Goal: Task Accomplishment & Management: Manage account settings

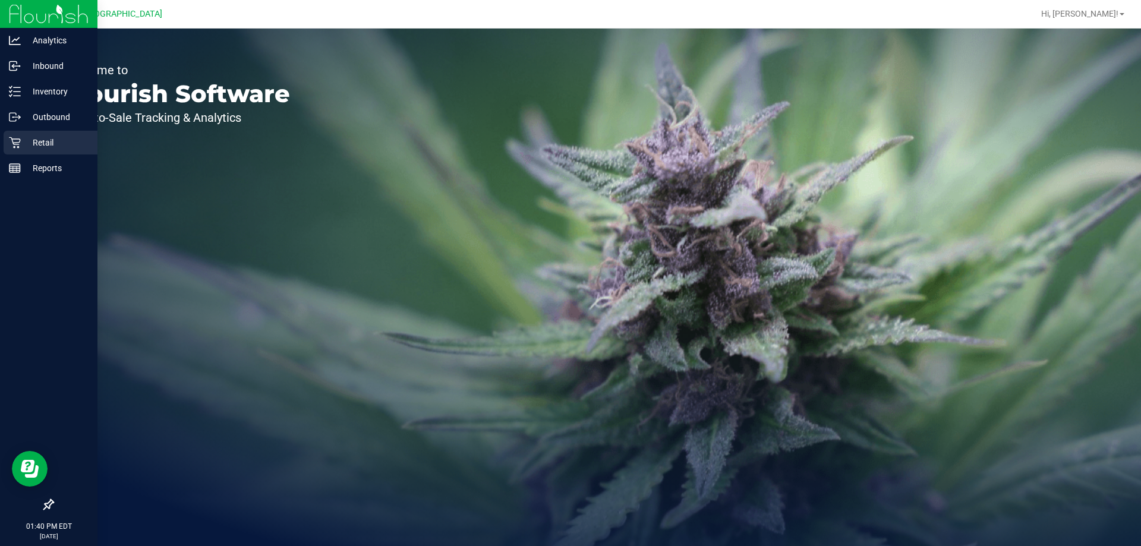
click at [37, 141] on p "Retail" at bounding box center [56, 143] width 71 height 14
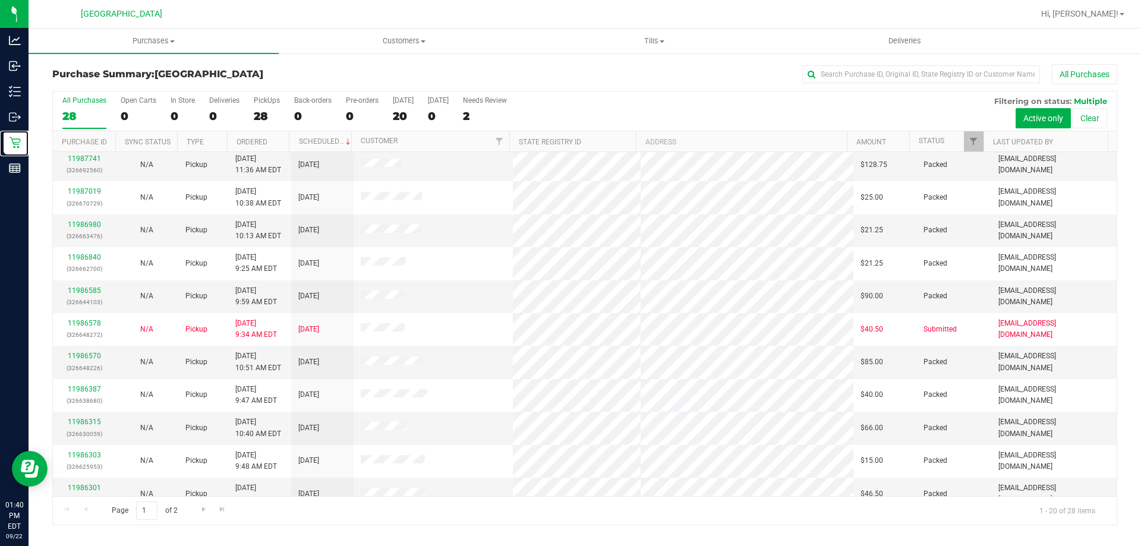
scroll to position [314, 0]
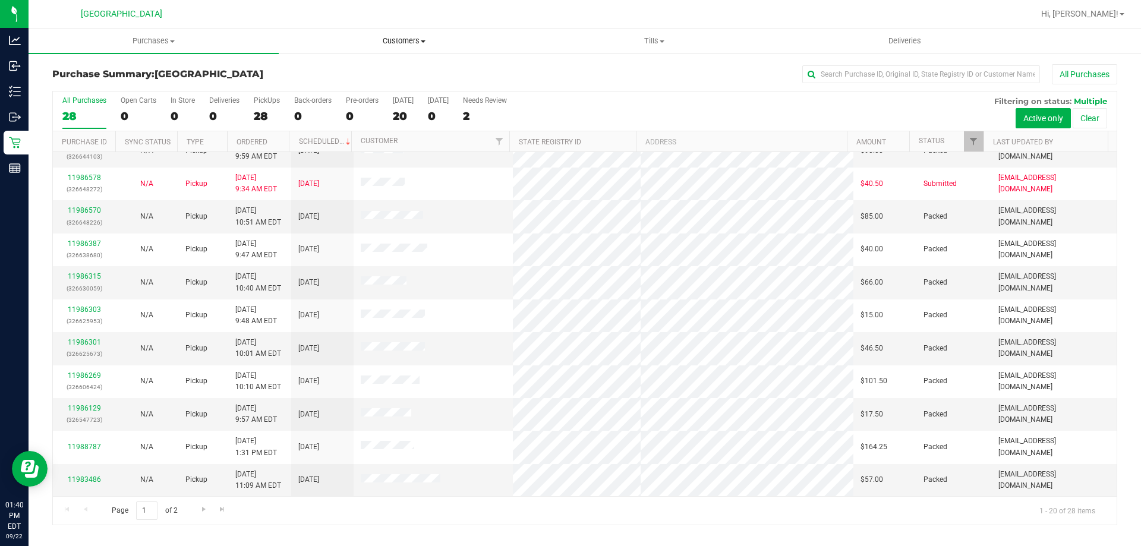
click at [399, 43] on span "Customers" at bounding box center [403, 41] width 249 height 11
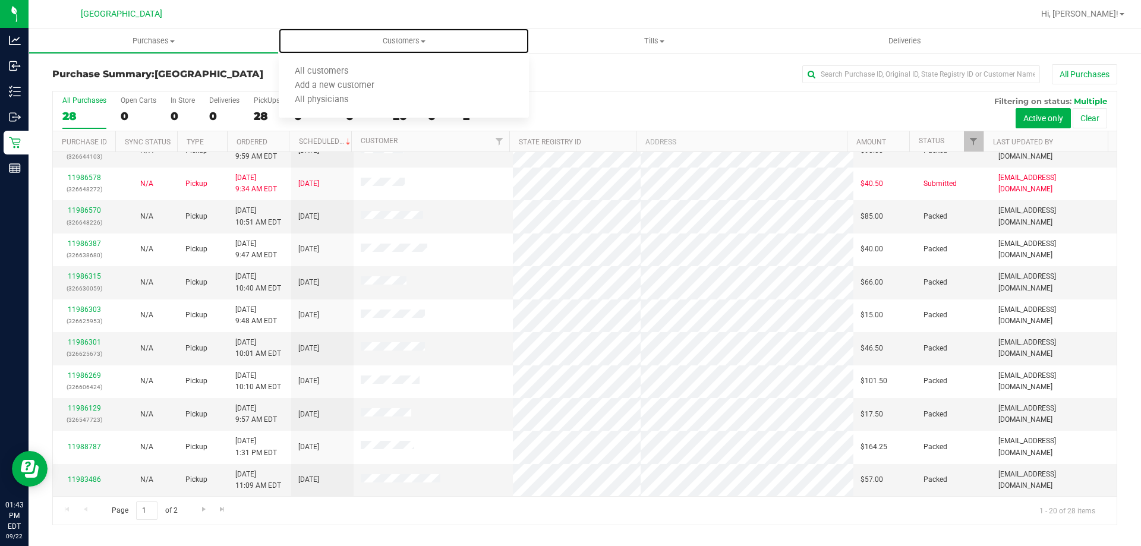
scroll to position [0, 0]
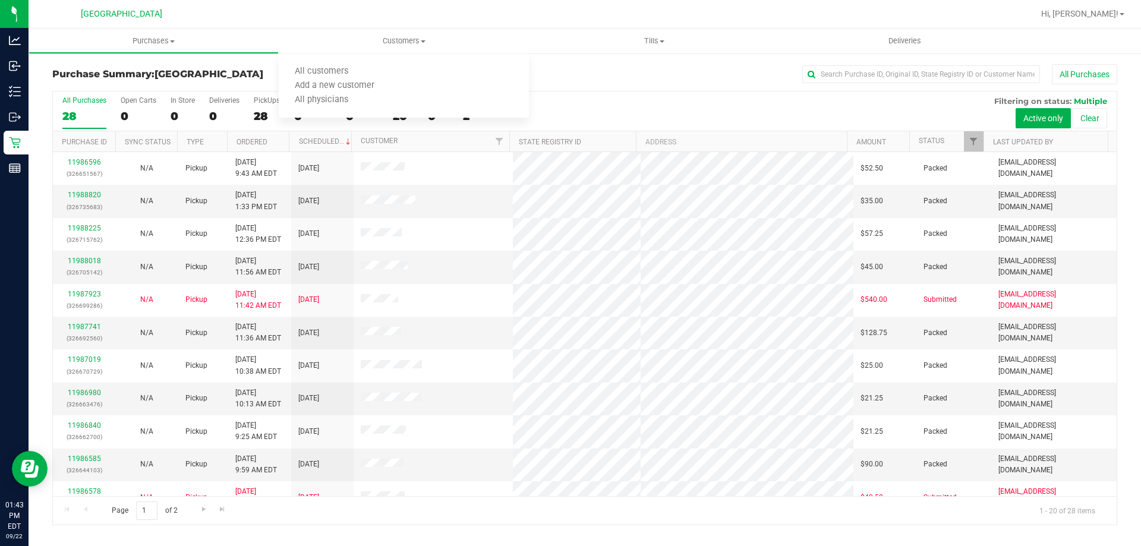
click at [233, 72] on h3 "Purchase Summary: [GEOGRAPHIC_DATA]" at bounding box center [229, 74] width 355 height 11
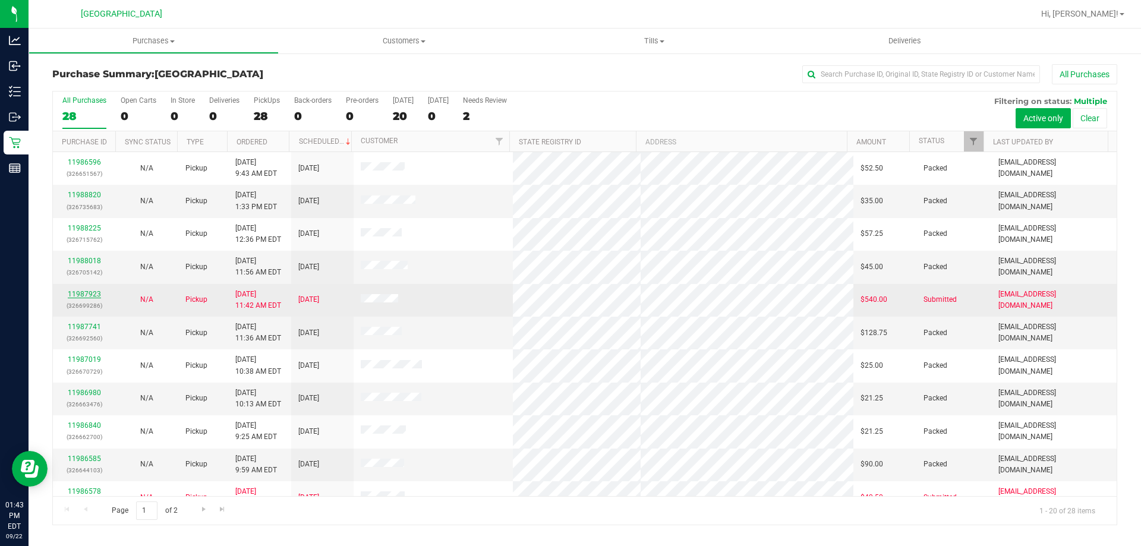
click at [95, 291] on link "11987923" at bounding box center [84, 294] width 33 height 8
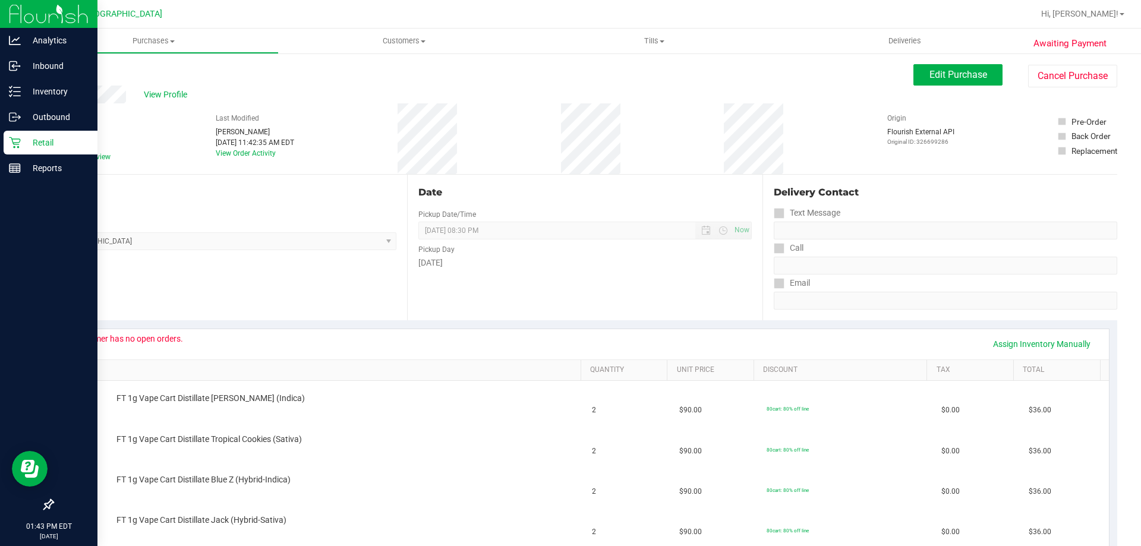
click at [25, 143] on p "Retail" at bounding box center [56, 143] width 71 height 14
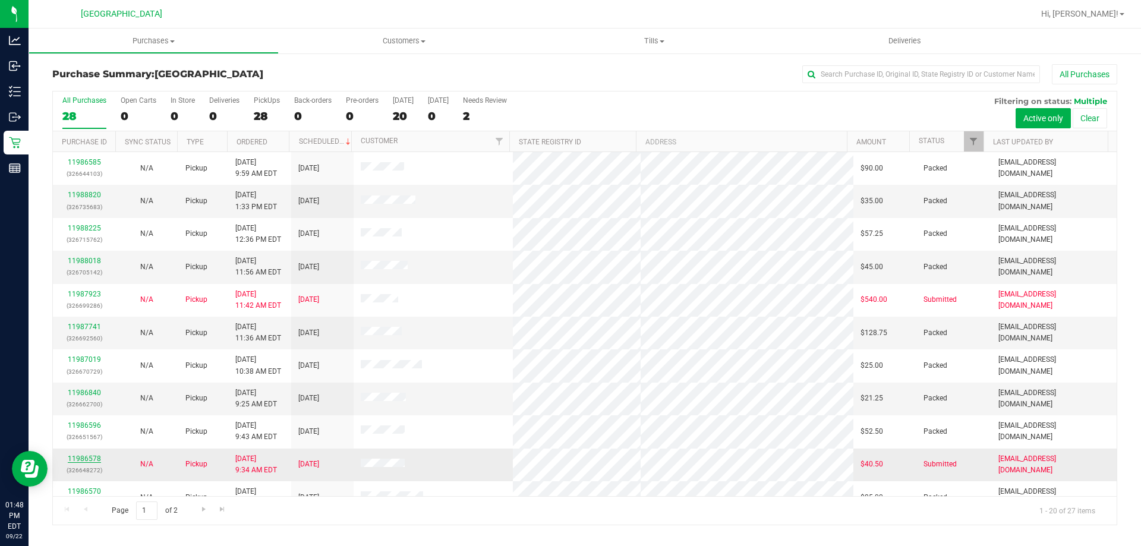
click at [90, 455] on link "11986578" at bounding box center [84, 459] width 33 height 8
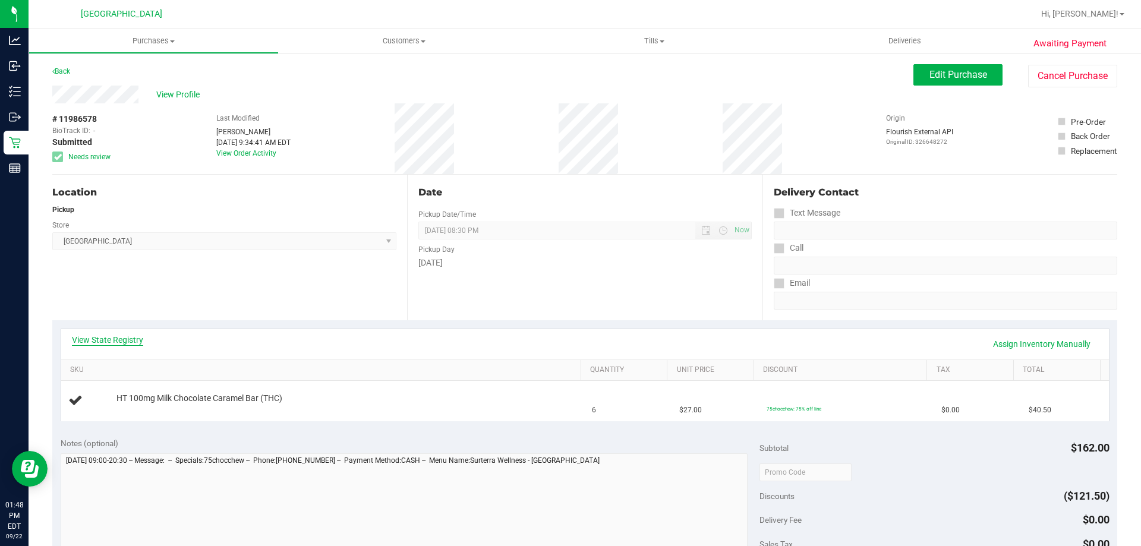
click at [92, 341] on link "View State Registry" at bounding box center [107, 340] width 71 height 12
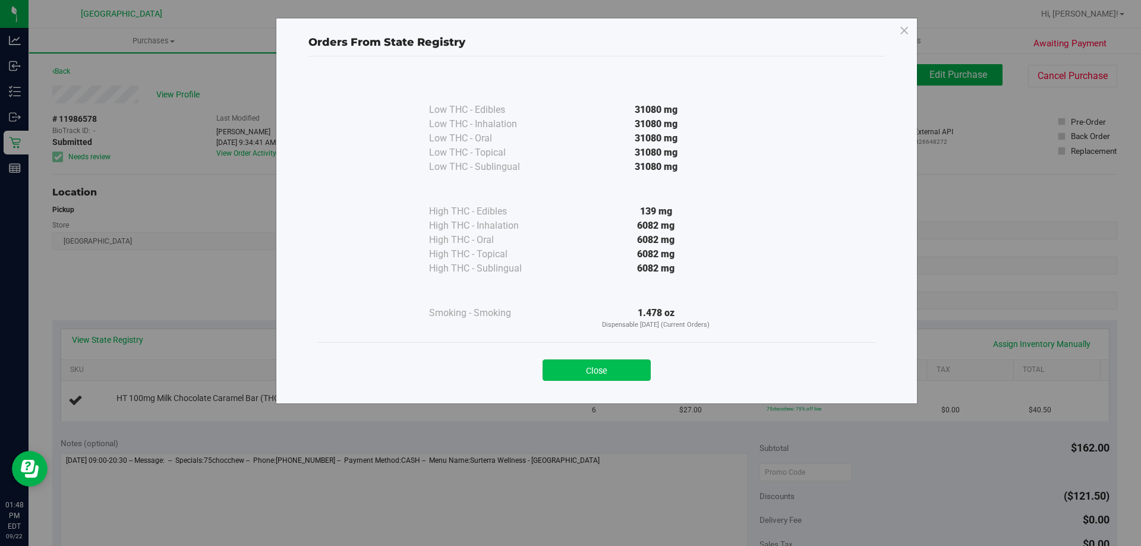
click at [595, 361] on button "Close" at bounding box center [597, 370] width 108 height 21
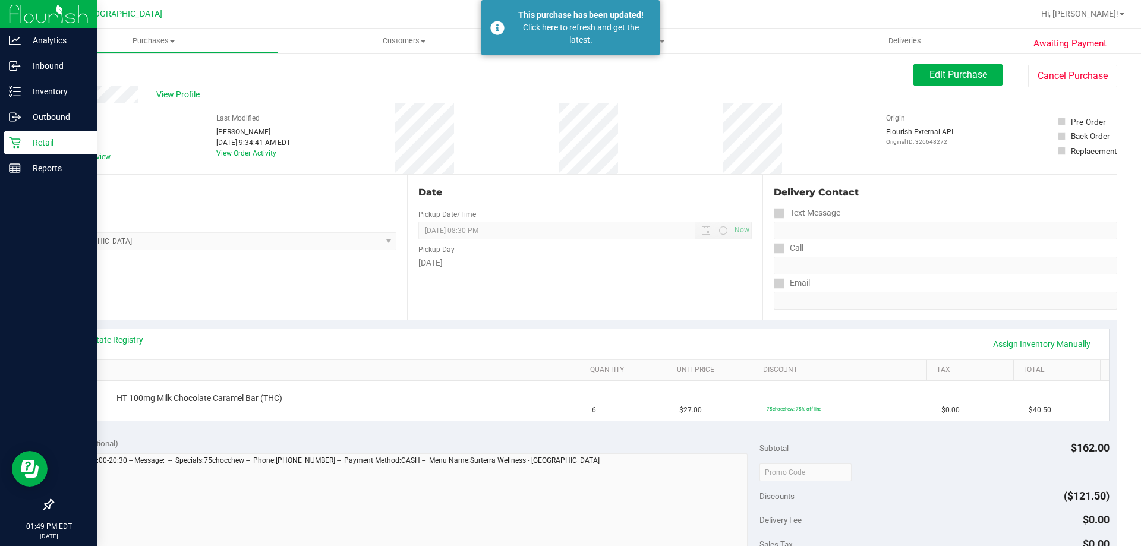
click at [12, 143] on icon at bounding box center [15, 143] width 12 height 12
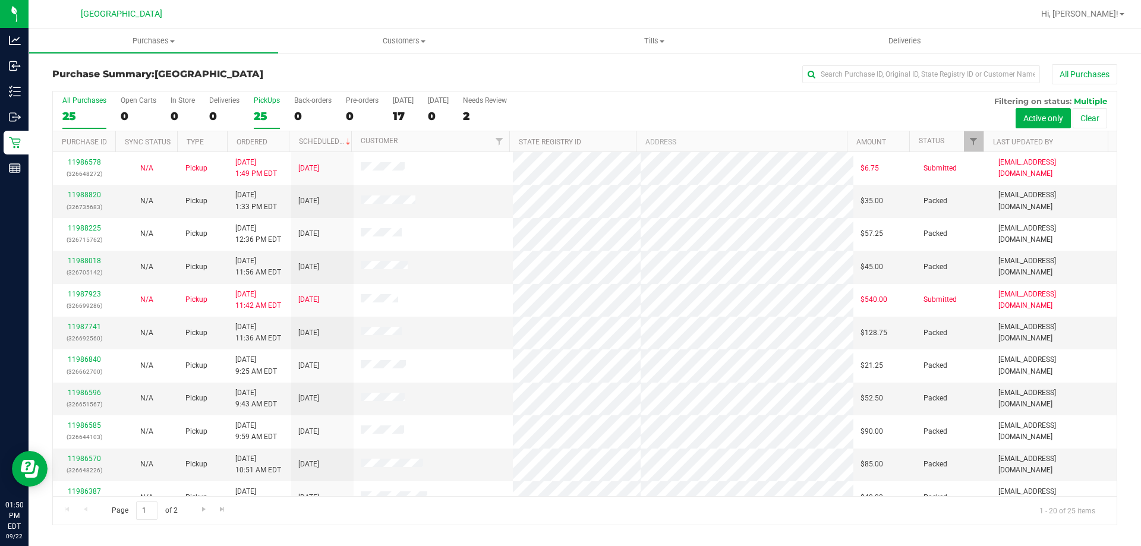
click at [270, 114] on div "25" at bounding box center [267, 116] width 26 height 14
click at [0, 0] on input "PickUps 25" at bounding box center [0, 0] width 0 height 0
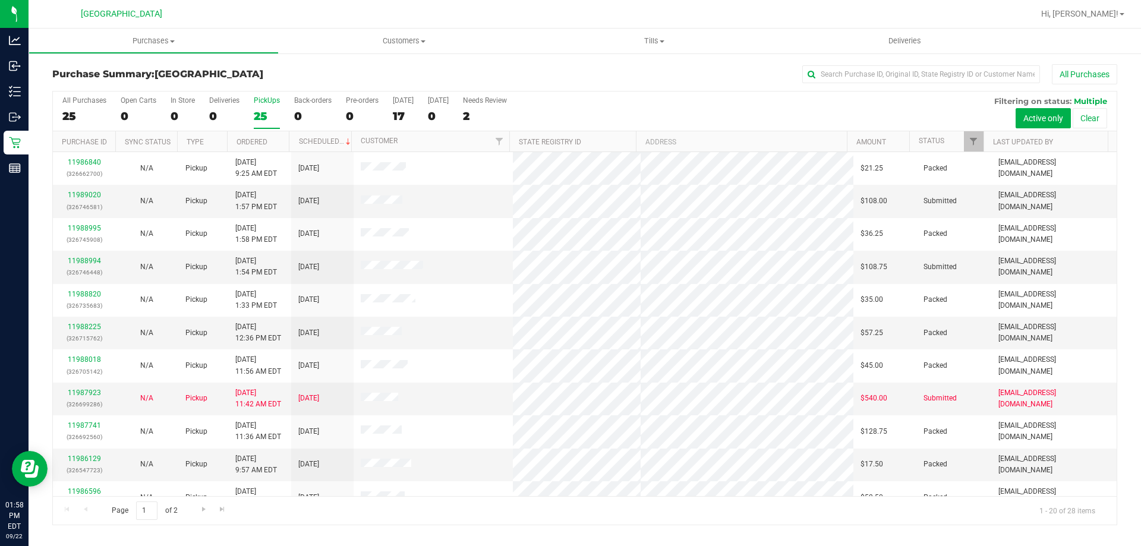
click at [268, 111] on div "25" at bounding box center [267, 116] width 26 height 14
click at [0, 0] on input "PickUps 25" at bounding box center [0, 0] width 0 height 0
click at [84, 197] on link "11989020" at bounding box center [84, 195] width 33 height 8
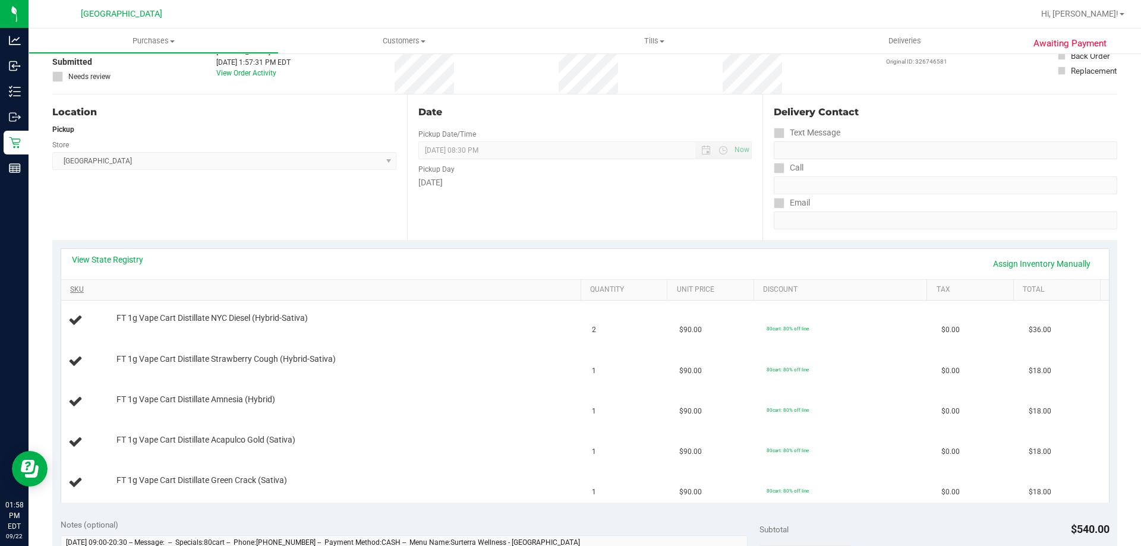
scroll to position [178, 0]
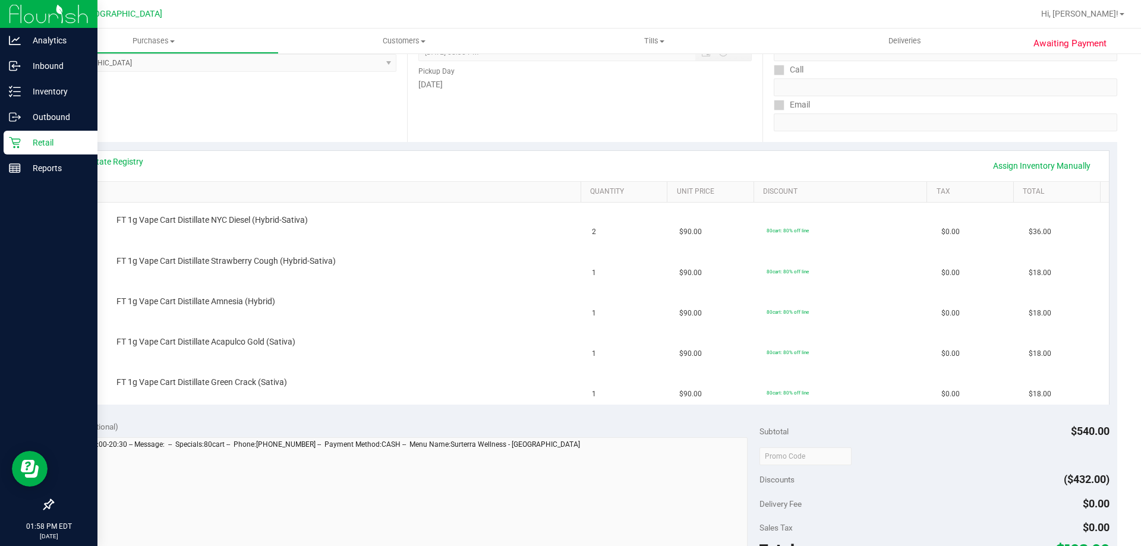
click at [17, 148] on div "Retail" at bounding box center [51, 143] width 94 height 24
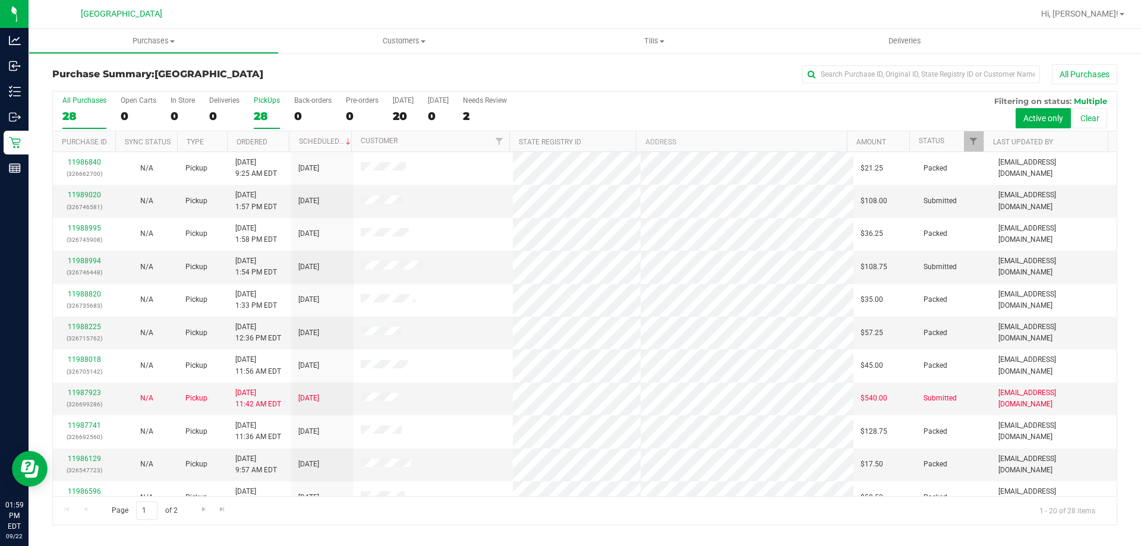
click at [272, 111] on div "28" at bounding box center [267, 116] width 26 height 14
click at [0, 0] on input "PickUps 28" at bounding box center [0, 0] width 0 height 0
click at [79, 396] on link "11987923" at bounding box center [84, 393] width 33 height 8
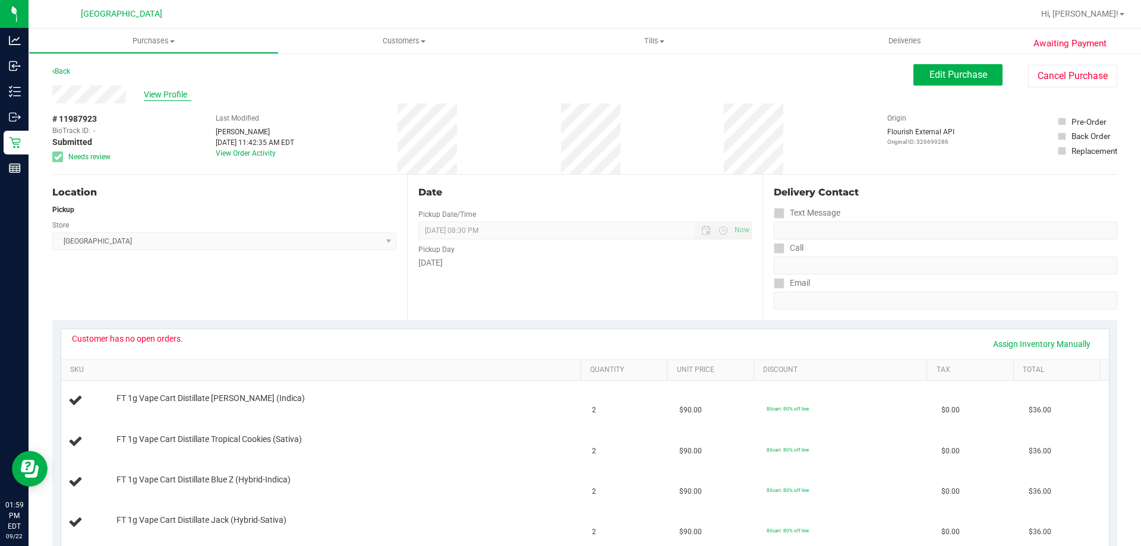
click at [152, 90] on span "View Profile" at bounding box center [168, 95] width 48 height 12
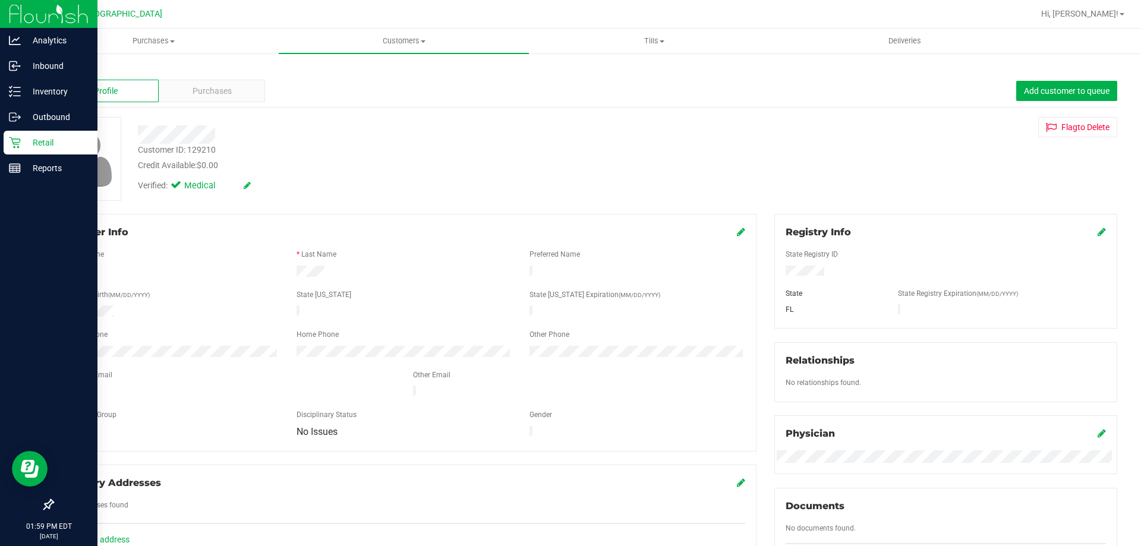
click at [4, 152] on div "Retail" at bounding box center [51, 143] width 94 height 24
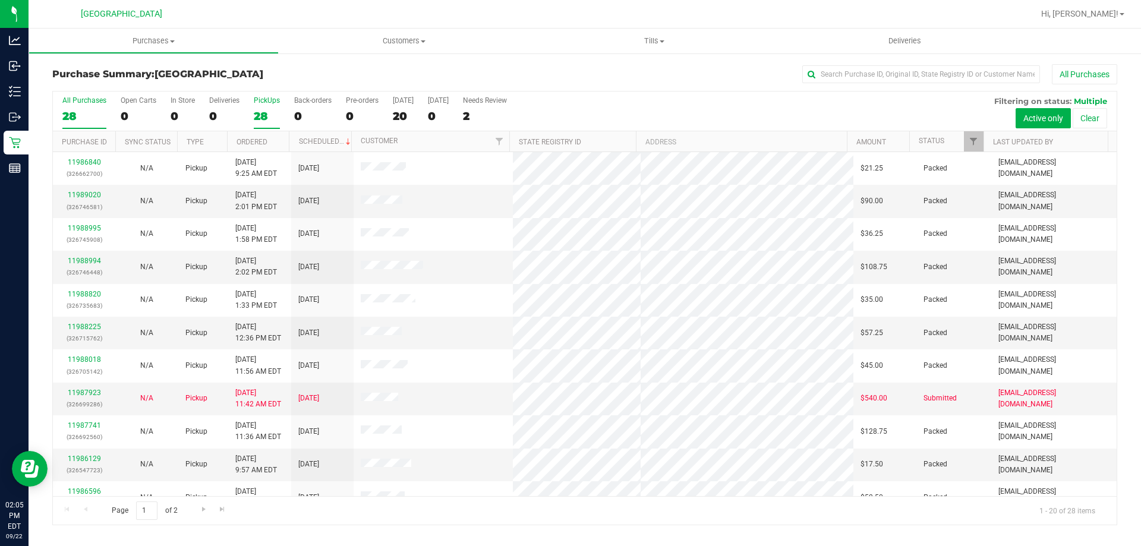
click at [272, 112] on div "28" at bounding box center [267, 116] width 26 height 14
click at [0, 0] on input "PickUps 28" at bounding box center [0, 0] width 0 height 0
click at [89, 113] on div "28" at bounding box center [84, 116] width 44 height 14
click at [0, 0] on input "All Purchases 28" at bounding box center [0, 0] width 0 height 0
click at [267, 127] on label "PickUps 28" at bounding box center [267, 112] width 26 height 33
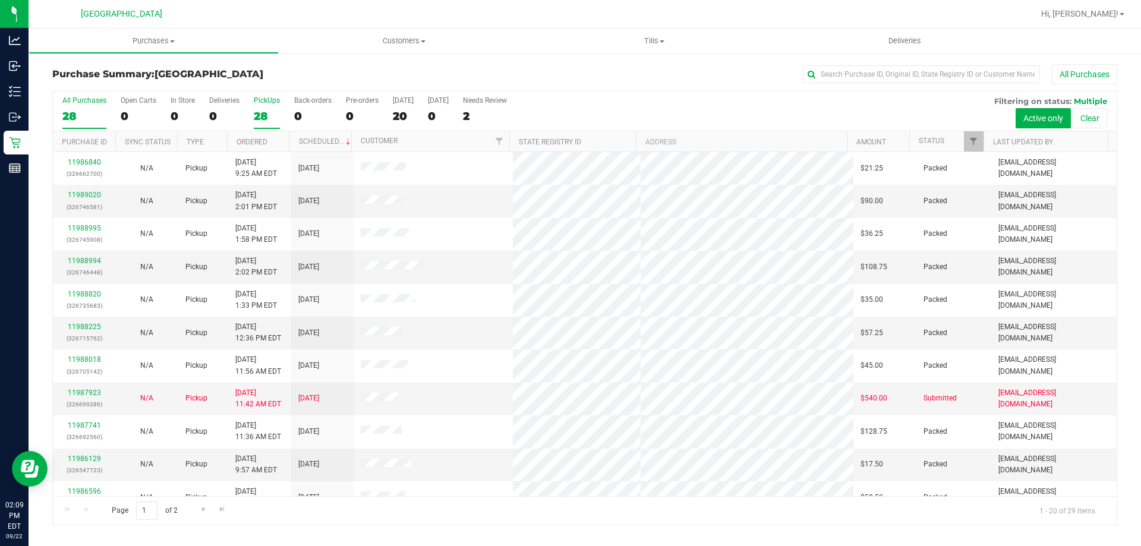
click at [0, 0] on input "PickUps 28" at bounding box center [0, 0] width 0 height 0
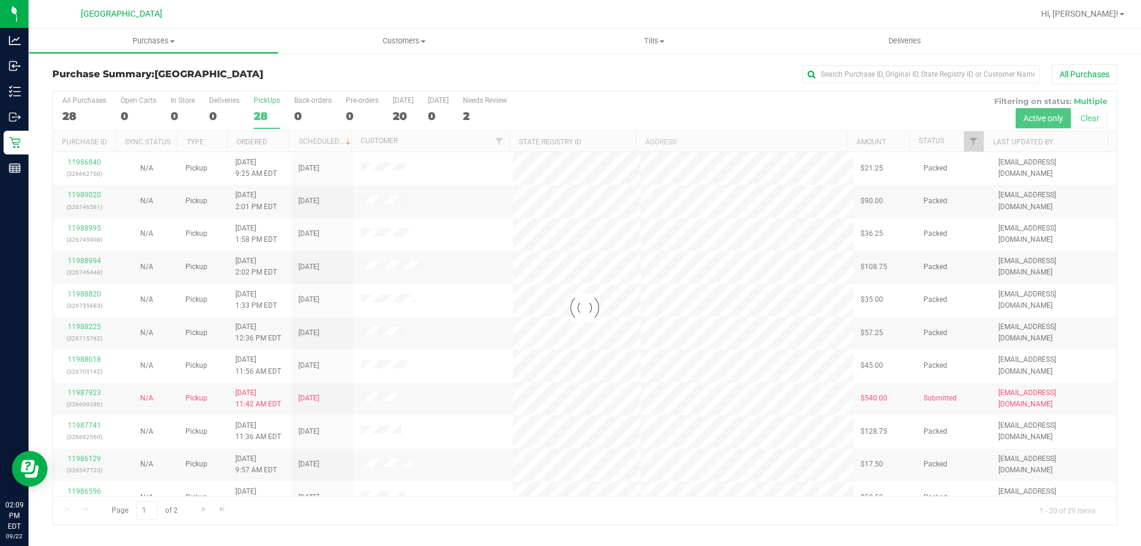
click at [83, 111] on div "28" at bounding box center [84, 116] width 44 height 14
click at [0, 0] on input "All Purchases 28" at bounding box center [0, 0] width 0 height 0
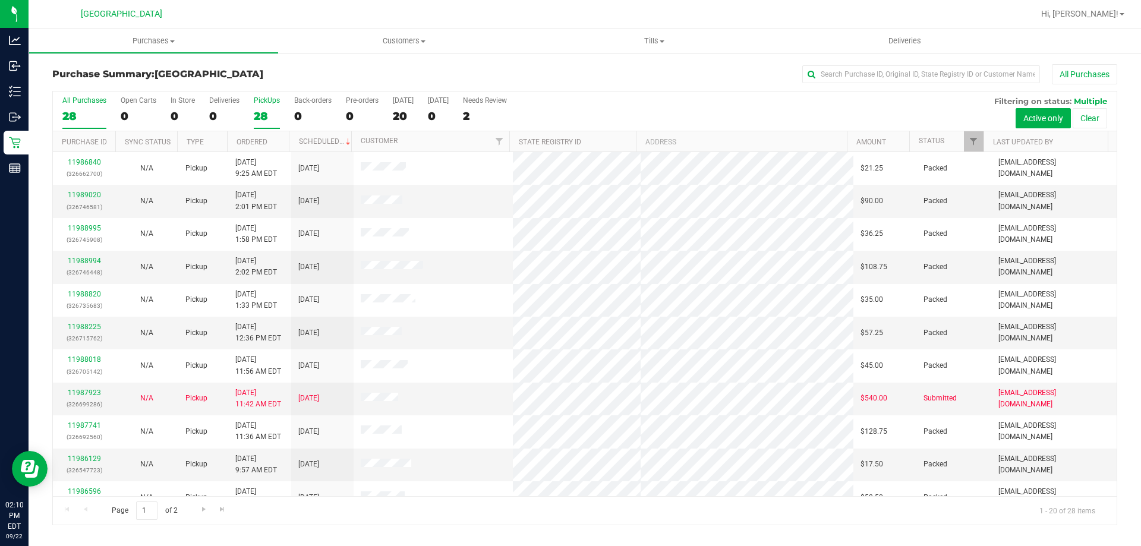
click at [272, 118] on div "28" at bounding box center [267, 116] width 26 height 14
click at [0, 0] on input "PickUps 28" at bounding box center [0, 0] width 0 height 0
click at [89, 104] on div "All Purchases" at bounding box center [84, 100] width 44 height 8
click at [0, 0] on input "All Purchases 27" at bounding box center [0, 0] width 0 height 0
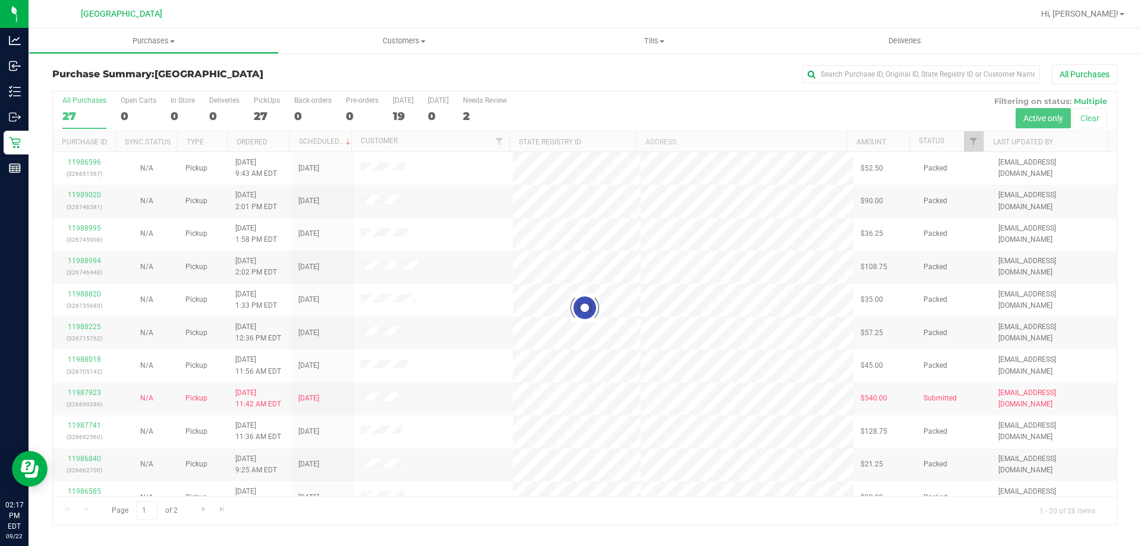
click at [259, 102] on div at bounding box center [585, 308] width 1064 height 433
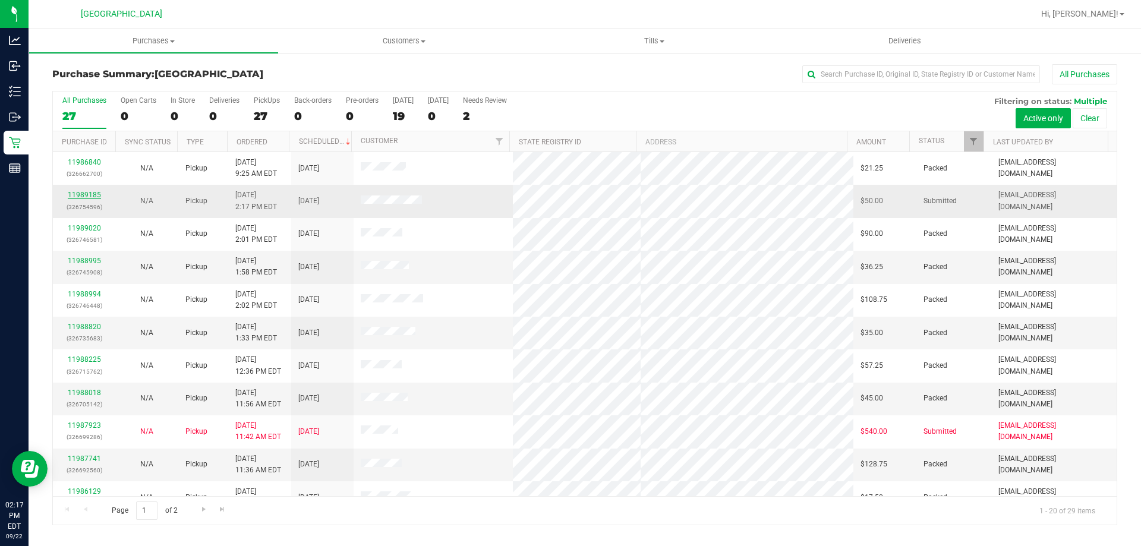
click at [83, 197] on link "11989185" at bounding box center [84, 195] width 33 height 8
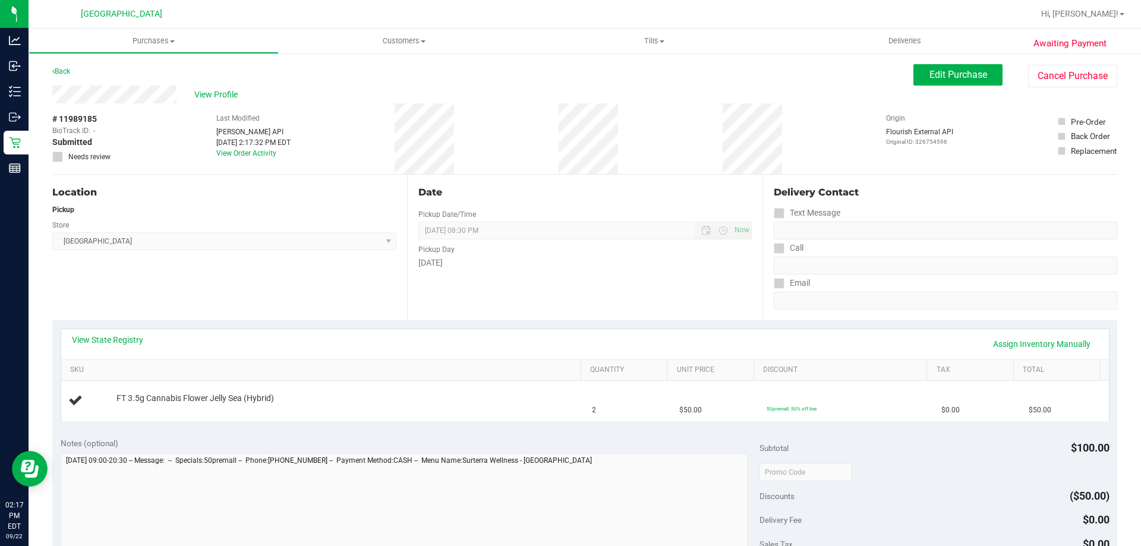
click at [71, 329] on div "View State Registry Assign Inventory Manually" at bounding box center [585, 344] width 1048 height 30
click at [97, 339] on link "View State Registry" at bounding box center [107, 340] width 71 height 12
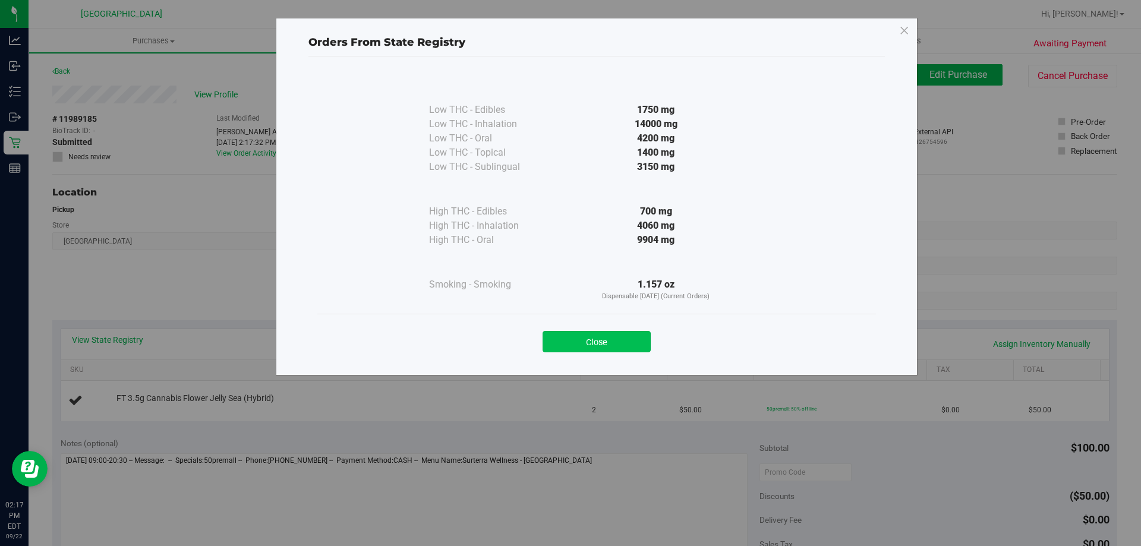
click at [586, 350] on button "Close" at bounding box center [597, 341] width 108 height 21
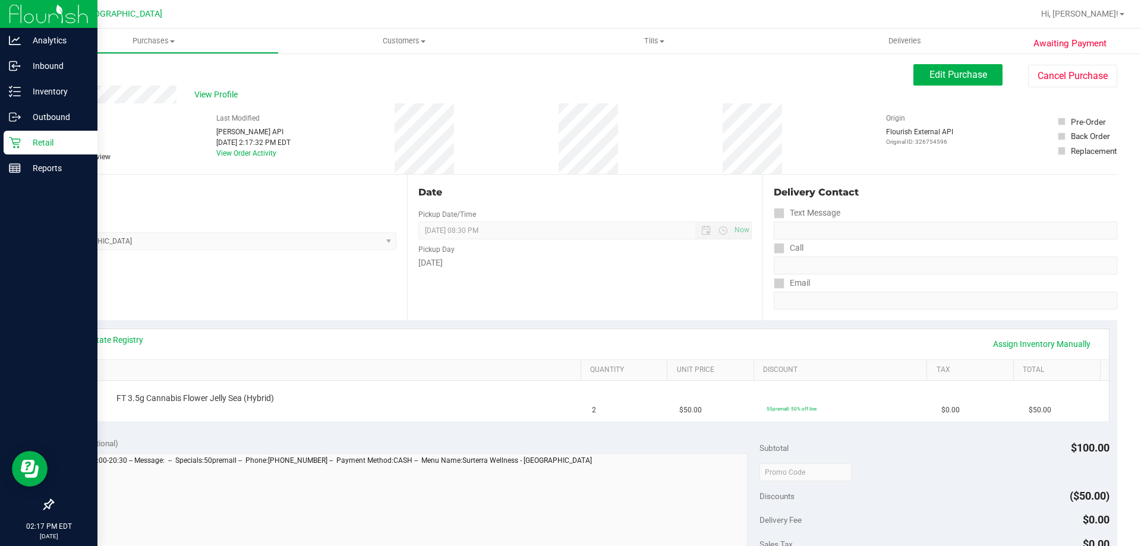
click at [7, 147] on div "Retail" at bounding box center [51, 143] width 94 height 24
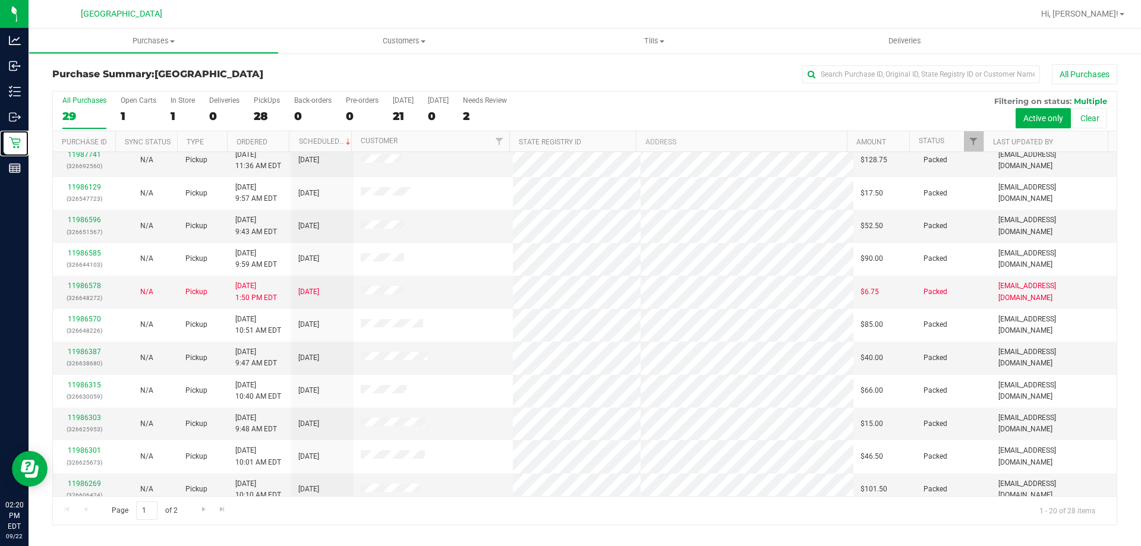
scroll to position [314, 0]
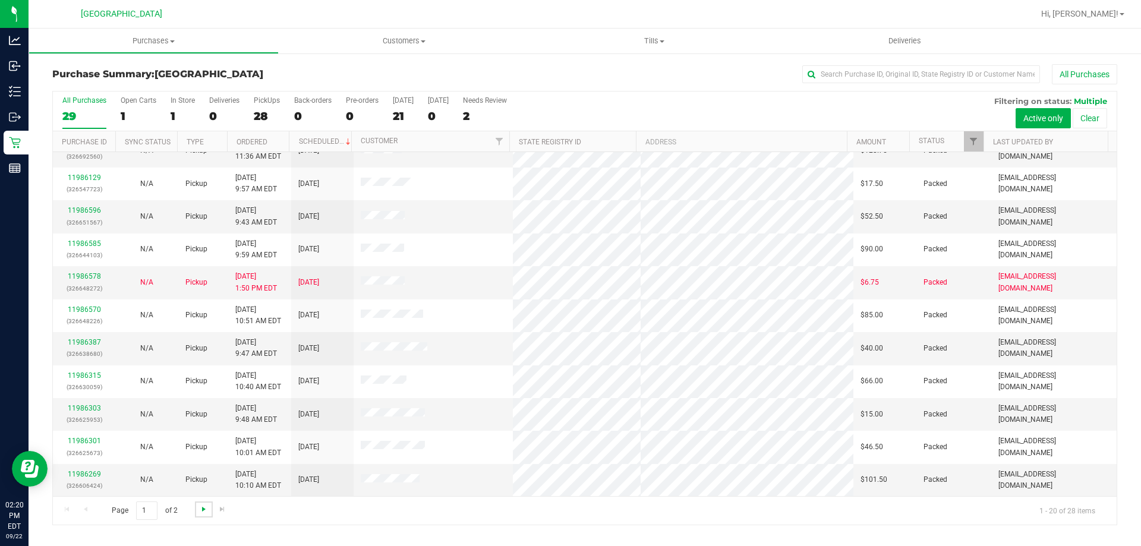
click at [201, 513] on span "Go to the next page" at bounding box center [204, 510] width 10 height 10
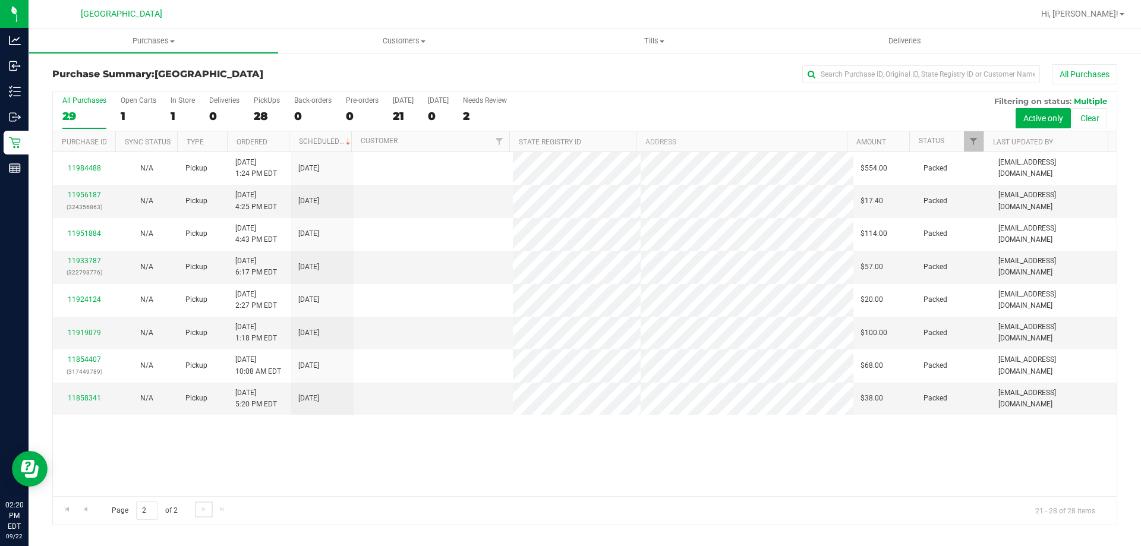
scroll to position [0, 0]
click at [269, 96] on div "PickUps" at bounding box center [267, 100] width 26 height 8
click at [0, 0] on input "PickUps 28" at bounding box center [0, 0] width 0 height 0
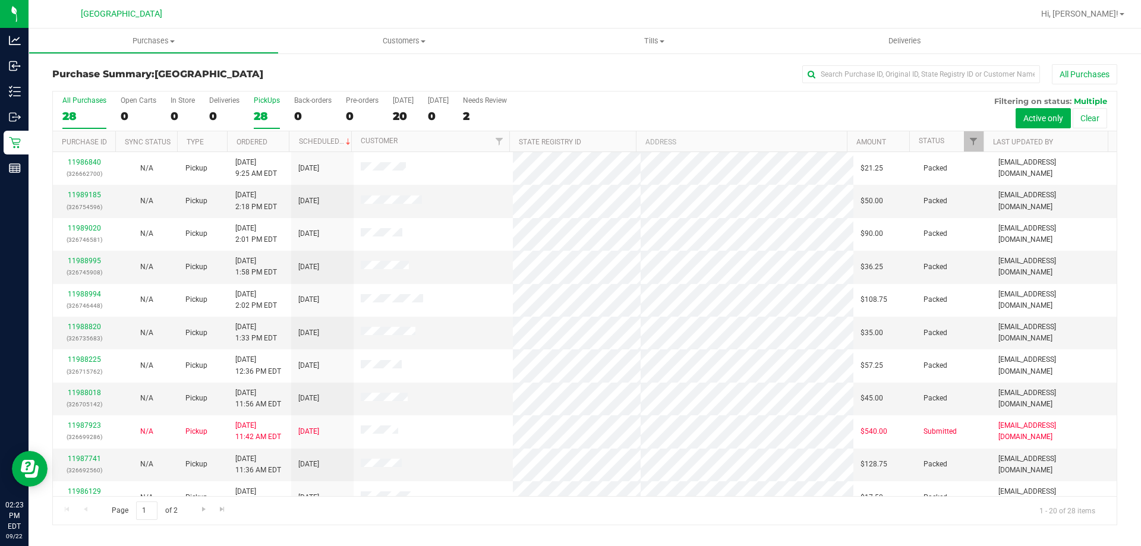
click at [84, 105] on label "All Purchases 28" at bounding box center [84, 112] width 44 height 33
click at [0, 0] on input "All Purchases 28" at bounding box center [0, 0] width 0 height 0
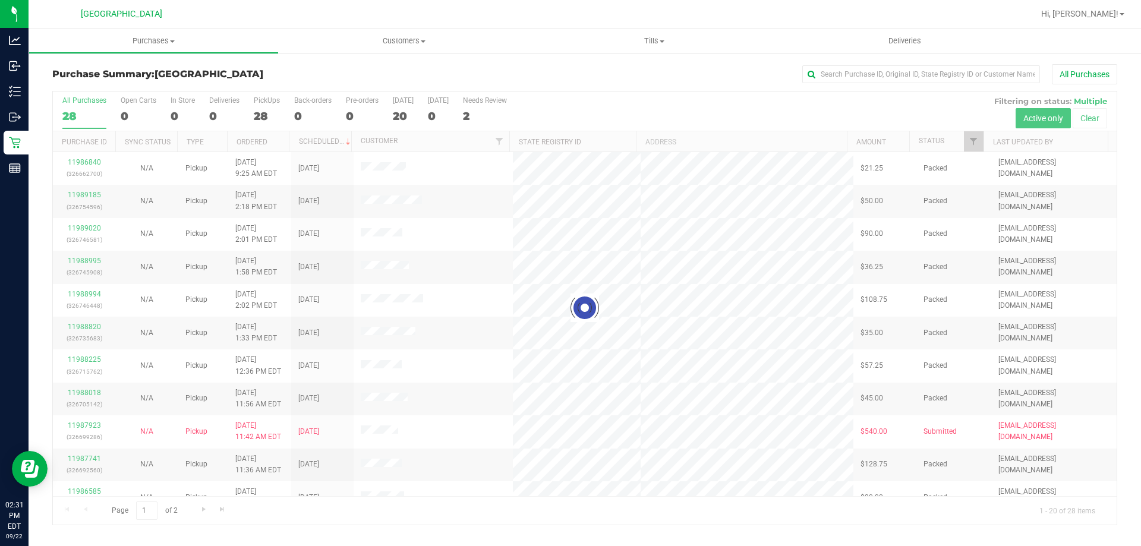
click at [272, 105] on div at bounding box center [585, 308] width 1064 height 433
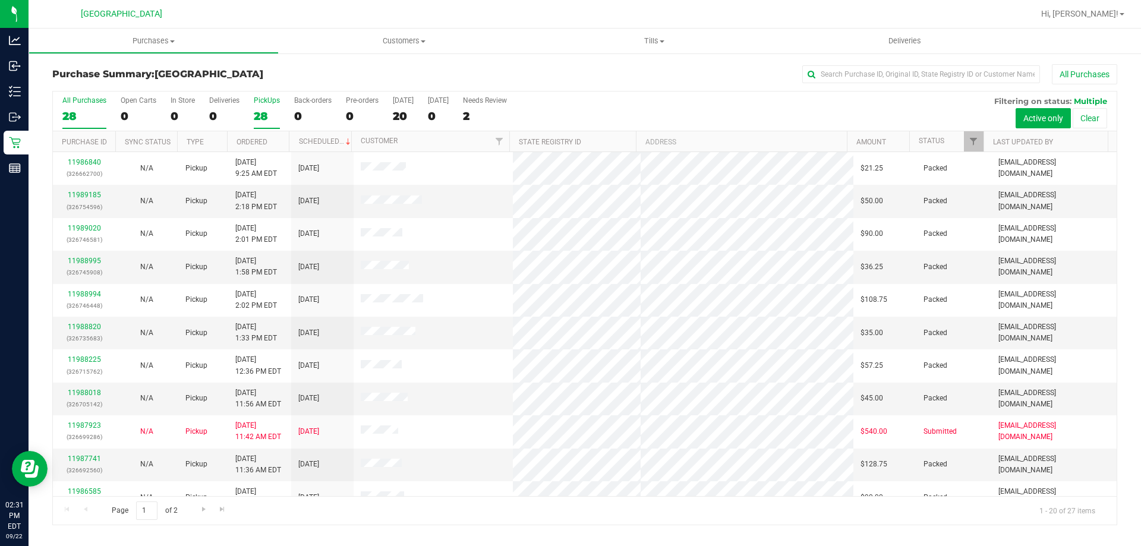
click at [266, 110] on div "28" at bounding box center [267, 116] width 26 height 14
click at [0, 0] on input "PickUps 28" at bounding box center [0, 0] width 0 height 0
click at [81, 118] on div "28" at bounding box center [84, 116] width 44 height 14
click at [0, 0] on input "All Purchases 28" at bounding box center [0, 0] width 0 height 0
drag, startPoint x: 328, startPoint y: 77, endPoint x: 206, endPoint y: 95, distance: 123.7
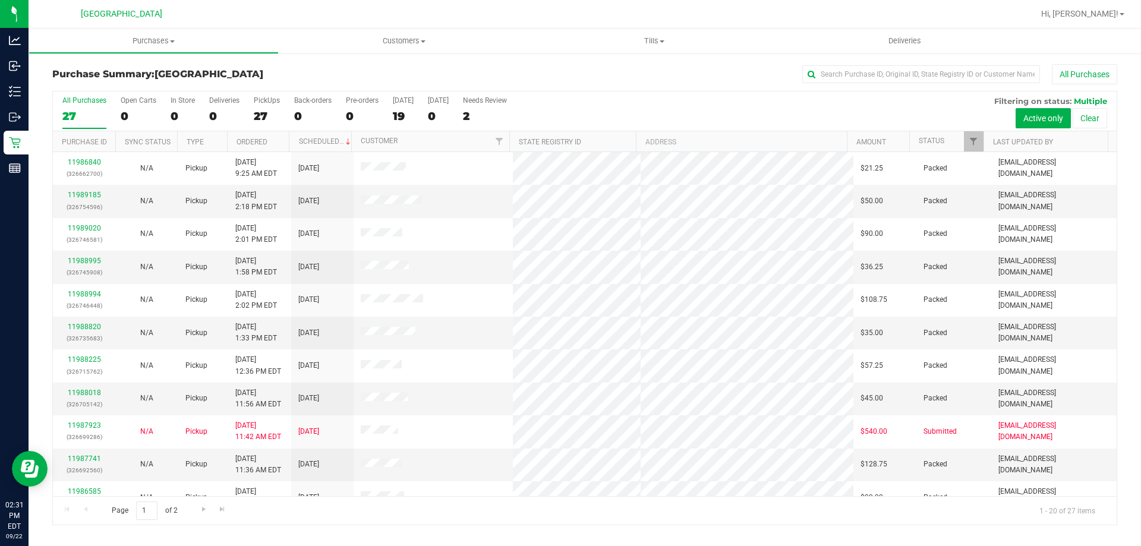
click at [326, 77] on h3 "Purchase Summary: [GEOGRAPHIC_DATA]" at bounding box center [229, 74] width 355 height 11
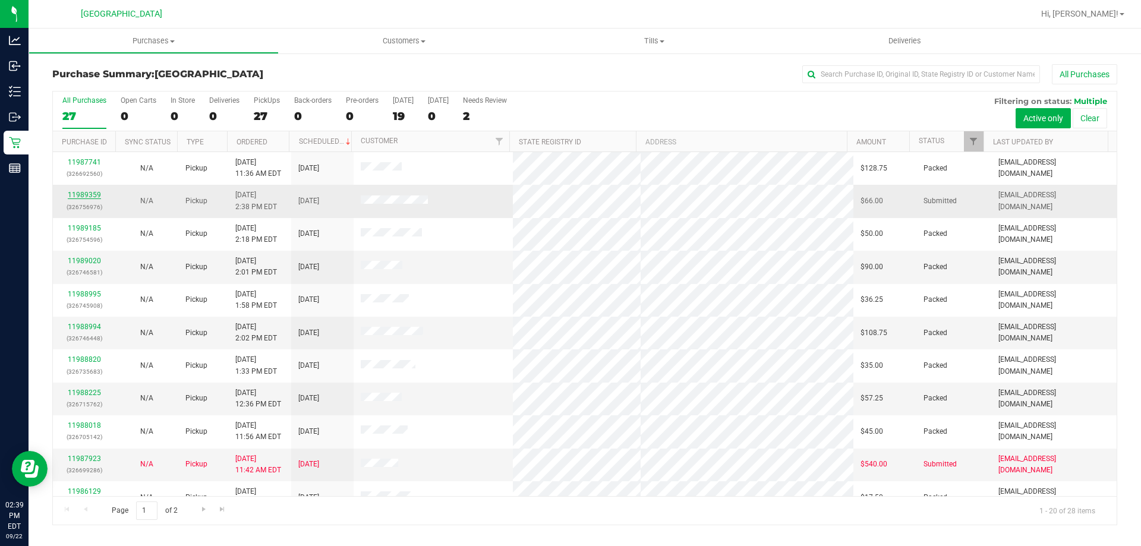
click at [87, 198] on link "11989359" at bounding box center [84, 195] width 33 height 8
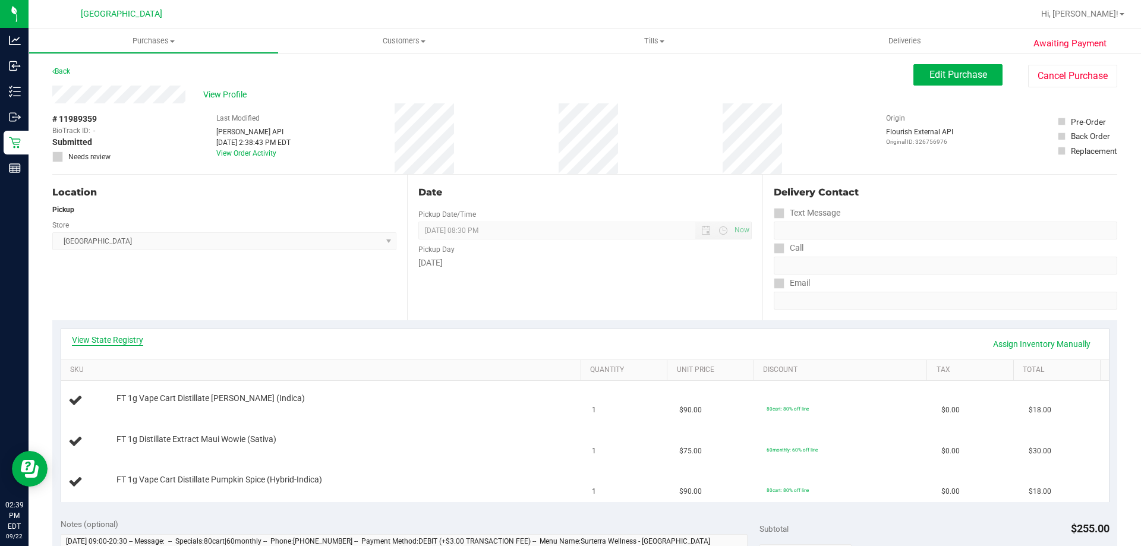
click at [102, 338] on link "View State Registry" at bounding box center [107, 340] width 71 height 12
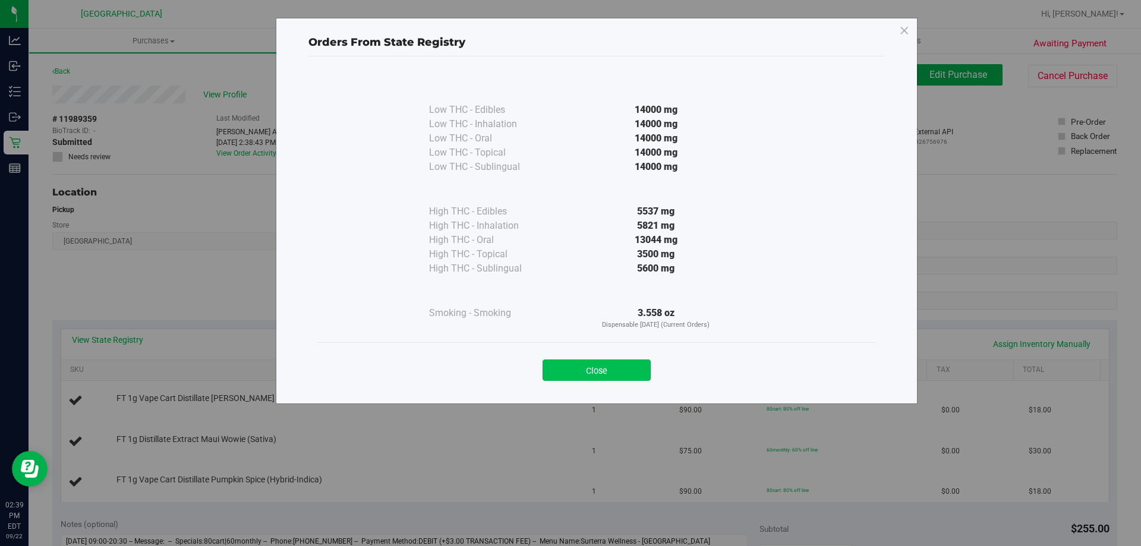
click at [583, 363] on button "Close" at bounding box center [597, 370] width 108 height 21
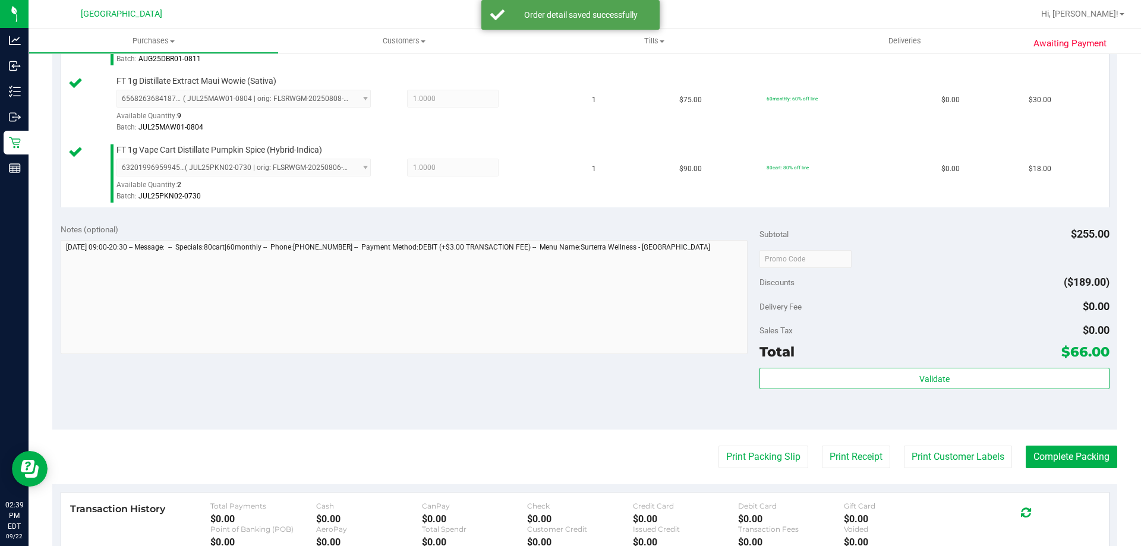
scroll to position [380, 0]
click at [955, 456] on button "Print Customer Labels" at bounding box center [958, 456] width 108 height 23
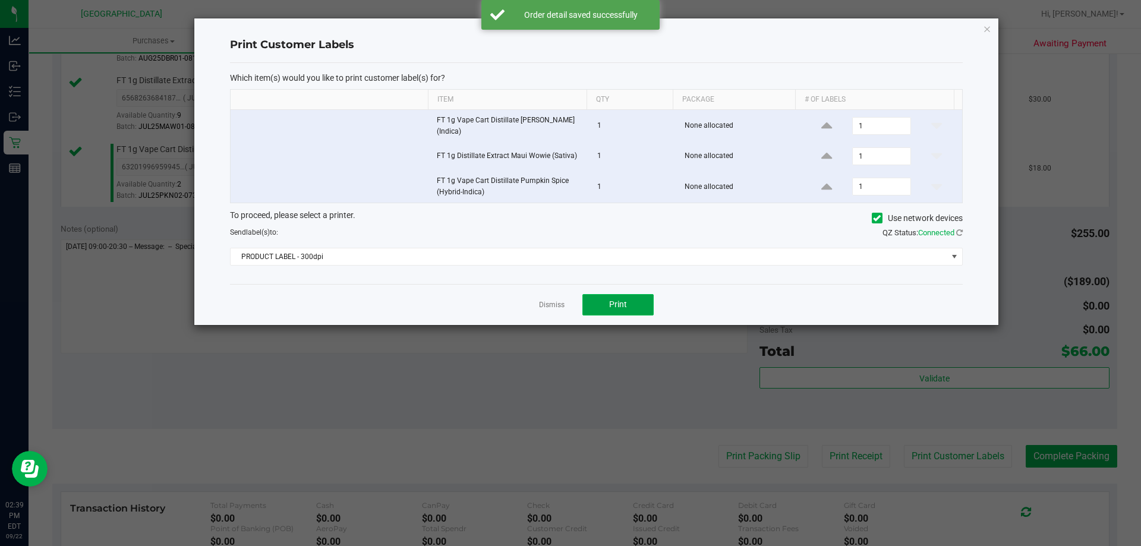
click at [621, 299] on button "Print" at bounding box center [618, 304] width 71 height 21
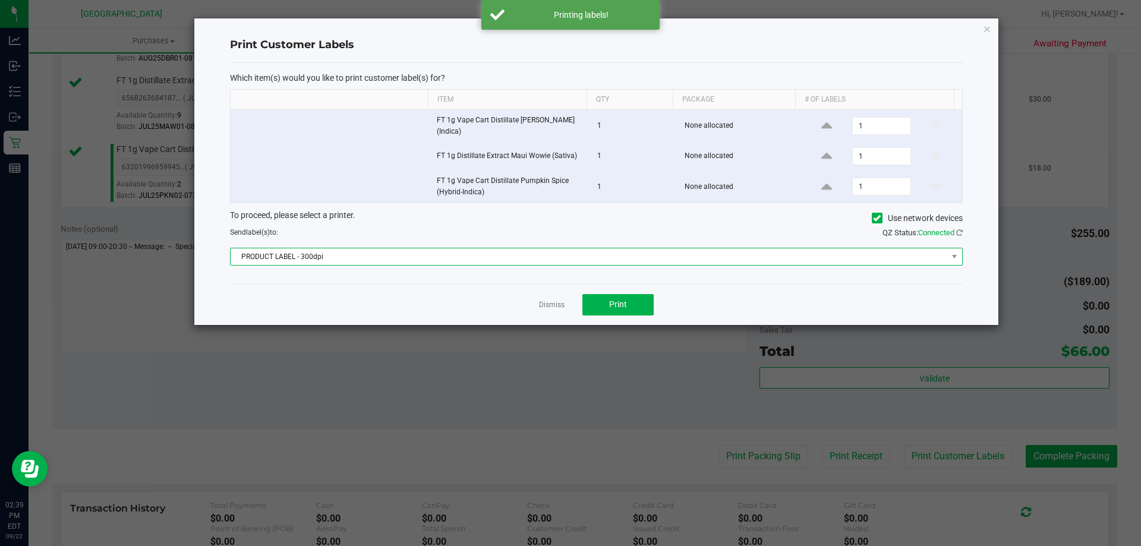
click at [643, 251] on span "PRODUCT LABEL - 300dpi" at bounding box center [589, 256] width 717 height 17
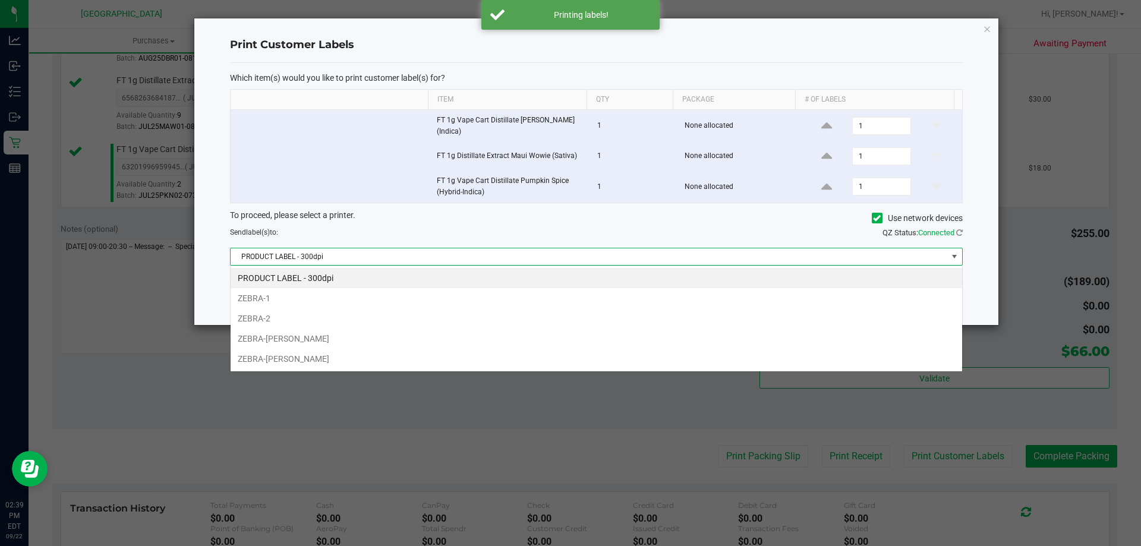
scroll to position [18, 732]
click at [374, 339] on li "ZEBRA-[PERSON_NAME]" at bounding box center [597, 339] width 732 height 20
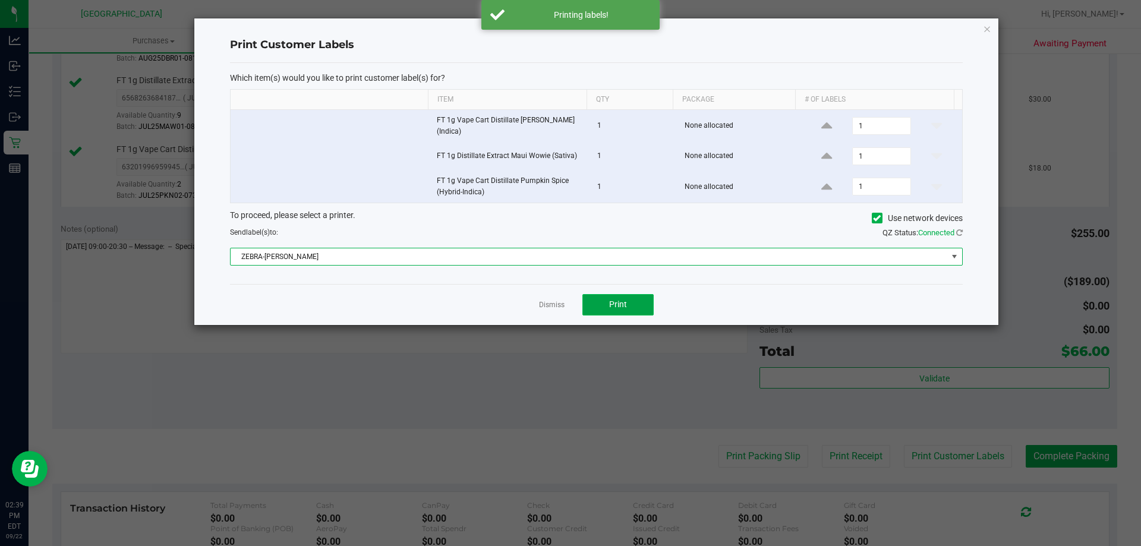
click at [619, 308] on span "Print" at bounding box center [618, 305] width 18 height 10
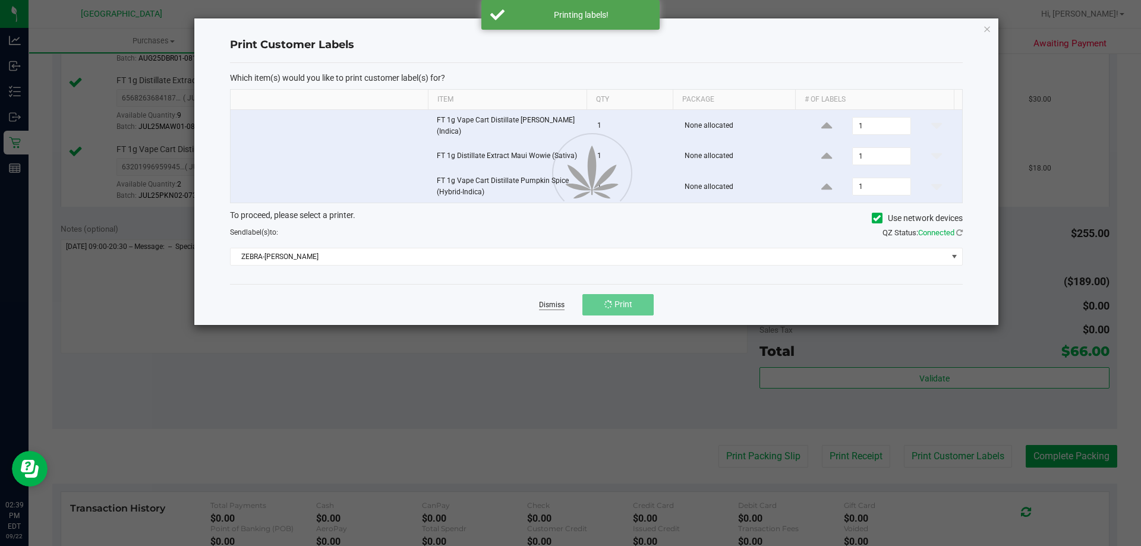
click at [557, 304] on link "Dismiss" at bounding box center [552, 305] width 26 height 10
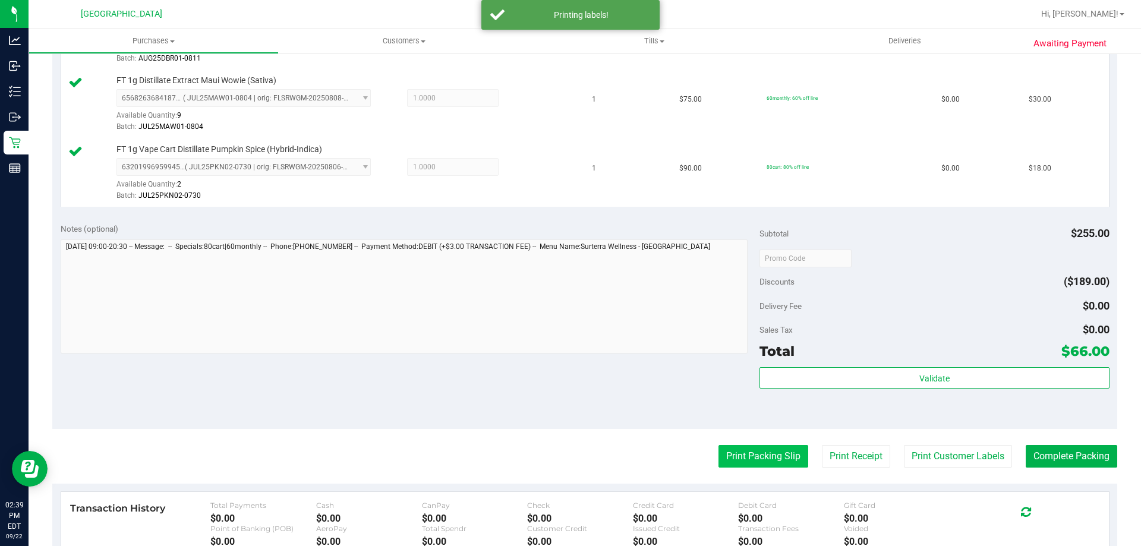
click at [728, 457] on button "Print Packing Slip" at bounding box center [764, 456] width 90 height 23
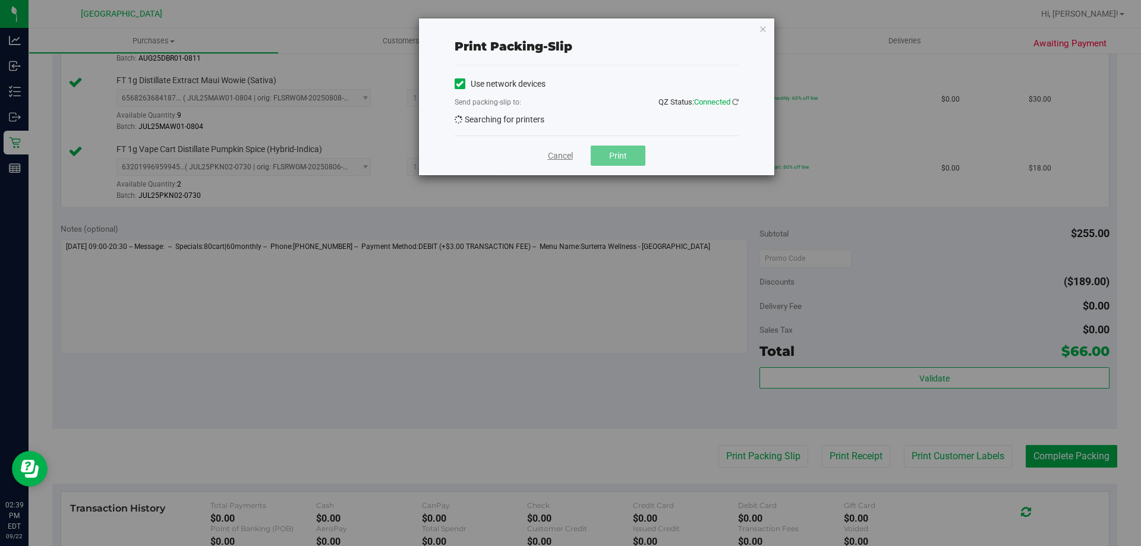
click at [561, 151] on link "Cancel" at bounding box center [560, 156] width 25 height 12
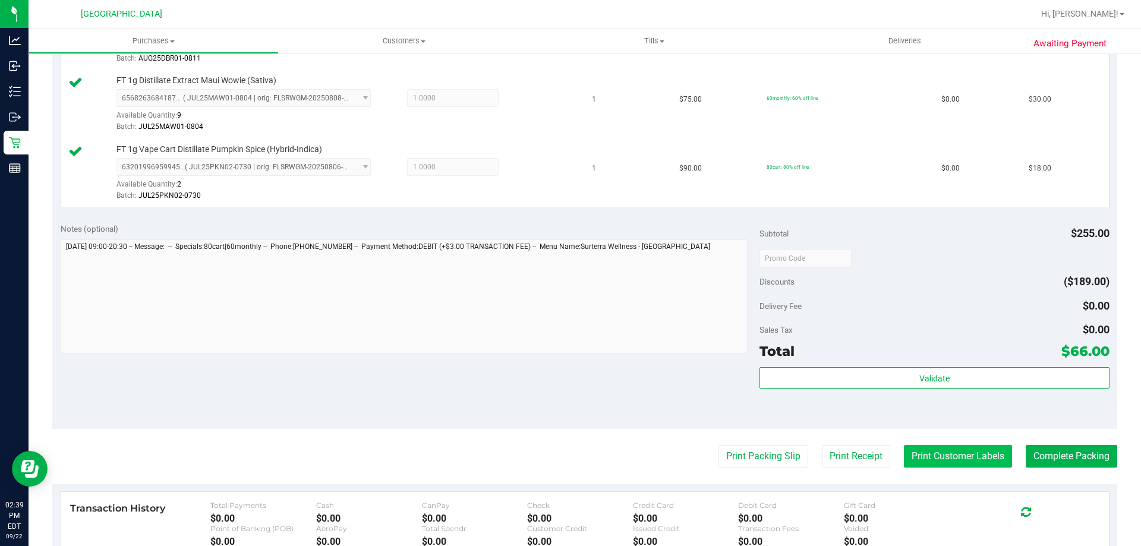
click at [921, 461] on button "Print Customer Labels" at bounding box center [958, 456] width 108 height 23
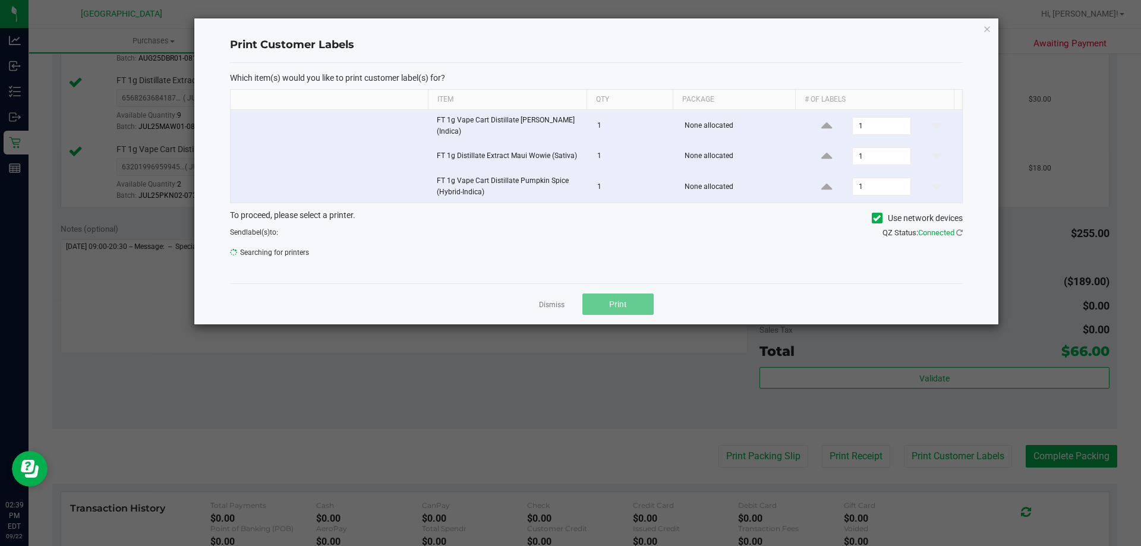
click at [553, 303] on link "Dismiss" at bounding box center [552, 305] width 26 height 10
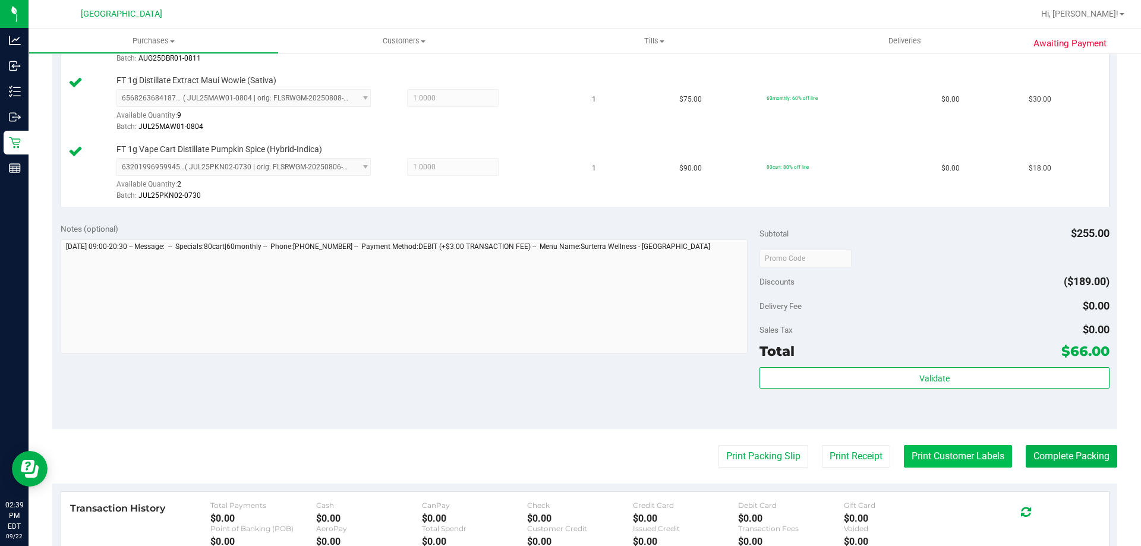
click at [959, 454] on button "Print Customer Labels" at bounding box center [958, 456] width 108 height 23
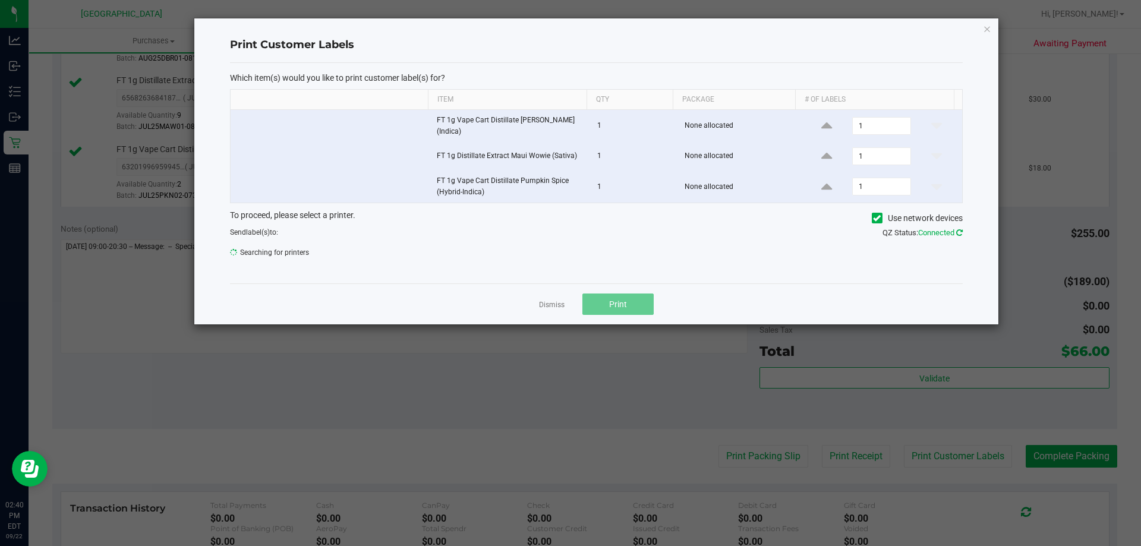
click at [959, 235] on icon at bounding box center [959, 233] width 7 height 8
click at [547, 303] on link "Dismiss" at bounding box center [552, 305] width 26 height 10
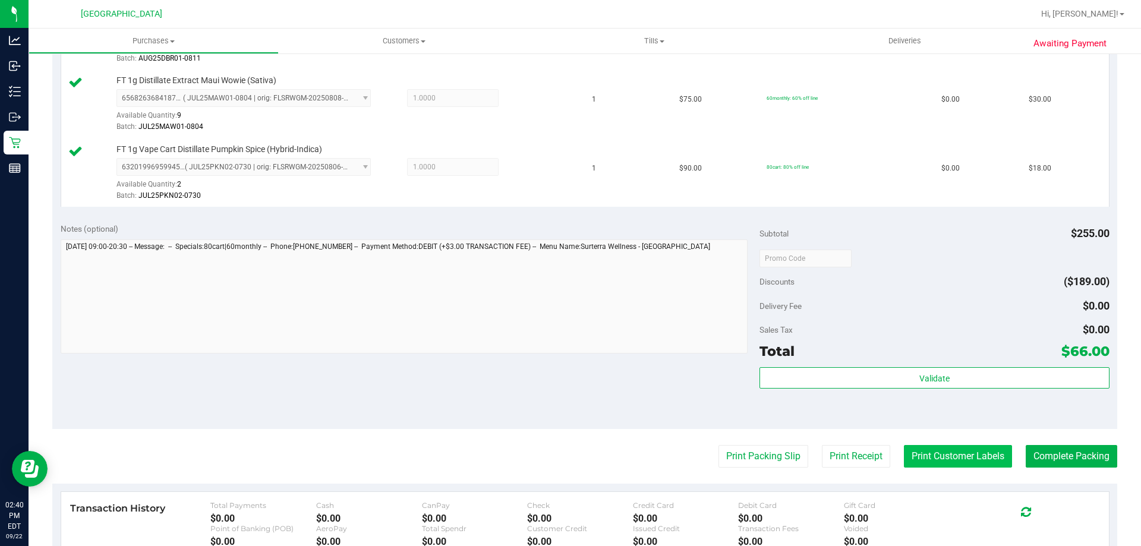
click at [942, 448] on button "Print Customer Labels" at bounding box center [958, 456] width 108 height 23
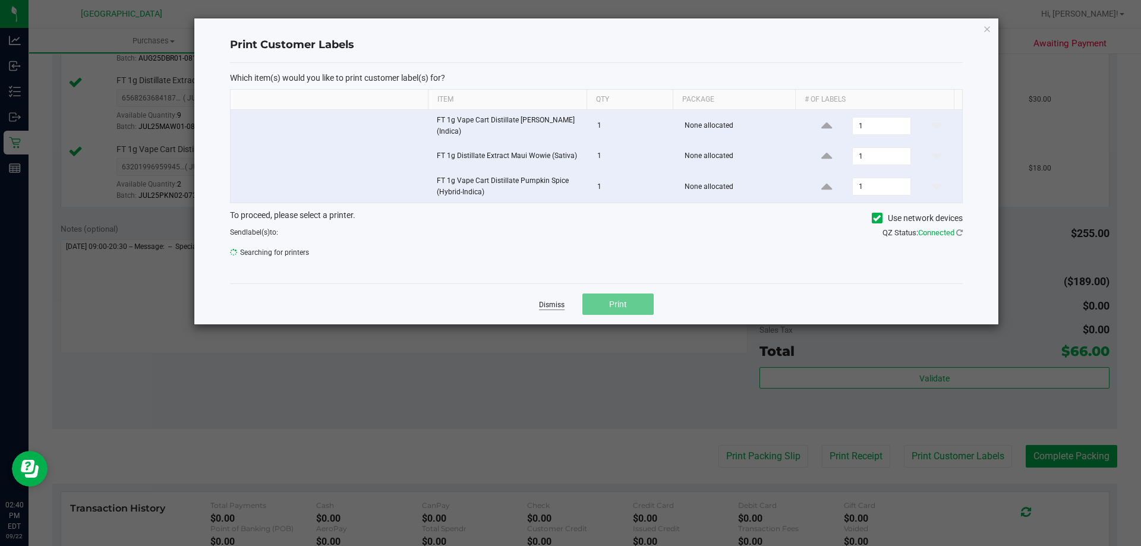
click at [557, 303] on link "Dismiss" at bounding box center [552, 305] width 26 height 10
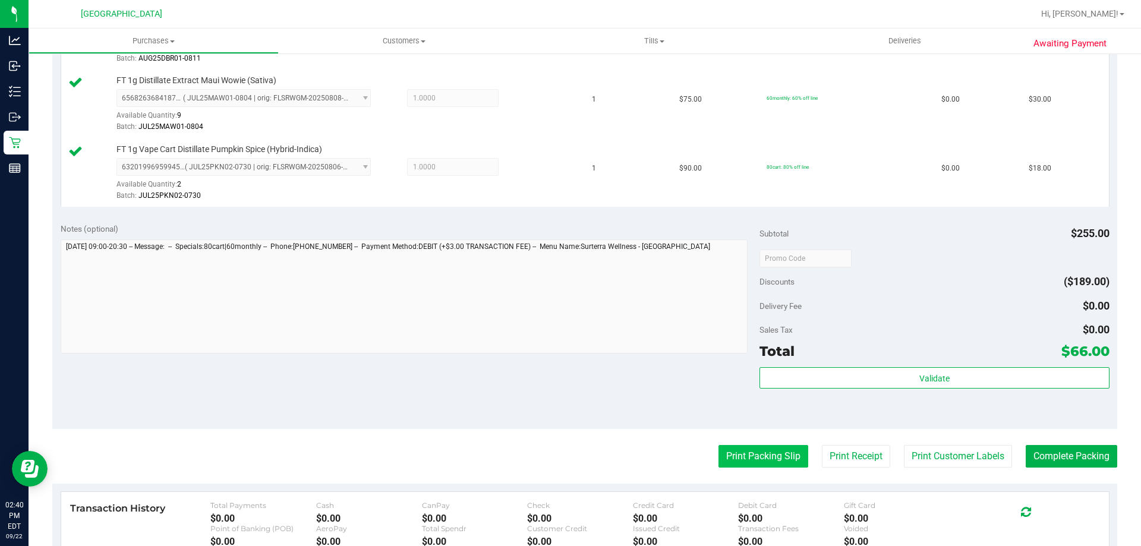
click at [762, 457] on button "Print Packing Slip" at bounding box center [764, 456] width 90 height 23
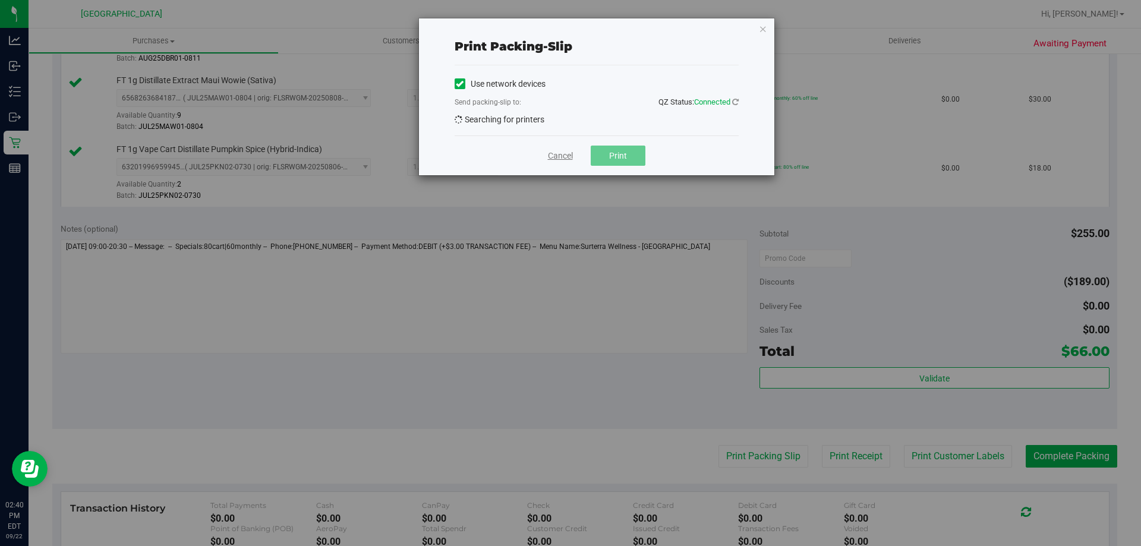
click at [566, 157] on link "Cancel" at bounding box center [560, 156] width 25 height 12
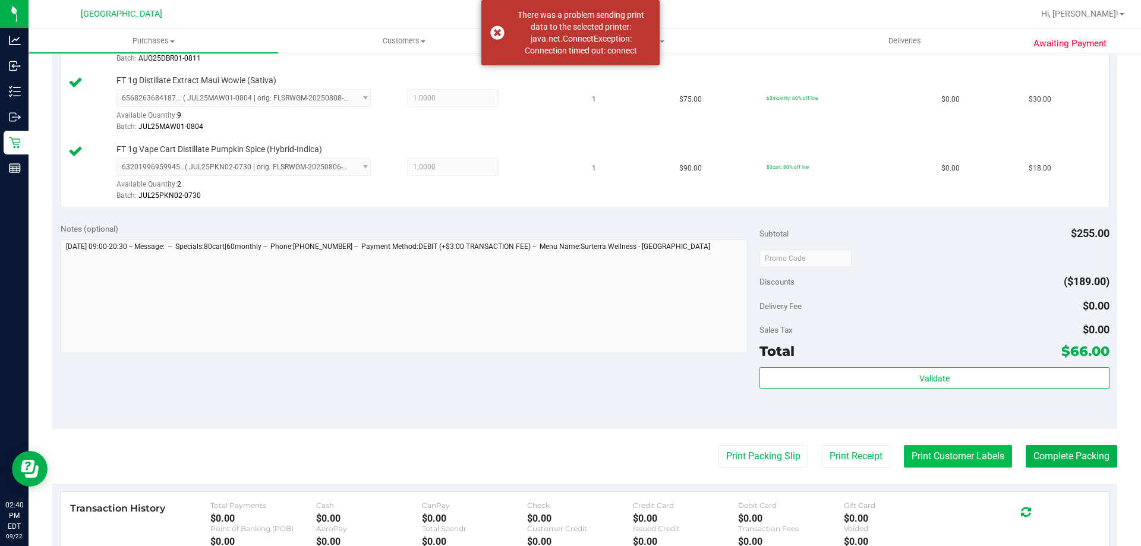
click at [948, 457] on button "Print Customer Labels" at bounding box center [958, 456] width 108 height 23
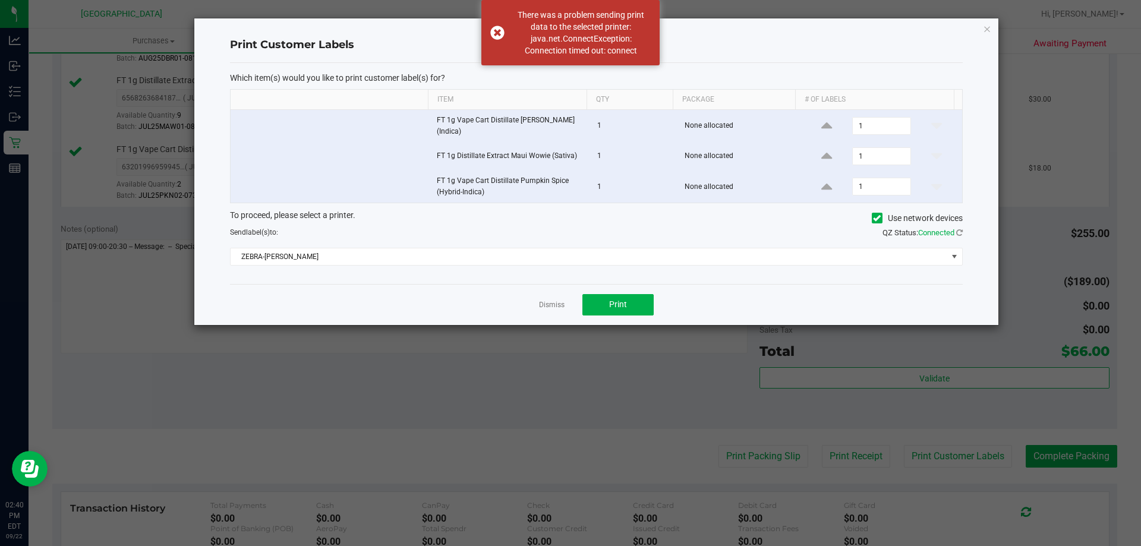
click at [566, 301] on div "Dismiss Print" at bounding box center [596, 304] width 733 height 41
click at [559, 310] on link "Dismiss" at bounding box center [552, 305] width 26 height 10
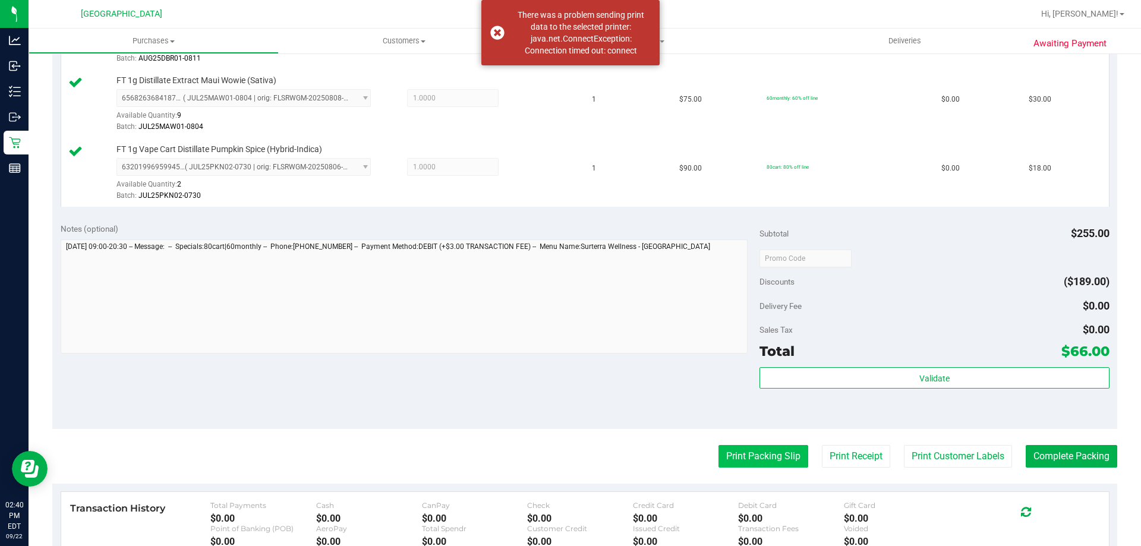
click at [748, 459] on button "Print Packing Slip" at bounding box center [764, 456] width 90 height 23
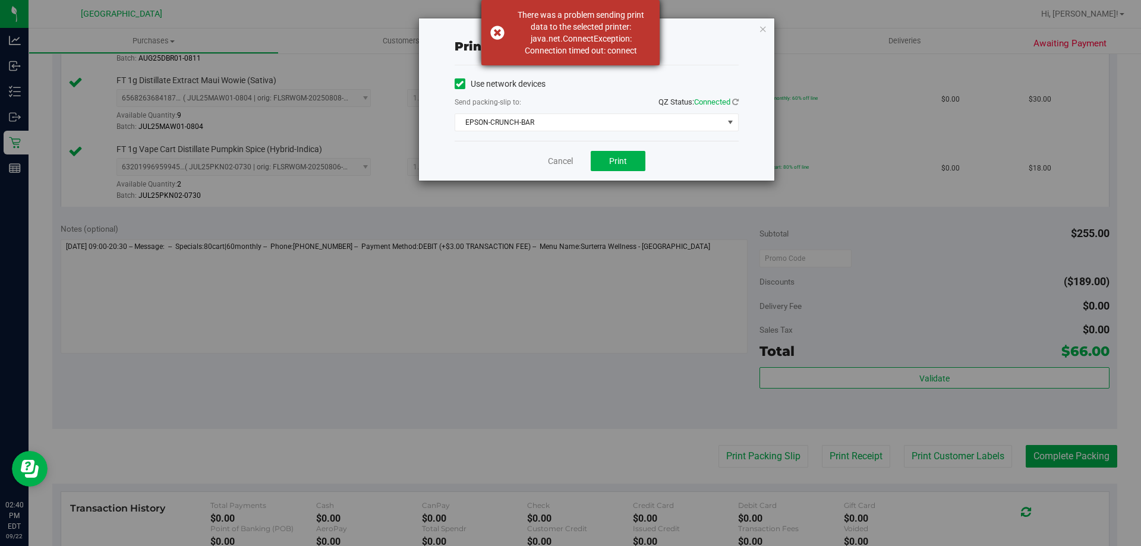
click at [499, 36] on div "There was a problem sending print data to the selected printer: java.net.Connec…" at bounding box center [570, 32] width 178 height 65
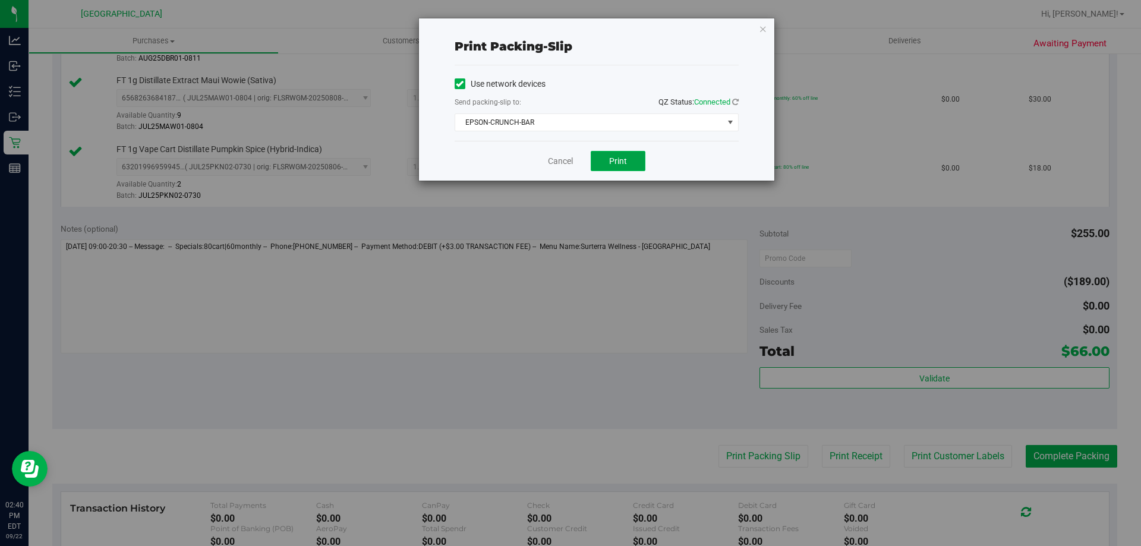
click at [606, 168] on button "Print" at bounding box center [618, 161] width 55 height 20
click at [565, 157] on link "Cancel" at bounding box center [560, 161] width 25 height 12
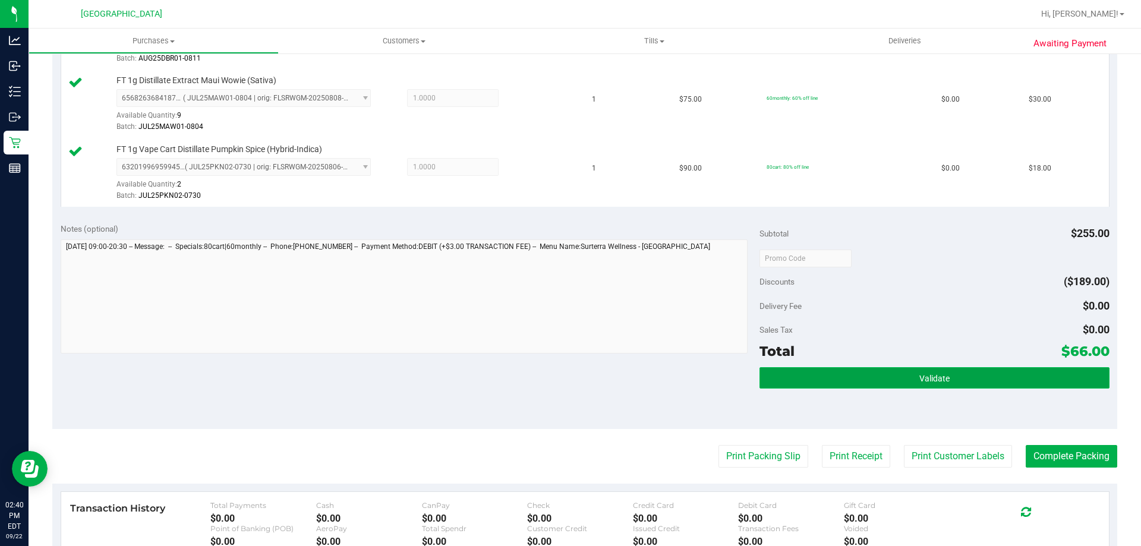
click at [833, 378] on button "Validate" at bounding box center [935, 377] width 350 height 21
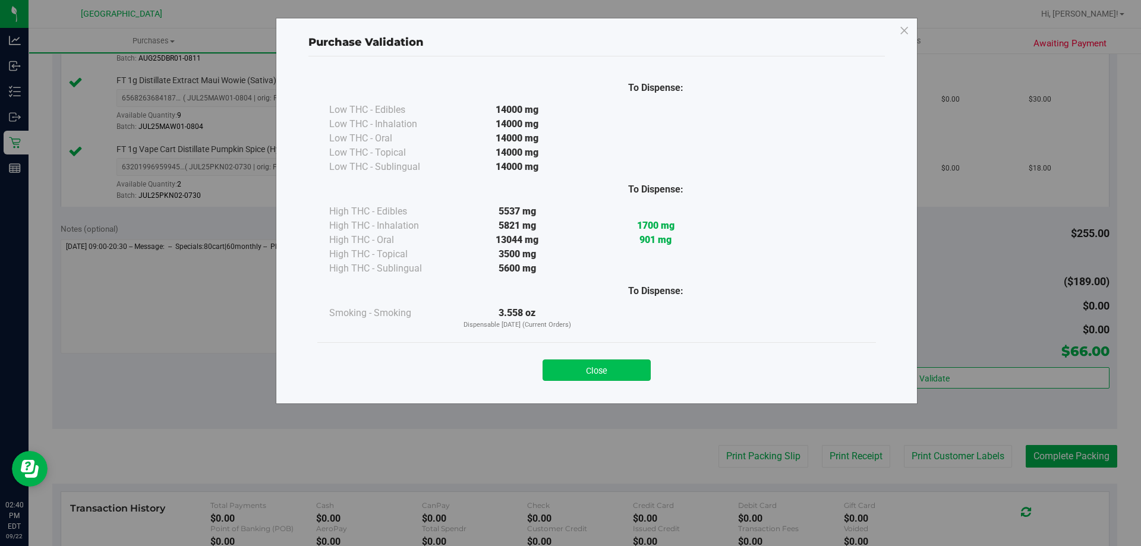
click at [611, 361] on button "Close" at bounding box center [597, 370] width 108 height 21
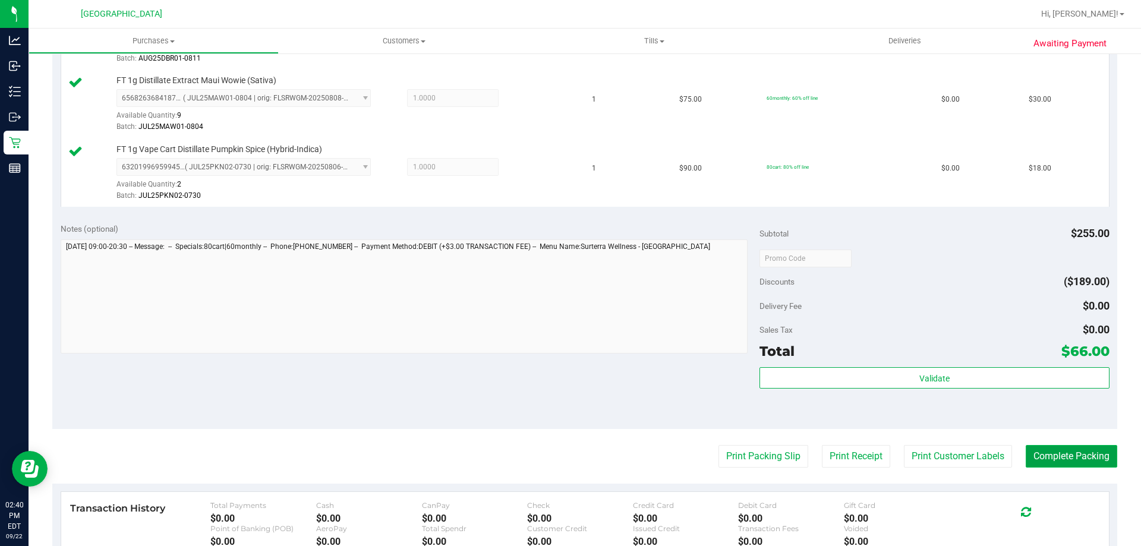
click at [1046, 457] on button "Complete Packing" at bounding box center [1072, 456] width 92 height 23
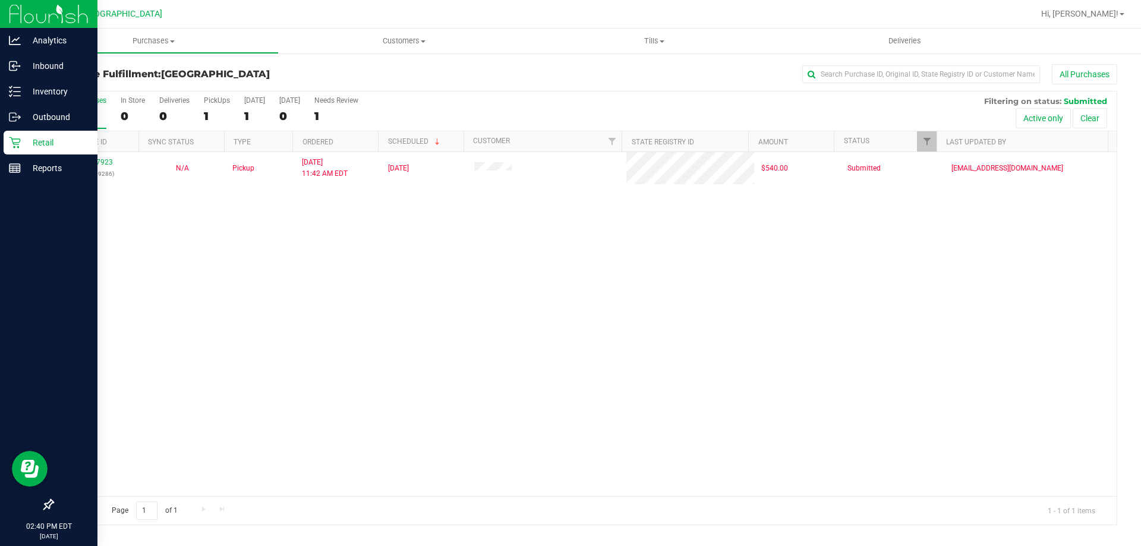
click at [19, 141] on icon at bounding box center [15, 143] width 12 height 12
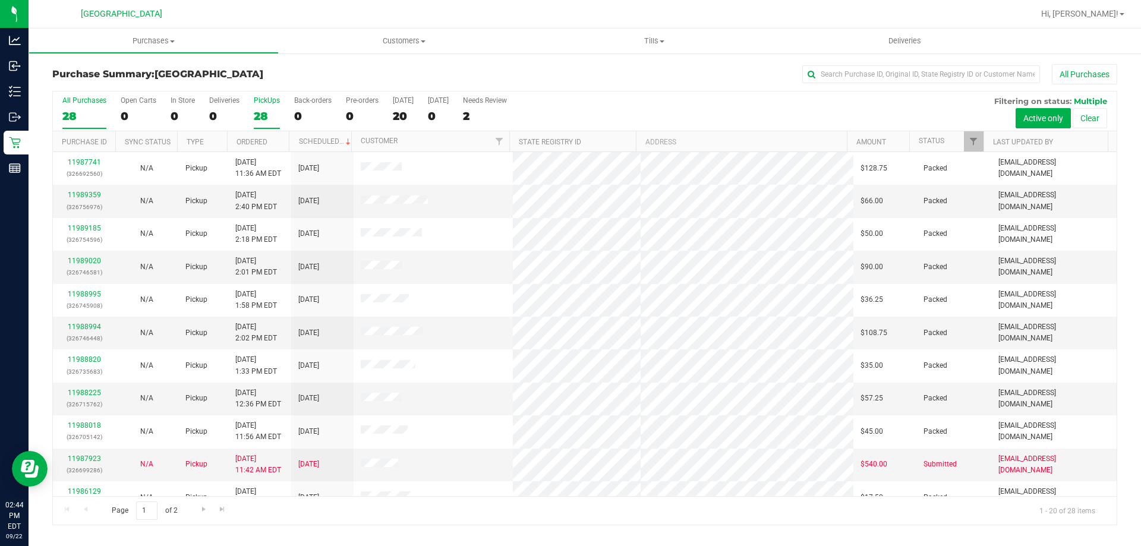
click at [270, 109] on div "All Purchases 28 Open Carts 0 In Store 0 Deliveries 0 PickUps 28 Back-orders 0 …" at bounding box center [585, 112] width 1064 height 40
click at [285, 88] on div "Purchase Summary: [GEOGRAPHIC_DATA] All Purchases" at bounding box center [584, 77] width 1065 height 26
click at [279, 104] on div "PickUps" at bounding box center [267, 100] width 26 height 8
click at [0, 0] on input "PickUps 28" at bounding box center [0, 0] width 0 height 0
click at [86, 108] on label "All Purchases 28" at bounding box center [84, 112] width 44 height 33
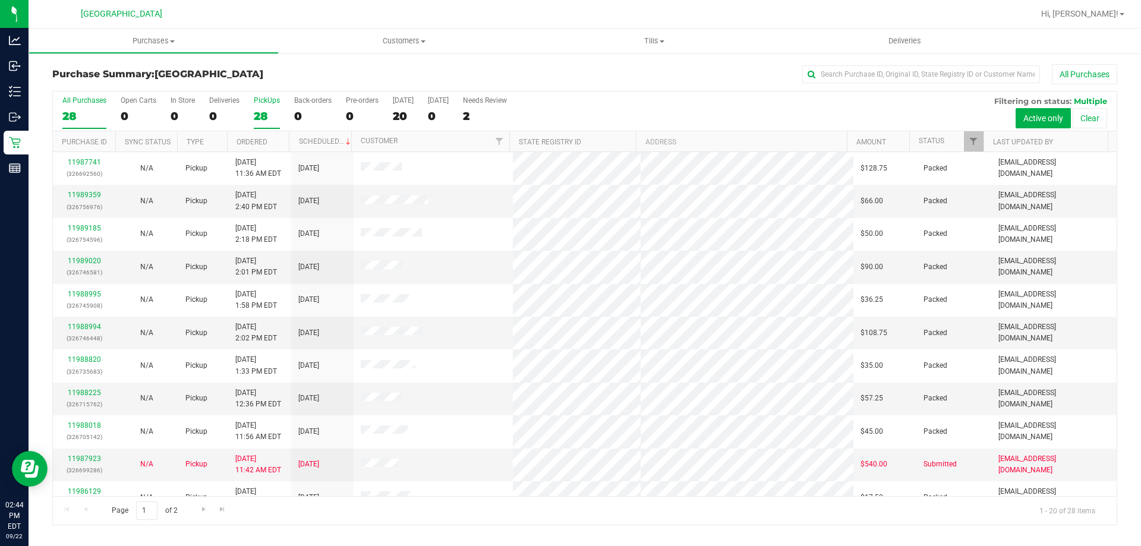
click at [0, 0] on input "All Purchases 28" at bounding box center [0, 0] width 0 height 0
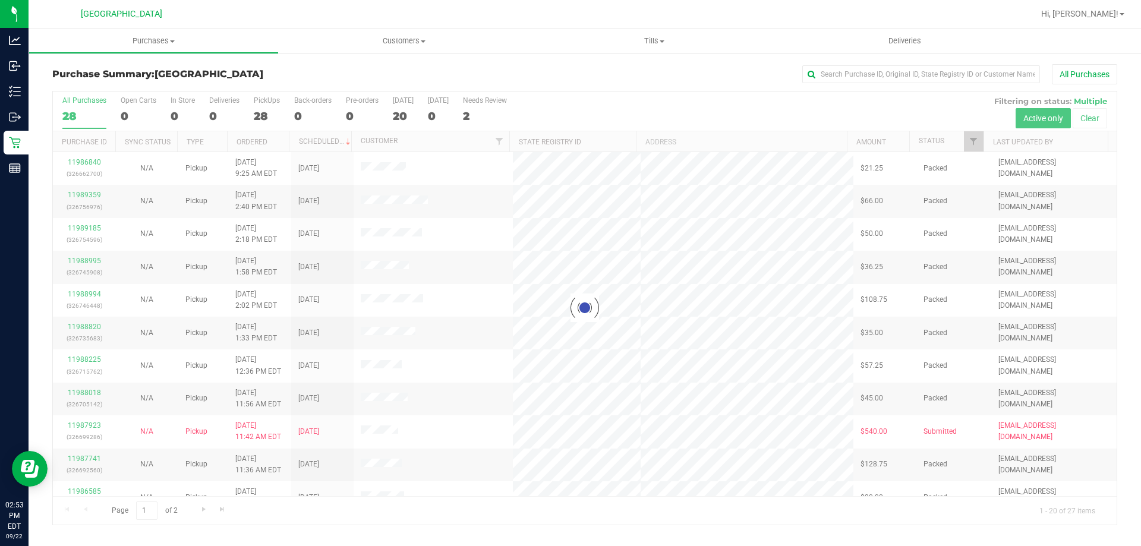
click at [270, 97] on div at bounding box center [585, 308] width 1064 height 433
click at [269, 106] on div at bounding box center [585, 308] width 1064 height 433
click at [269, 105] on label "PickUps 28" at bounding box center [267, 112] width 26 height 33
click at [0, 0] on input "PickUps 28" at bounding box center [0, 0] width 0 height 0
click at [272, 109] on div at bounding box center [585, 308] width 1064 height 433
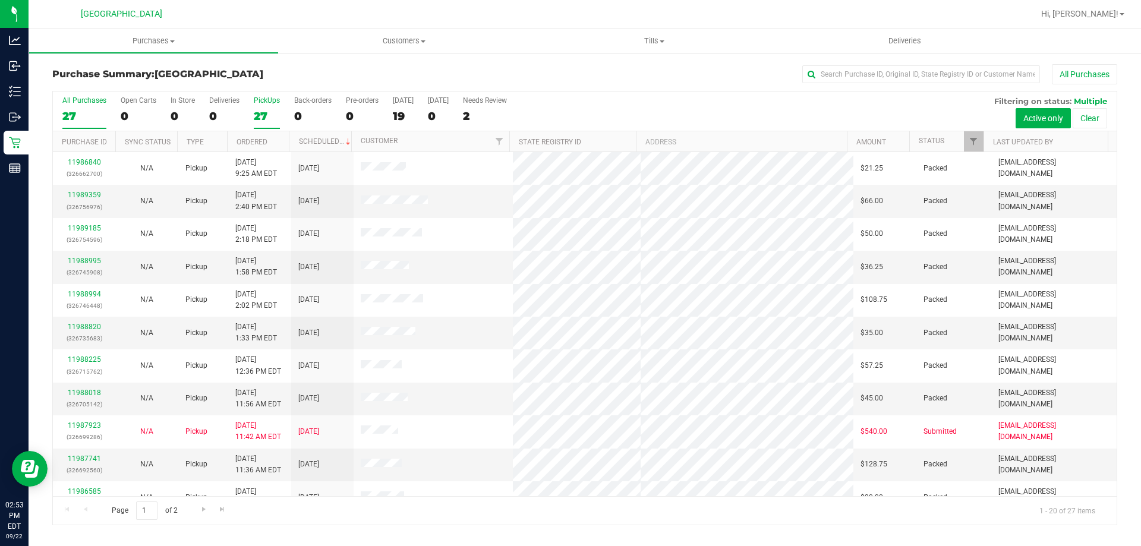
click at [77, 110] on div "27" at bounding box center [84, 116] width 44 height 14
click at [0, 0] on input "All Purchases 27" at bounding box center [0, 0] width 0 height 0
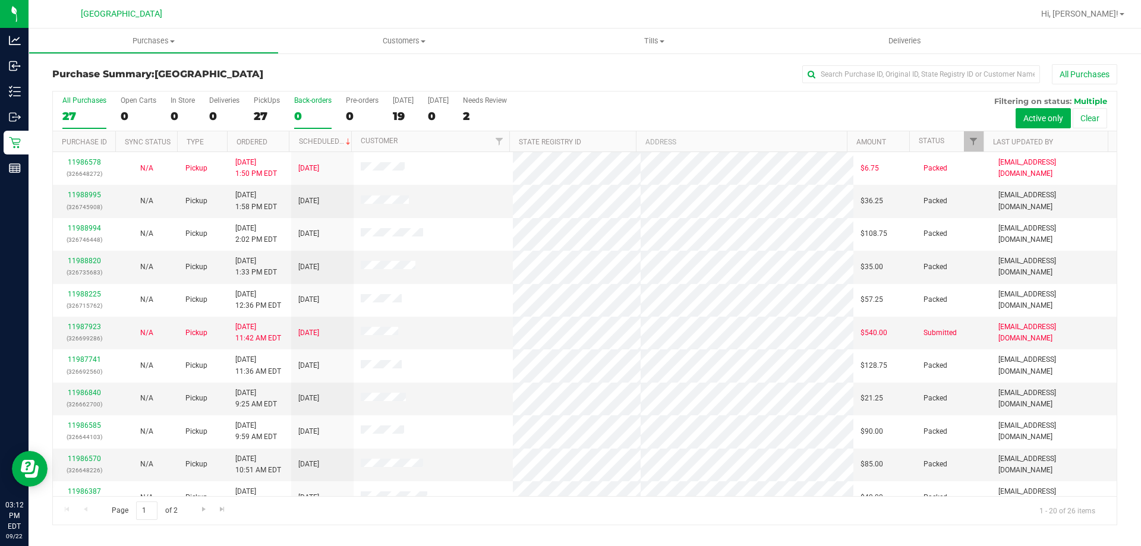
click at [304, 106] on label "Back-orders 0" at bounding box center [312, 112] width 37 height 33
click at [0, 0] on input "Back-orders 0" at bounding box center [0, 0] width 0 height 0
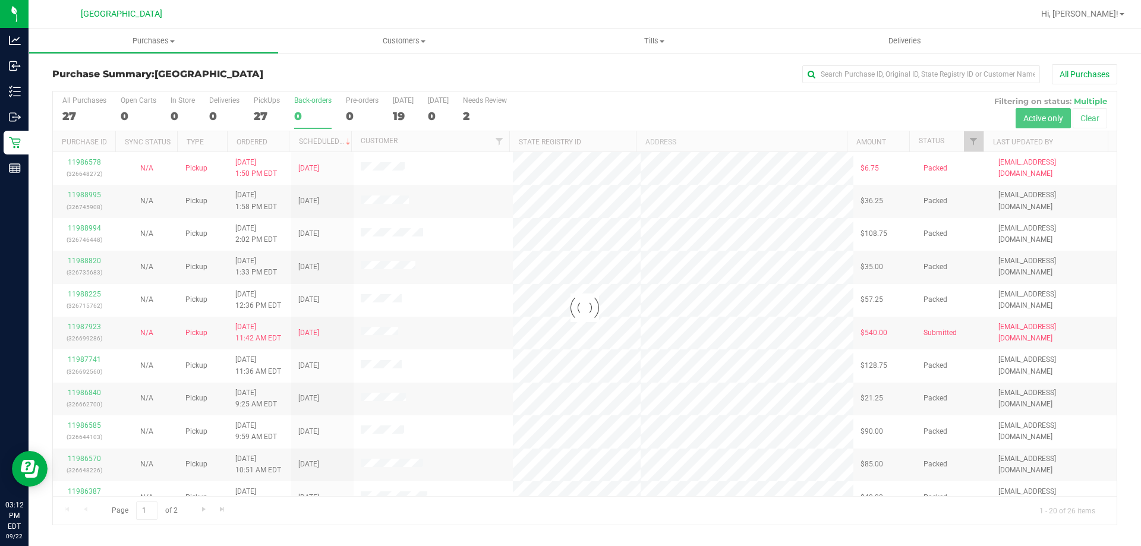
click at [273, 109] on div at bounding box center [585, 308] width 1064 height 433
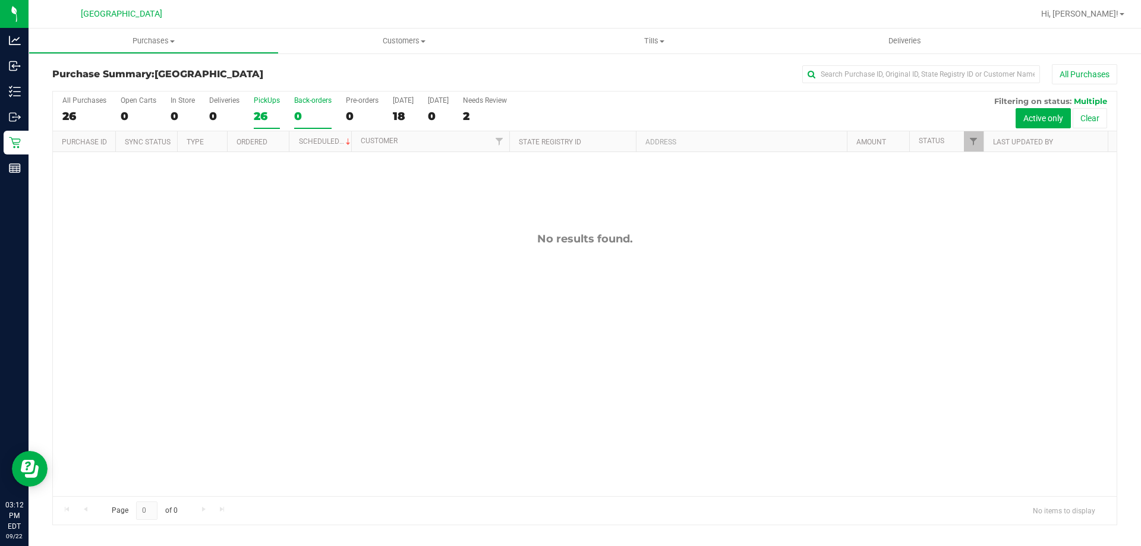
click at [261, 114] on div "26" at bounding box center [267, 116] width 26 height 14
click at [0, 0] on input "PickUps 26" at bounding box center [0, 0] width 0 height 0
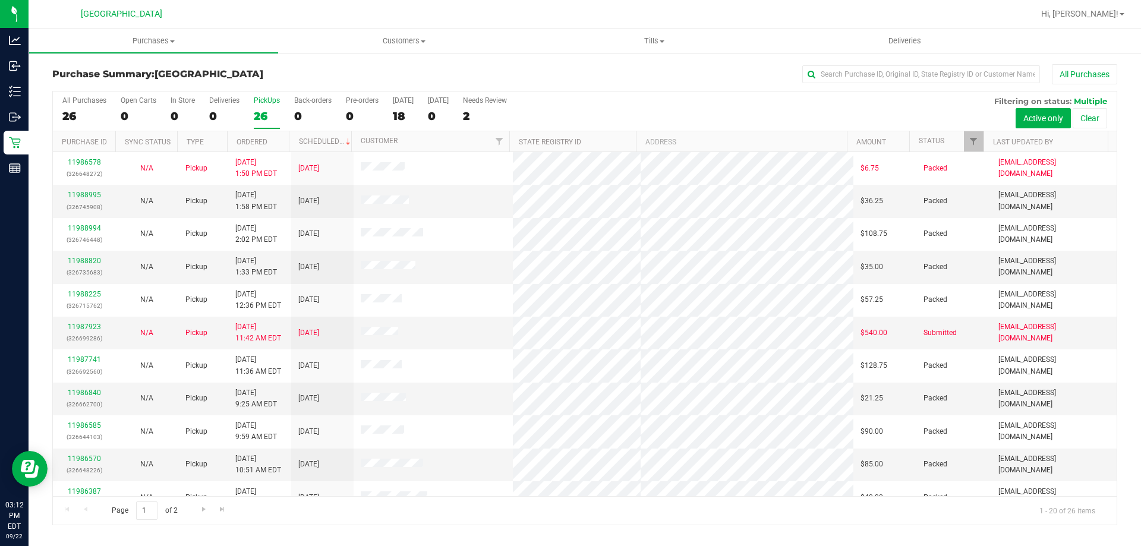
click at [87, 111] on div "26" at bounding box center [84, 116] width 44 height 14
click at [0, 0] on input "All Purchases 26" at bounding box center [0, 0] width 0 height 0
click at [275, 106] on label "PickUps 26" at bounding box center [267, 112] width 26 height 33
click at [0, 0] on input "PickUps 26" at bounding box center [0, 0] width 0 height 0
click at [87, 328] on link "11987923" at bounding box center [84, 327] width 33 height 8
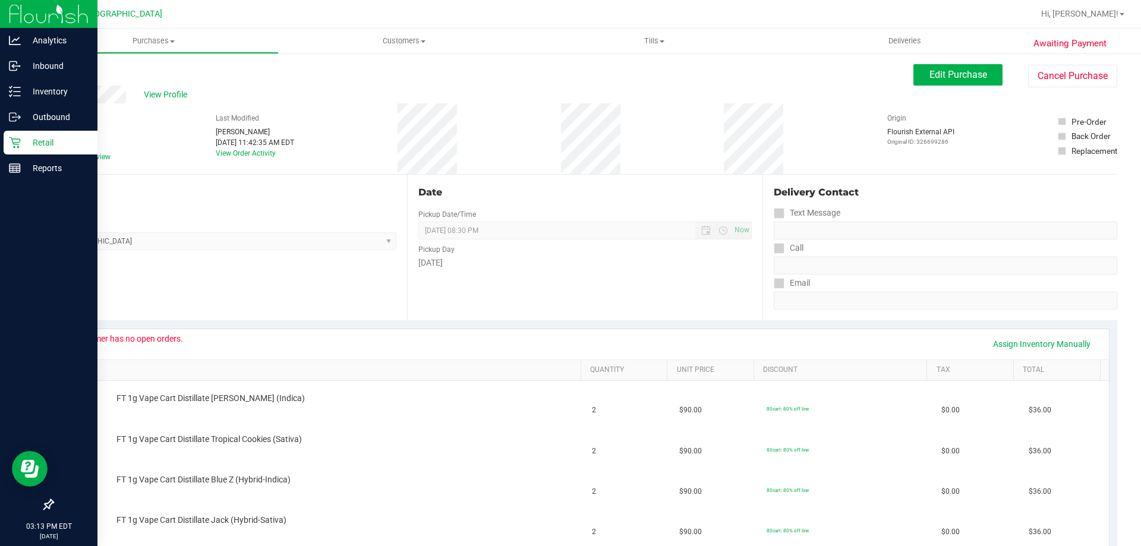
click at [22, 153] on div "Retail" at bounding box center [51, 143] width 94 height 24
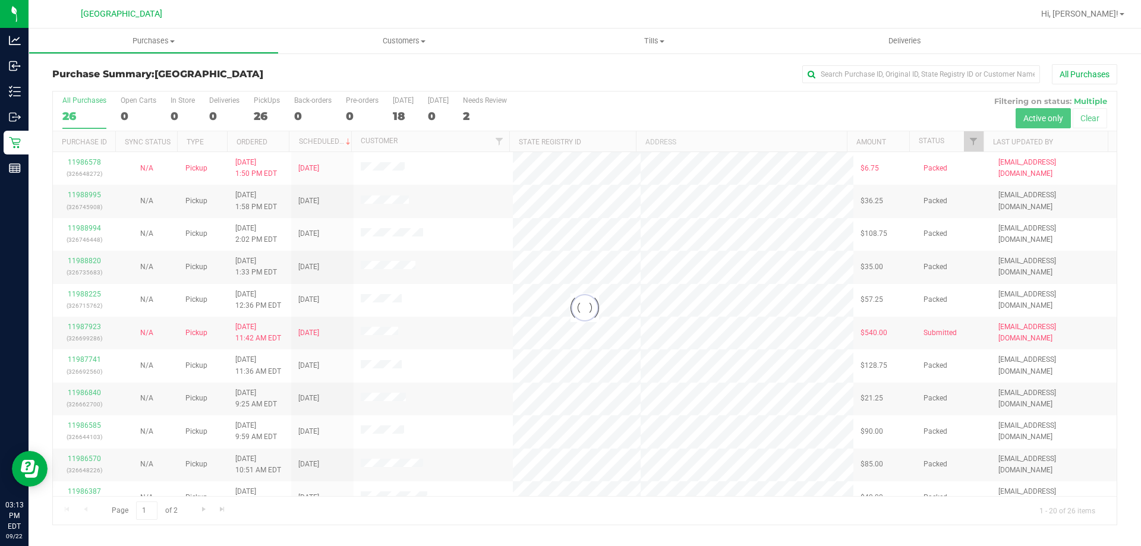
click at [265, 109] on div at bounding box center [585, 308] width 1064 height 433
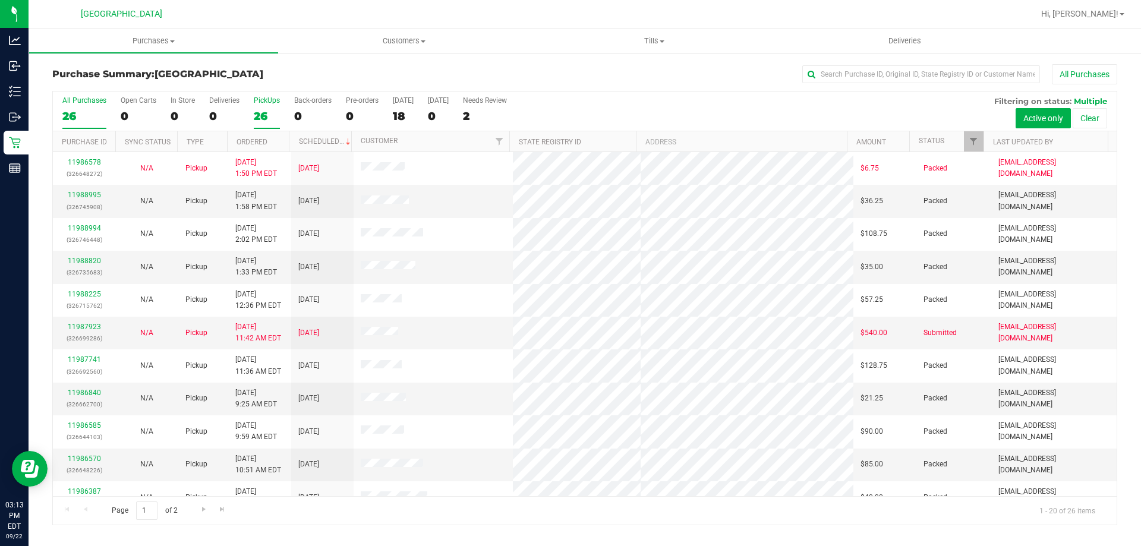
click at [263, 118] on div "26" at bounding box center [267, 116] width 26 height 14
click at [0, 0] on input "PickUps 26" at bounding box center [0, 0] width 0 height 0
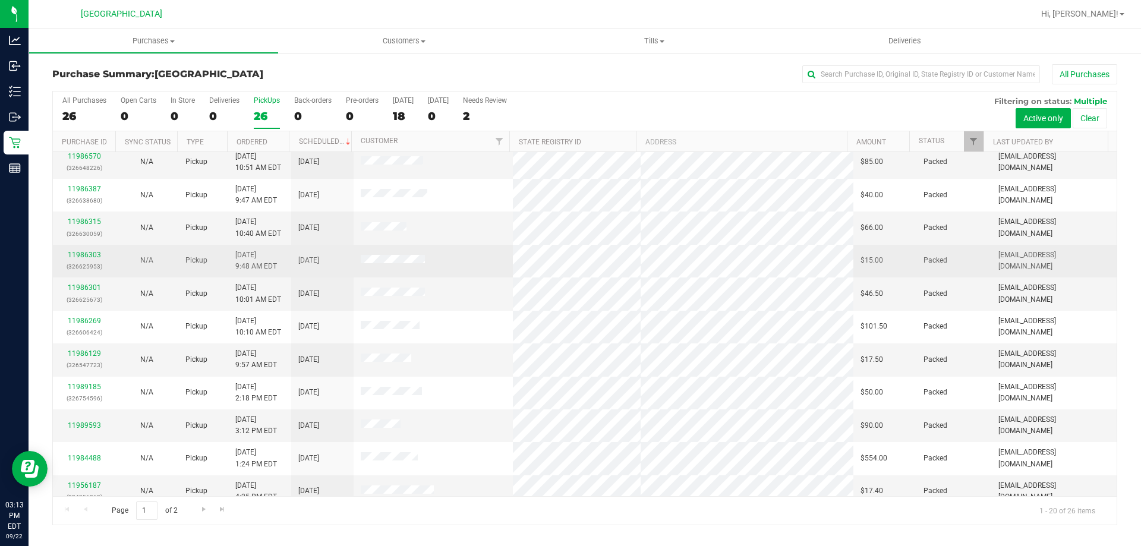
scroll to position [314, 0]
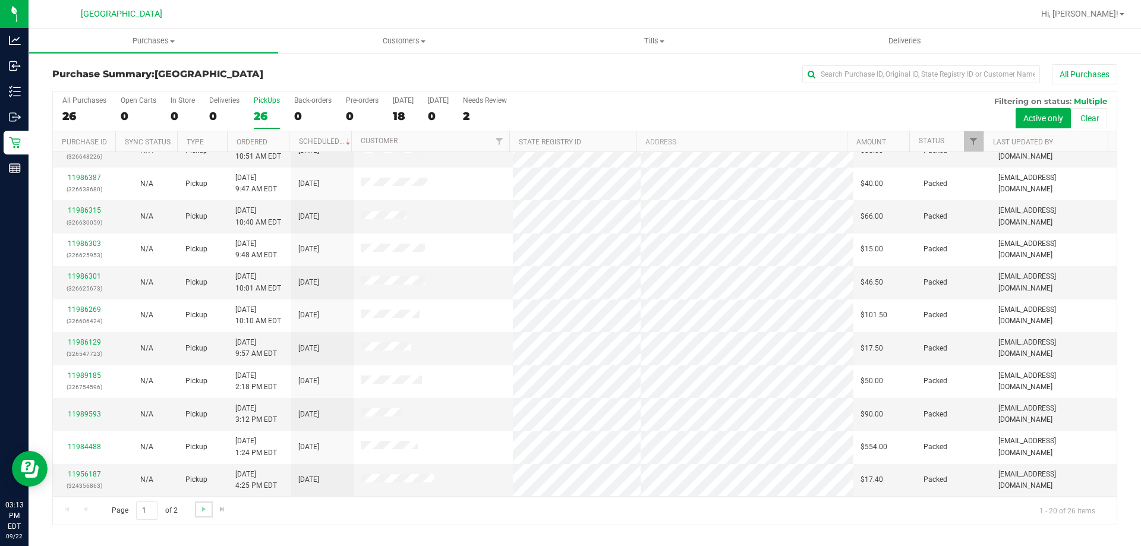
click at [199, 514] on link "Go to the next page" at bounding box center [203, 510] width 17 height 16
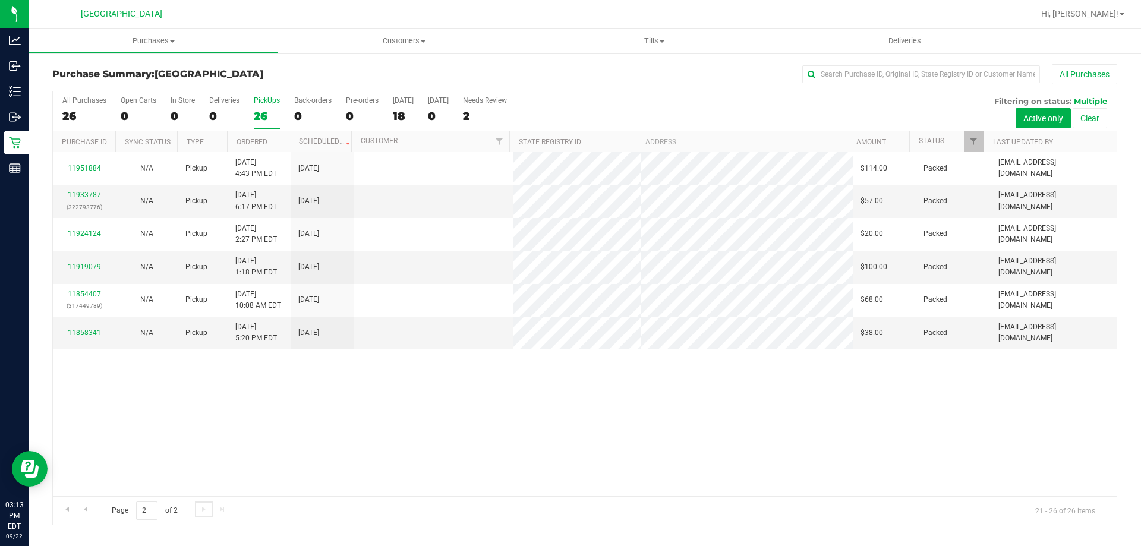
scroll to position [0, 0]
click at [89, 509] on span "Go to the previous page" at bounding box center [86, 510] width 10 height 10
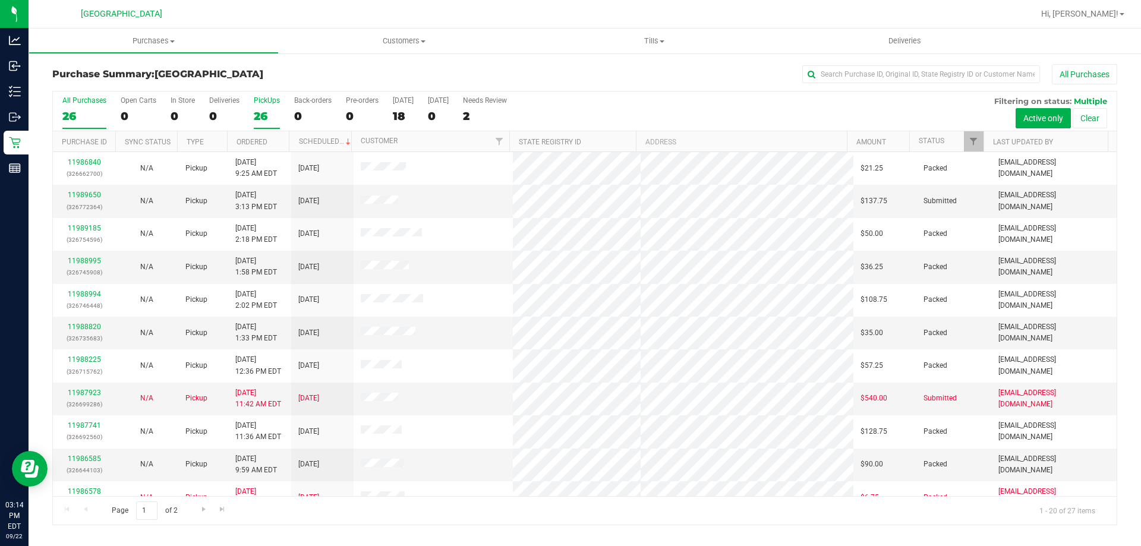
click at [68, 106] on label "All Purchases 26" at bounding box center [84, 112] width 44 height 33
click at [0, 0] on input "All Purchases 26" at bounding box center [0, 0] width 0 height 0
click at [263, 103] on div "PickUps" at bounding box center [267, 100] width 26 height 8
click at [0, 0] on input "PickUps 27" at bounding box center [0, 0] width 0 height 0
click at [85, 109] on div "25" at bounding box center [84, 116] width 44 height 14
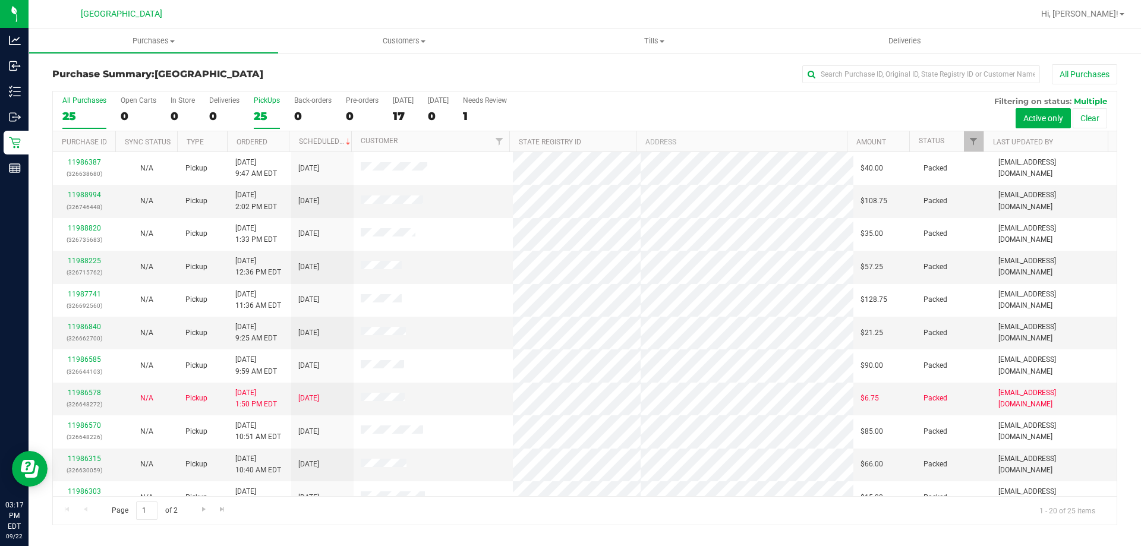
click at [0, 0] on input "All Purchases 25" at bounding box center [0, 0] width 0 height 0
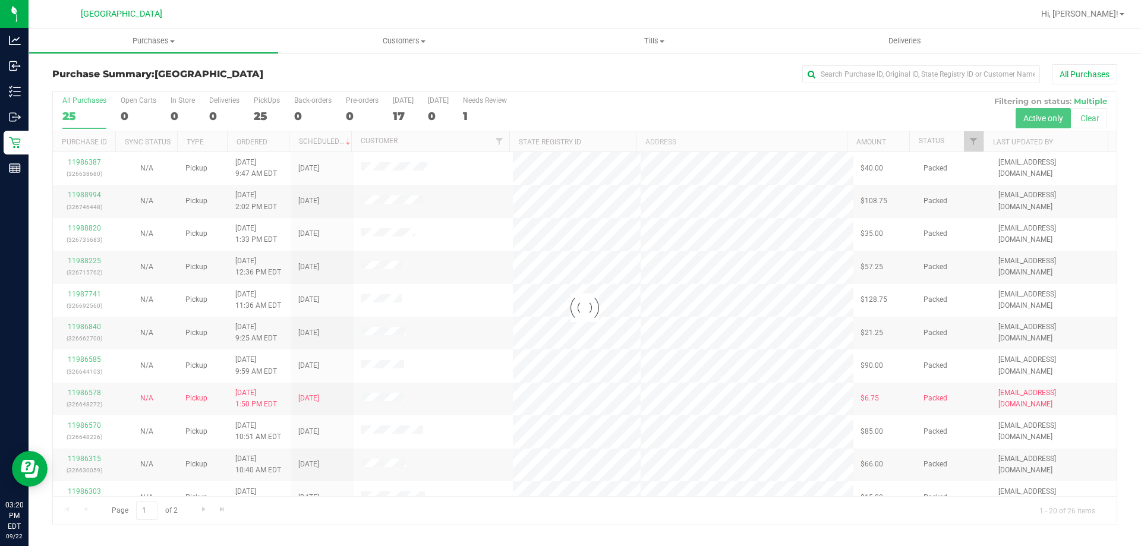
click at [267, 115] on div at bounding box center [585, 308] width 1064 height 433
click at [267, 108] on div at bounding box center [585, 308] width 1064 height 433
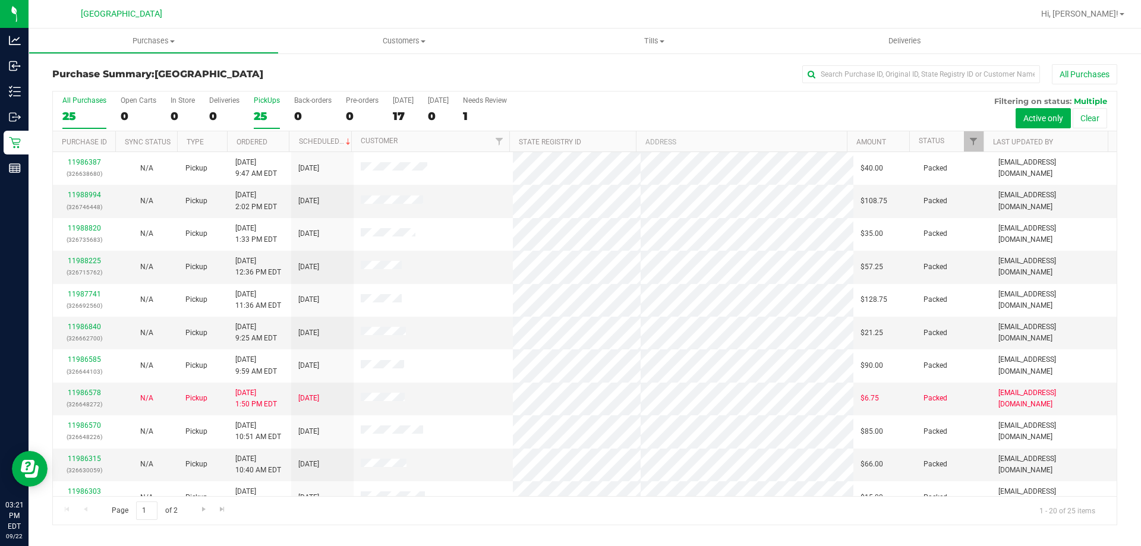
click at [266, 115] on div "25" at bounding box center [267, 116] width 26 height 14
click at [0, 0] on input "PickUps 25" at bounding box center [0, 0] width 0 height 0
click at [95, 120] on div "25" at bounding box center [84, 116] width 44 height 14
click at [0, 0] on input "All Purchases 25" at bounding box center [0, 0] width 0 height 0
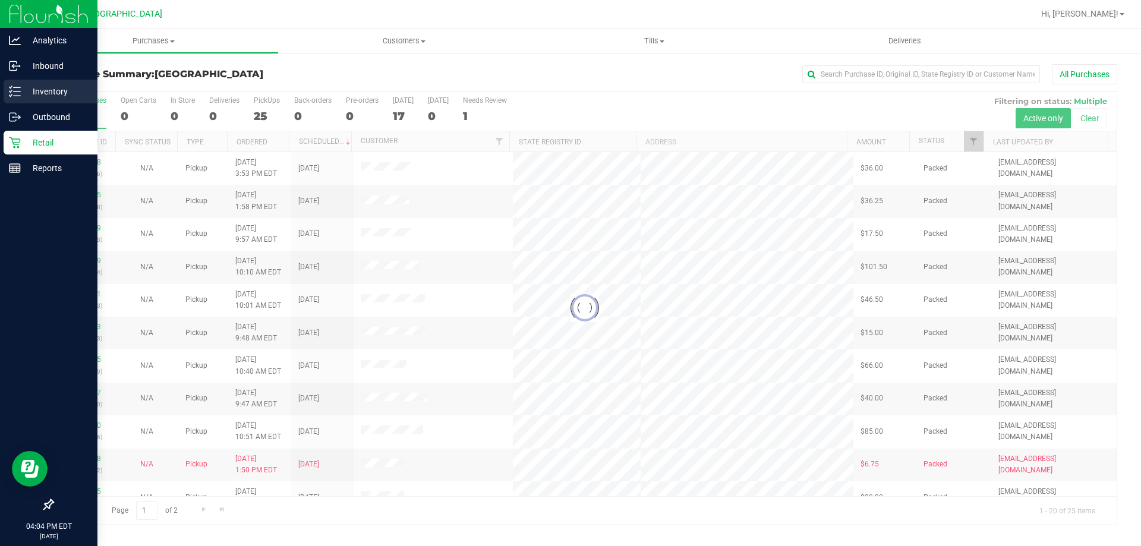
click at [11, 95] on icon at bounding box center [15, 92] width 12 height 12
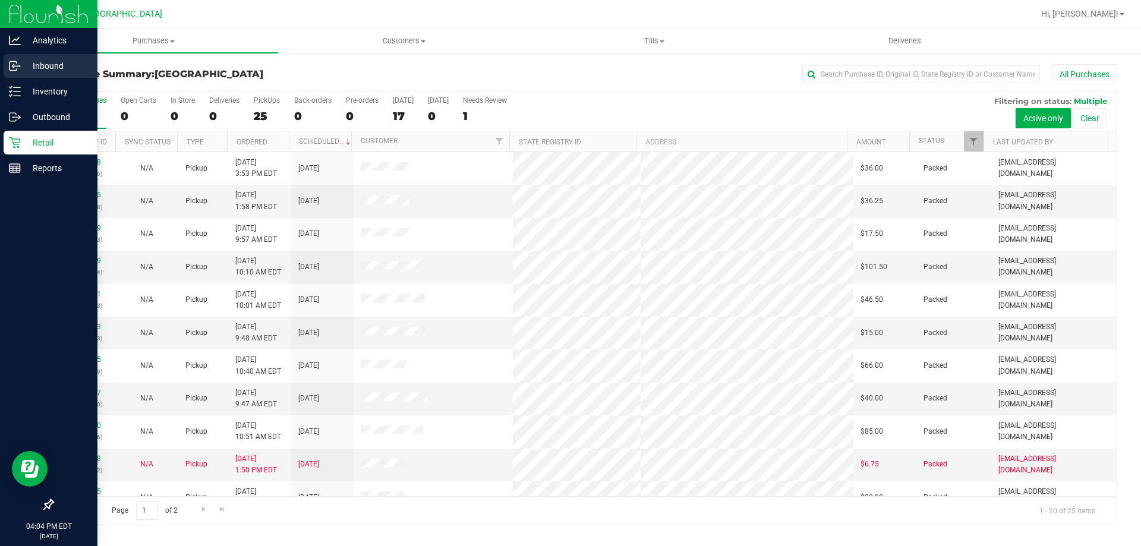
click at [46, 75] on div "Inbound" at bounding box center [51, 66] width 94 height 24
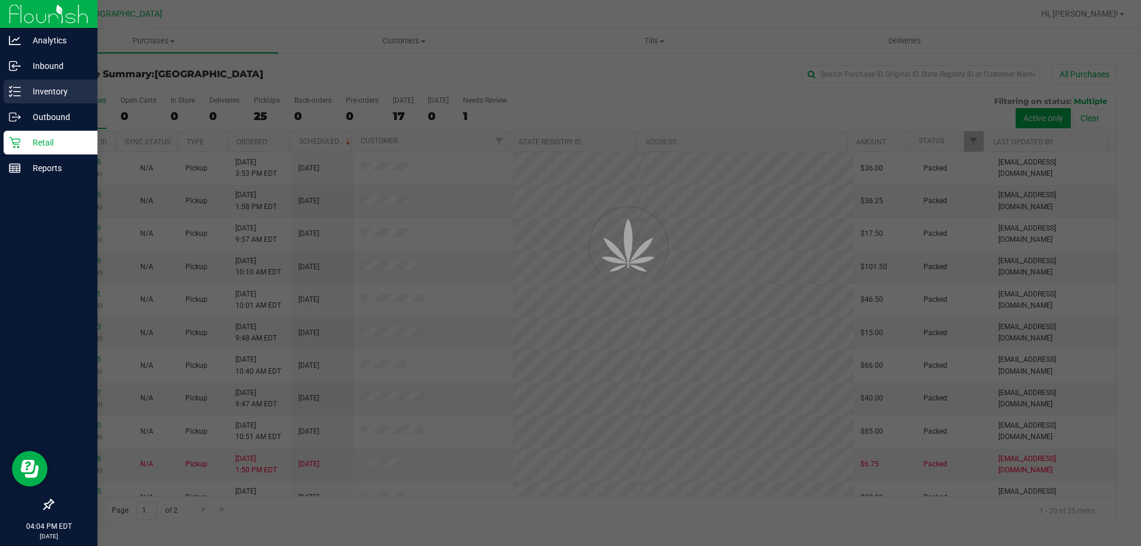
click at [46, 87] on p "Inventory" at bounding box center [56, 91] width 71 height 14
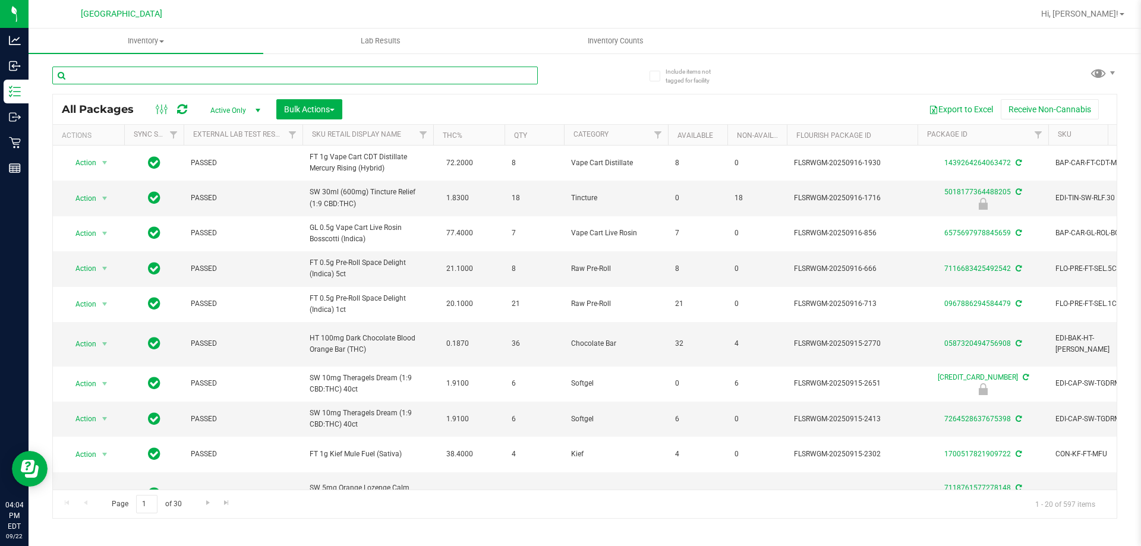
click at [410, 78] on input "text" at bounding box center [295, 76] width 486 height 18
type input "7804095917609286"
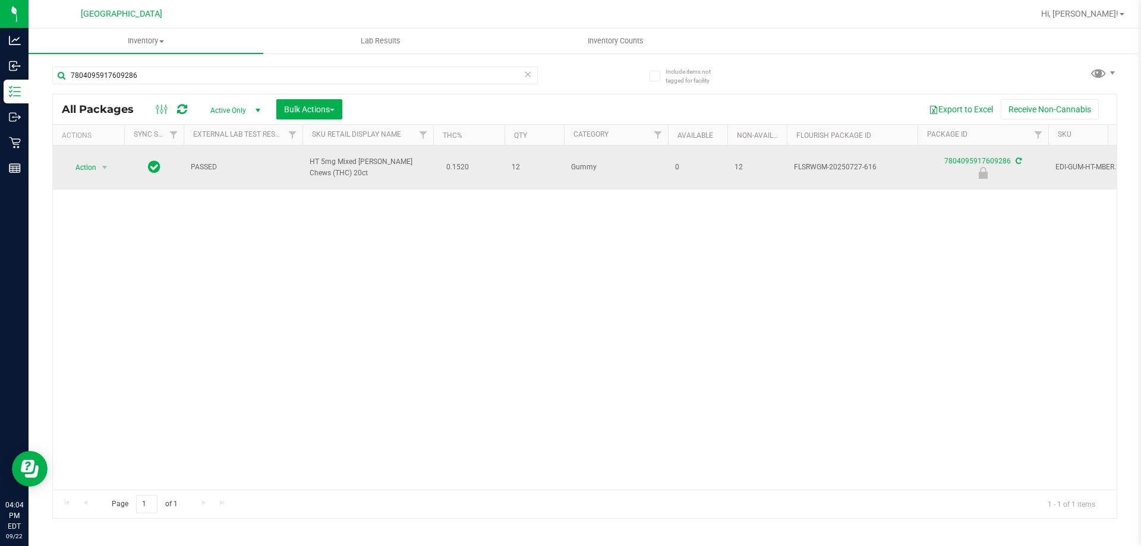
click at [84, 166] on span "Action" at bounding box center [81, 167] width 32 height 17
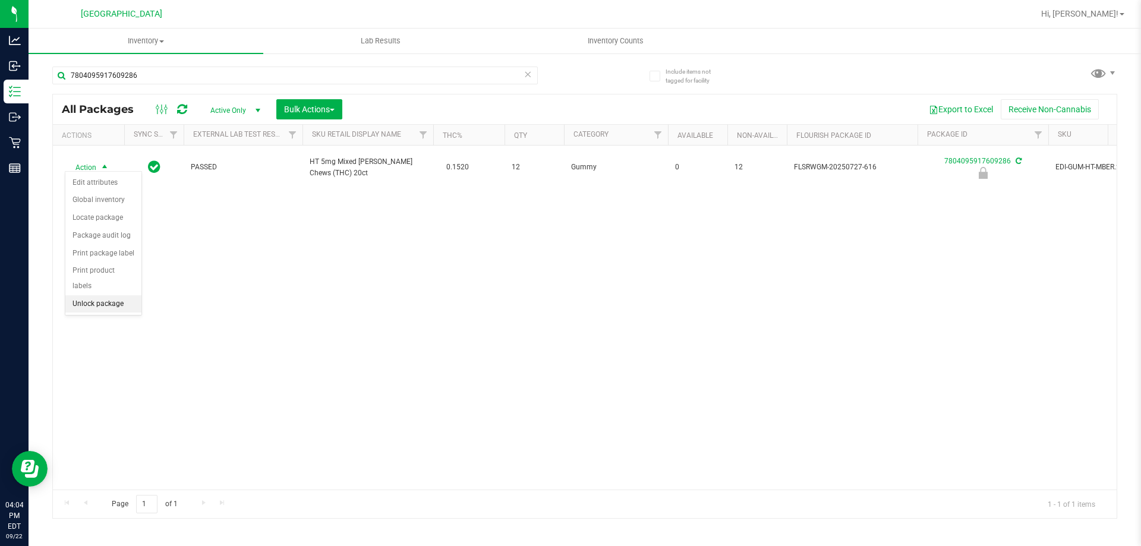
click at [93, 295] on li "Unlock package" at bounding box center [103, 304] width 76 height 18
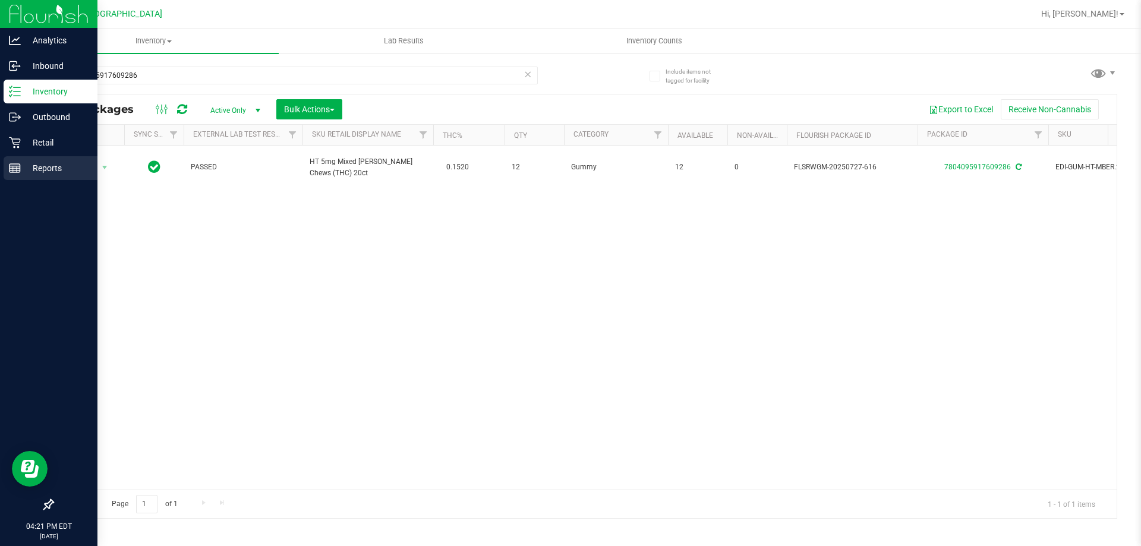
click at [8, 158] on div "Reports" at bounding box center [51, 168] width 94 height 24
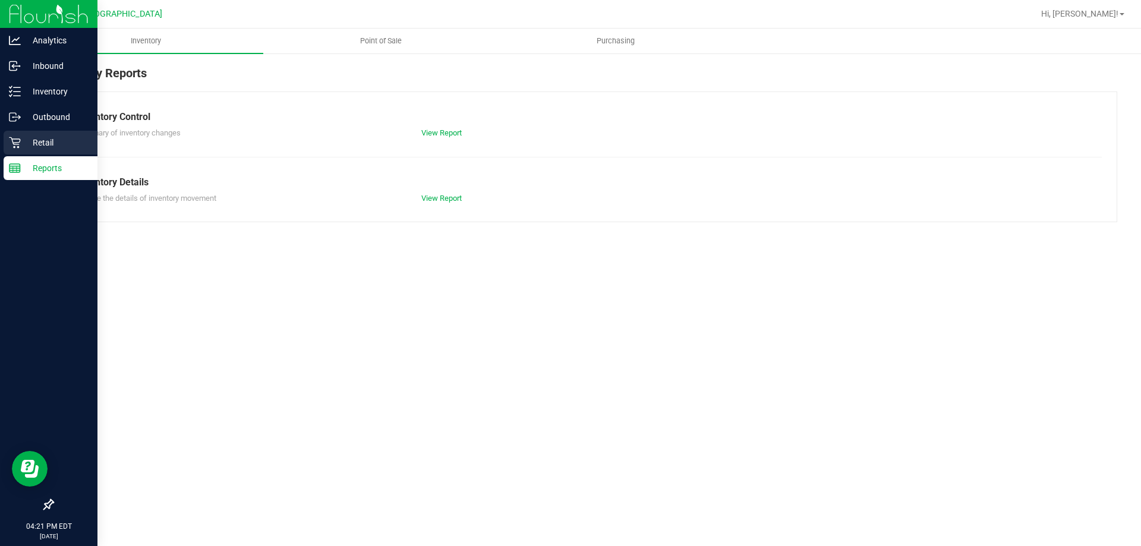
click at [41, 145] on p "Retail" at bounding box center [56, 143] width 71 height 14
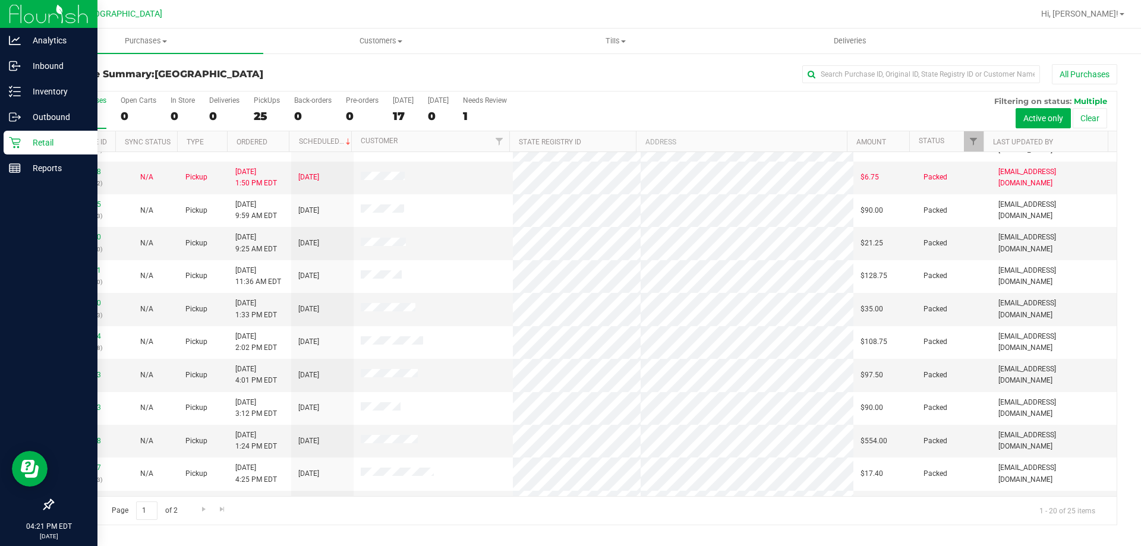
scroll to position [314, 0]
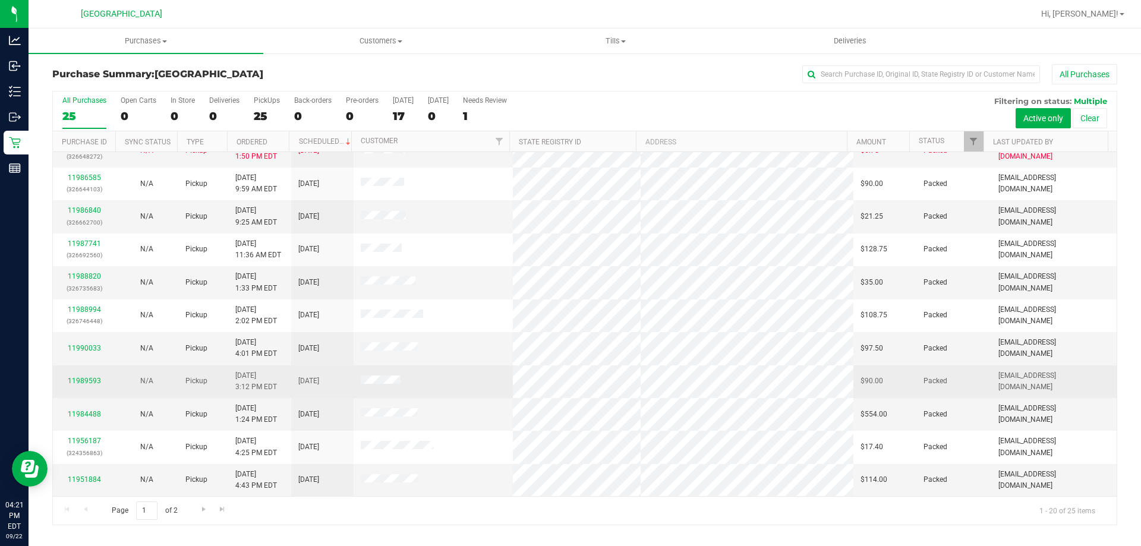
click at [341, 387] on td "[DATE]" at bounding box center [322, 382] width 62 height 33
click at [93, 382] on link "11989593" at bounding box center [84, 381] width 33 height 8
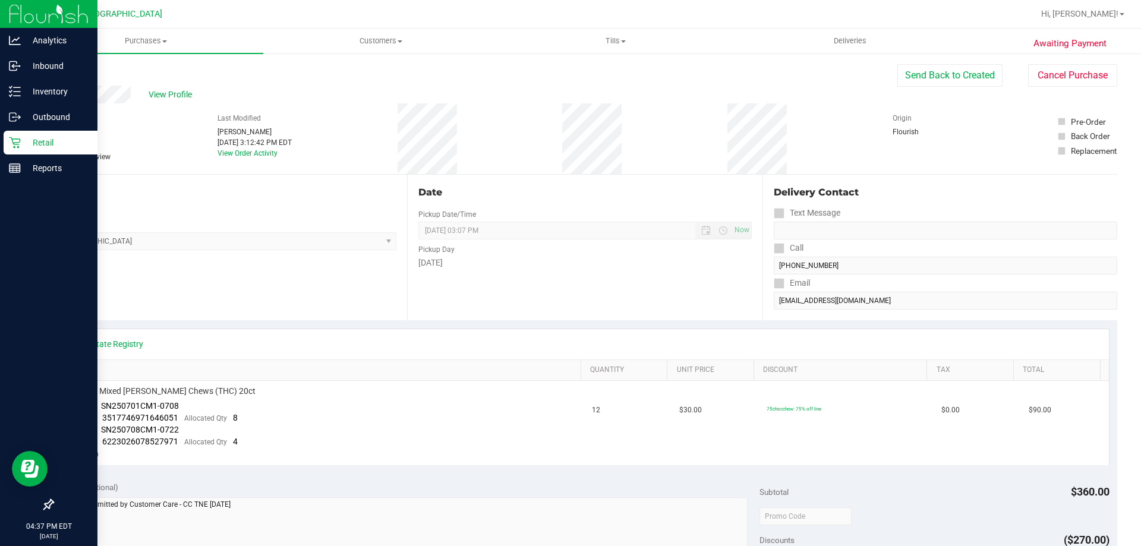
click at [1, 146] on link "Retail" at bounding box center [48, 144] width 97 height 26
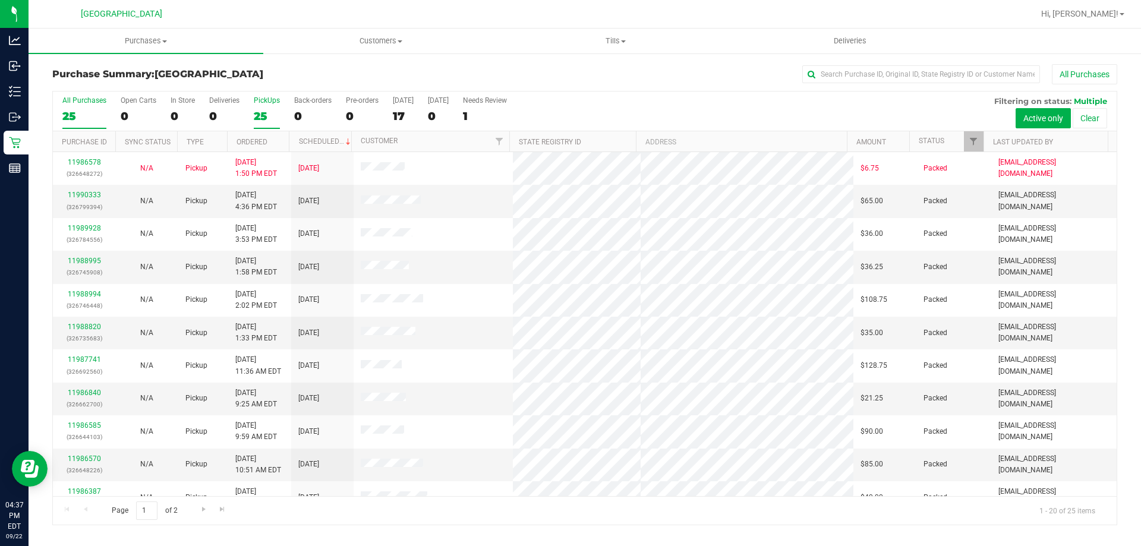
click at [264, 106] on label "PickUps 25" at bounding box center [267, 112] width 26 height 33
click at [0, 0] on input "PickUps 25" at bounding box center [0, 0] width 0 height 0
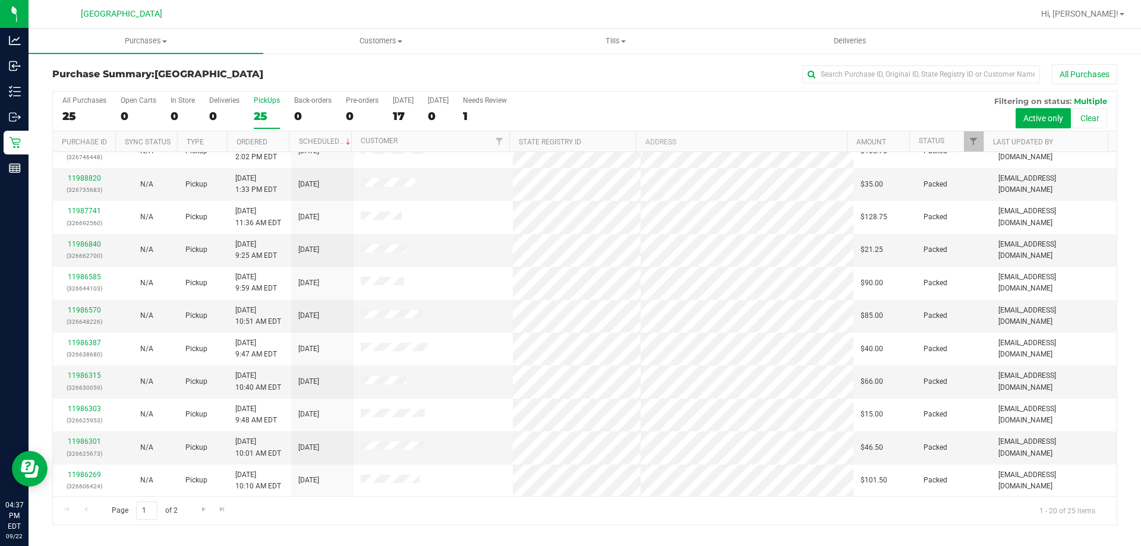
scroll to position [149, 0]
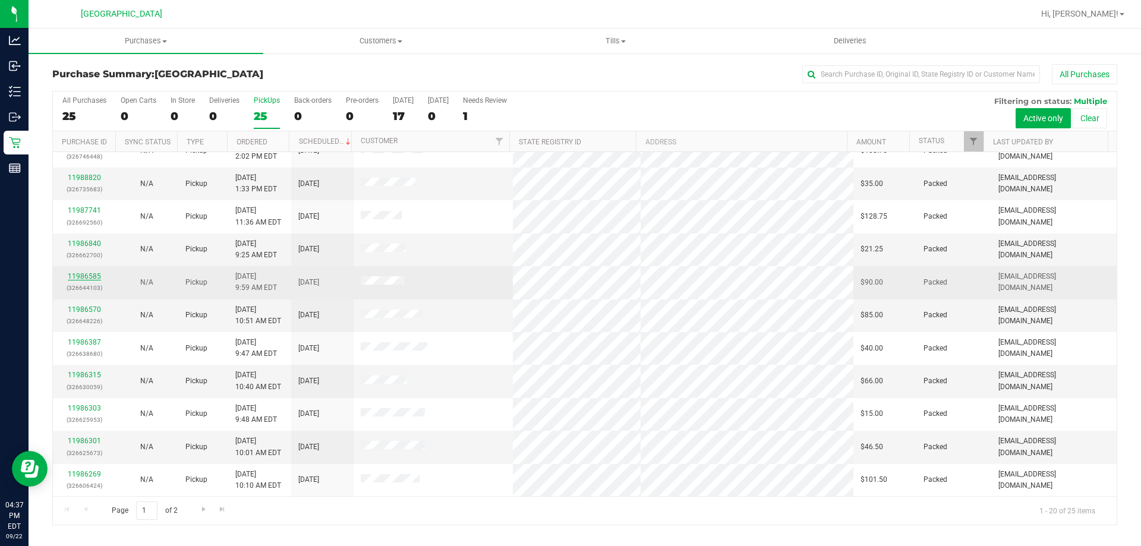
click at [84, 278] on link "11986585" at bounding box center [84, 276] width 33 height 8
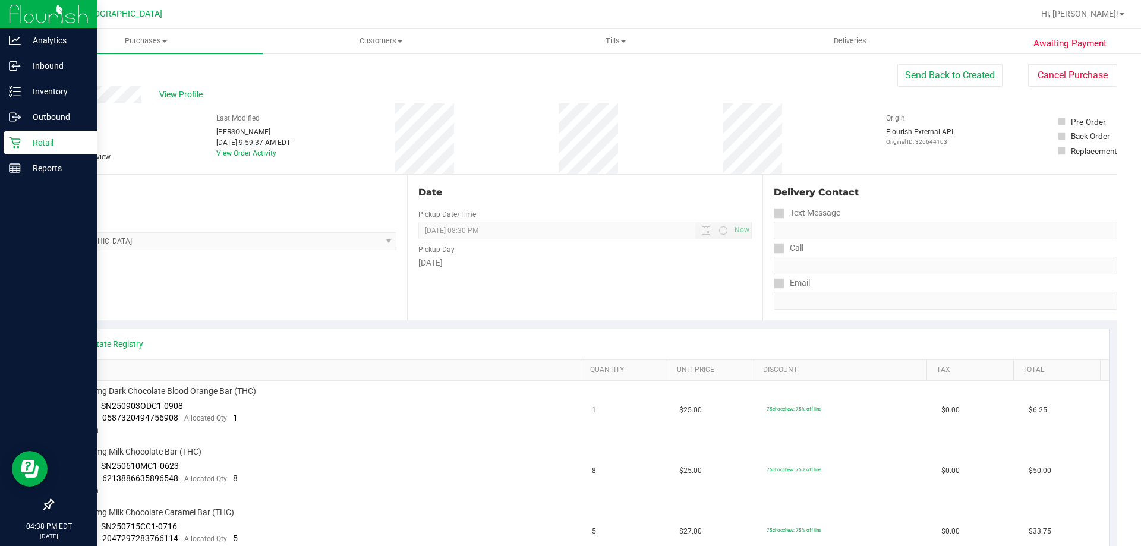
click at [7, 144] on div "Retail" at bounding box center [51, 143] width 94 height 24
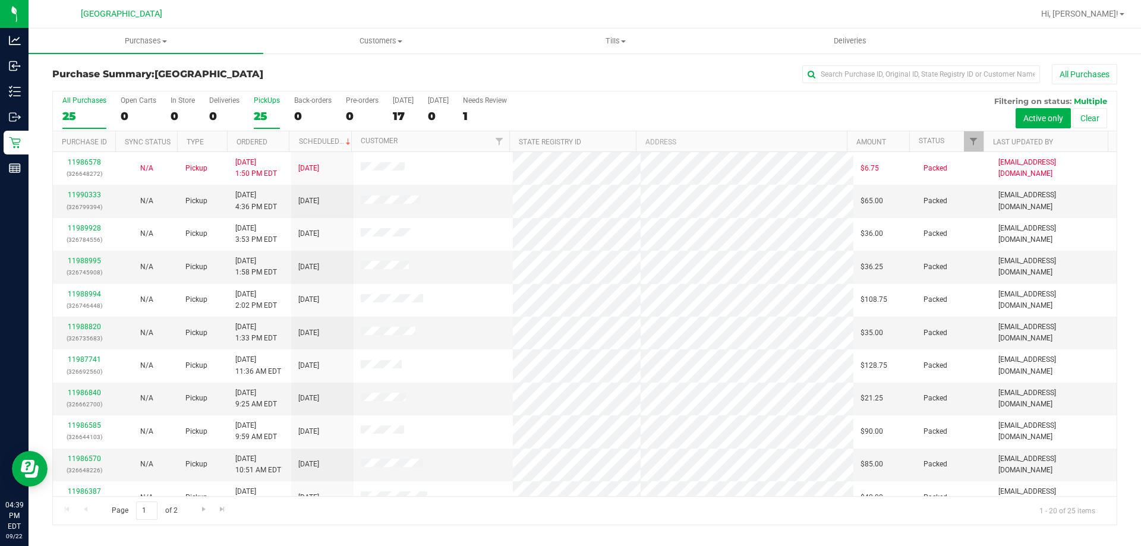
click at [271, 111] on div "25" at bounding box center [267, 116] width 26 height 14
click at [0, 0] on input "PickUps 25" at bounding box center [0, 0] width 0 height 0
click at [264, 105] on label "PickUps 25" at bounding box center [267, 112] width 26 height 33
click at [0, 0] on input "PickUps 25" at bounding box center [0, 0] width 0 height 0
click at [267, 110] on div "25" at bounding box center [267, 116] width 26 height 14
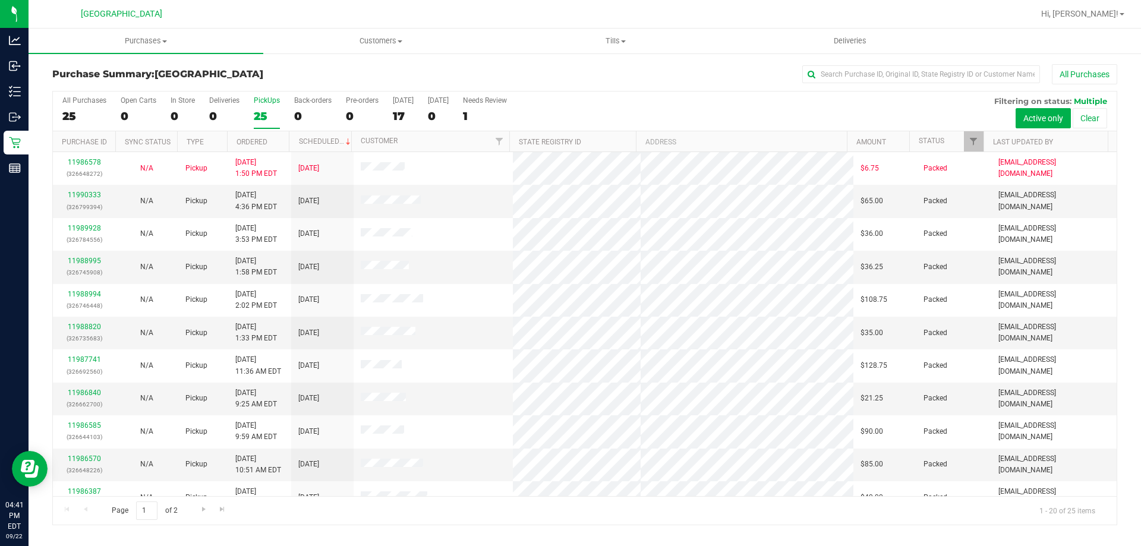
click at [0, 0] on input "PickUps 25" at bounding box center [0, 0] width 0 height 0
click at [259, 103] on div "PickUps" at bounding box center [267, 100] width 26 height 8
click at [0, 0] on input "PickUps 25" at bounding box center [0, 0] width 0 height 0
click at [271, 114] on div "25" at bounding box center [267, 116] width 26 height 14
click at [0, 0] on input "PickUps 25" at bounding box center [0, 0] width 0 height 0
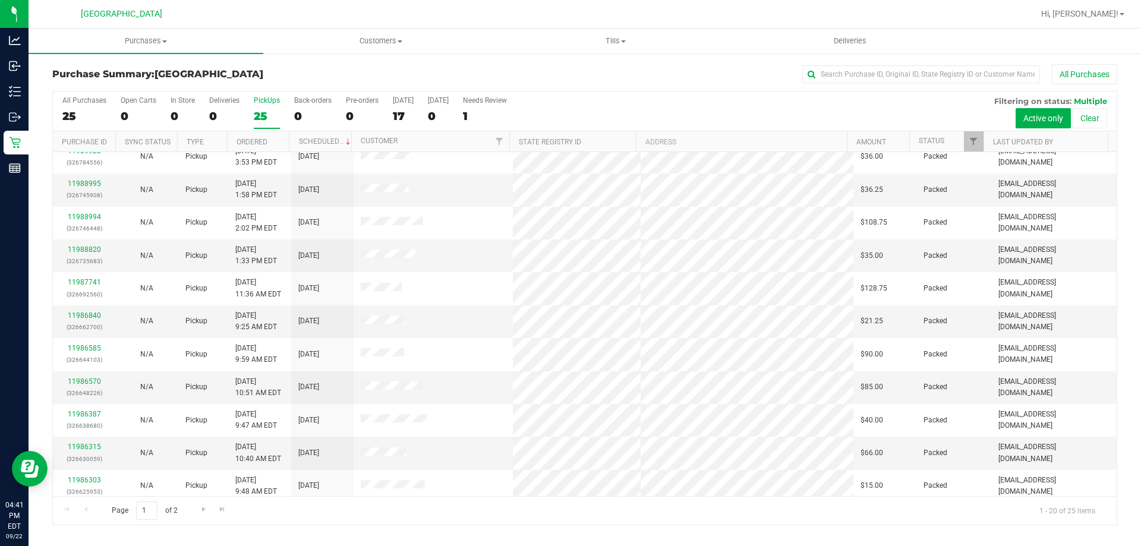
scroll to position [78, 0]
click at [272, 112] on div "25" at bounding box center [267, 116] width 26 height 14
click at [0, 0] on input "PickUps 25" at bounding box center [0, 0] width 0 height 0
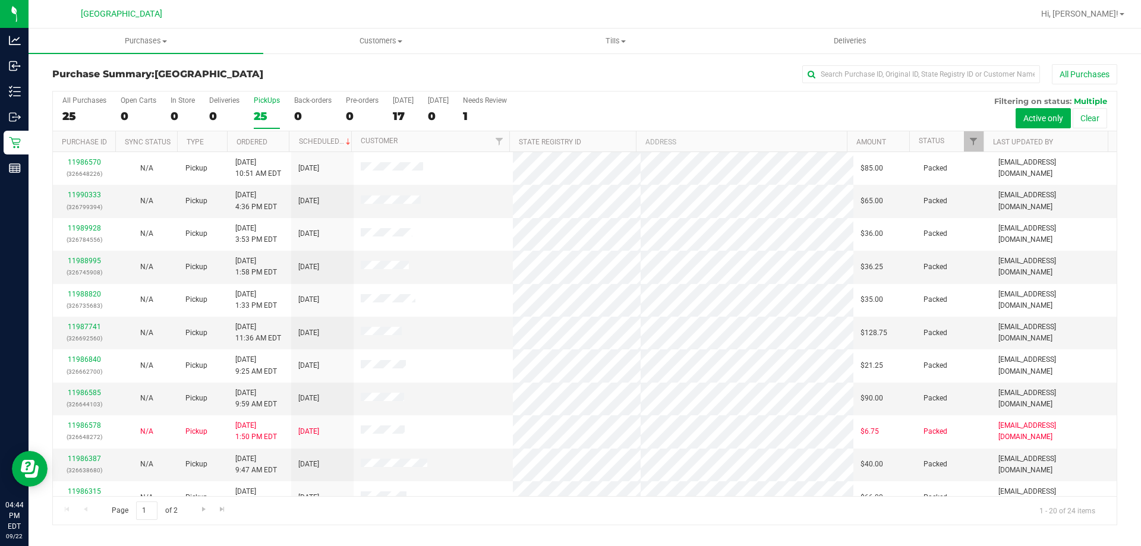
click at [269, 100] on div "PickUps" at bounding box center [267, 100] width 26 height 8
click at [0, 0] on input "PickUps 25" at bounding box center [0, 0] width 0 height 0
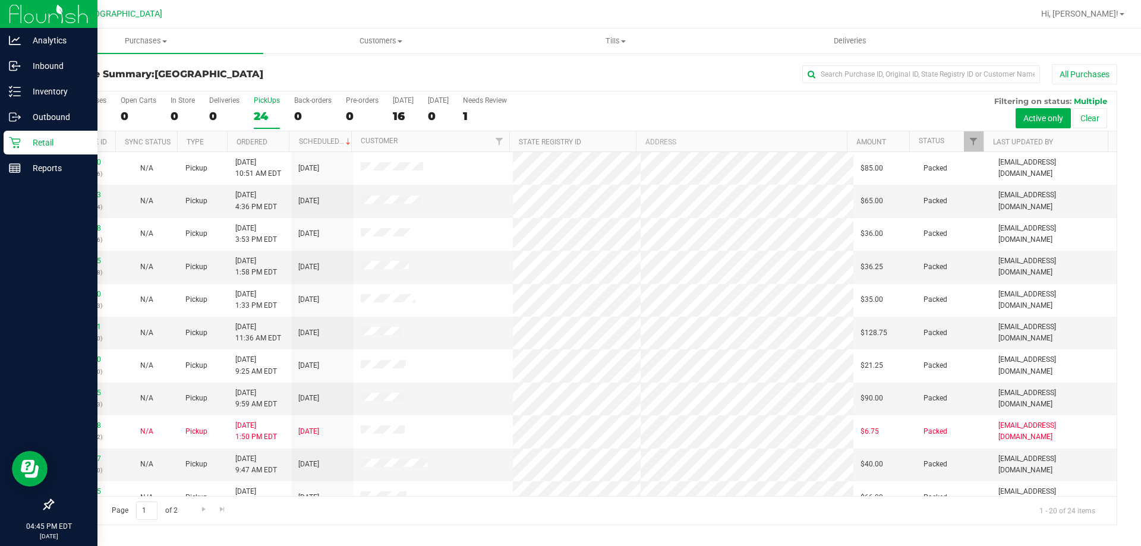
click at [25, 142] on p "Retail" at bounding box center [56, 143] width 71 height 14
click at [24, 138] on p "Retail" at bounding box center [56, 143] width 71 height 14
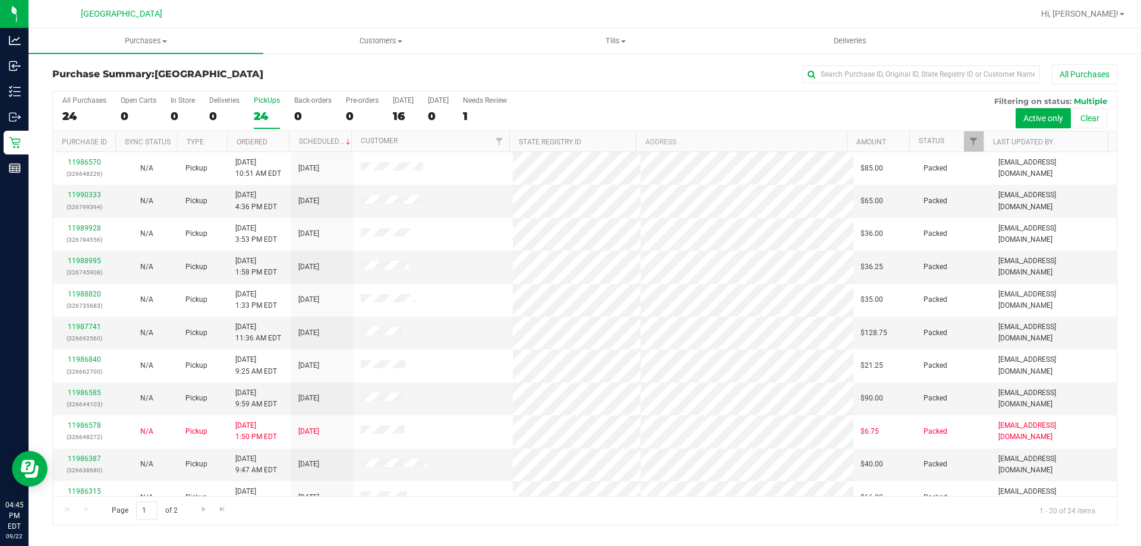
click at [262, 103] on div "PickUps" at bounding box center [267, 100] width 26 height 8
click at [0, 0] on input "PickUps 24" at bounding box center [0, 0] width 0 height 0
click at [272, 102] on div "PickUps" at bounding box center [267, 100] width 26 height 8
click at [0, 0] on input "PickUps 24" at bounding box center [0, 0] width 0 height 0
click at [266, 106] on label "PickUps 24" at bounding box center [267, 112] width 26 height 33
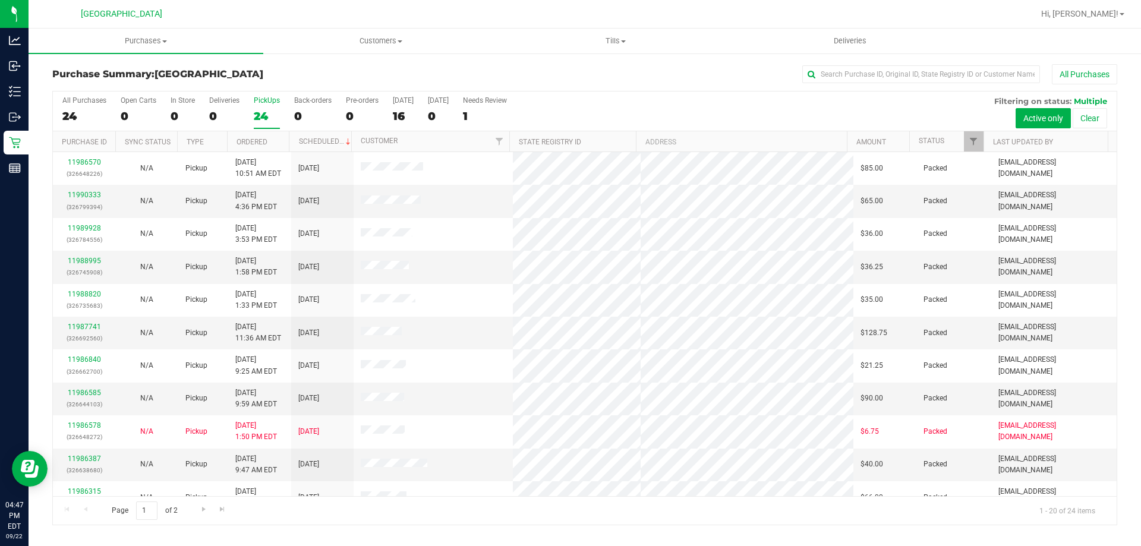
click at [0, 0] on input "PickUps 24" at bounding box center [0, 0] width 0 height 0
click at [265, 102] on div "PickUps" at bounding box center [267, 100] width 26 height 8
click at [0, 0] on input "PickUps 24" at bounding box center [0, 0] width 0 height 0
click at [262, 105] on label "PickUps 24" at bounding box center [267, 112] width 26 height 33
click at [0, 0] on input "PickUps 24" at bounding box center [0, 0] width 0 height 0
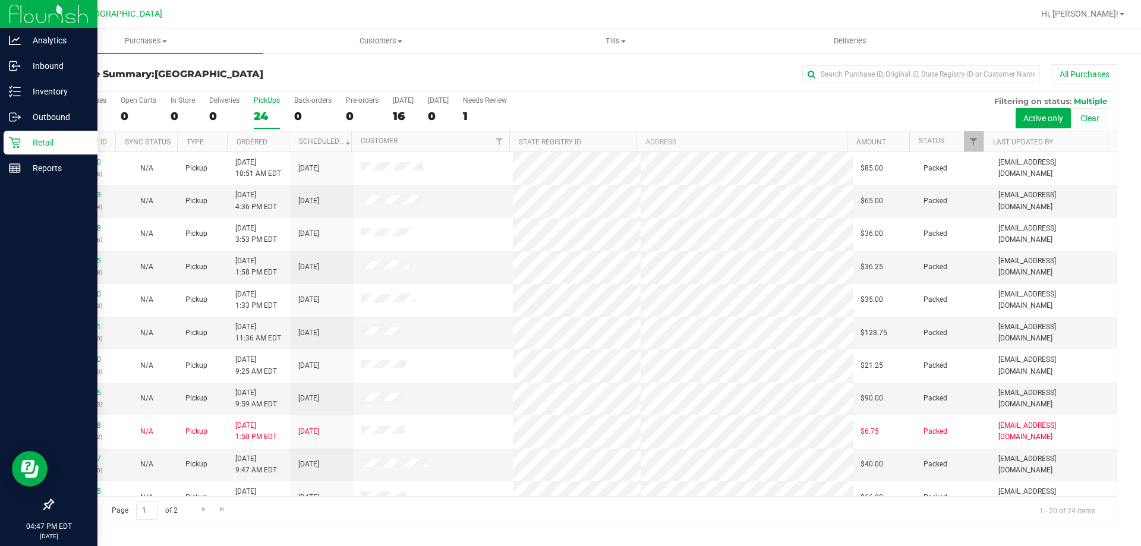
click at [7, 139] on div "Retail" at bounding box center [51, 143] width 94 height 24
click at [36, 143] on p "Retail" at bounding box center [56, 143] width 71 height 14
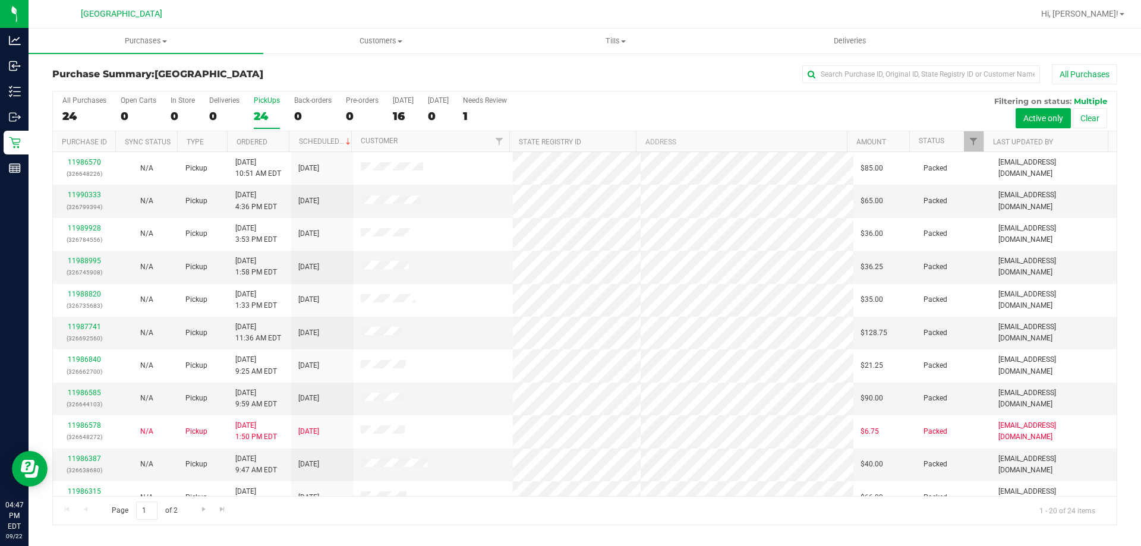
click at [256, 115] on div "24" at bounding box center [267, 116] width 26 height 14
click at [0, 0] on input "PickUps 24" at bounding box center [0, 0] width 0 height 0
click at [269, 101] on div "PickUps" at bounding box center [267, 100] width 26 height 8
click at [0, 0] on input "PickUps 24" at bounding box center [0, 0] width 0 height 0
click at [258, 114] on div "24" at bounding box center [267, 116] width 26 height 14
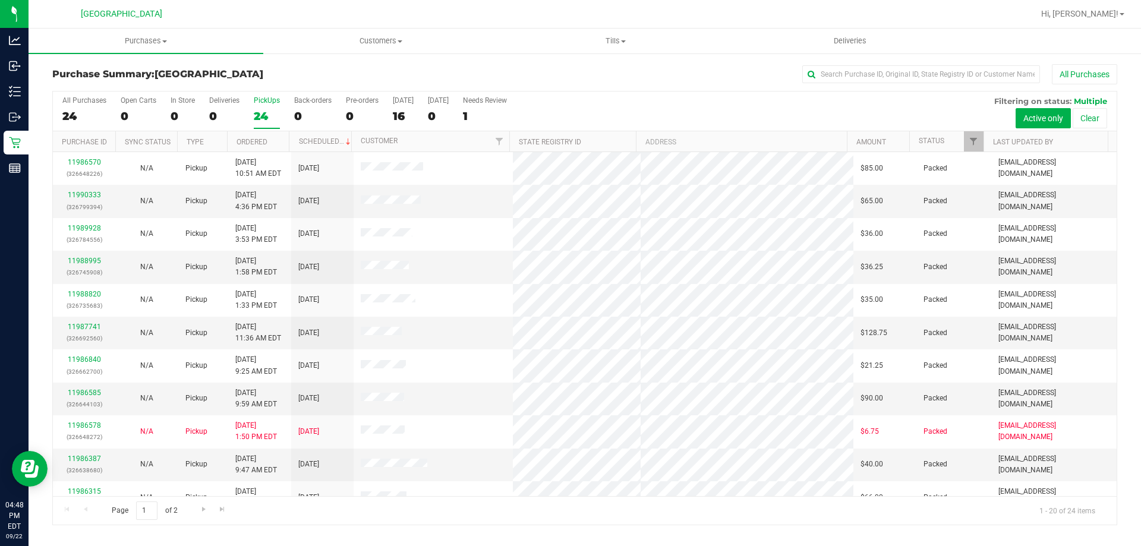
click at [0, 0] on input "PickUps 24" at bounding box center [0, 0] width 0 height 0
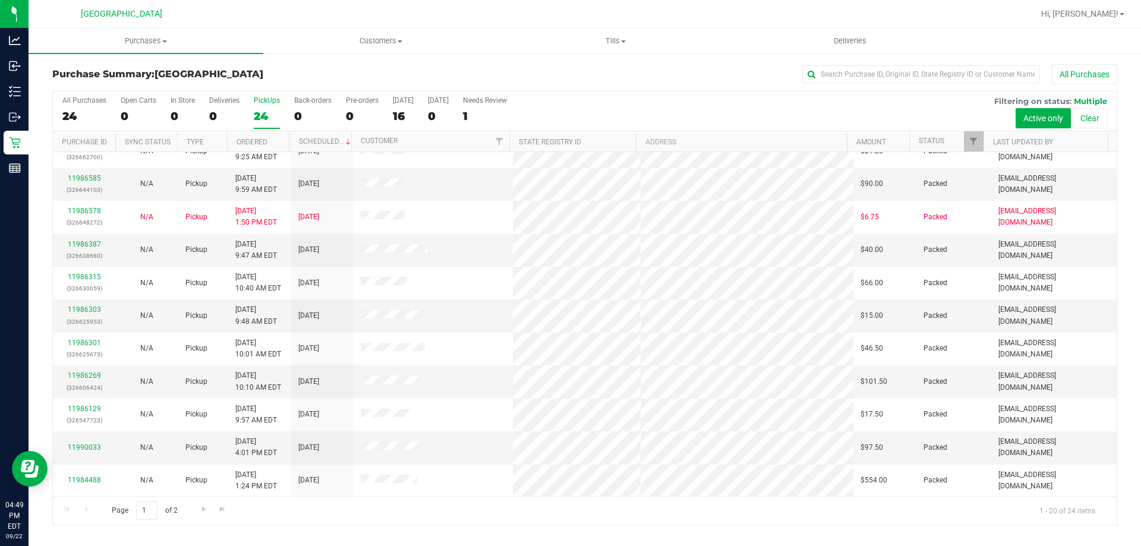
scroll to position [214, 0]
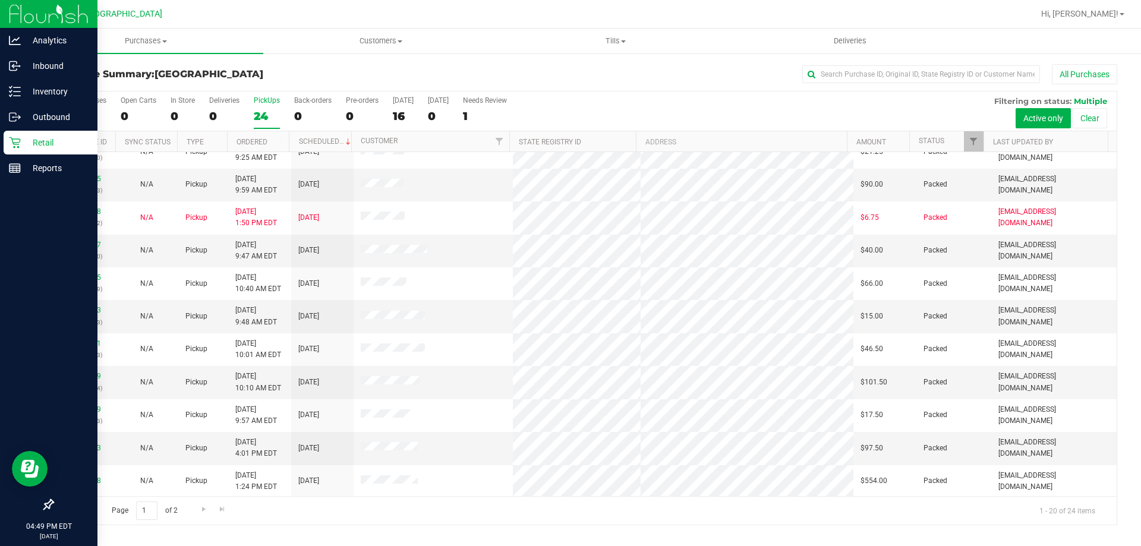
click at [24, 151] on div "Retail" at bounding box center [51, 143] width 94 height 24
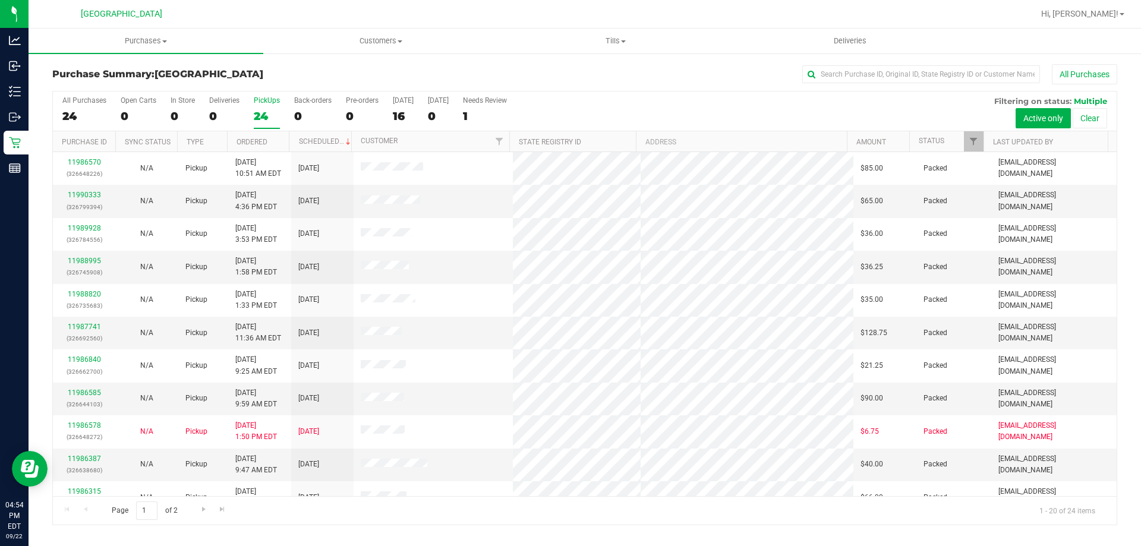
click at [273, 121] on div "24" at bounding box center [267, 116] width 26 height 14
click at [0, 0] on input "PickUps 24" at bounding box center [0, 0] width 0 height 0
click at [267, 107] on label "PickUps 24" at bounding box center [267, 112] width 26 height 33
click at [0, 0] on input "PickUps 24" at bounding box center [0, 0] width 0 height 0
click at [262, 105] on label "PickUps 24" at bounding box center [267, 112] width 26 height 33
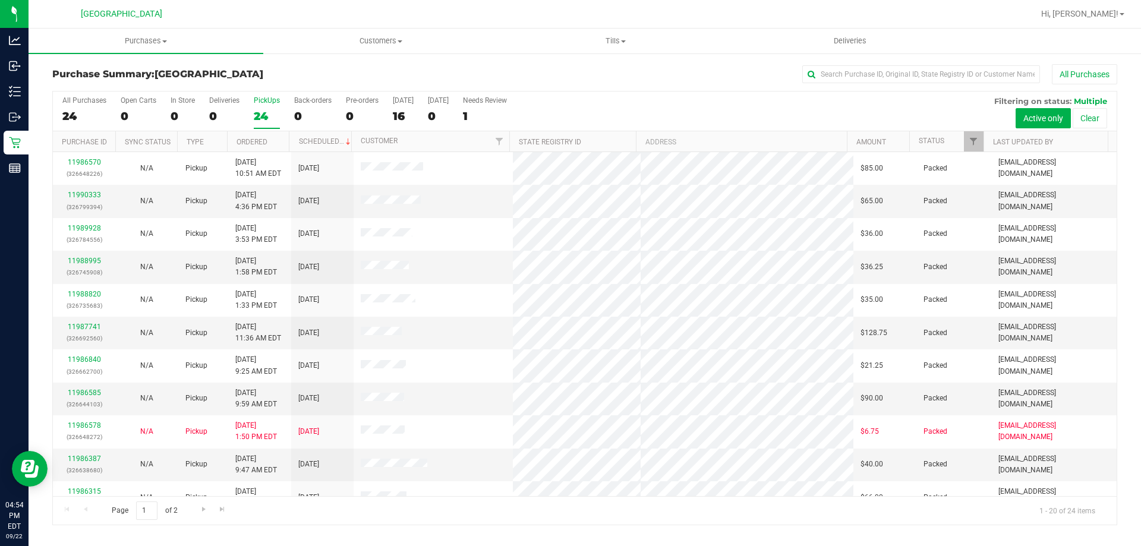
click at [0, 0] on input "PickUps 24" at bounding box center [0, 0] width 0 height 0
click at [257, 112] on div "24" at bounding box center [267, 116] width 26 height 14
click at [0, 0] on input "PickUps 24" at bounding box center [0, 0] width 0 height 0
click at [68, 328] on link "11987741" at bounding box center [84, 327] width 33 height 8
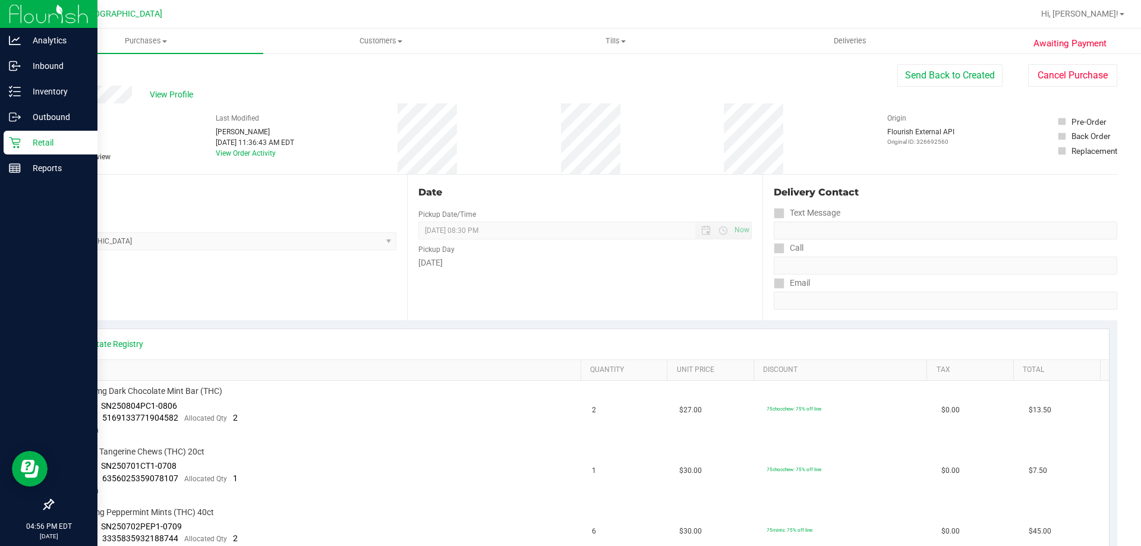
click at [9, 144] on icon at bounding box center [15, 143] width 12 height 12
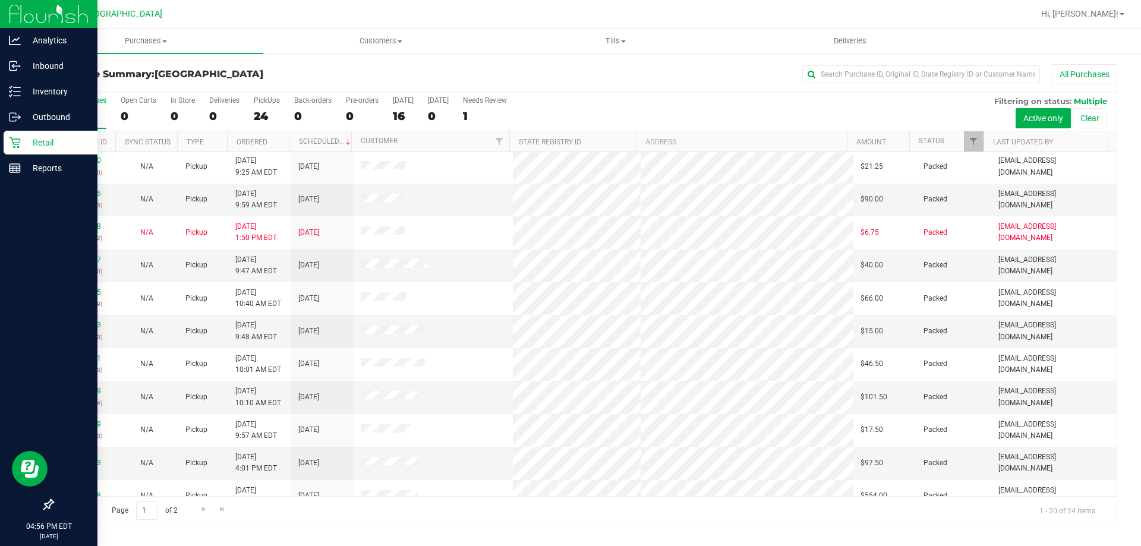
scroll to position [166, 0]
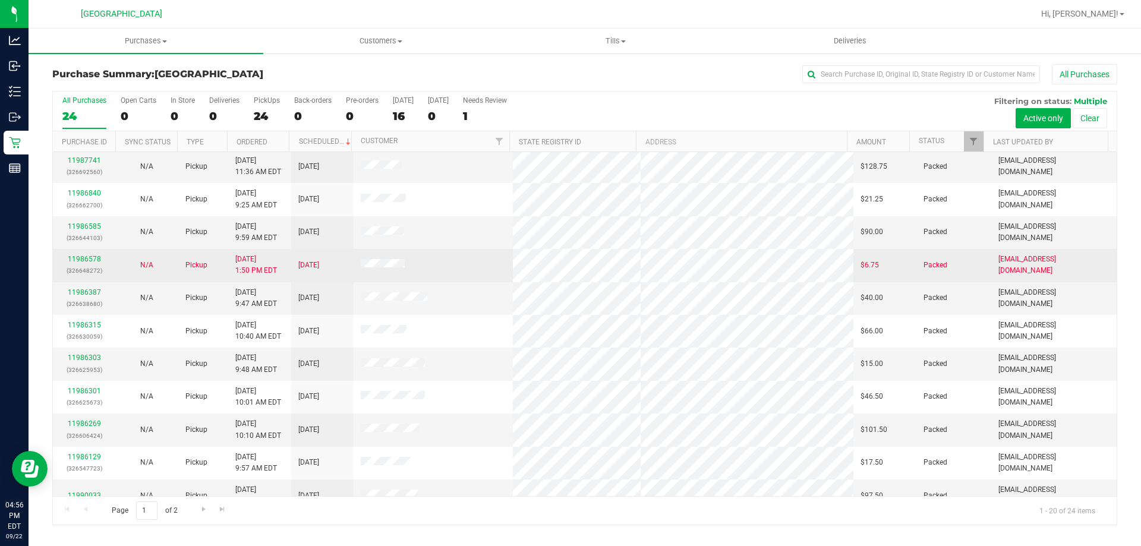
click at [115, 259] on td "N/A" at bounding box center [146, 265] width 62 height 33
click at [90, 259] on link "11986578" at bounding box center [84, 259] width 33 height 8
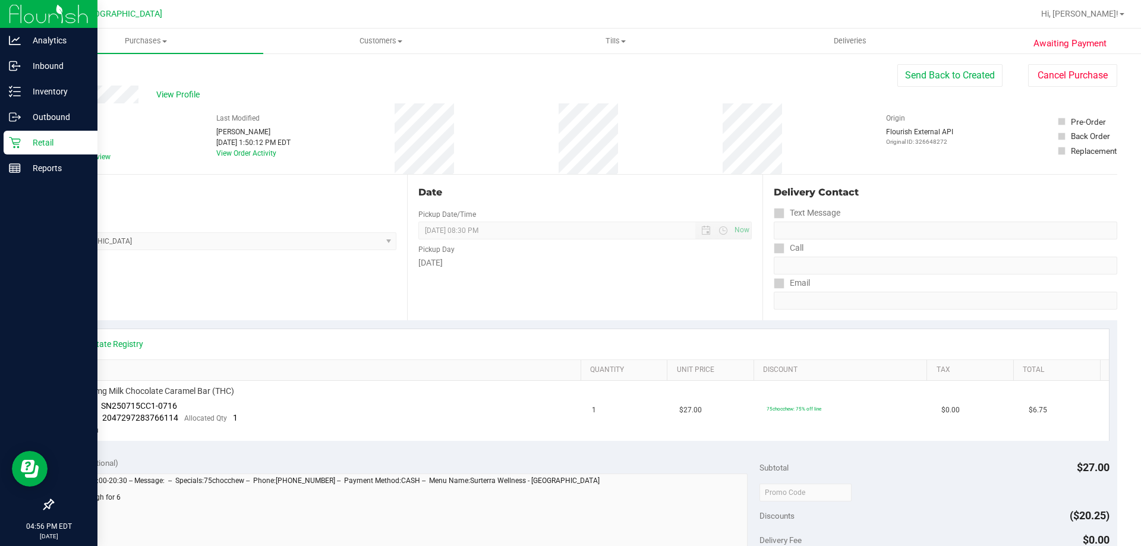
click at [27, 150] on div "Retail" at bounding box center [51, 143] width 94 height 24
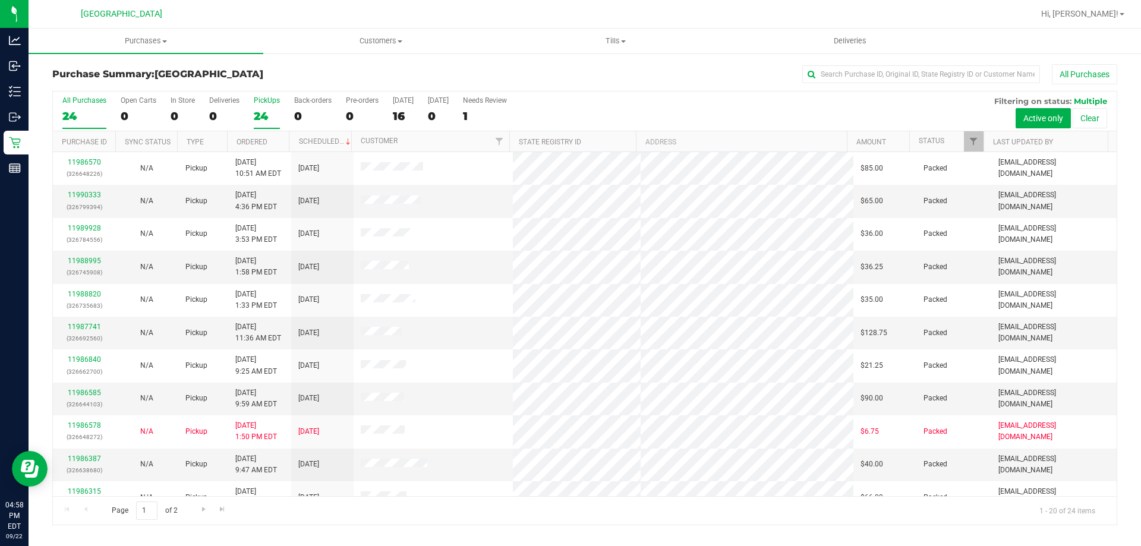
click at [275, 108] on label "PickUps 24" at bounding box center [267, 112] width 26 height 33
click at [0, 0] on input "PickUps 24" at bounding box center [0, 0] width 0 height 0
click at [257, 106] on label "PickUps 24" at bounding box center [267, 112] width 26 height 33
click at [0, 0] on input "PickUps 24" at bounding box center [0, 0] width 0 height 0
click at [259, 113] on div "24" at bounding box center [267, 116] width 26 height 14
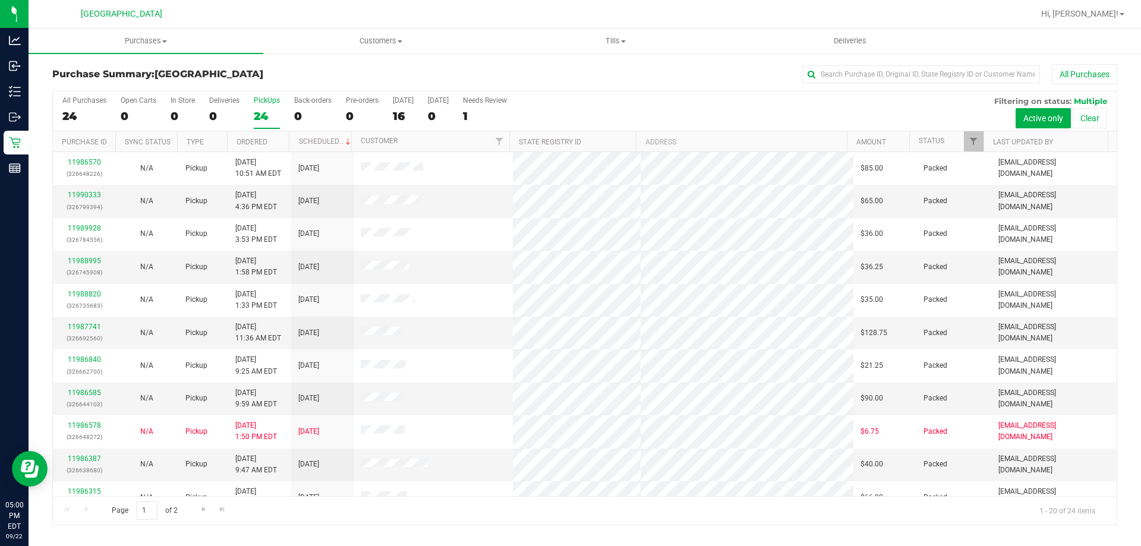
click at [0, 0] on input "PickUps 24" at bounding box center [0, 0] width 0 height 0
click at [258, 113] on div "24" at bounding box center [267, 116] width 26 height 14
click at [0, 0] on input "PickUps 24" at bounding box center [0, 0] width 0 height 0
click at [262, 110] on div "24" at bounding box center [267, 116] width 26 height 14
click at [0, 0] on input "PickUps 24" at bounding box center [0, 0] width 0 height 0
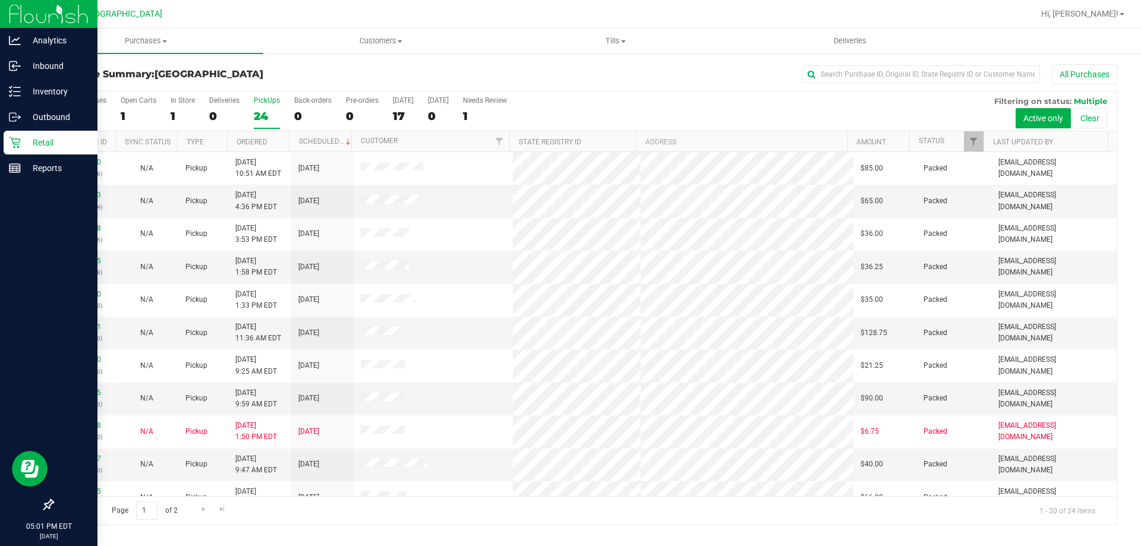
click at [13, 142] on icon at bounding box center [14, 142] width 11 height 11
click at [54, 155] on link "Retail" at bounding box center [48, 144] width 97 height 26
click at [30, 127] on div "Outbound" at bounding box center [51, 117] width 94 height 24
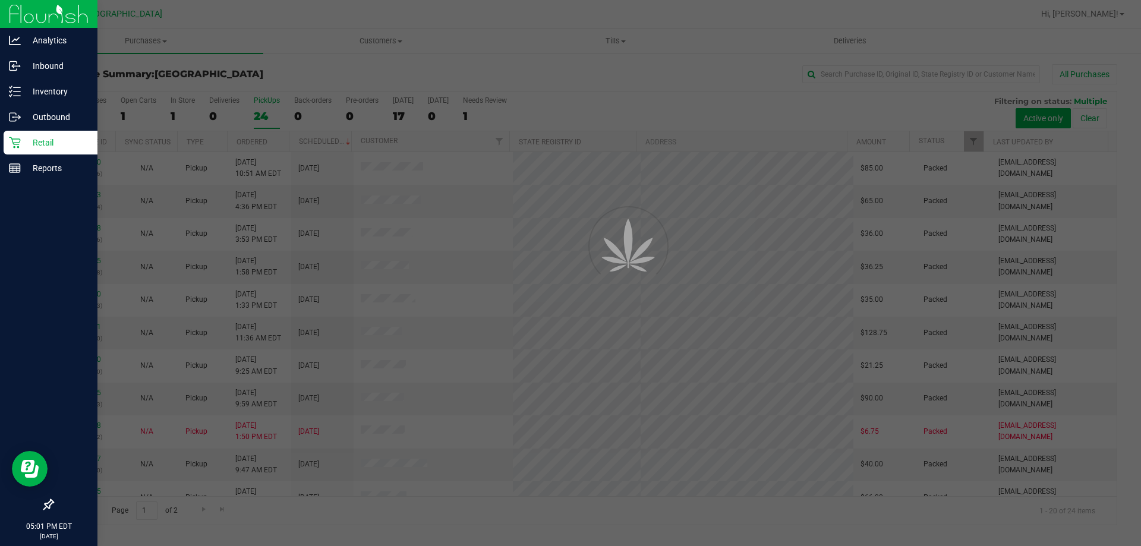
click at [44, 143] on p "Retail" at bounding box center [56, 143] width 71 height 14
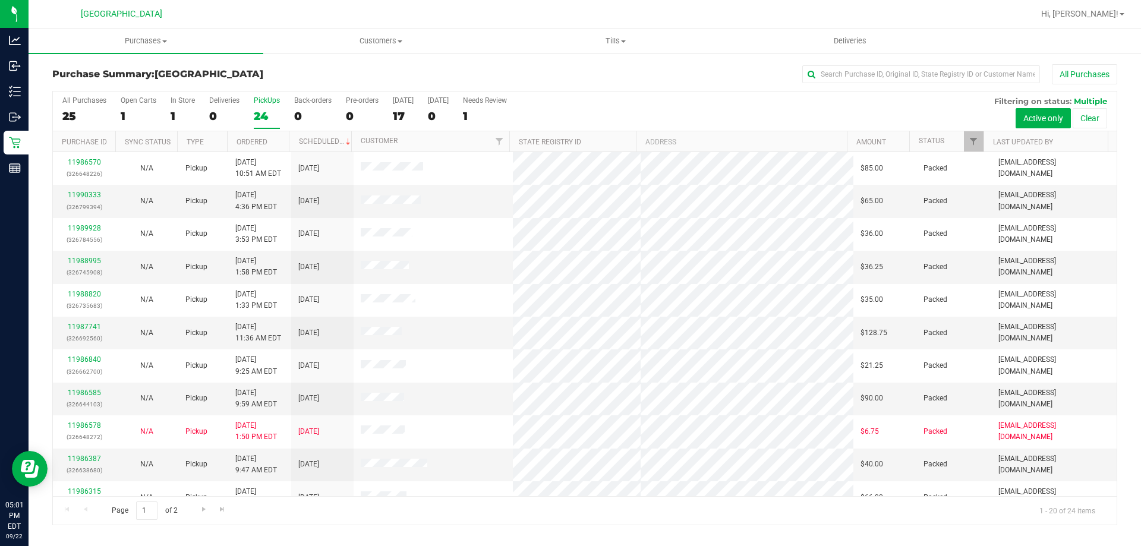
click at [265, 107] on label "PickUps 24" at bounding box center [267, 112] width 26 height 33
click at [0, 0] on input "PickUps 24" at bounding box center [0, 0] width 0 height 0
click at [270, 101] on div "PickUps" at bounding box center [267, 100] width 26 height 8
click at [0, 0] on input "PickUps 24" at bounding box center [0, 0] width 0 height 0
click at [271, 113] on div "23" at bounding box center [267, 116] width 26 height 14
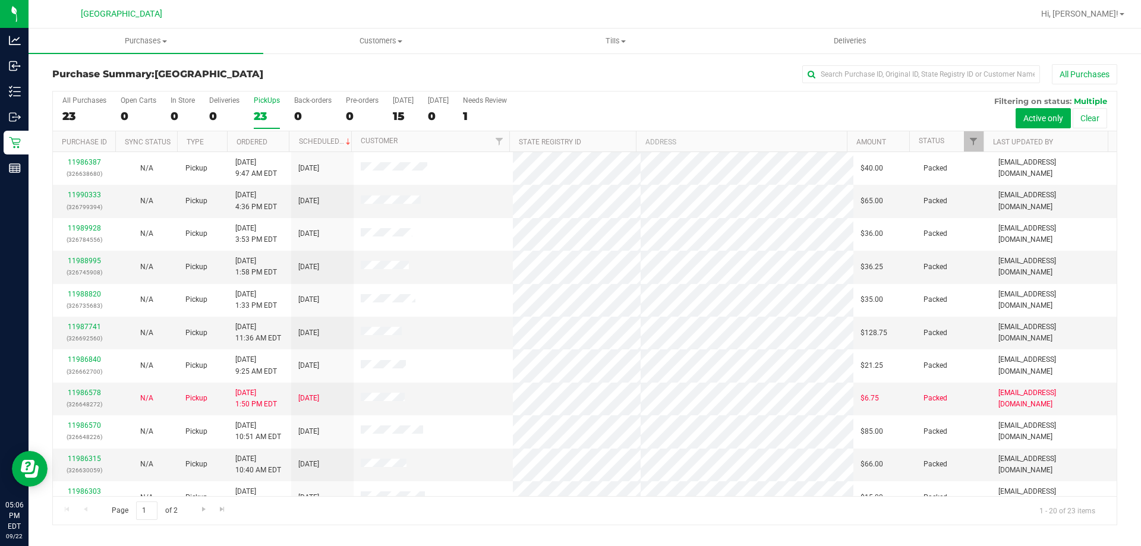
click at [0, 0] on input "PickUps 23" at bounding box center [0, 0] width 0 height 0
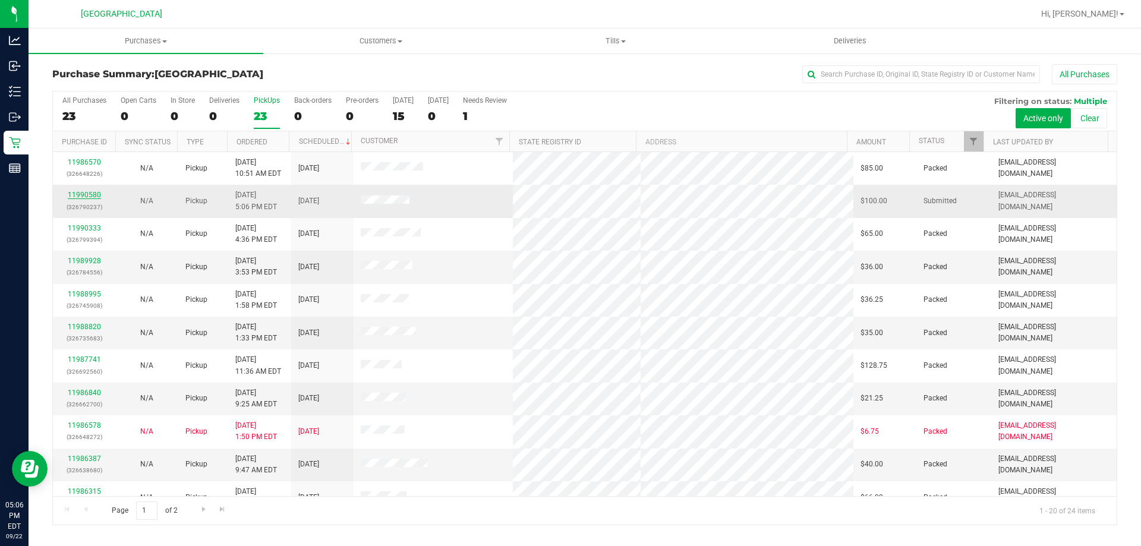
click at [79, 194] on link "11990580" at bounding box center [84, 195] width 33 height 8
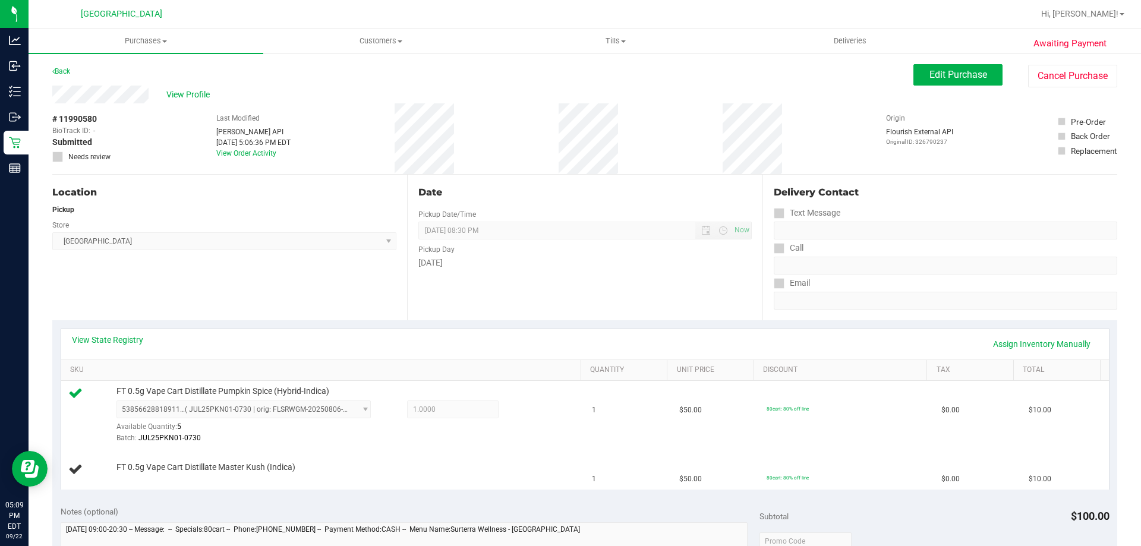
click at [320, 100] on div "View Profile" at bounding box center [482, 95] width 861 height 18
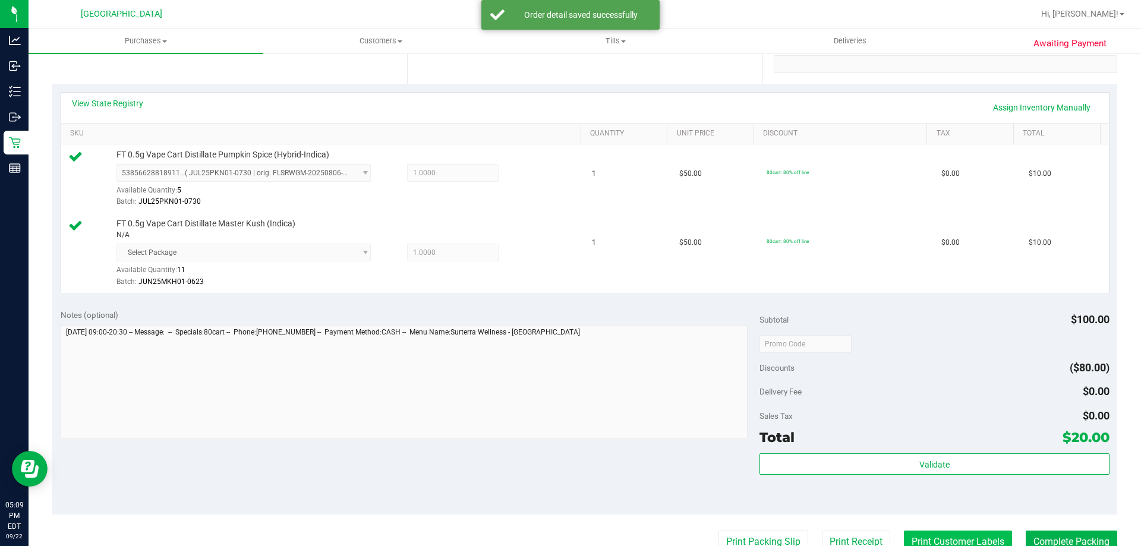
scroll to position [238, 0]
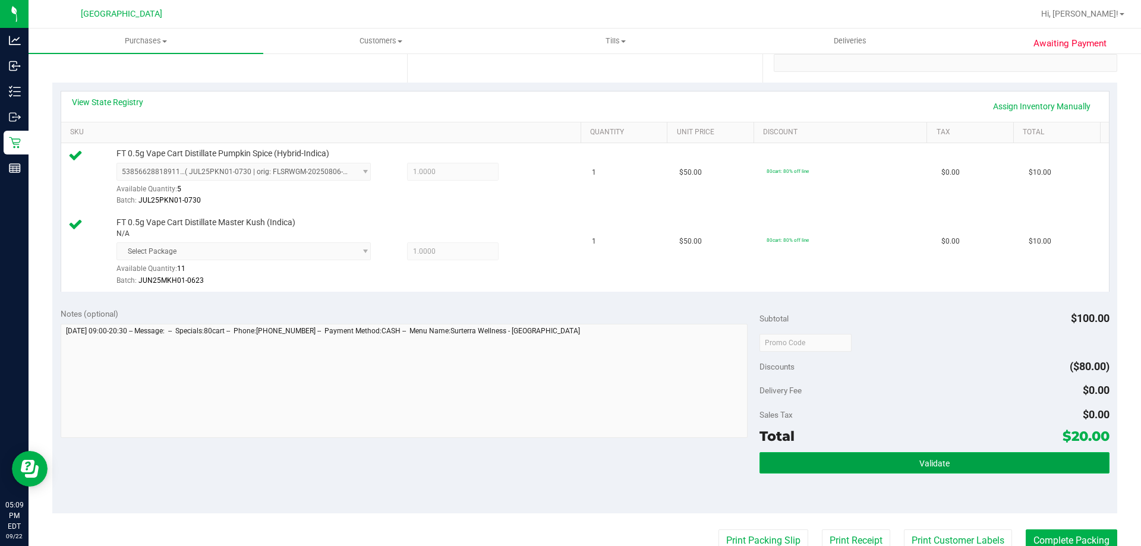
click at [929, 467] on span "Validate" at bounding box center [935, 464] width 30 height 10
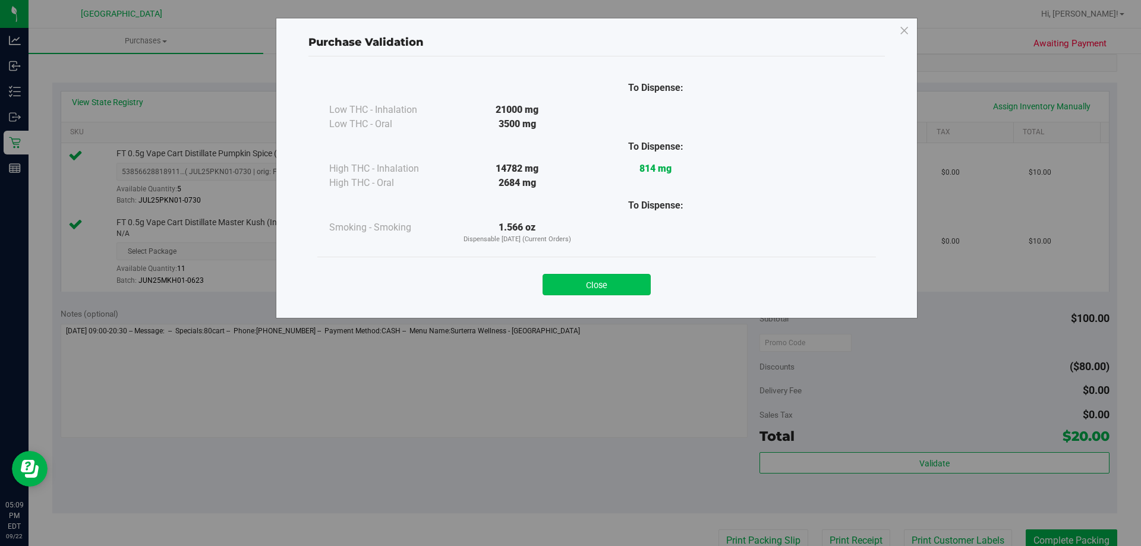
click at [634, 293] on button "Close" at bounding box center [597, 284] width 108 height 21
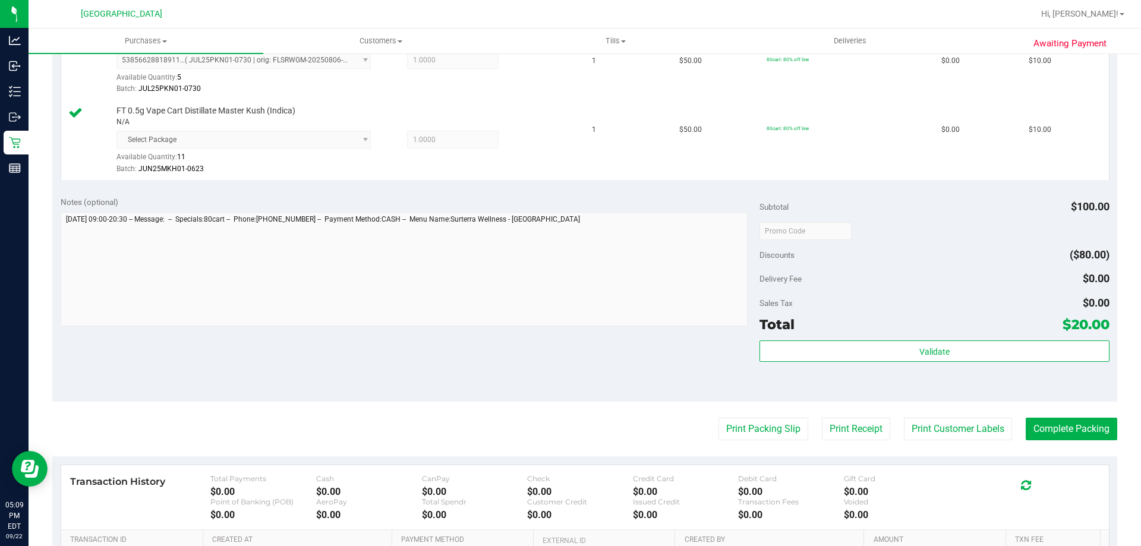
scroll to position [357, 0]
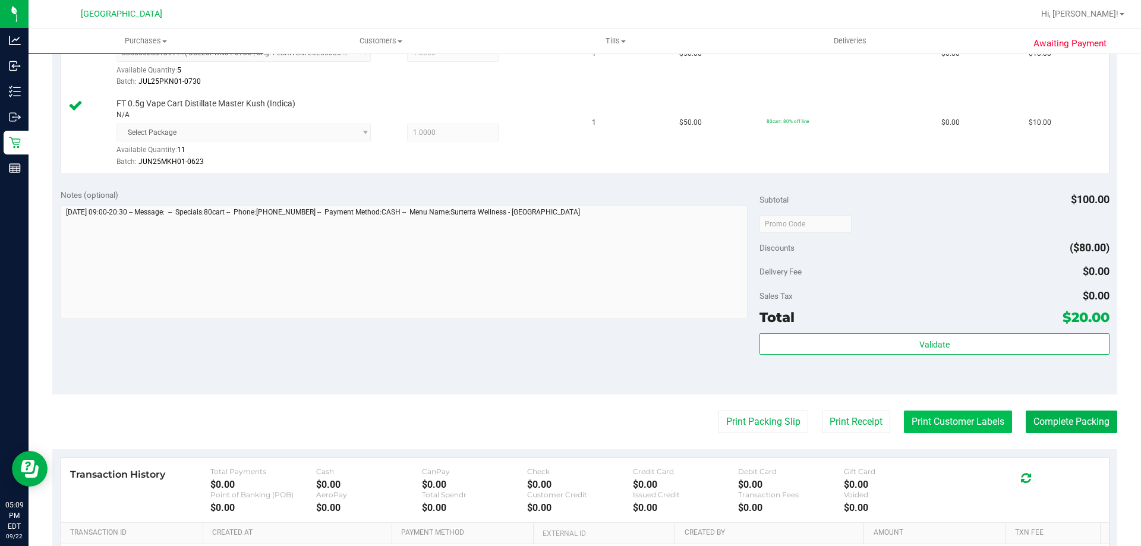
click at [968, 423] on button "Print Customer Labels" at bounding box center [958, 422] width 108 height 23
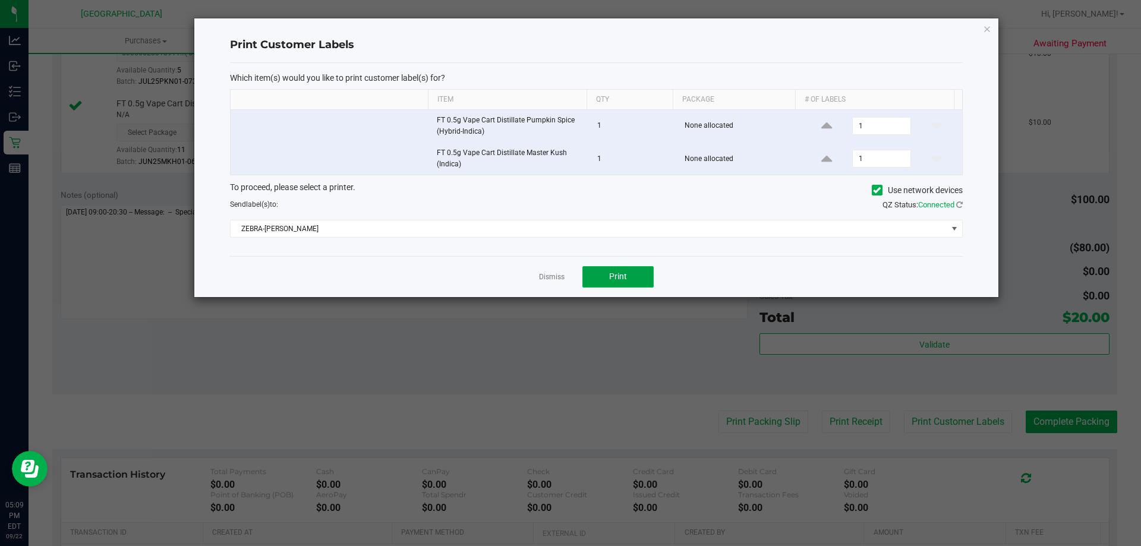
click at [613, 276] on span "Print" at bounding box center [618, 277] width 18 height 10
click at [990, 32] on icon "button" at bounding box center [987, 28] width 8 height 14
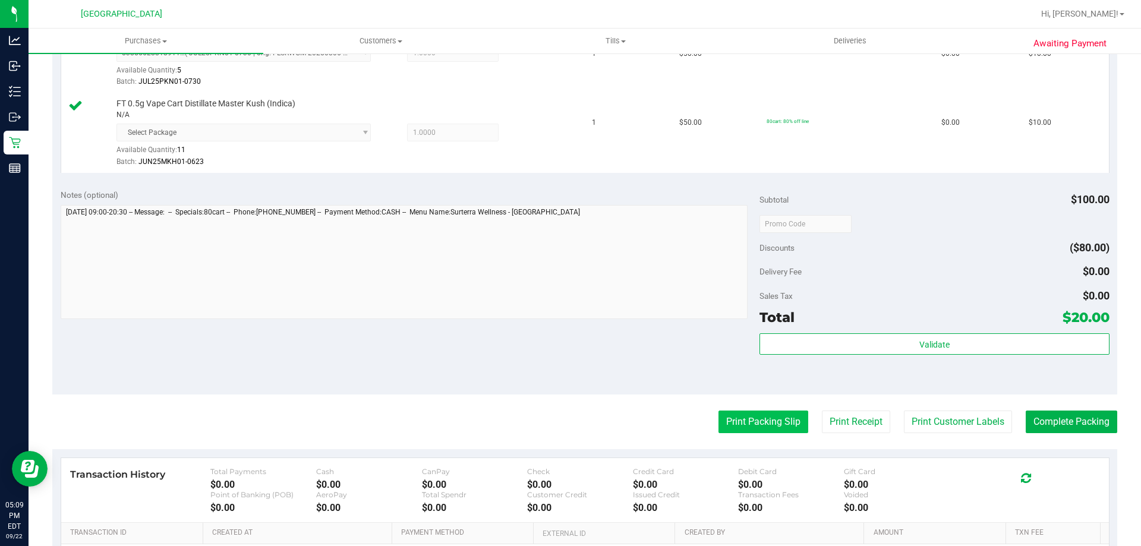
click at [775, 431] on button "Print Packing Slip" at bounding box center [764, 422] width 90 height 23
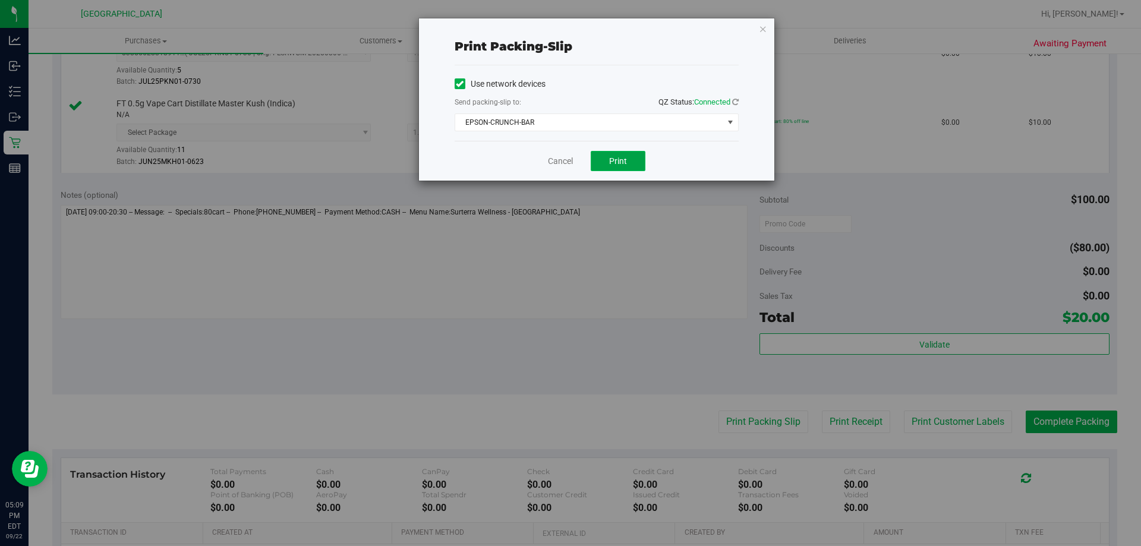
click at [602, 154] on button "Print" at bounding box center [618, 161] width 55 height 20
click at [763, 25] on icon "button" at bounding box center [763, 28] width 8 height 14
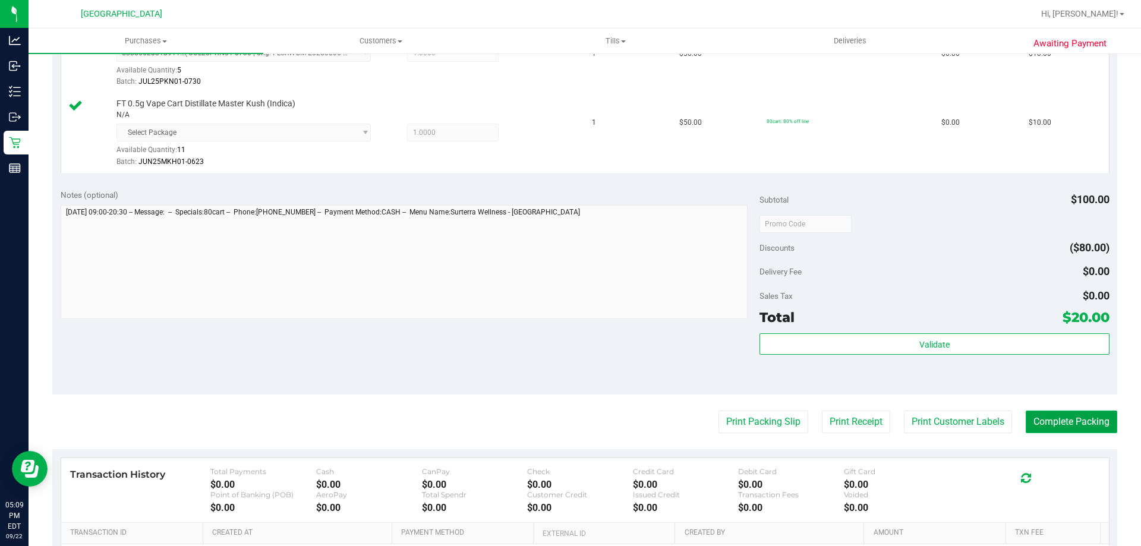
click at [1075, 421] on button "Complete Packing" at bounding box center [1072, 422] width 92 height 23
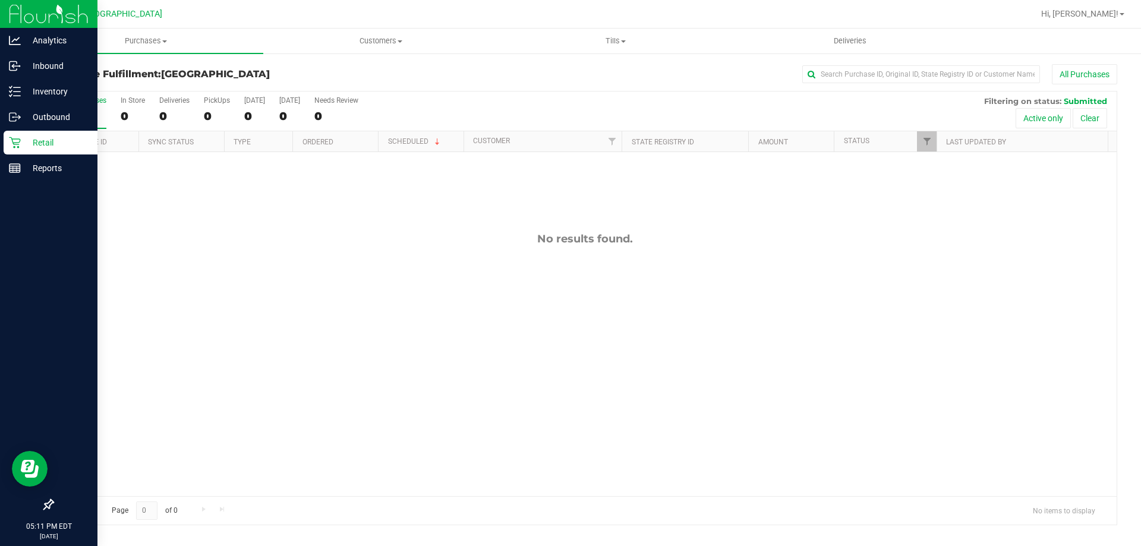
click at [28, 154] on div "Retail" at bounding box center [51, 143] width 94 height 24
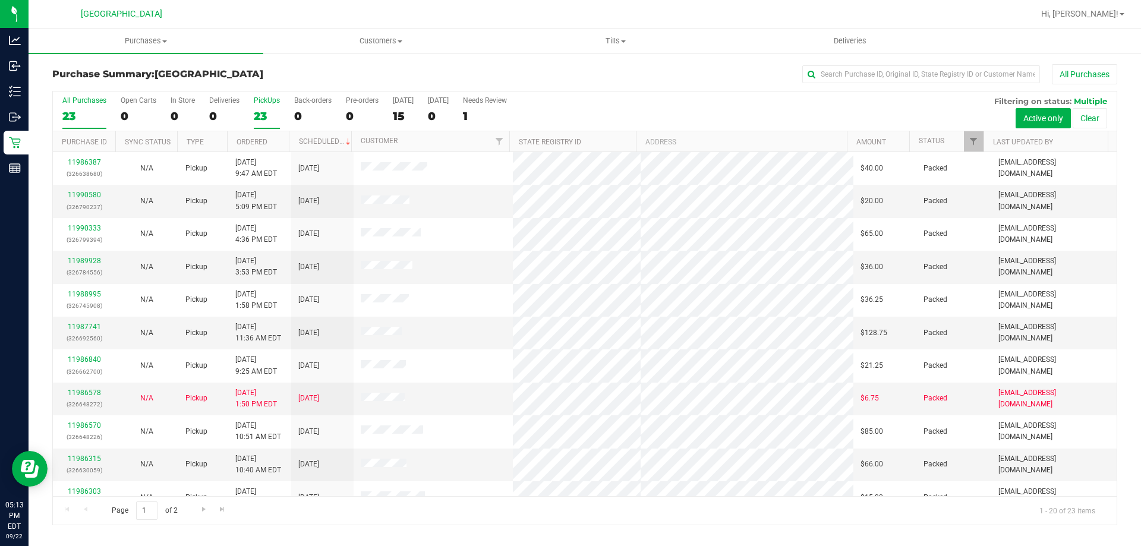
click at [270, 113] on div "23" at bounding box center [267, 116] width 26 height 14
click at [0, 0] on input "PickUps 23" at bounding box center [0, 0] width 0 height 0
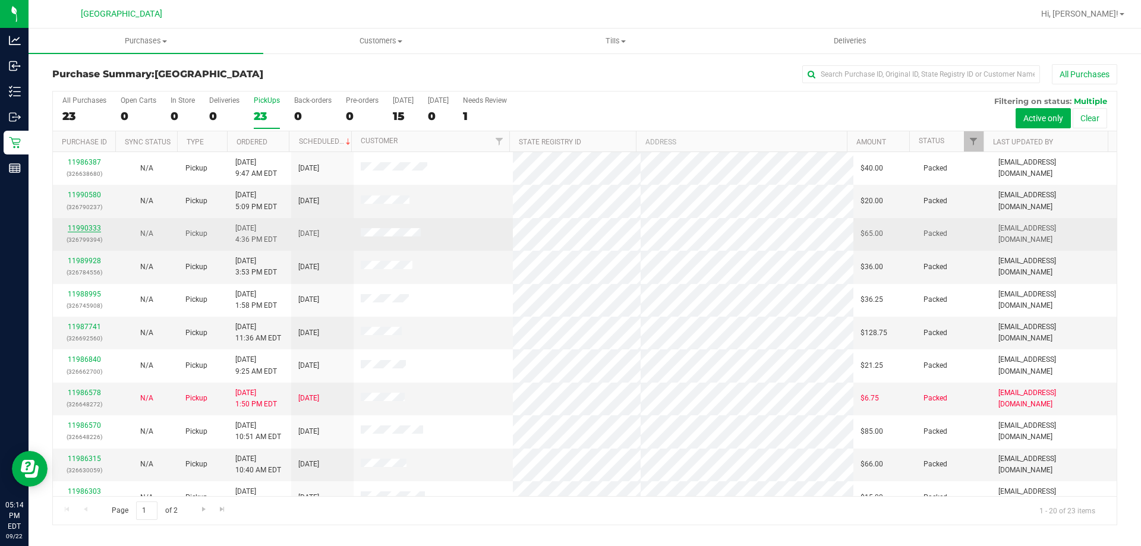
click at [83, 229] on link "11990333" at bounding box center [84, 228] width 33 height 8
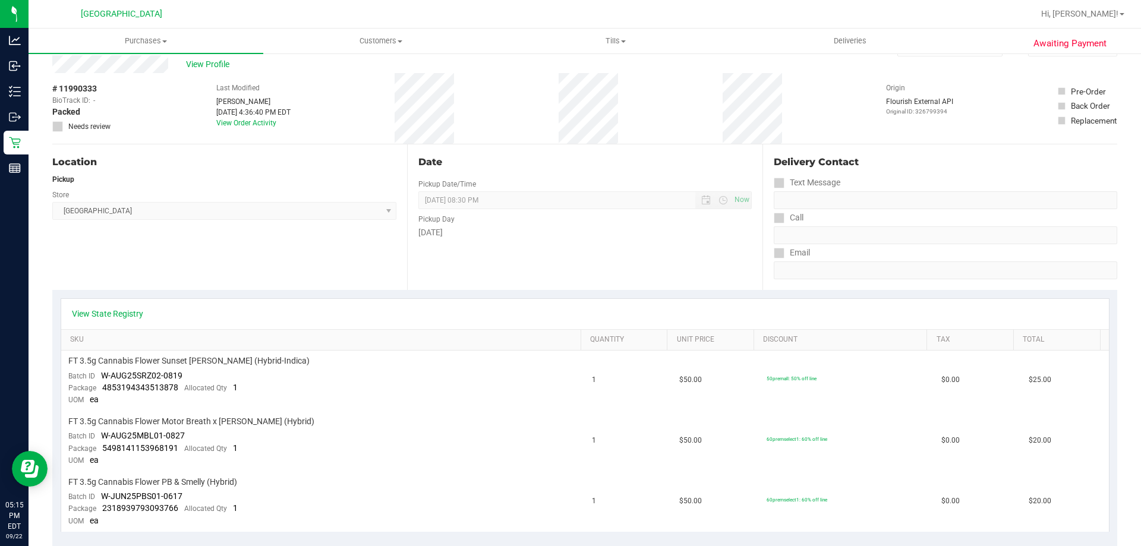
scroll to position [59, 0]
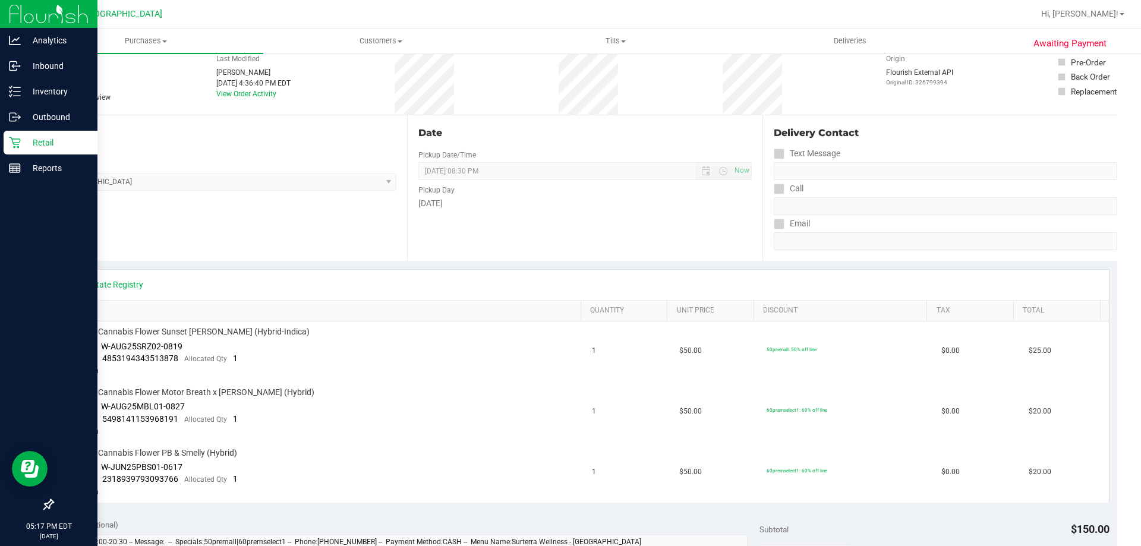
click at [17, 141] on icon at bounding box center [15, 143] width 12 height 12
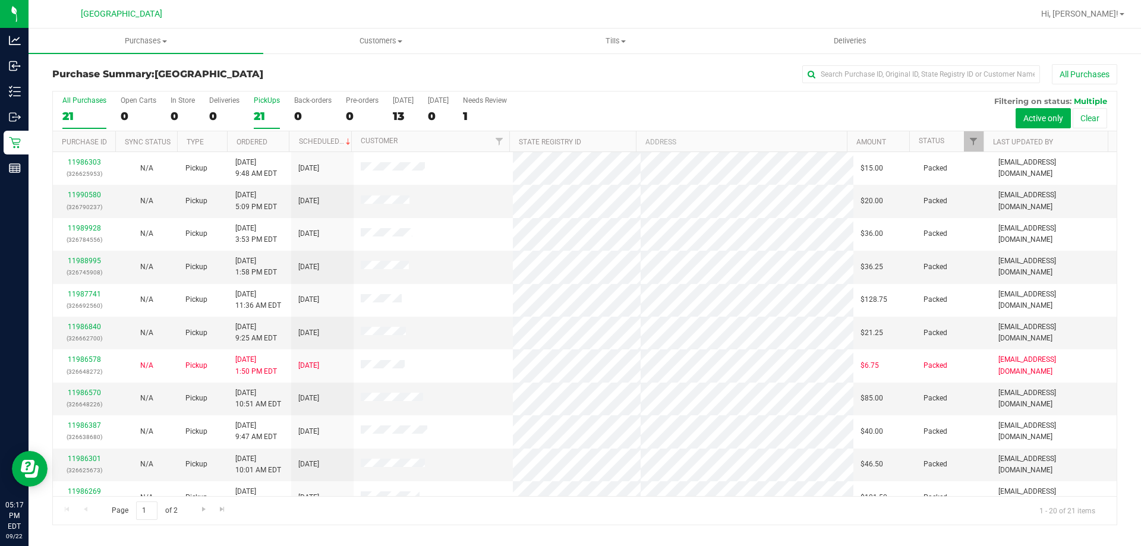
click at [265, 108] on label "PickUps 21" at bounding box center [267, 112] width 26 height 33
click at [0, 0] on input "PickUps 21" at bounding box center [0, 0] width 0 height 0
click at [263, 99] on div "PickUps" at bounding box center [267, 100] width 26 height 8
click at [0, 0] on input "PickUps 21" at bounding box center [0, 0] width 0 height 0
click at [263, 100] on div "PickUps" at bounding box center [267, 100] width 26 height 8
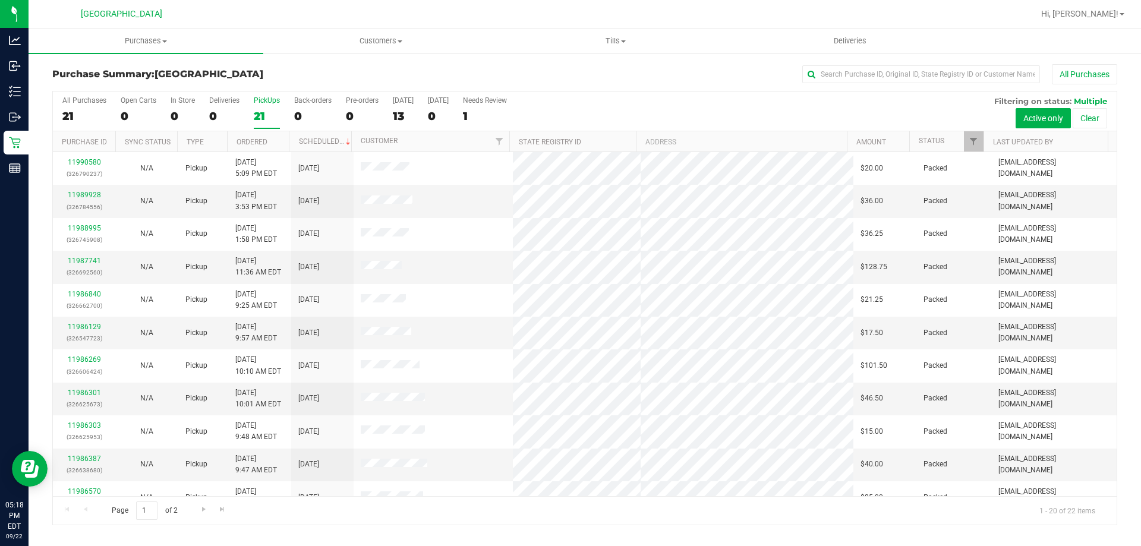
click at [0, 0] on input "PickUps 21" at bounding box center [0, 0] width 0 height 0
click at [275, 109] on div "22" at bounding box center [267, 116] width 26 height 14
click at [0, 0] on input "PickUps 22" at bounding box center [0, 0] width 0 height 0
click at [255, 99] on div "PickUps" at bounding box center [267, 100] width 26 height 8
click at [0, 0] on input "PickUps 22" at bounding box center [0, 0] width 0 height 0
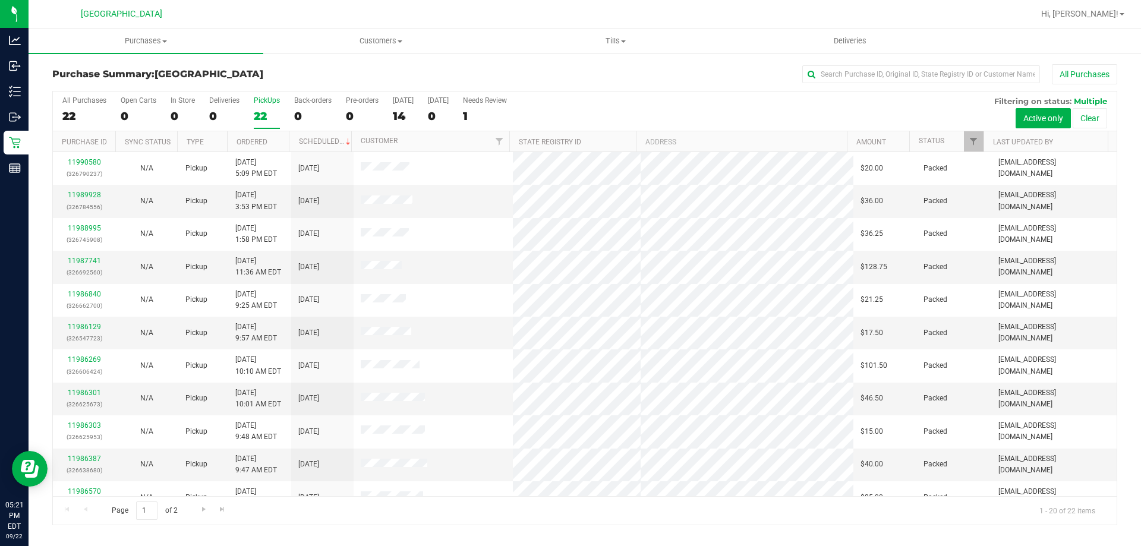
click at [270, 113] on div "22" at bounding box center [267, 116] width 26 height 14
click at [0, 0] on input "PickUps 22" at bounding box center [0, 0] width 0 height 0
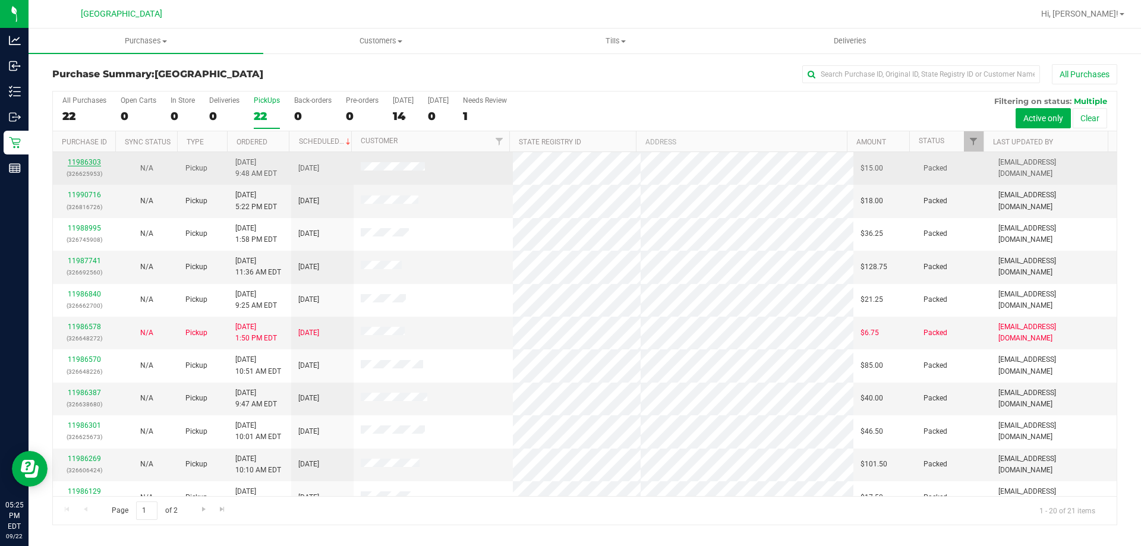
click at [79, 166] on link "11986303" at bounding box center [84, 162] width 33 height 8
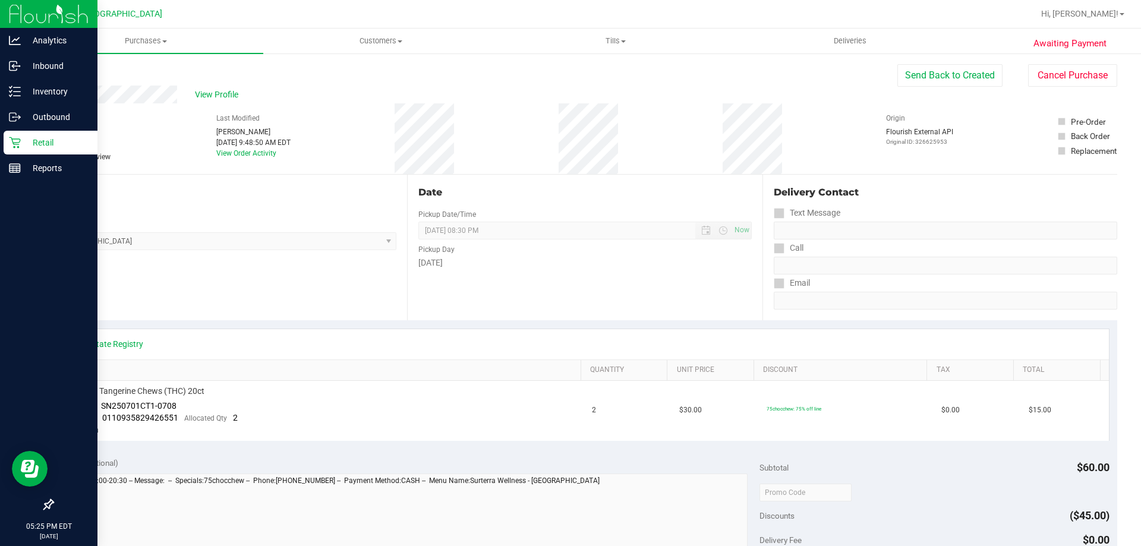
click at [11, 138] on icon at bounding box center [14, 142] width 11 height 11
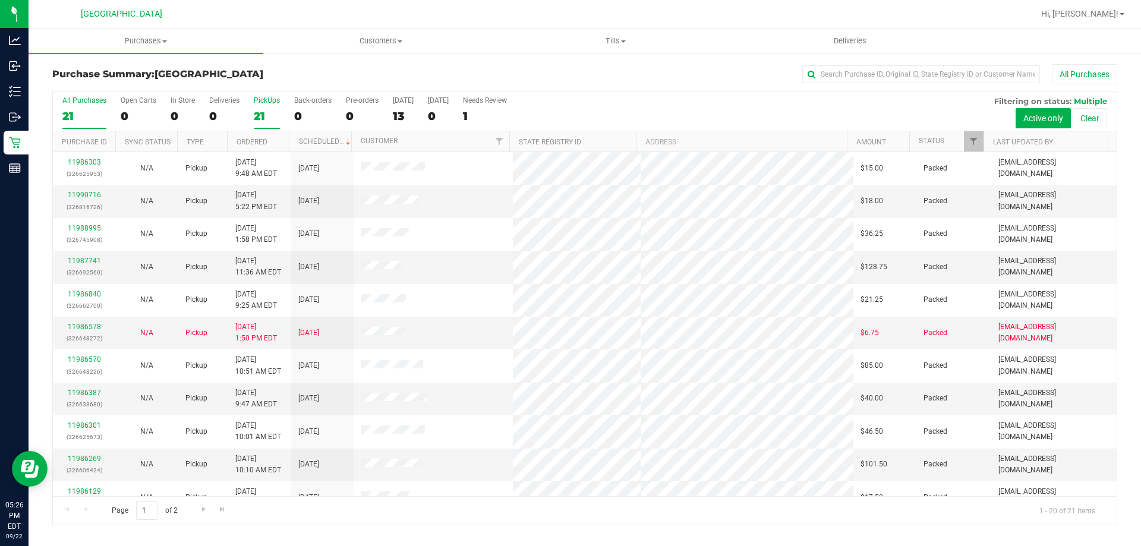
click at [256, 112] on div "21" at bounding box center [267, 116] width 26 height 14
click at [0, 0] on input "PickUps 21" at bounding box center [0, 0] width 0 height 0
click at [270, 121] on div "21" at bounding box center [267, 116] width 26 height 14
click at [0, 0] on input "PickUps 21" at bounding box center [0, 0] width 0 height 0
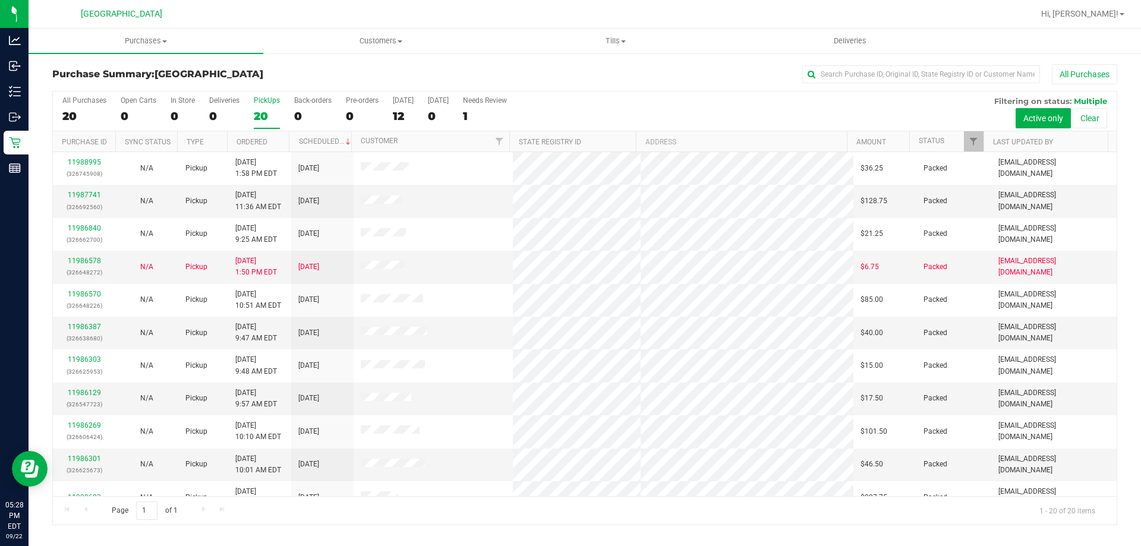
click at [269, 114] on div "20" at bounding box center [267, 116] width 26 height 14
click at [0, 0] on input "PickUps 20" at bounding box center [0, 0] width 0 height 0
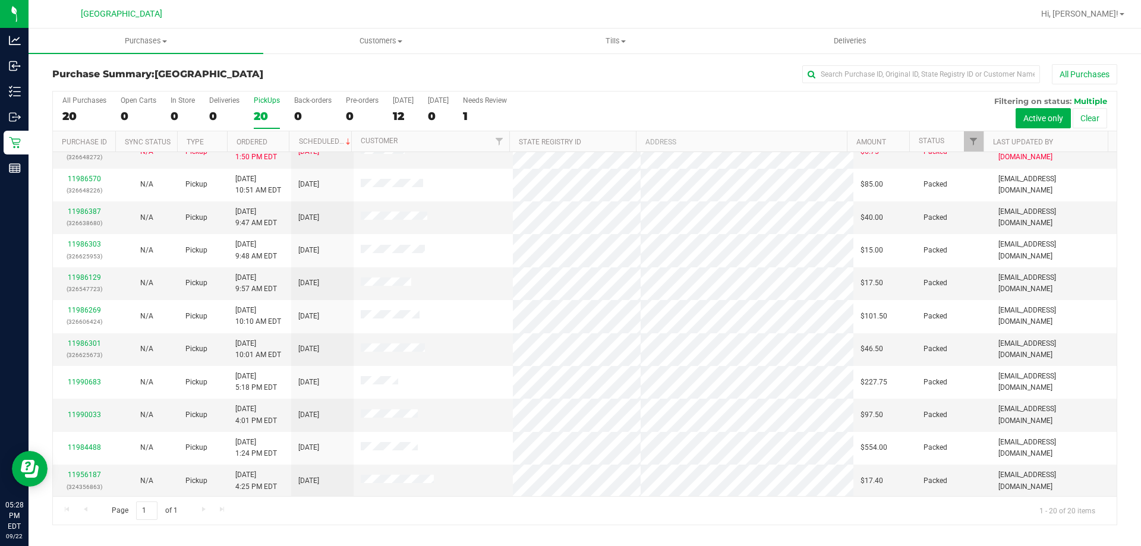
scroll to position [126, 0]
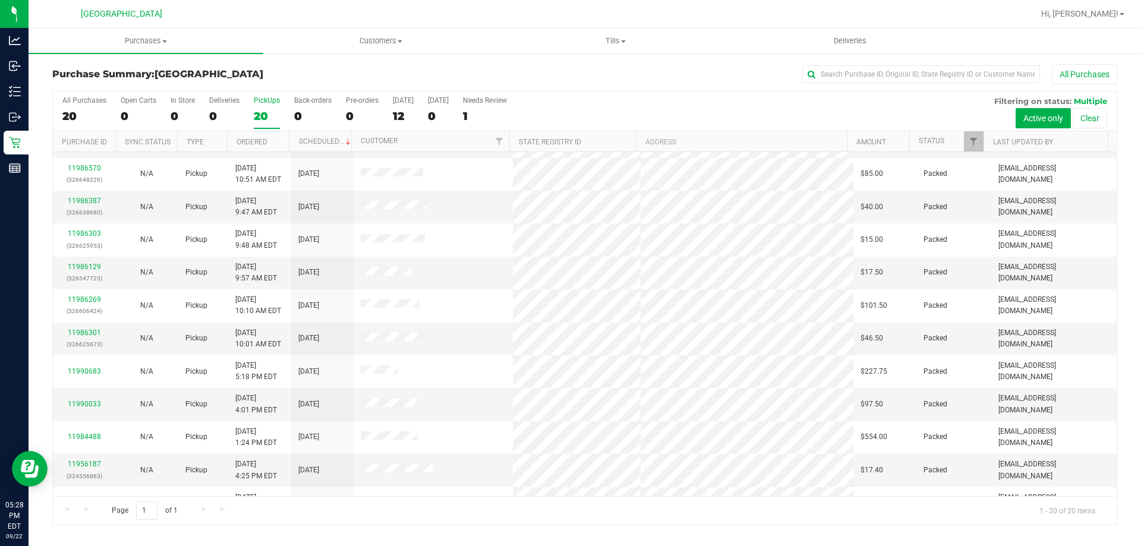
click at [266, 128] on label "PickUps 20" at bounding box center [267, 112] width 26 height 33
click at [0, 0] on input "PickUps 20" at bounding box center [0, 0] width 0 height 0
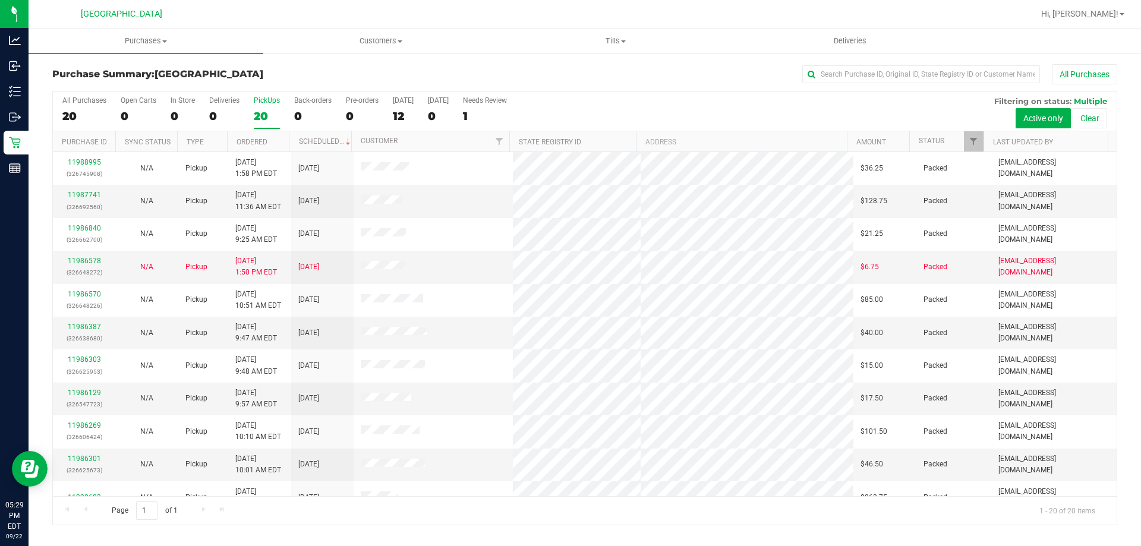
click at [260, 100] on div "PickUps" at bounding box center [267, 100] width 26 height 8
click at [0, 0] on input "PickUps 20" at bounding box center [0, 0] width 0 height 0
click at [257, 106] on label "PickUps 19" at bounding box center [267, 112] width 26 height 33
click at [0, 0] on input "PickUps 19" at bounding box center [0, 0] width 0 height 0
click at [269, 111] on div "19" at bounding box center [267, 116] width 26 height 14
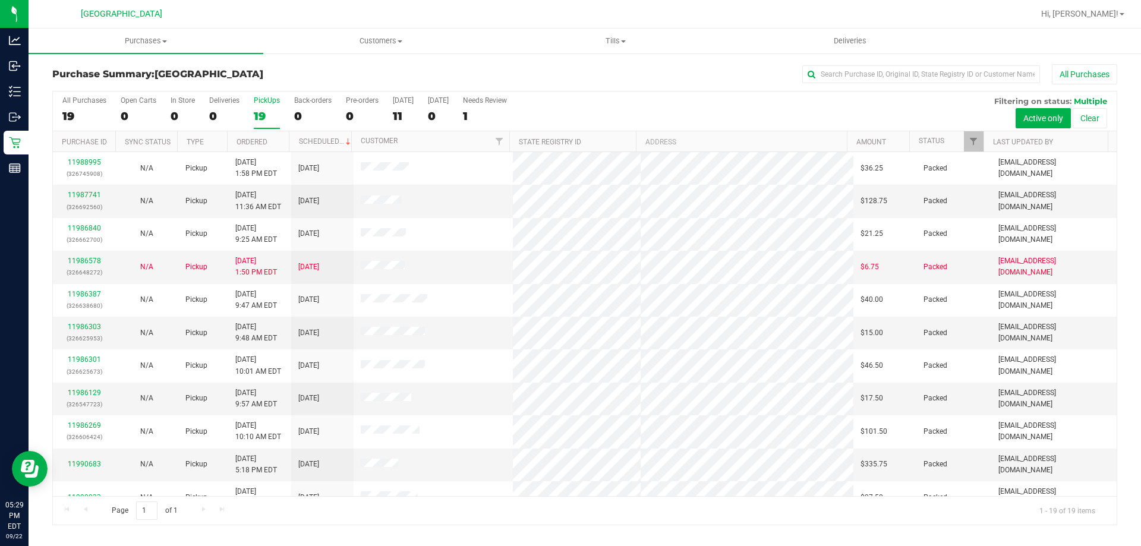
click at [0, 0] on input "PickUps 19" at bounding box center [0, 0] width 0 height 0
click at [269, 100] on div "PickUps" at bounding box center [267, 100] width 26 height 8
click at [0, 0] on input "PickUps 19" at bounding box center [0, 0] width 0 height 0
click at [271, 114] on div "19" at bounding box center [267, 116] width 26 height 14
click at [0, 0] on input "PickUps 19" at bounding box center [0, 0] width 0 height 0
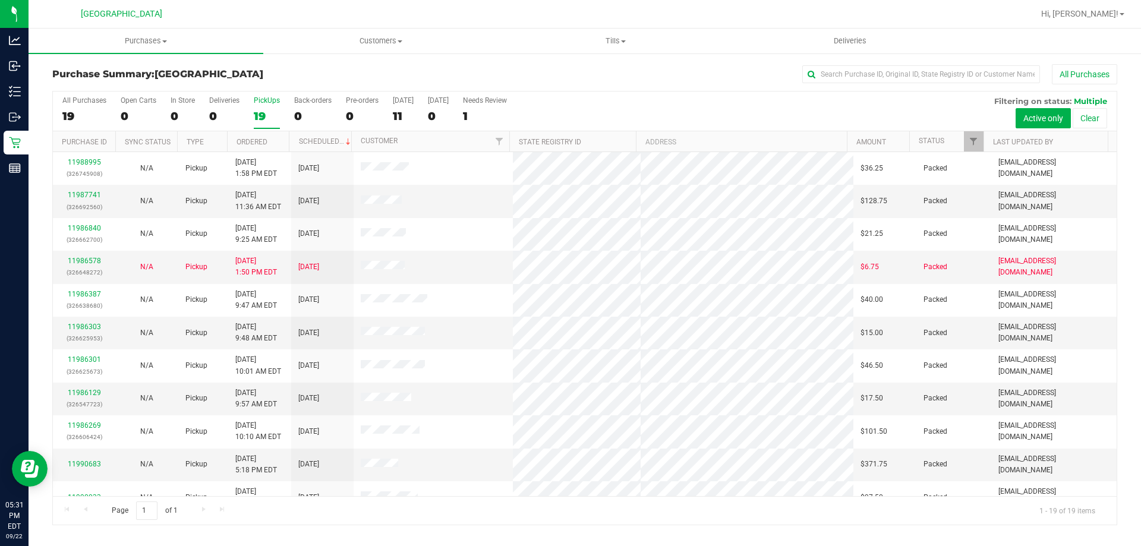
click at [257, 116] on div "19" at bounding box center [267, 116] width 26 height 14
click at [0, 0] on input "PickUps 19" at bounding box center [0, 0] width 0 height 0
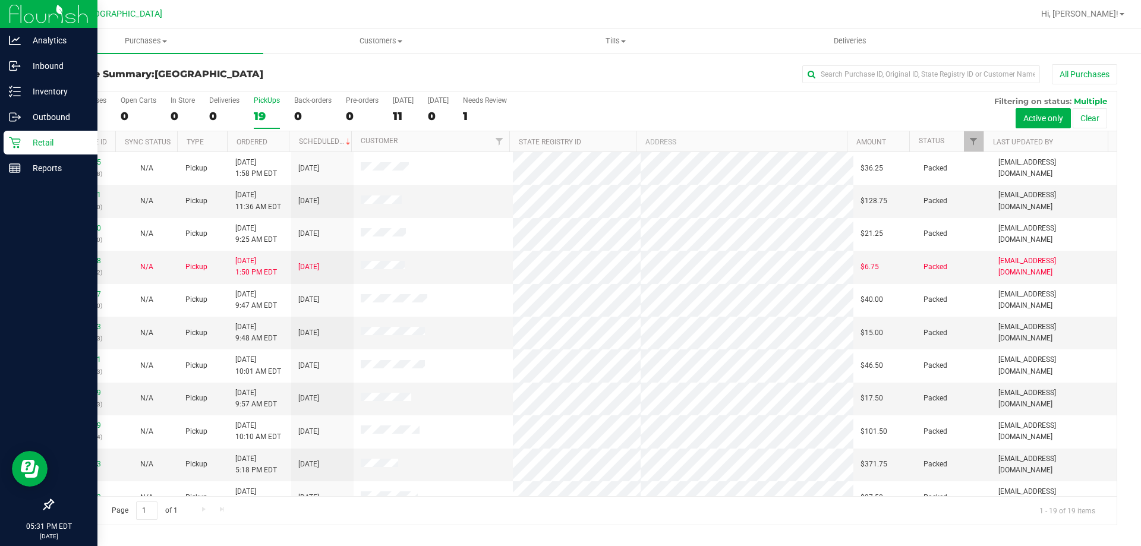
click at [8, 152] on div "Retail" at bounding box center [51, 143] width 94 height 24
click at [46, 143] on p "Retail" at bounding box center [56, 143] width 71 height 14
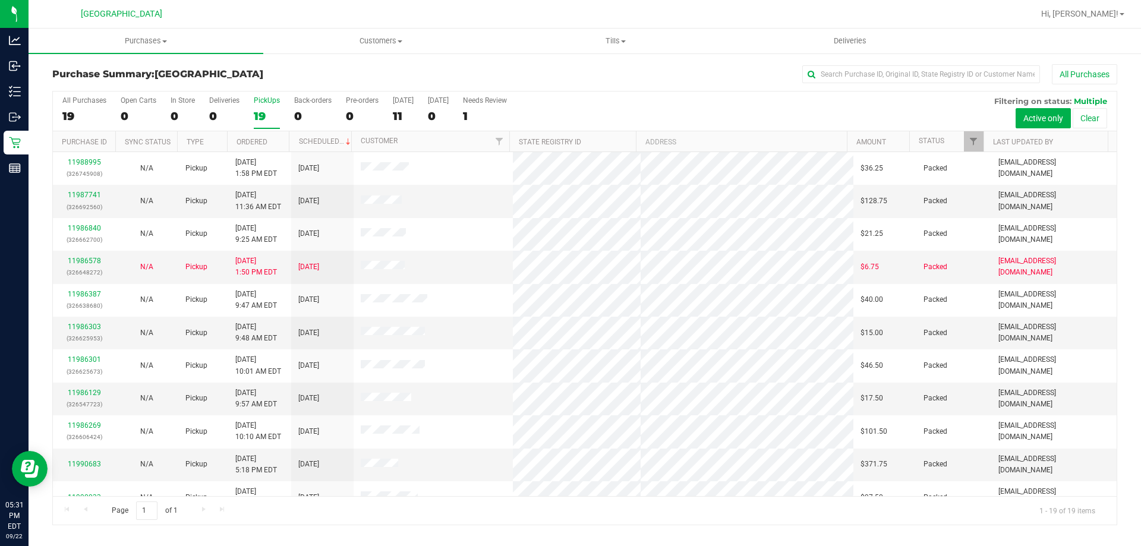
click at [263, 98] on div "PickUps" at bounding box center [267, 100] width 26 height 8
click at [0, 0] on input "PickUps 19" at bounding box center [0, 0] width 0 height 0
click at [264, 99] on div "PickUps" at bounding box center [267, 100] width 26 height 8
click at [0, 0] on input "PickUps 19" at bounding box center [0, 0] width 0 height 0
click at [269, 99] on div "PickUps" at bounding box center [267, 100] width 26 height 8
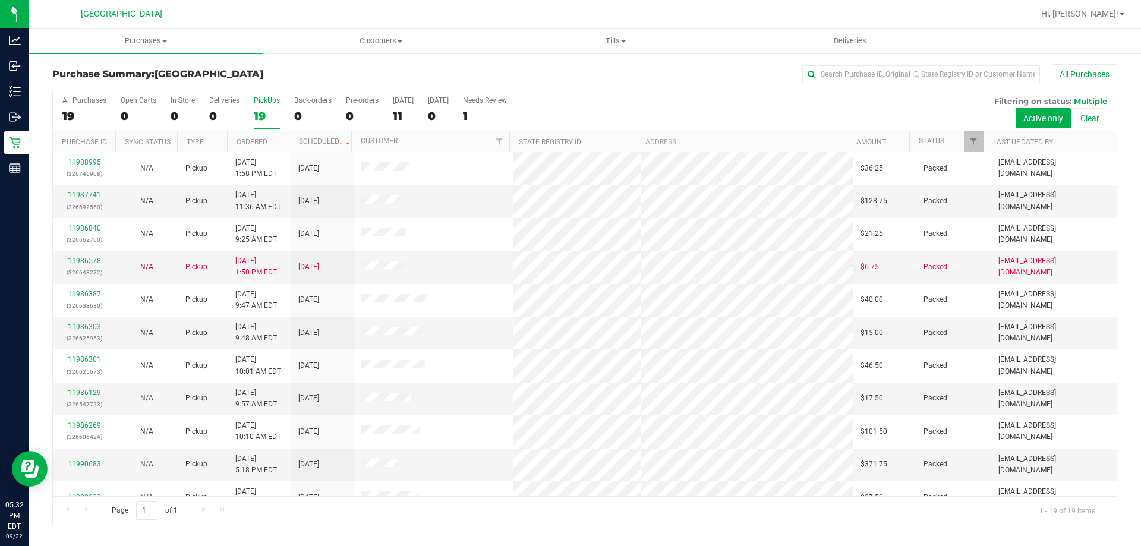
click at [0, 0] on input "PickUps 19" at bounding box center [0, 0] width 0 height 0
click at [257, 99] on div "PickUps" at bounding box center [267, 100] width 26 height 8
click at [0, 0] on input "PickUps 19" at bounding box center [0, 0] width 0 height 0
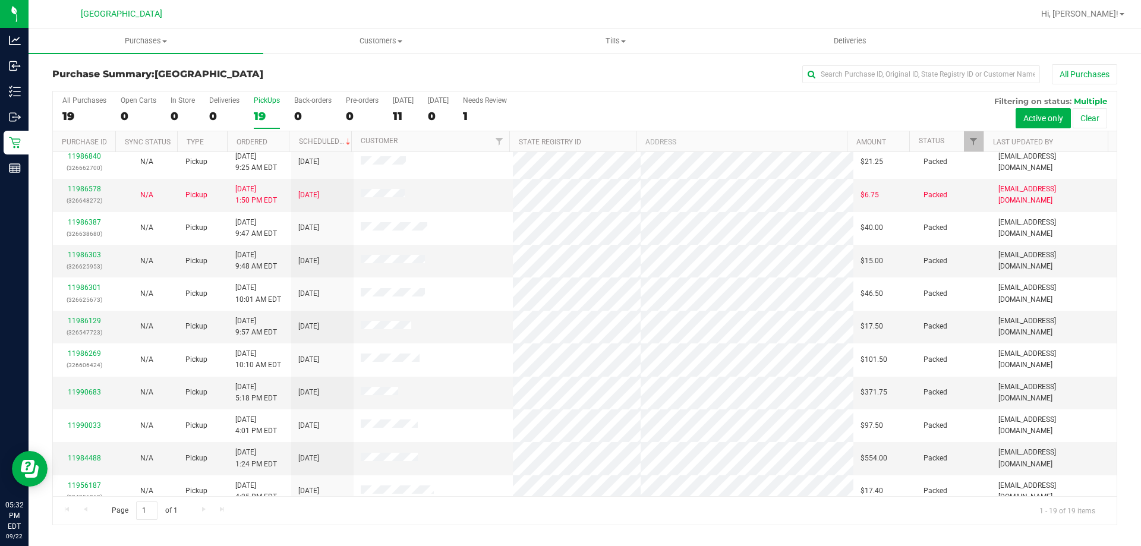
scroll to position [157, 0]
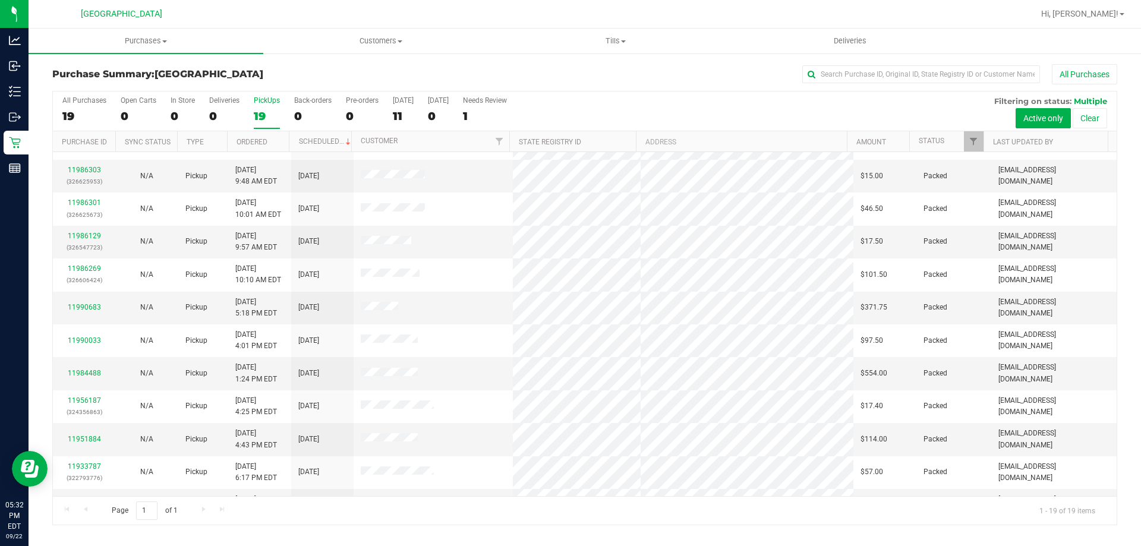
click at [259, 114] on div "19" at bounding box center [267, 116] width 26 height 14
click at [0, 0] on input "PickUps 19" at bounding box center [0, 0] width 0 height 0
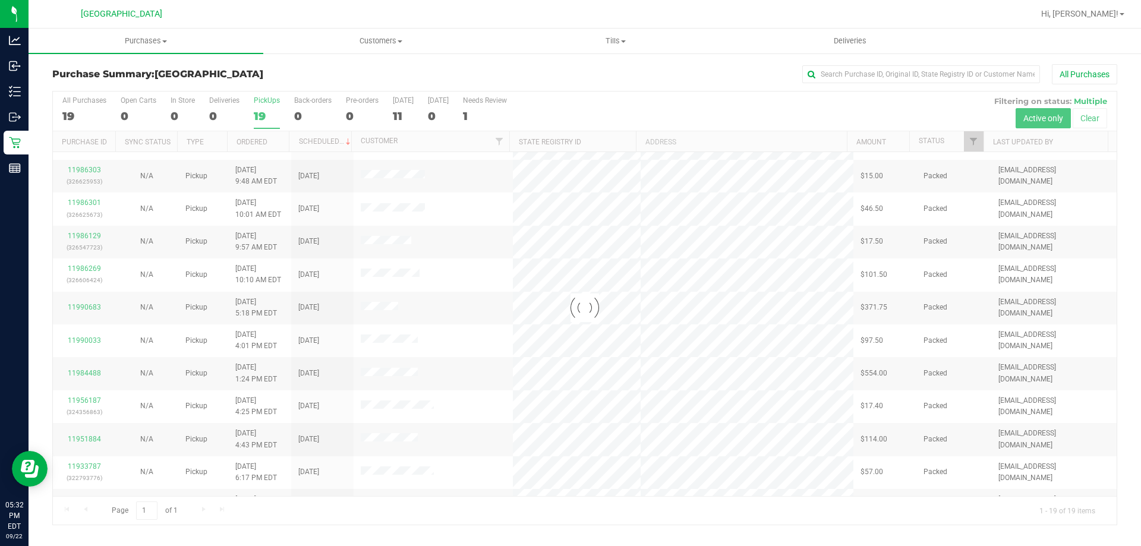
scroll to position [0, 0]
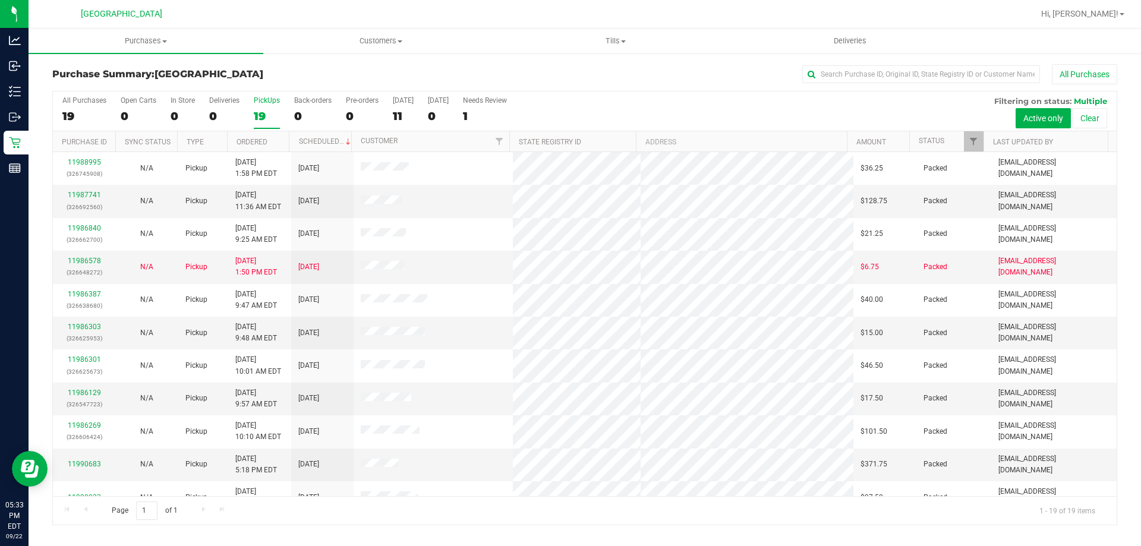
click at [264, 101] on div "PickUps" at bounding box center [267, 100] width 26 height 8
click at [0, 0] on input "PickUps 19" at bounding box center [0, 0] width 0 height 0
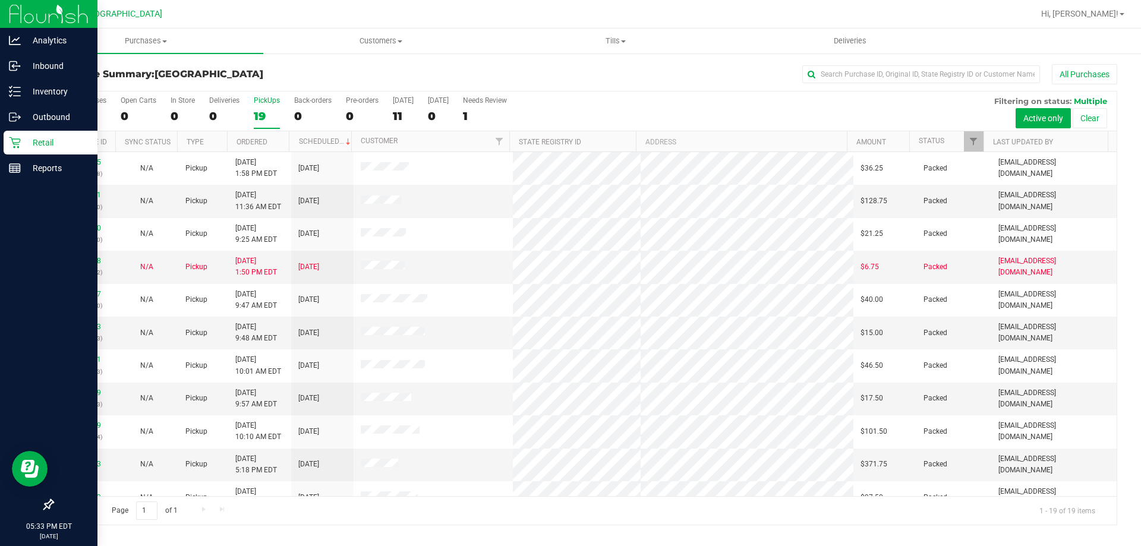
click at [0, 139] on link "Retail" at bounding box center [48, 144] width 97 height 26
click at [15, 147] on icon at bounding box center [14, 142] width 11 height 11
click at [42, 141] on p "Retail" at bounding box center [56, 143] width 71 height 14
click at [30, 141] on p "Retail" at bounding box center [56, 143] width 71 height 14
click at [40, 143] on p "Retail" at bounding box center [56, 143] width 71 height 14
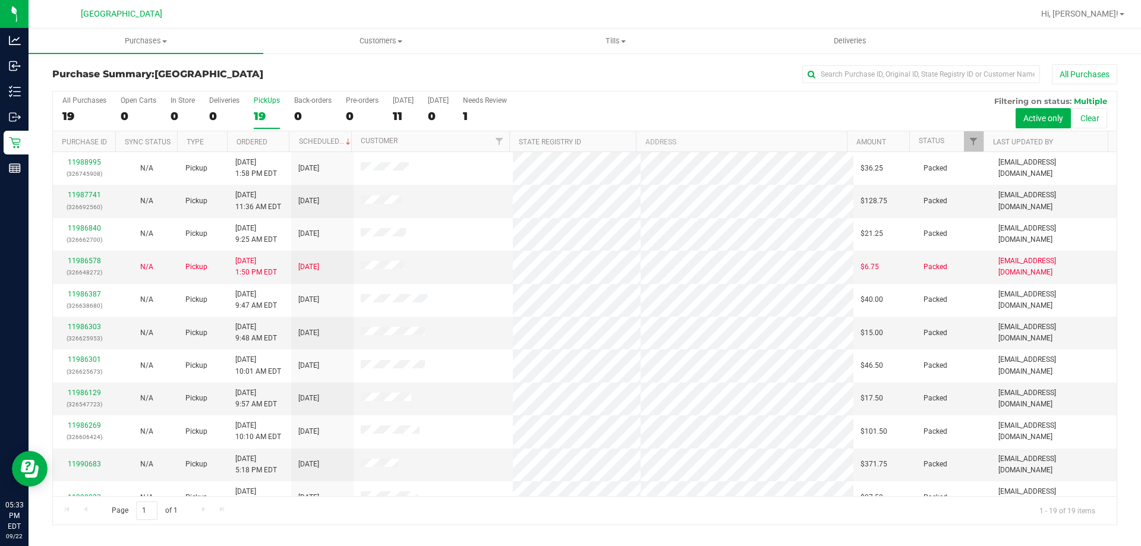
click at [257, 115] on div "19" at bounding box center [267, 116] width 26 height 14
click at [0, 0] on input "PickUps 19" at bounding box center [0, 0] width 0 height 0
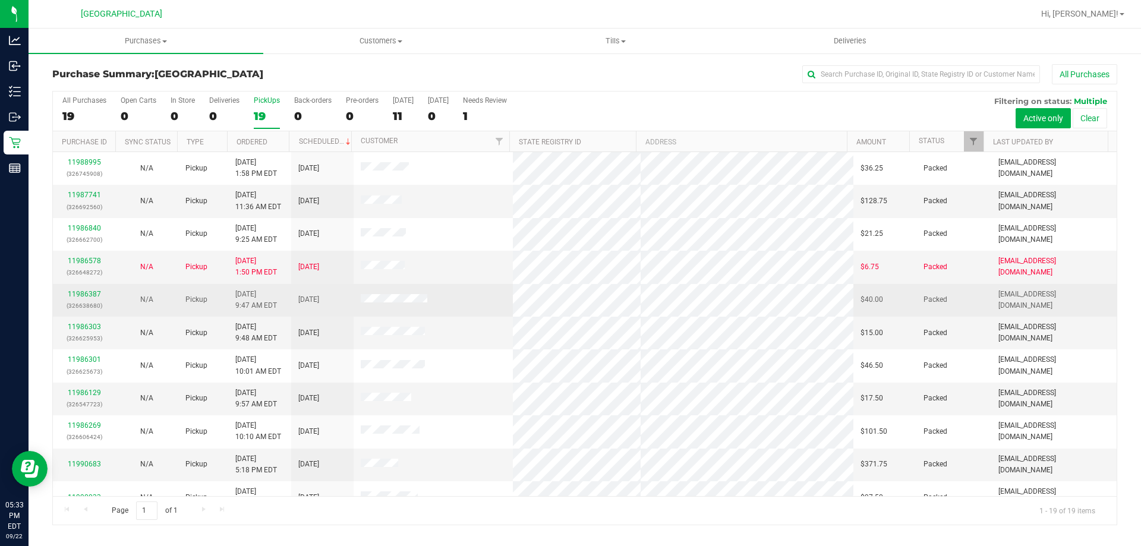
click at [69, 316] on td "11986387 (326638680)" at bounding box center [84, 300] width 62 height 33
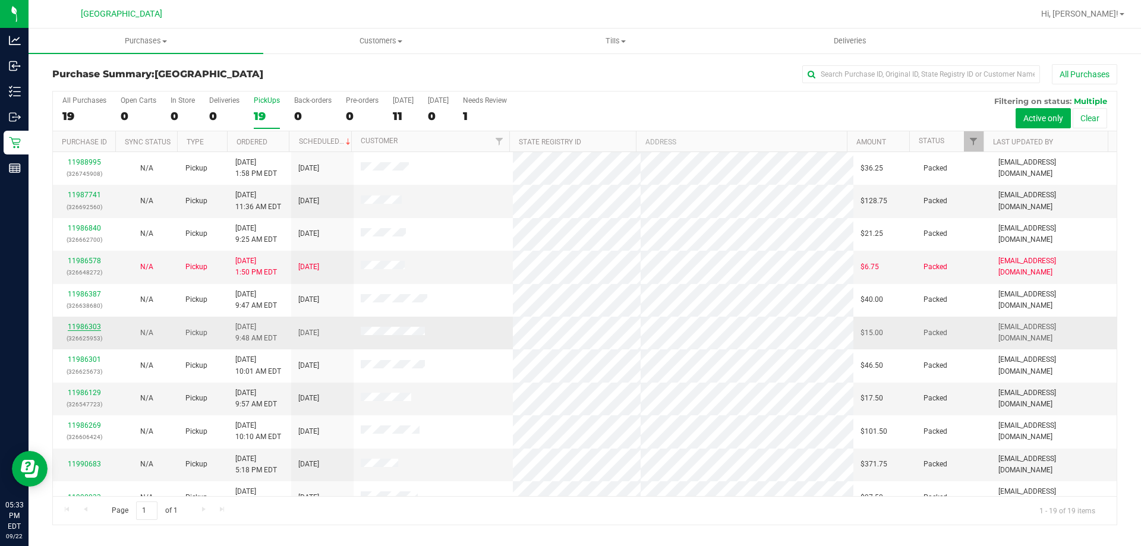
click at [75, 328] on link "11986303" at bounding box center [84, 327] width 33 height 8
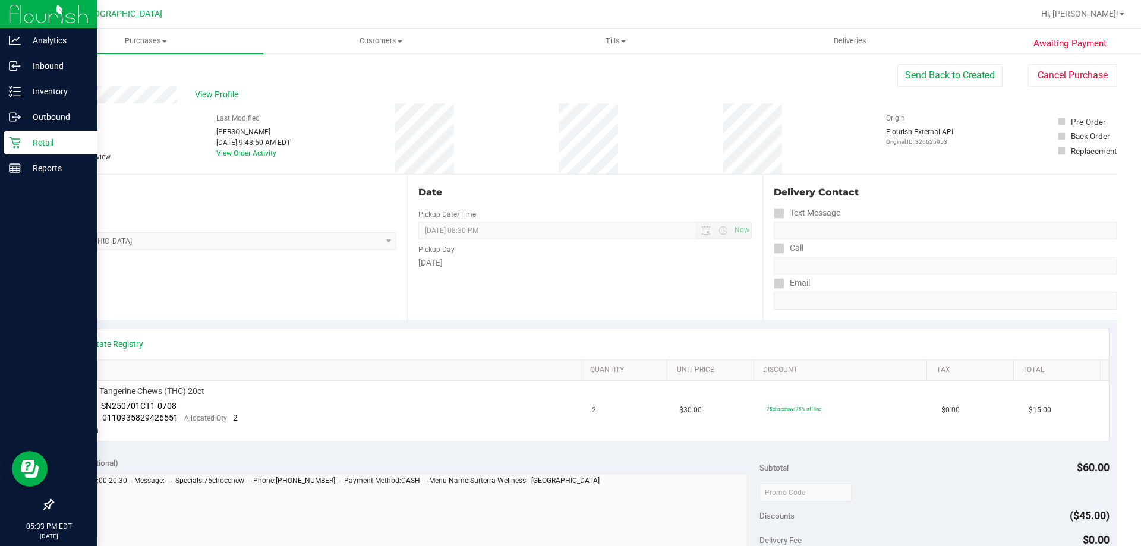
click at [22, 149] on p "Retail" at bounding box center [56, 143] width 71 height 14
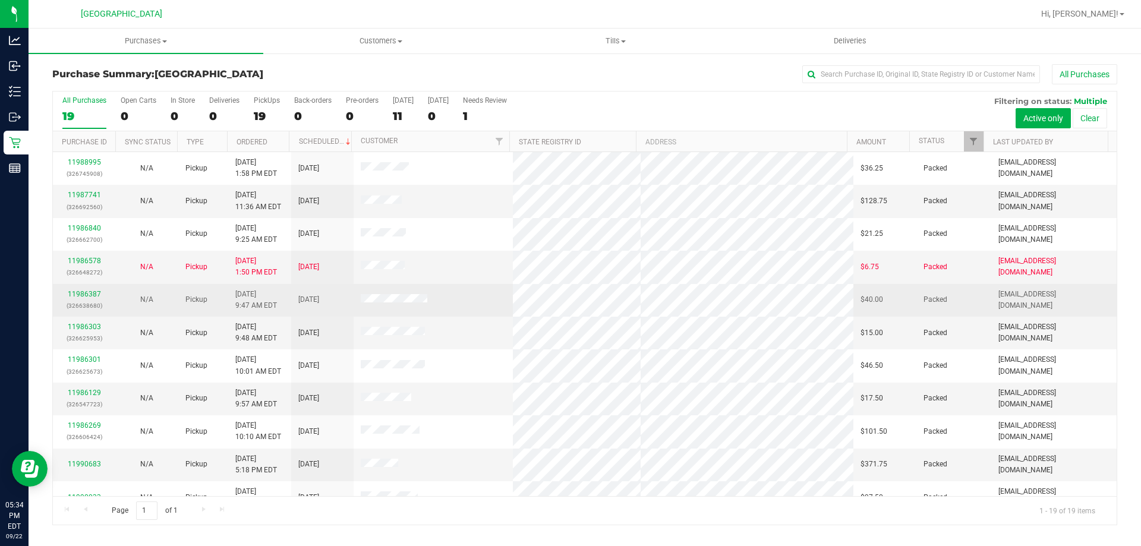
click at [116, 303] on td "N/A" at bounding box center [146, 300] width 62 height 33
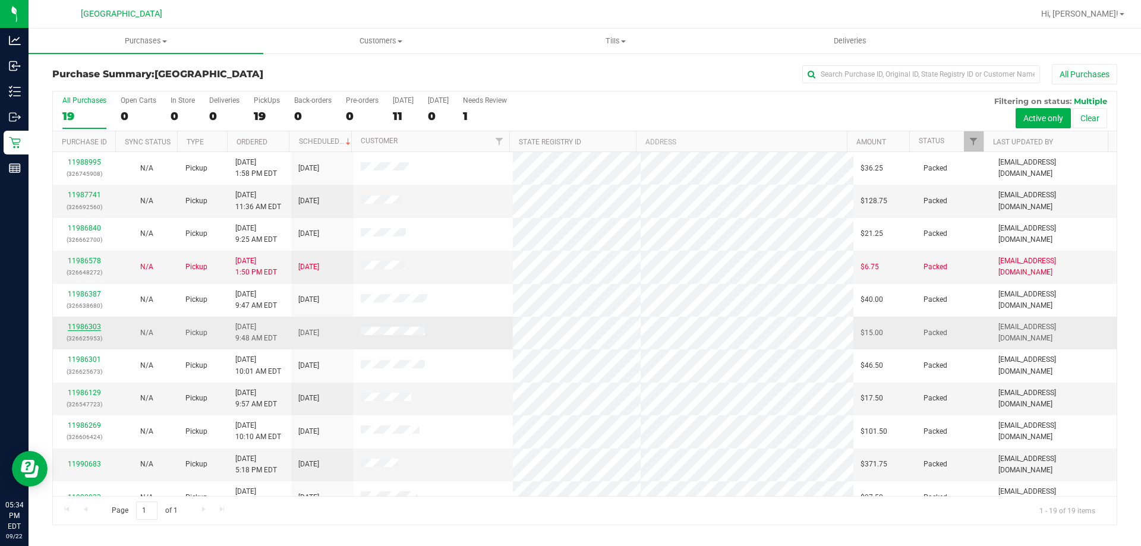
click at [86, 327] on link "11986303" at bounding box center [84, 327] width 33 height 8
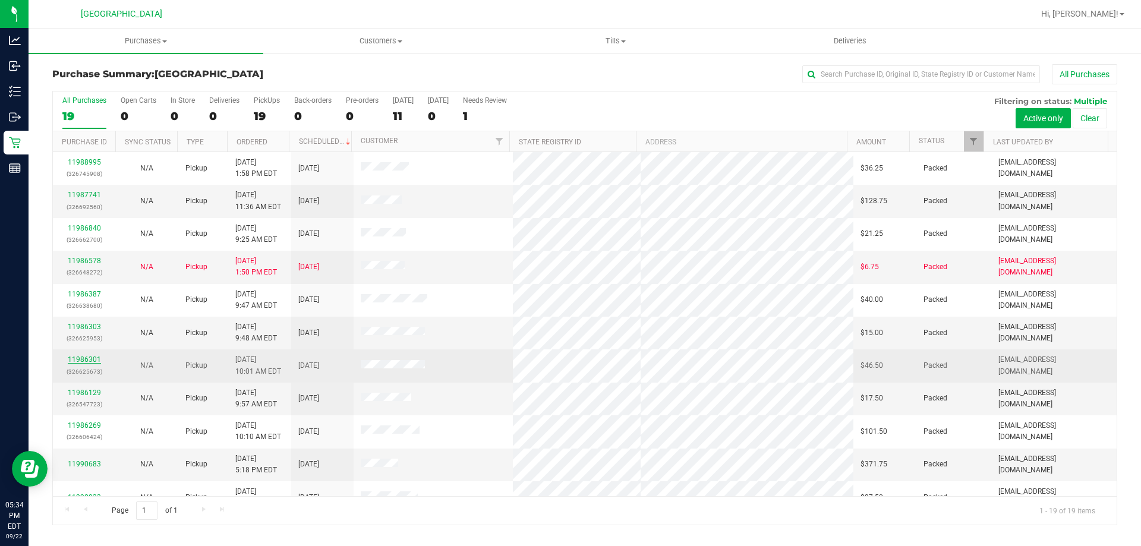
click at [80, 360] on link "11986301" at bounding box center [84, 359] width 33 height 8
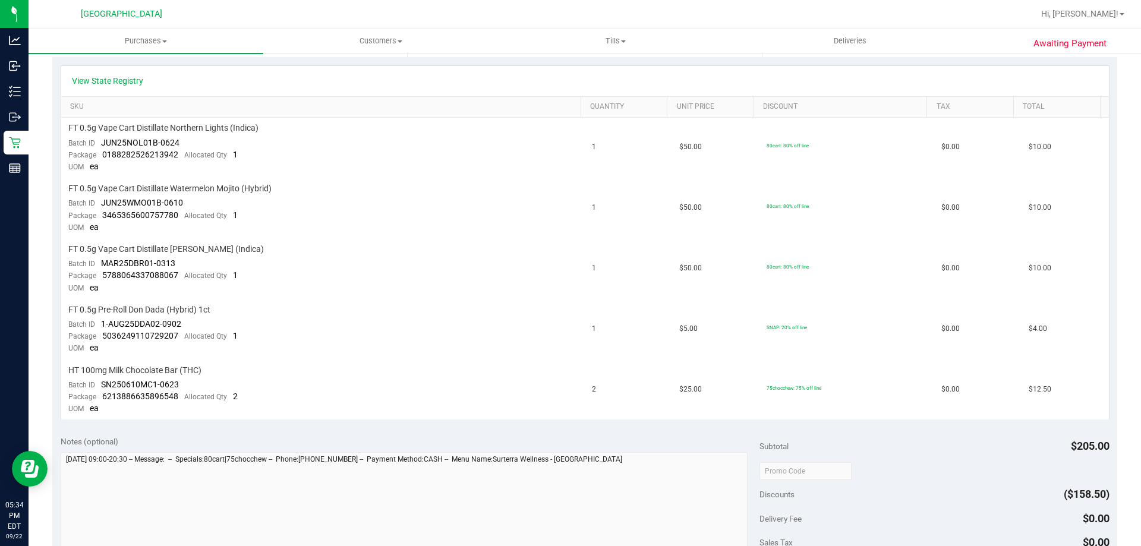
scroll to position [270, 0]
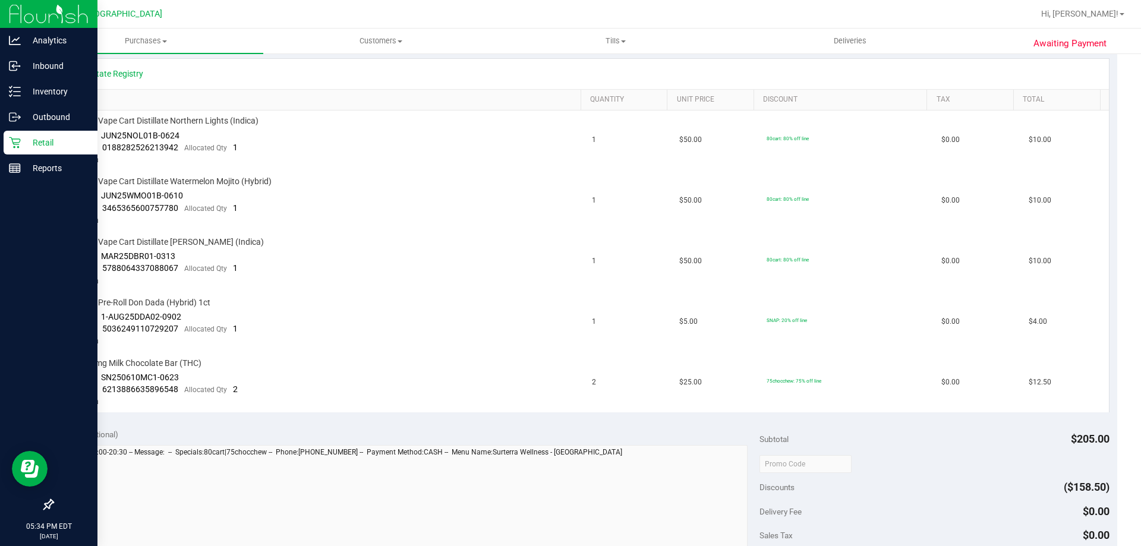
click at [9, 144] on icon at bounding box center [15, 143] width 12 height 12
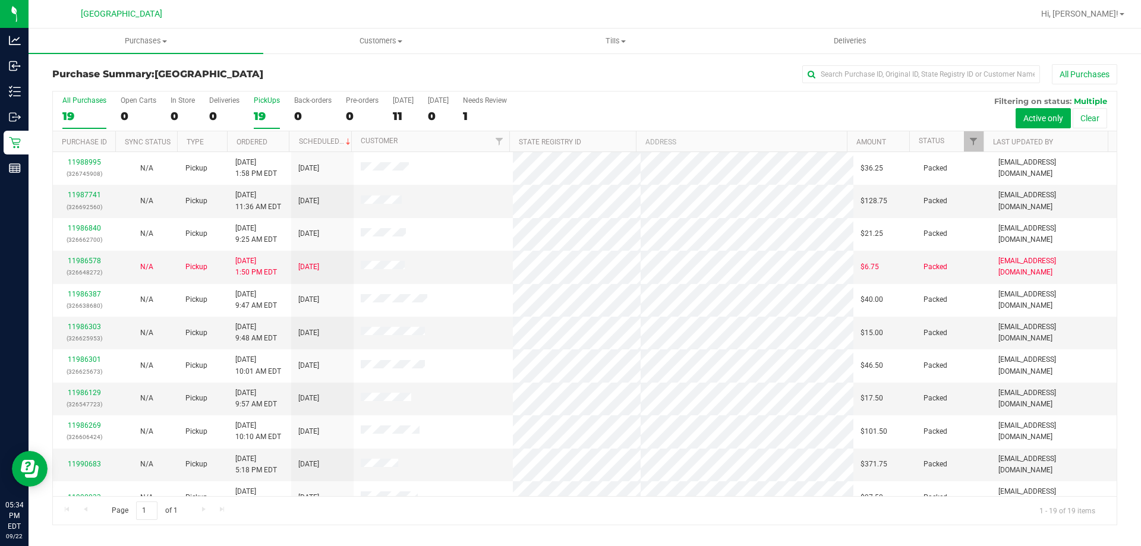
click at [256, 102] on div "PickUps" at bounding box center [267, 100] width 26 height 8
click at [0, 0] on input "PickUps 19" at bounding box center [0, 0] width 0 height 0
click at [253, 139] on link "Ordered" at bounding box center [252, 142] width 31 height 8
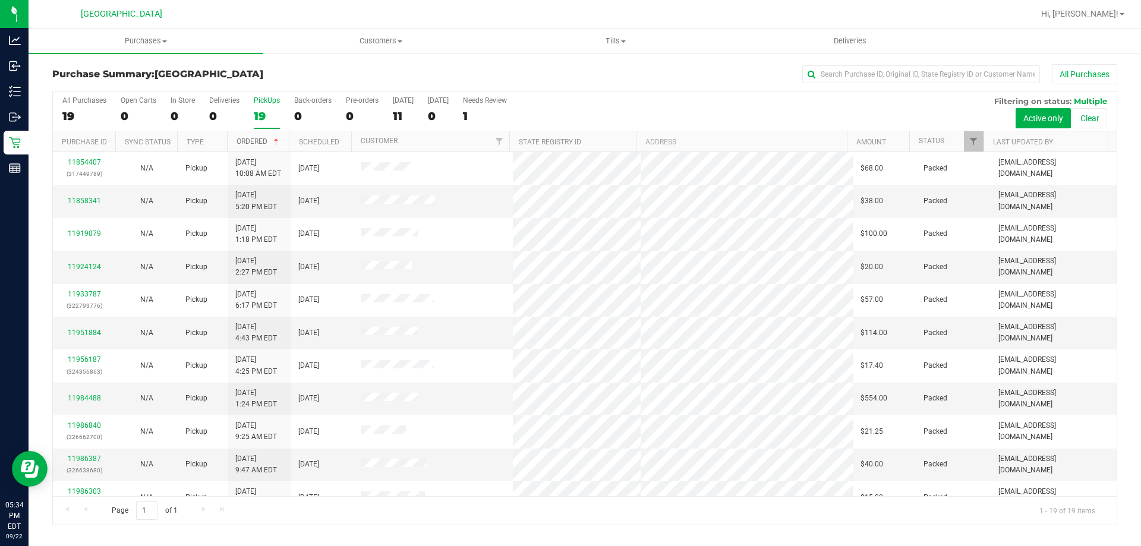
click at [261, 141] on link "Ordered" at bounding box center [259, 141] width 45 height 8
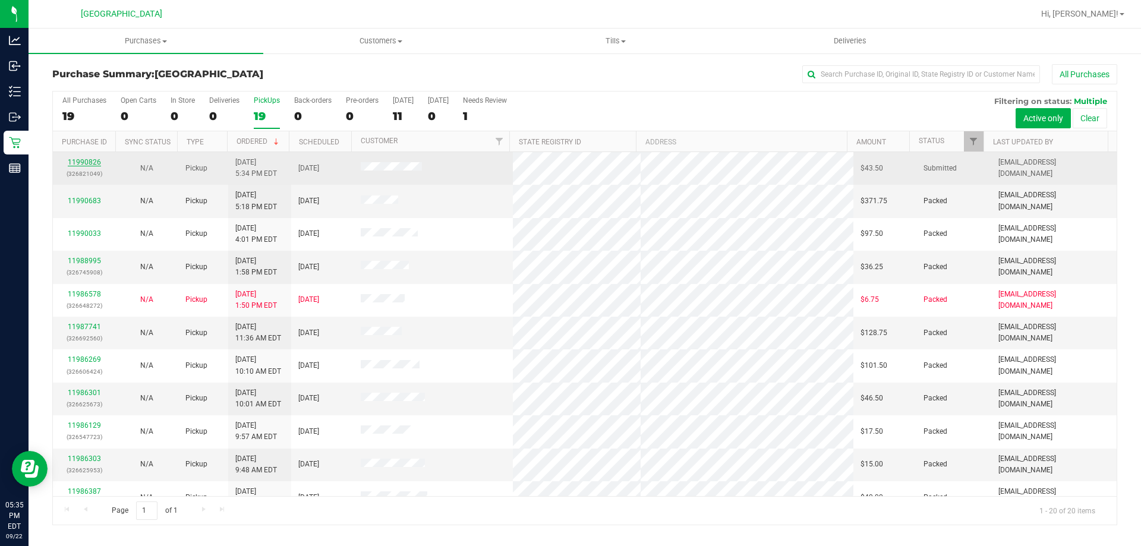
click at [70, 160] on link "11990826" at bounding box center [84, 162] width 33 height 8
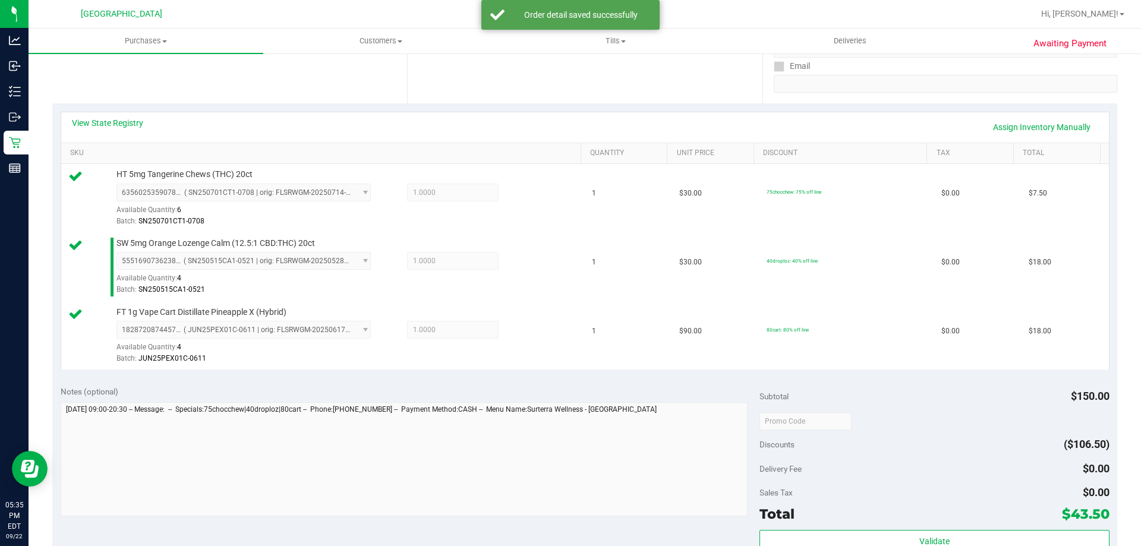
scroll to position [238, 0]
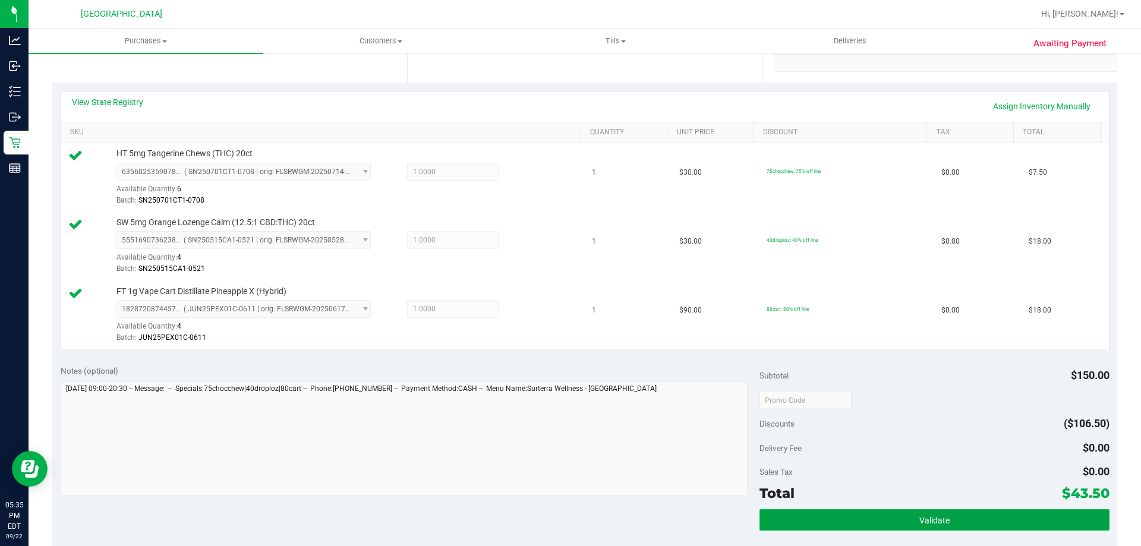
click at [929, 514] on button "Validate" at bounding box center [935, 519] width 350 height 21
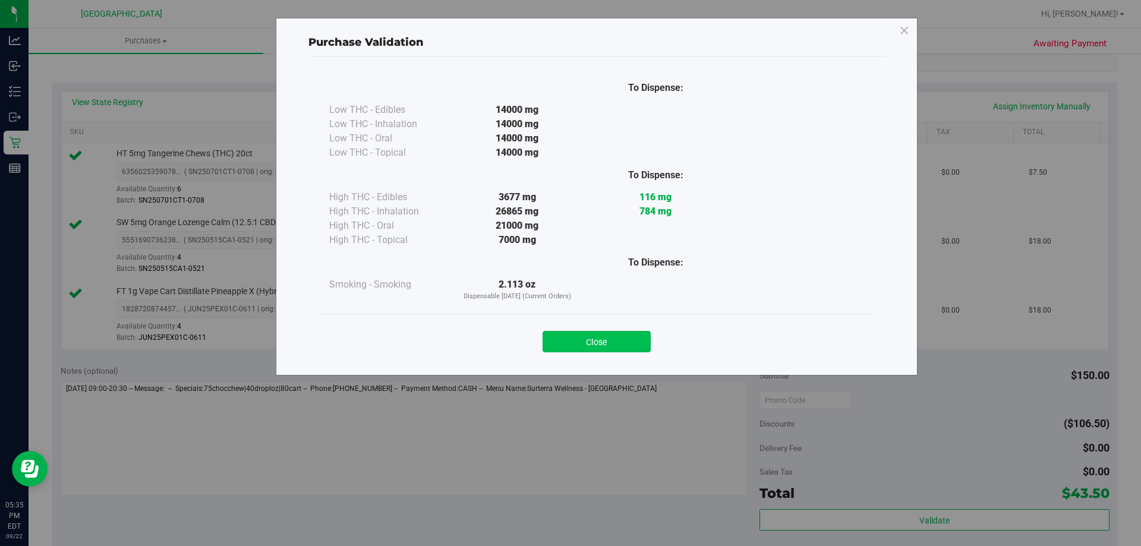
click at [591, 340] on button "Close" at bounding box center [597, 341] width 108 height 21
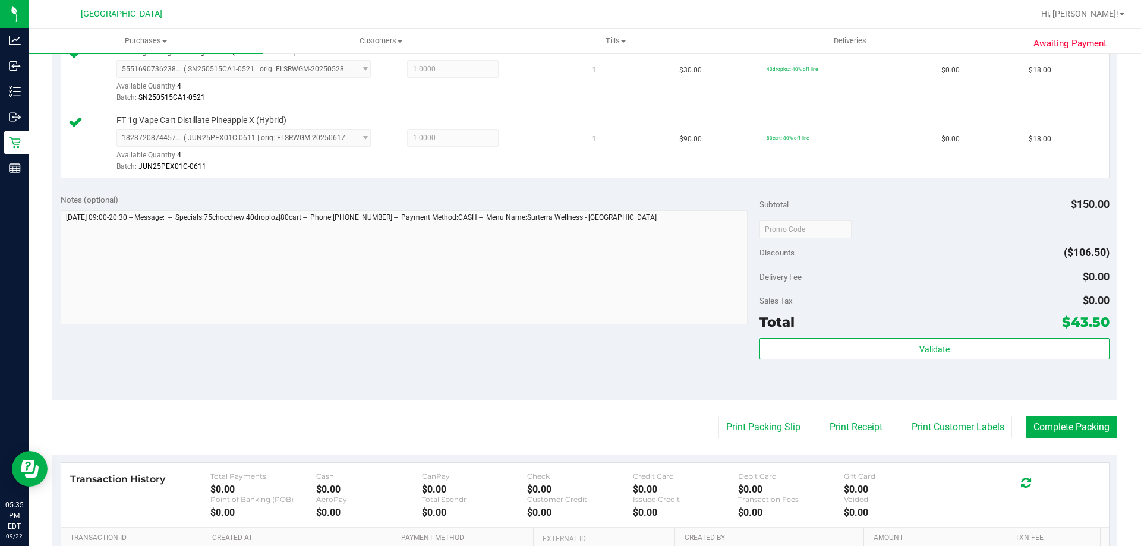
scroll to position [416, 0]
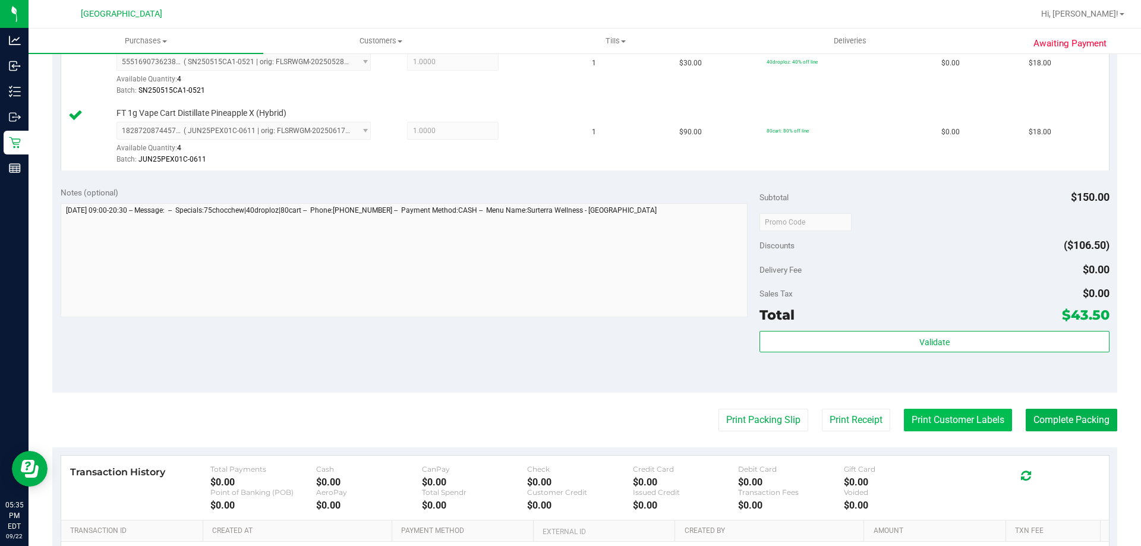
click at [926, 423] on button "Print Customer Labels" at bounding box center [958, 420] width 108 height 23
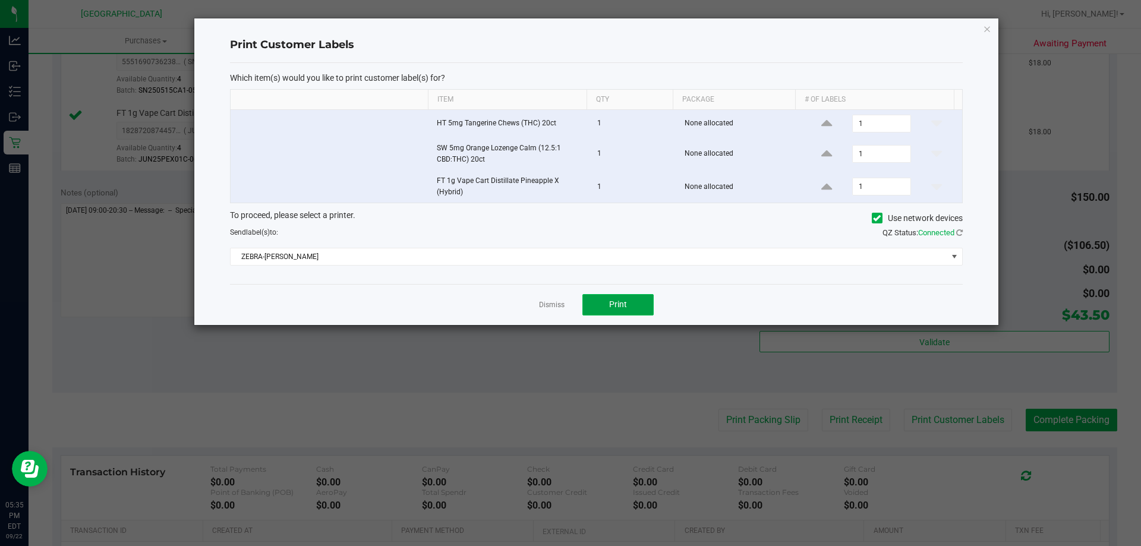
click at [641, 311] on button "Print" at bounding box center [618, 304] width 71 height 21
click at [985, 24] on icon "button" at bounding box center [987, 28] width 8 height 14
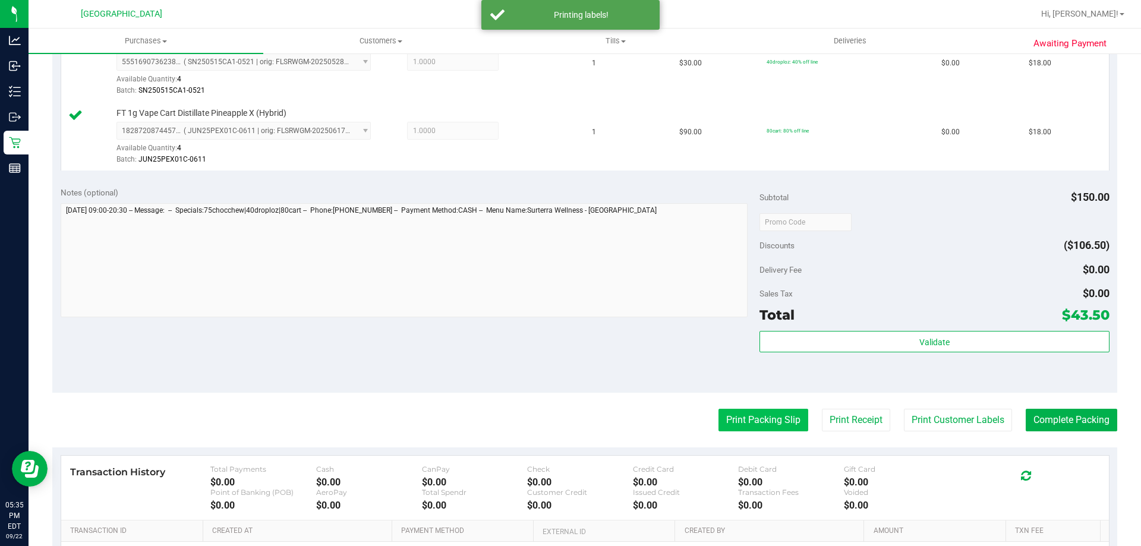
click at [761, 426] on button "Print Packing Slip" at bounding box center [764, 420] width 90 height 23
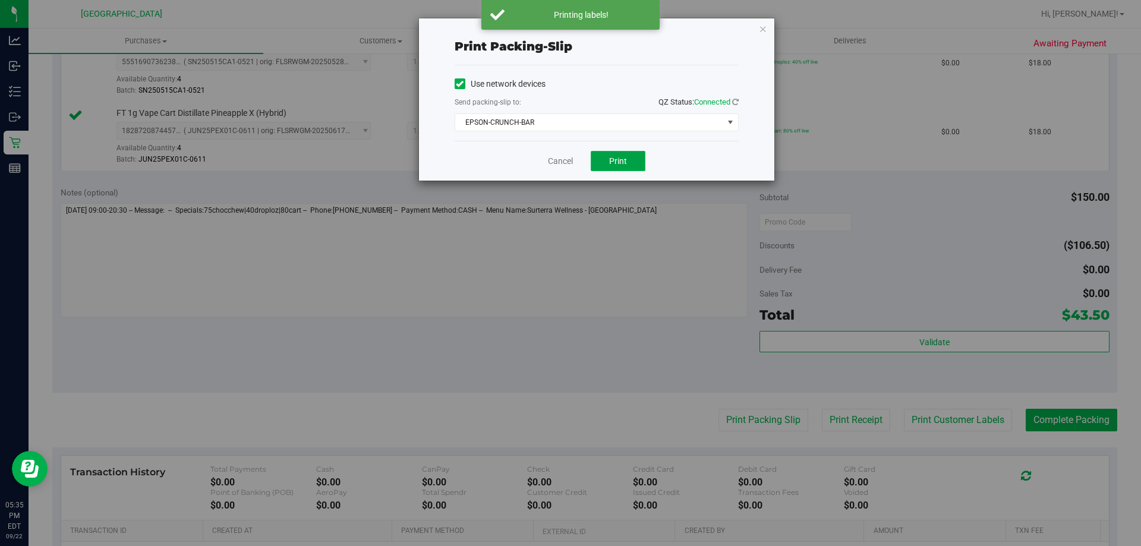
click at [602, 166] on button "Print" at bounding box center [618, 161] width 55 height 20
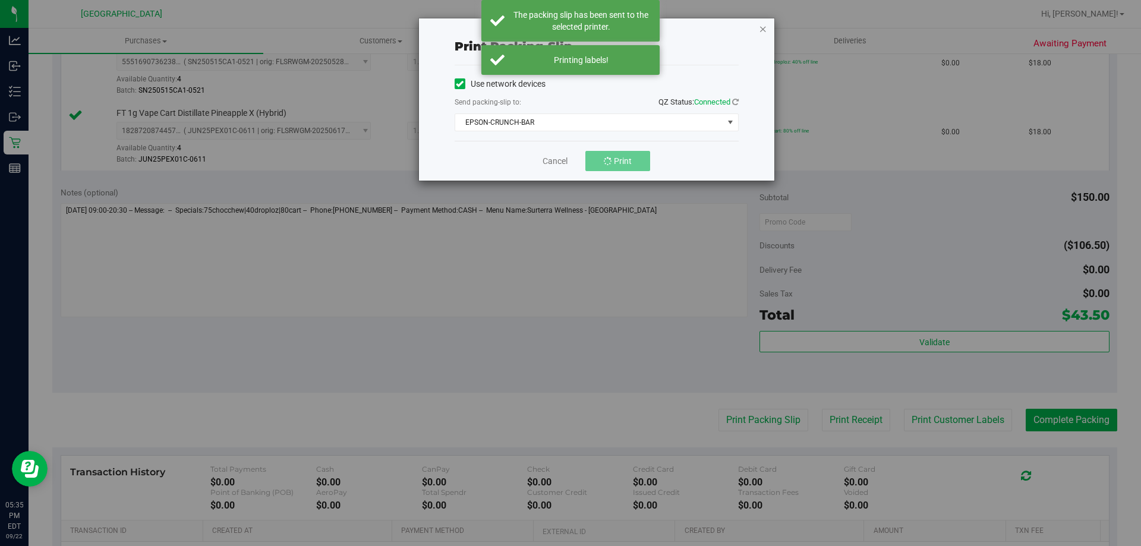
click at [759, 29] on icon "button" at bounding box center [763, 28] width 8 height 14
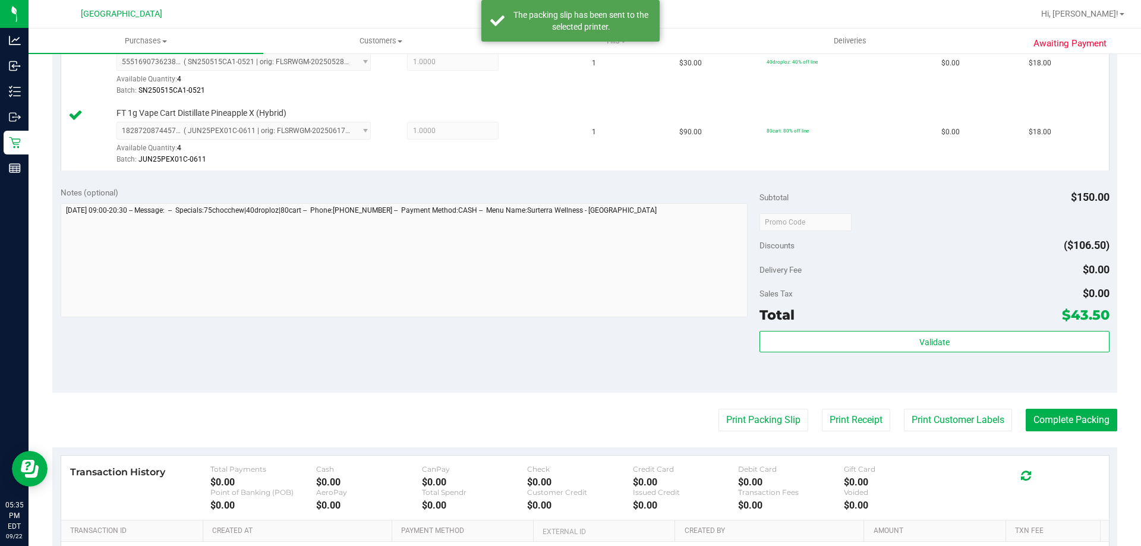
click at [1046, 407] on purchase-details "Back Edit Purchase Cancel Purchase View Profile # 11990826 BioTrack ID: - Submi…" at bounding box center [584, 159] width 1065 height 1022
click at [1052, 413] on button "Complete Packing" at bounding box center [1072, 420] width 92 height 23
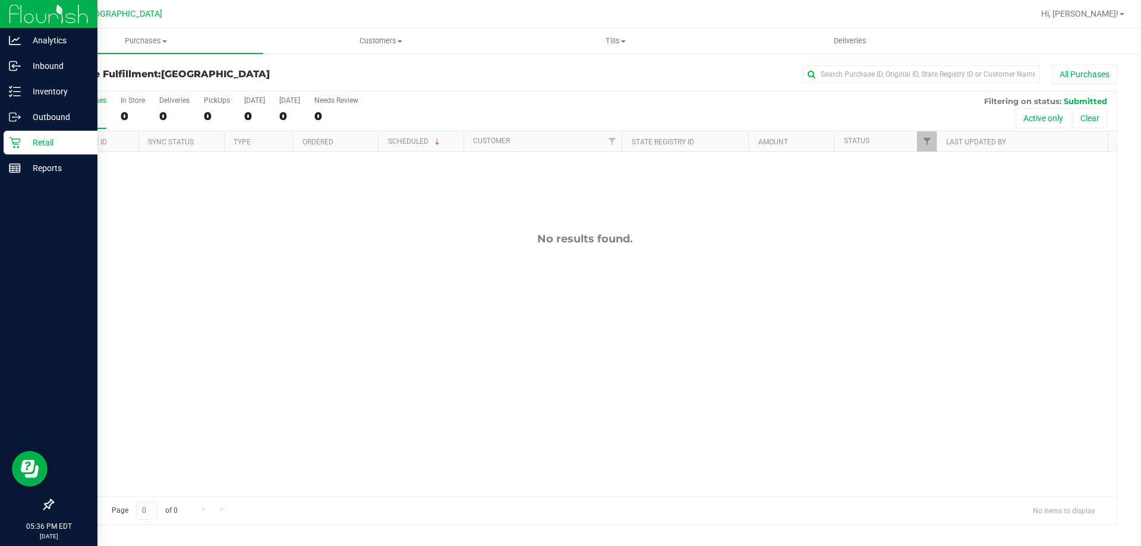
click at [24, 138] on p "Retail" at bounding box center [56, 143] width 71 height 14
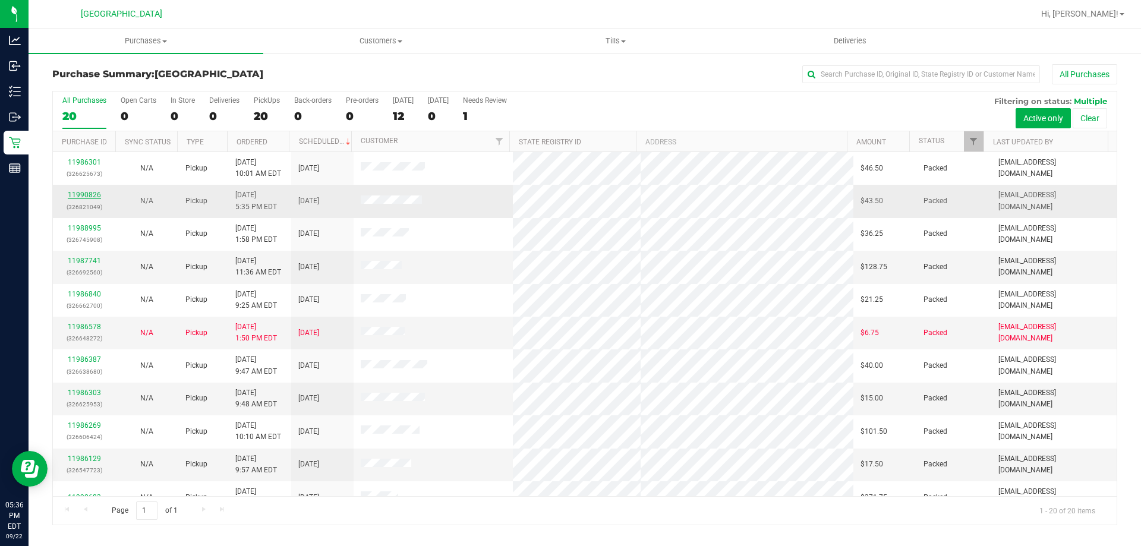
click at [74, 194] on link "11990826" at bounding box center [84, 195] width 33 height 8
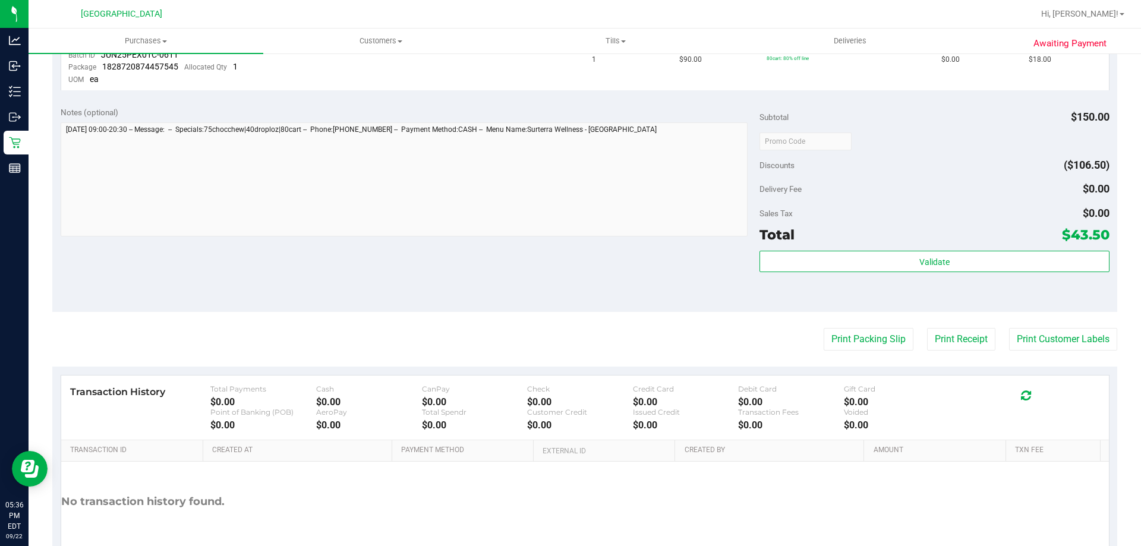
scroll to position [476, 0]
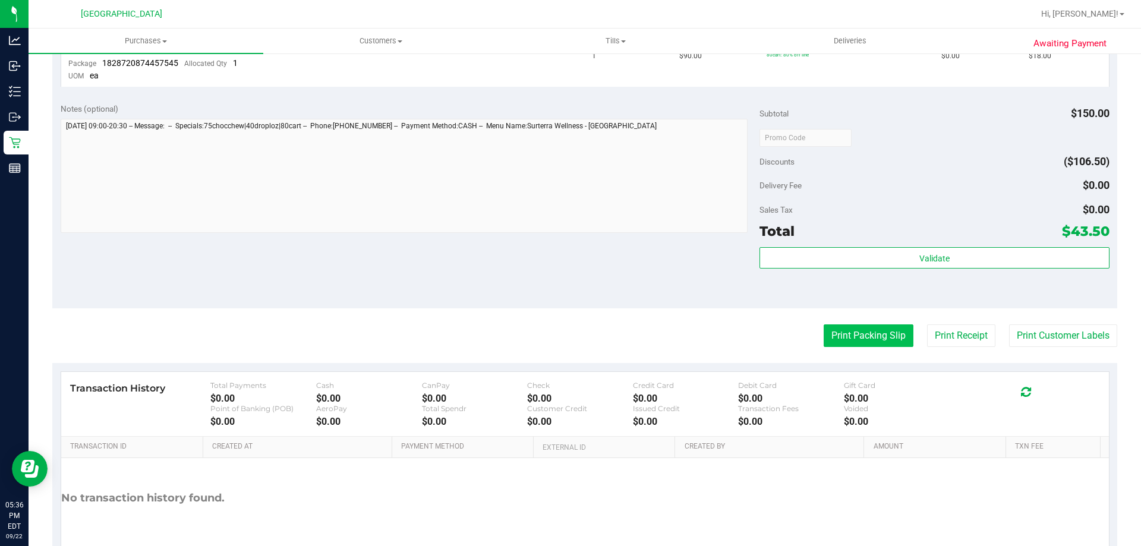
click at [854, 333] on button "Print Packing Slip" at bounding box center [869, 336] width 90 height 23
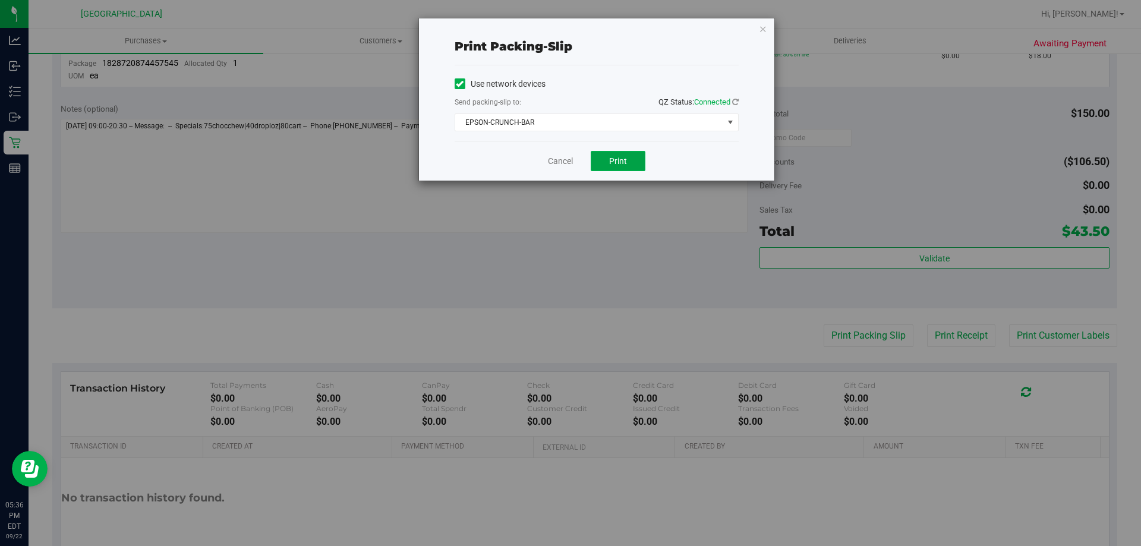
click at [617, 156] on span "Print" at bounding box center [618, 161] width 18 height 10
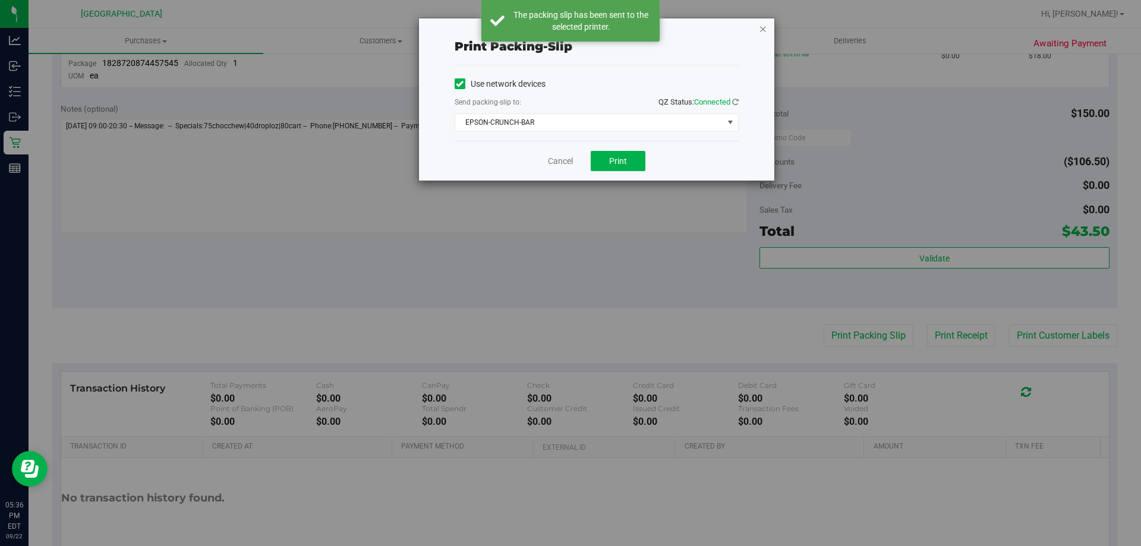
click at [763, 28] on icon "button" at bounding box center [763, 28] width 8 height 14
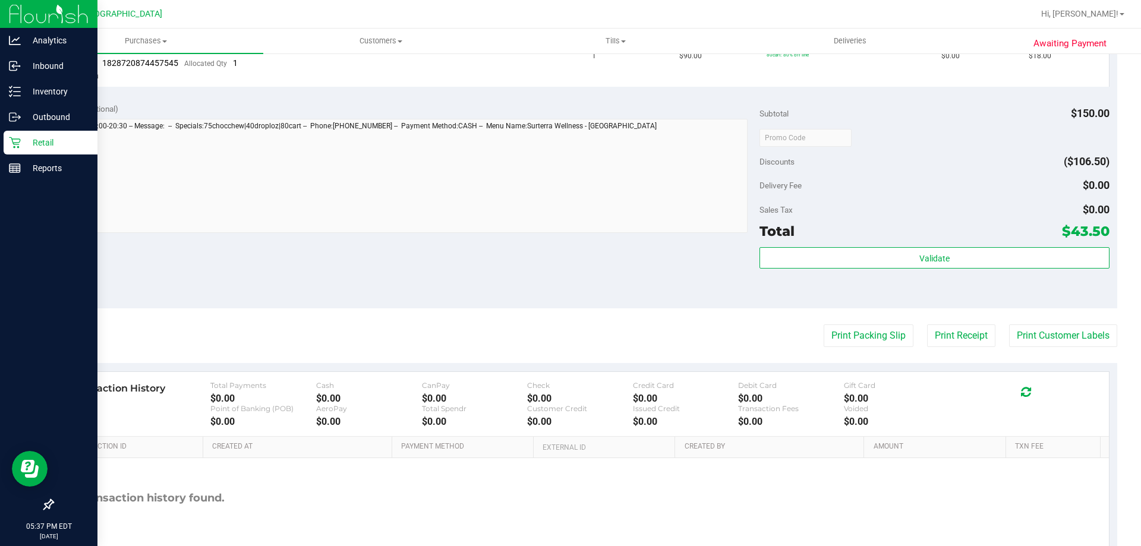
click at [19, 150] on div "Retail" at bounding box center [51, 143] width 94 height 24
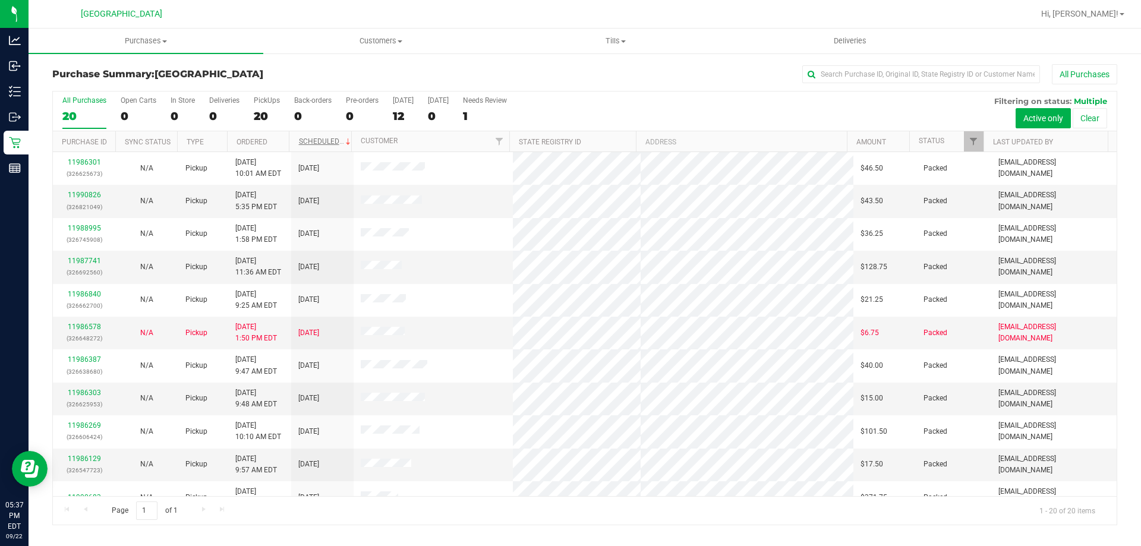
click at [319, 144] on link "Scheduled" at bounding box center [326, 141] width 54 height 8
click at [80, 197] on link "11990683" at bounding box center [84, 201] width 33 height 8
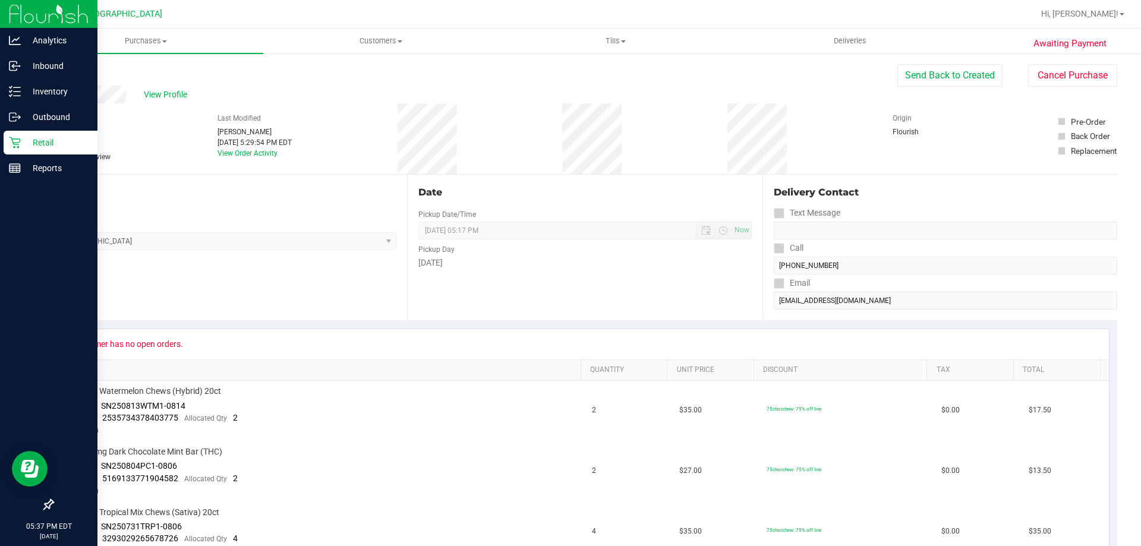
click at [24, 145] on p "Retail" at bounding box center [56, 143] width 71 height 14
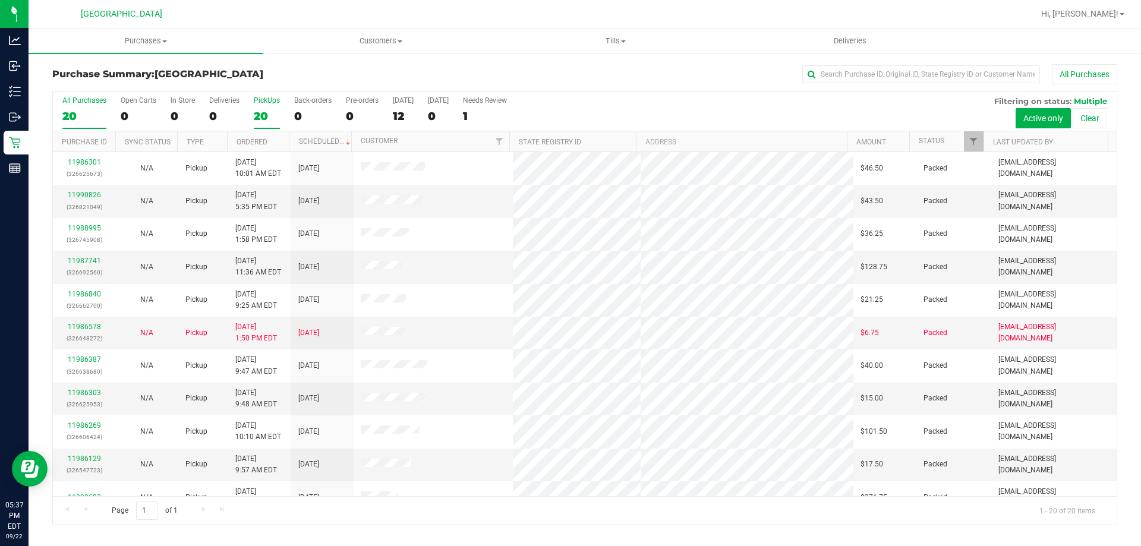
click at [257, 100] on div "PickUps" at bounding box center [267, 100] width 26 height 8
click at [0, 0] on input "PickUps 20" at bounding box center [0, 0] width 0 height 0
click at [259, 116] on div "20" at bounding box center [267, 116] width 26 height 14
click at [0, 0] on input "PickUps 20" at bounding box center [0, 0] width 0 height 0
click at [269, 101] on div "PickUps" at bounding box center [267, 100] width 26 height 8
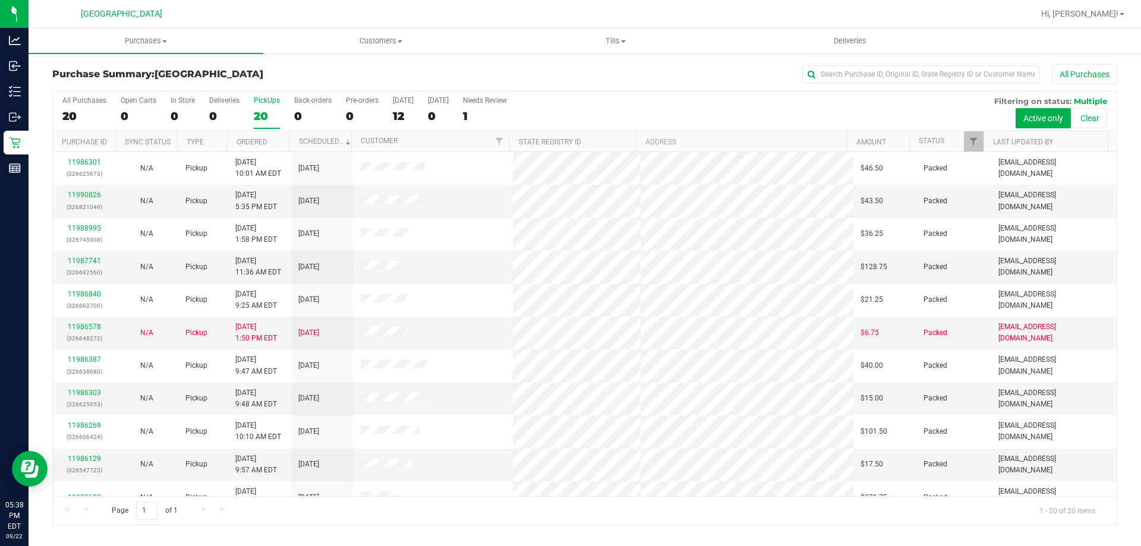
click at [0, 0] on input "PickUps 20" at bounding box center [0, 0] width 0 height 0
click at [271, 110] on div "20" at bounding box center [267, 116] width 26 height 14
click at [0, 0] on input "PickUps 20" at bounding box center [0, 0] width 0 height 0
click at [262, 106] on label "PickUps 20" at bounding box center [267, 112] width 26 height 33
click at [0, 0] on input "PickUps 20" at bounding box center [0, 0] width 0 height 0
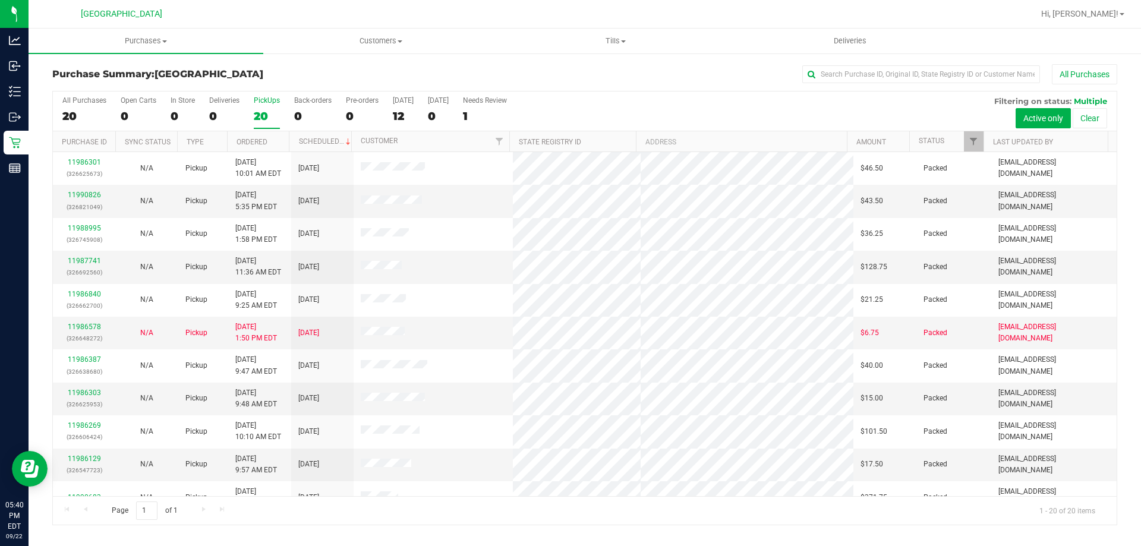
click at [270, 98] on div "PickUps" at bounding box center [267, 100] width 26 height 8
click at [0, 0] on input "PickUps 20" at bounding box center [0, 0] width 0 height 0
click at [272, 113] on div "20" at bounding box center [267, 116] width 26 height 14
click at [0, 0] on input "PickUps 20" at bounding box center [0, 0] width 0 height 0
click at [263, 116] on div "20" at bounding box center [267, 116] width 26 height 14
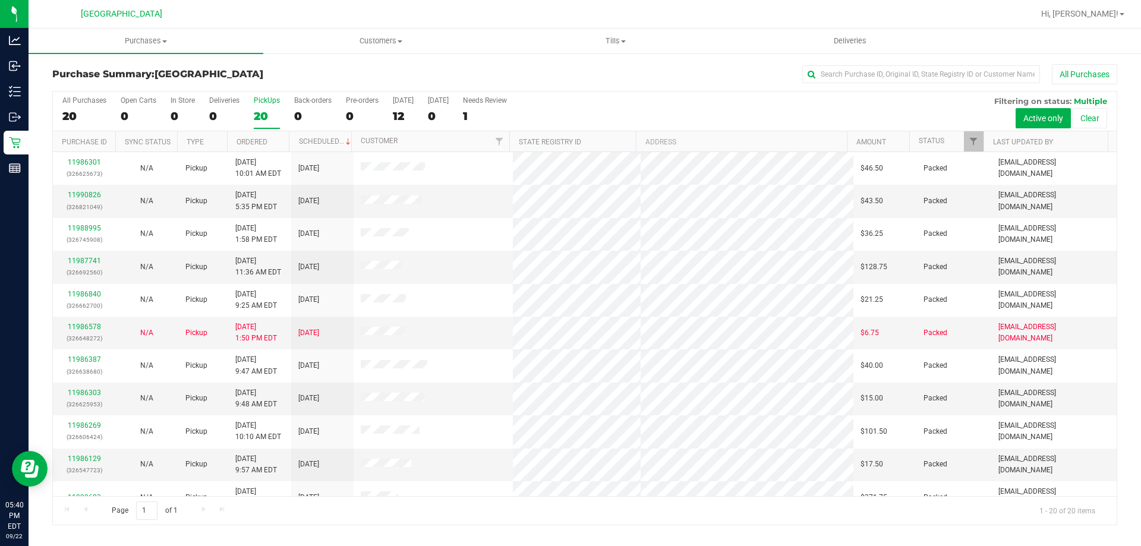
click at [0, 0] on input "PickUps 20" at bounding box center [0, 0] width 0 height 0
click at [265, 103] on div "PickUps" at bounding box center [267, 100] width 26 height 8
click at [0, 0] on input "PickUps 20" at bounding box center [0, 0] width 0 height 0
click at [260, 107] on label "PickUps 20" at bounding box center [267, 112] width 26 height 33
click at [0, 0] on input "PickUps 20" at bounding box center [0, 0] width 0 height 0
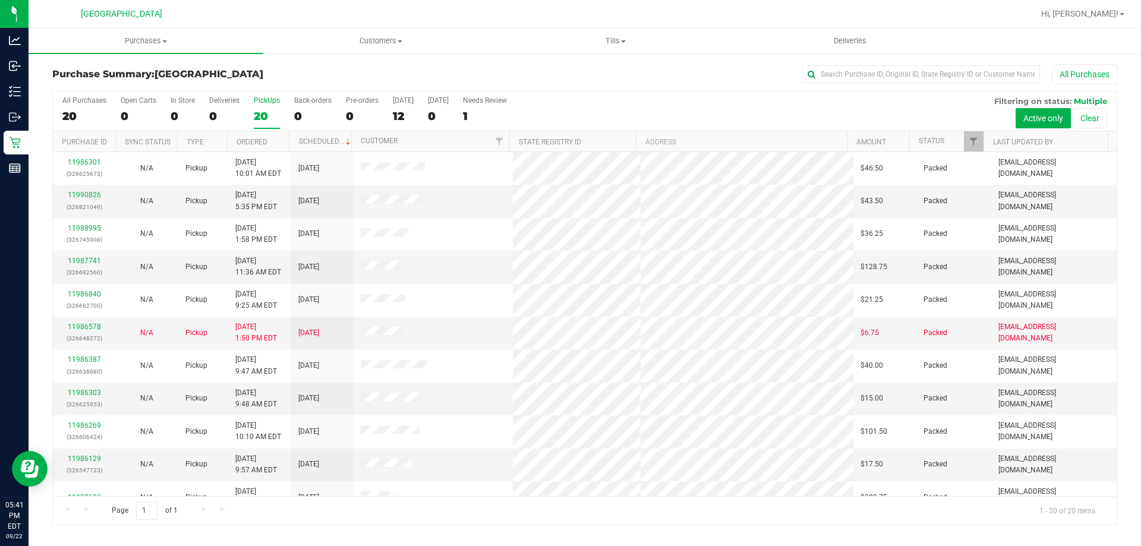
click at [270, 112] on div "20" at bounding box center [267, 116] width 26 height 14
click at [0, 0] on input "PickUps 20" at bounding box center [0, 0] width 0 height 0
click at [265, 111] on div "20" at bounding box center [267, 116] width 26 height 14
click at [0, 0] on input "PickUps 20" at bounding box center [0, 0] width 0 height 0
click at [256, 114] on div "20" at bounding box center [267, 116] width 26 height 14
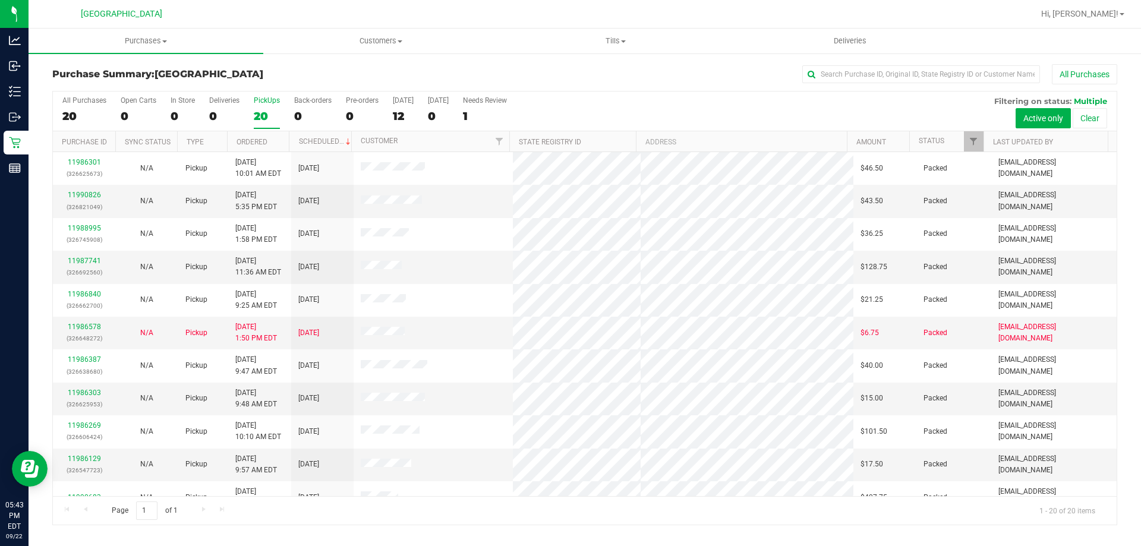
click at [0, 0] on input "PickUps 20" at bounding box center [0, 0] width 0 height 0
click at [254, 122] on div "20" at bounding box center [267, 116] width 26 height 14
click at [0, 0] on input "PickUps 20" at bounding box center [0, 0] width 0 height 0
click at [275, 116] on div "20" at bounding box center [267, 116] width 26 height 14
click at [0, 0] on input "PickUps 20" at bounding box center [0, 0] width 0 height 0
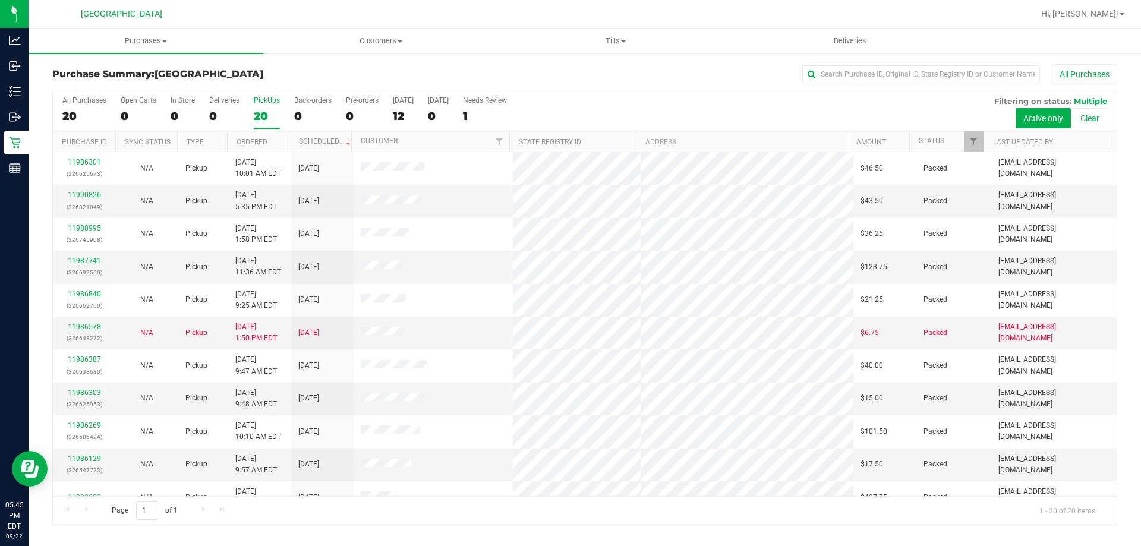
click at [259, 120] on div "20" at bounding box center [267, 116] width 26 height 14
click at [0, 0] on input "PickUps 20" at bounding box center [0, 0] width 0 height 0
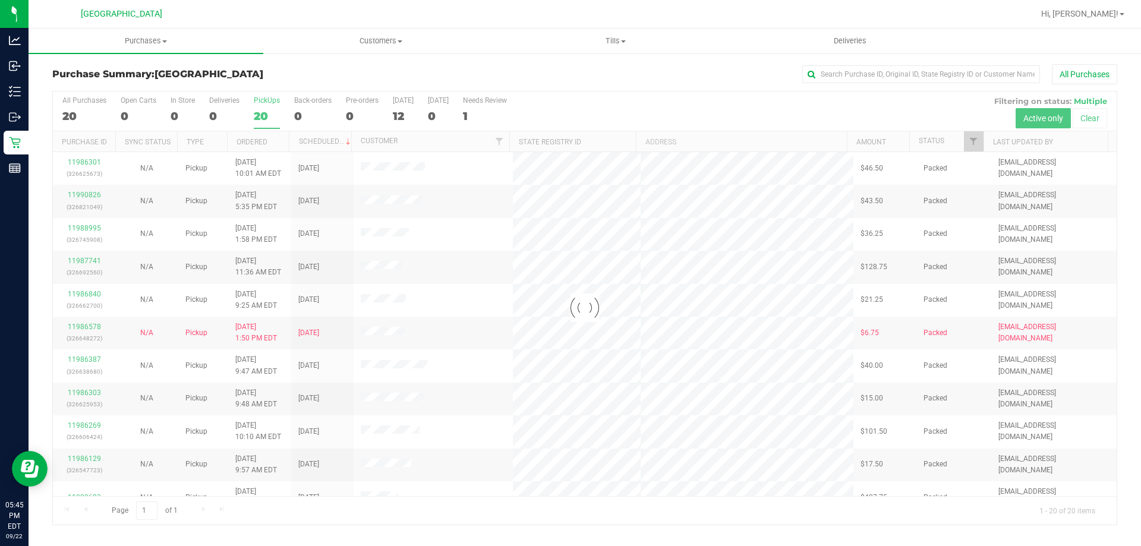
click at [267, 107] on div at bounding box center [585, 308] width 1064 height 433
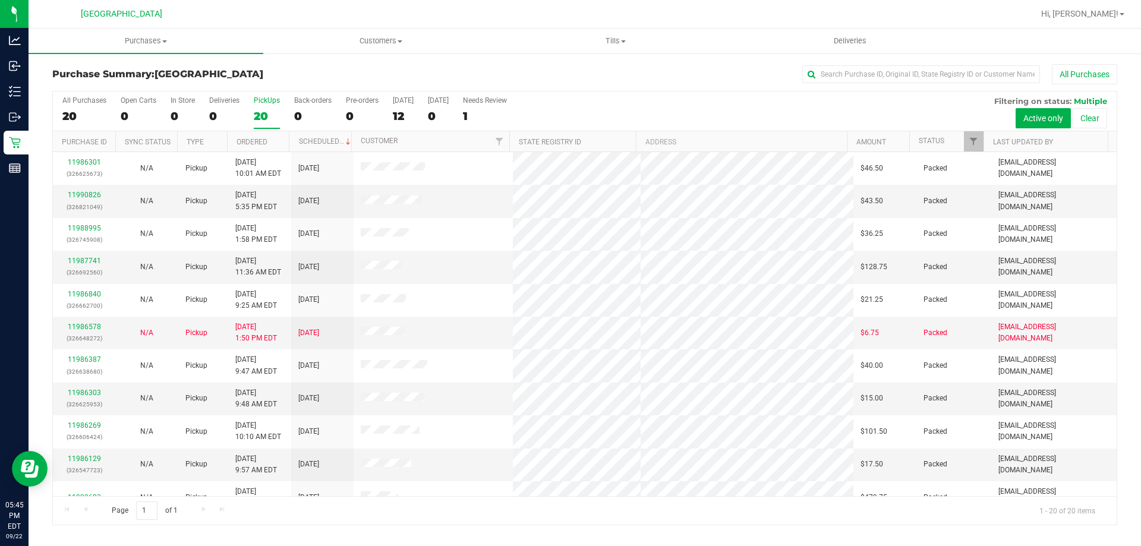
click at [257, 114] on div "20" at bounding box center [267, 116] width 26 height 14
click at [0, 0] on input "PickUps 20" at bounding box center [0, 0] width 0 height 0
click at [259, 114] on div "20" at bounding box center [267, 116] width 26 height 14
click at [0, 0] on input "PickUps 20" at bounding box center [0, 0] width 0 height 0
click at [259, 112] on div "20" at bounding box center [267, 116] width 26 height 14
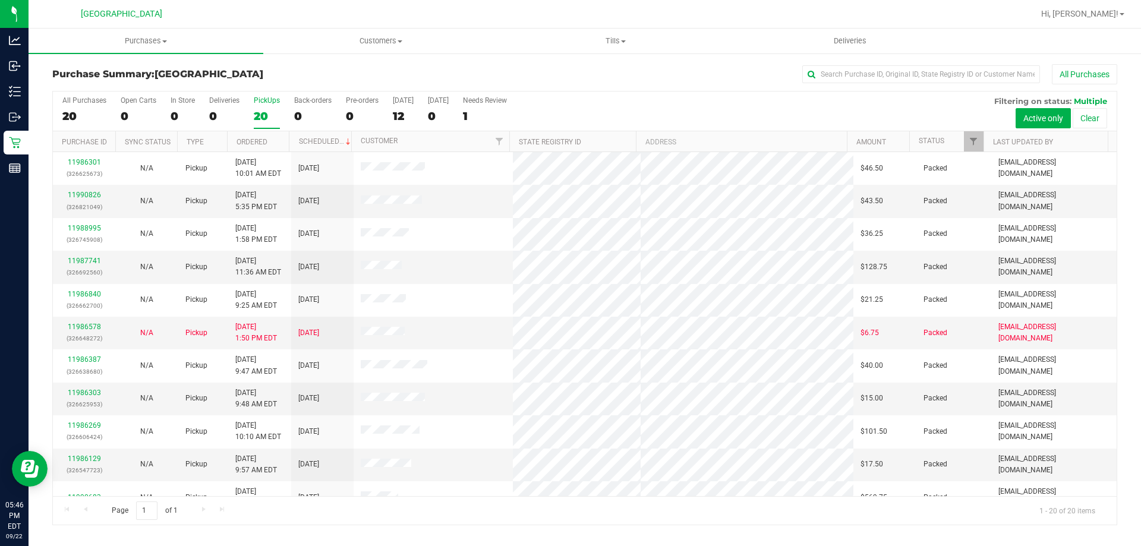
click at [0, 0] on input "PickUps 20" at bounding box center [0, 0] width 0 height 0
click at [269, 109] on div "20" at bounding box center [267, 116] width 26 height 14
click at [0, 0] on input "PickUps 20" at bounding box center [0, 0] width 0 height 0
click at [272, 108] on label "PickUps 20" at bounding box center [267, 112] width 26 height 33
click at [0, 0] on input "PickUps 20" at bounding box center [0, 0] width 0 height 0
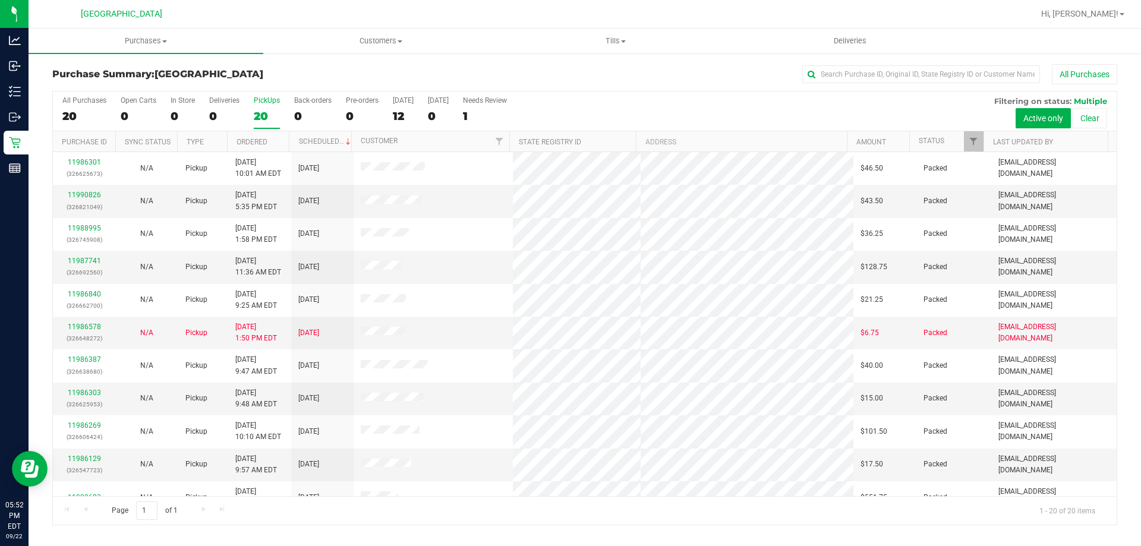
click at [269, 105] on label "PickUps 20" at bounding box center [267, 112] width 26 height 33
click at [0, 0] on input "PickUps 20" at bounding box center [0, 0] width 0 height 0
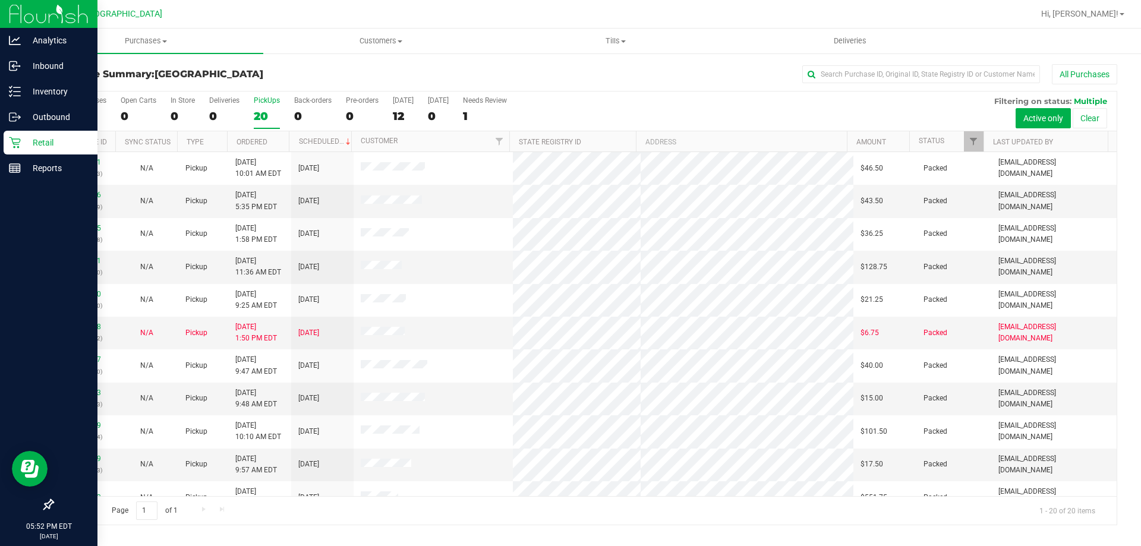
click at [18, 143] on icon at bounding box center [14, 142] width 11 height 11
click at [36, 146] on p "Retail" at bounding box center [56, 143] width 71 height 14
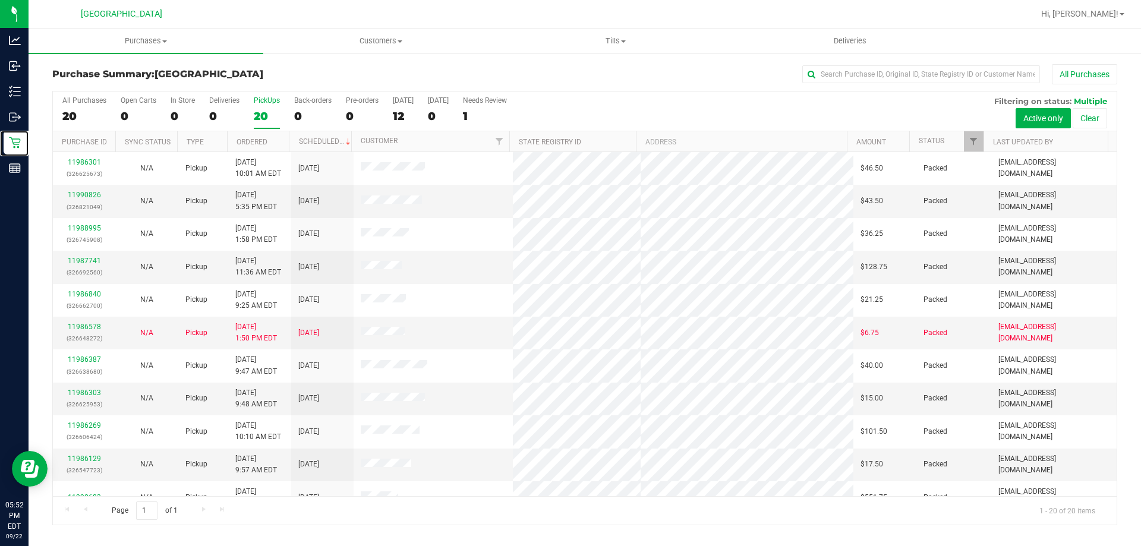
click at [267, 113] on div "20" at bounding box center [267, 116] width 26 height 14
click at [0, 0] on input "PickUps 20" at bounding box center [0, 0] width 0 height 0
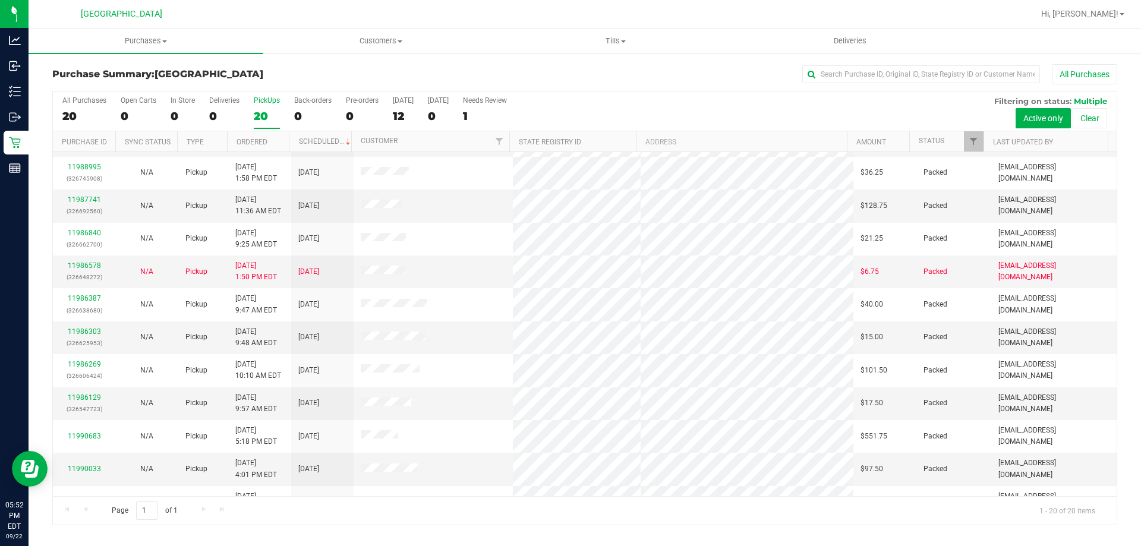
scroll to position [62, 0]
click at [260, 106] on label "PickUps 20" at bounding box center [267, 112] width 26 height 33
click at [0, 0] on input "PickUps 20" at bounding box center [0, 0] width 0 height 0
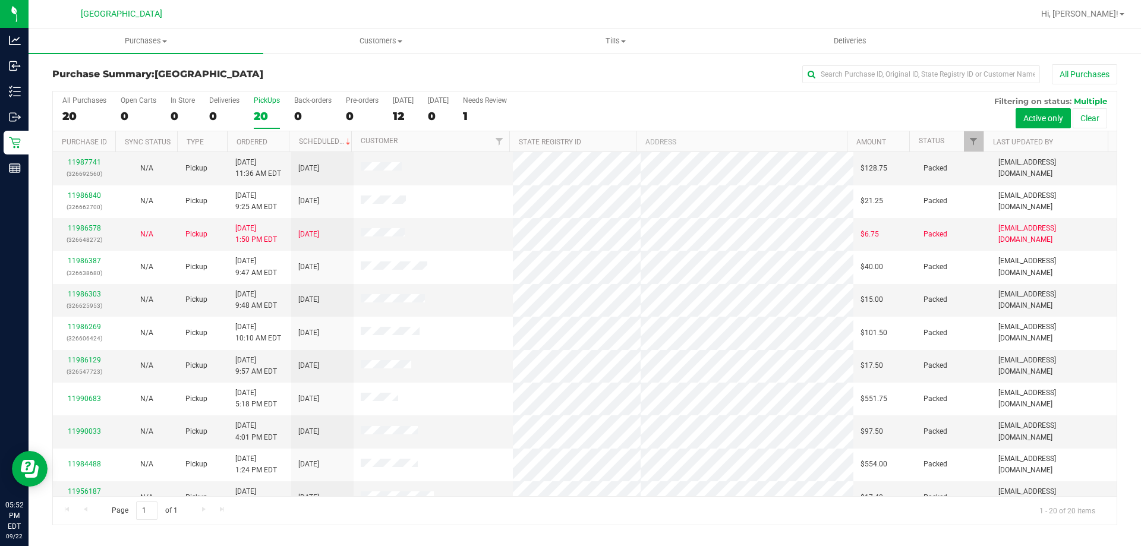
scroll to position [0, 0]
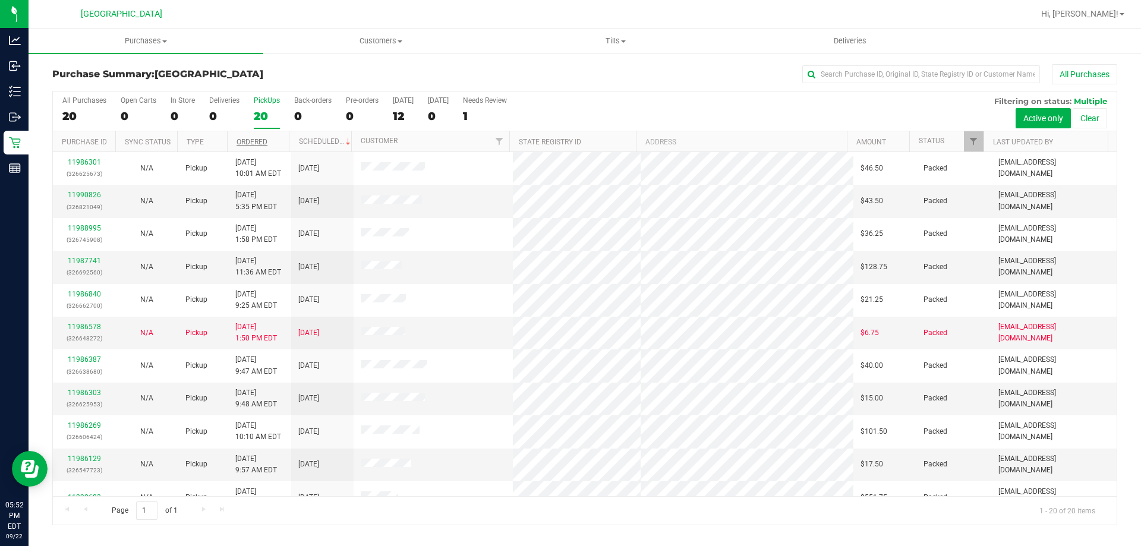
click at [254, 144] on link "Ordered" at bounding box center [252, 142] width 31 height 8
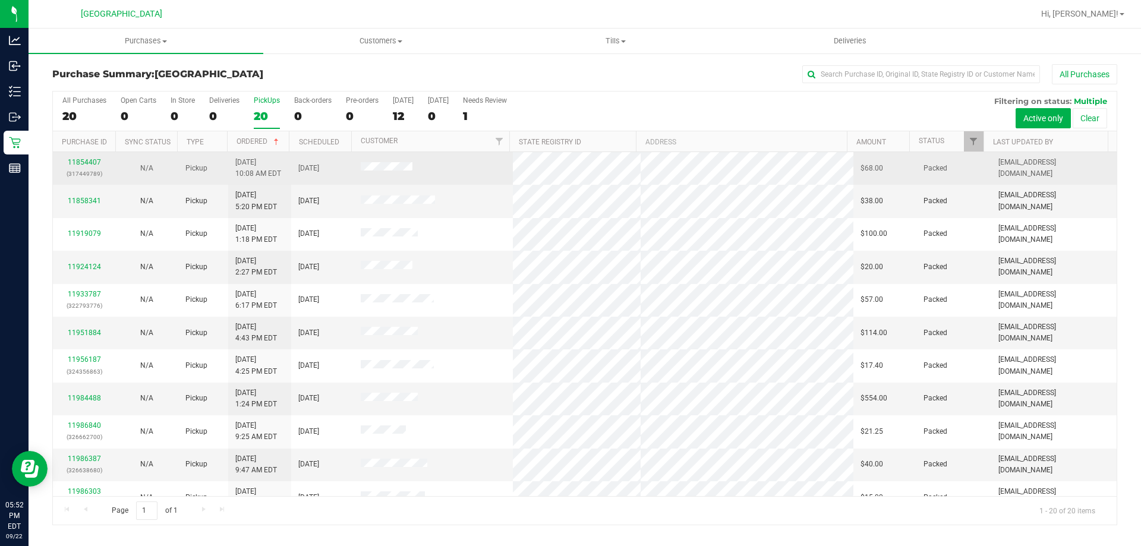
click at [255, 161] on span "[DATE] 10:08 AM EDT" at bounding box center [258, 168] width 46 height 23
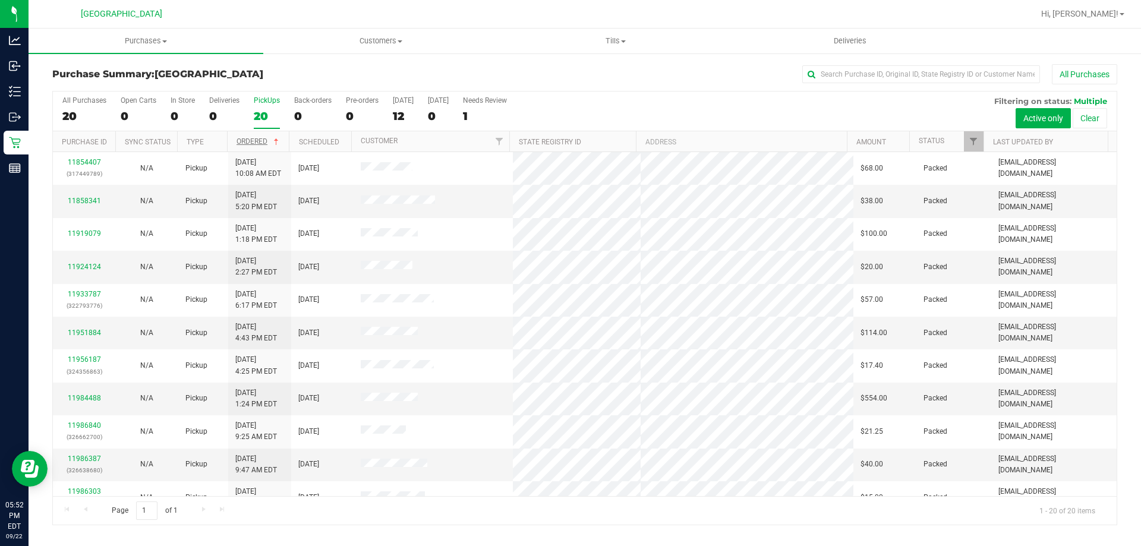
click at [244, 142] on link "Ordered" at bounding box center [259, 141] width 45 height 8
click at [81, 200] on link "11990683" at bounding box center [84, 201] width 33 height 8
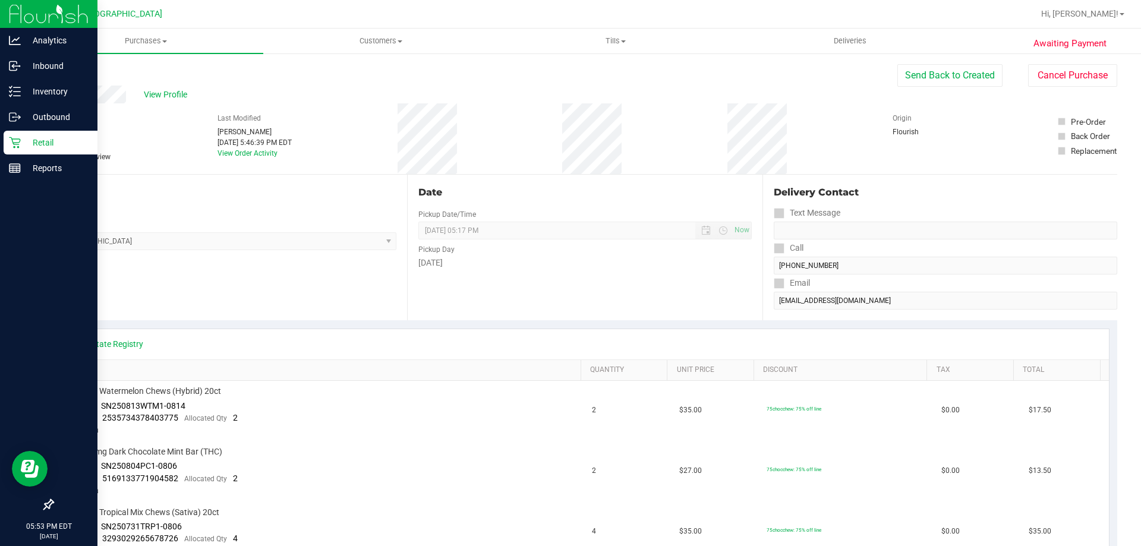
click at [4, 148] on div "Retail" at bounding box center [51, 143] width 94 height 24
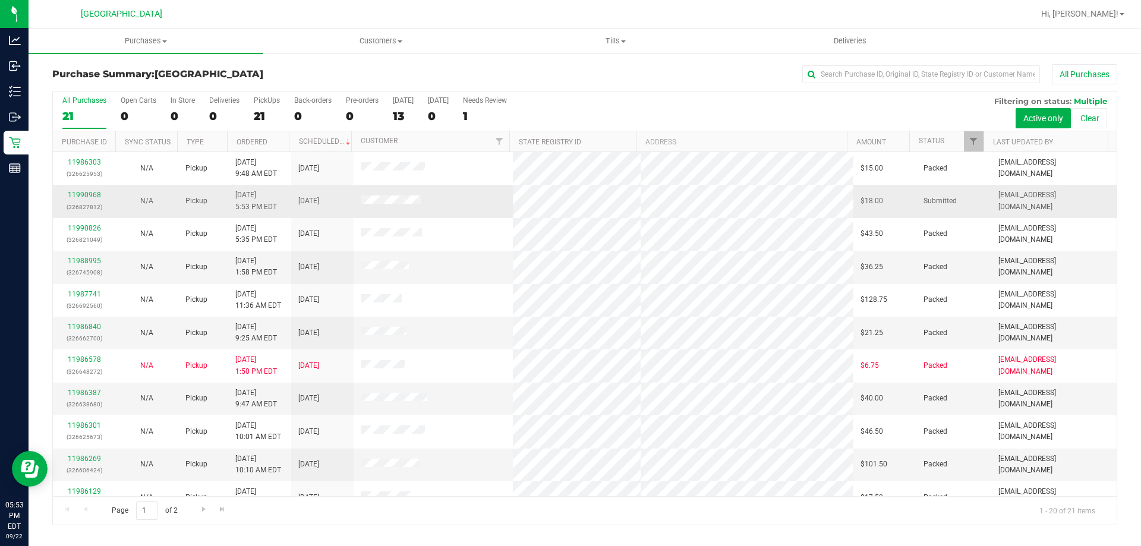
click at [115, 196] on td "N/A" at bounding box center [146, 201] width 62 height 33
click at [99, 197] on link "11990968" at bounding box center [84, 195] width 33 height 8
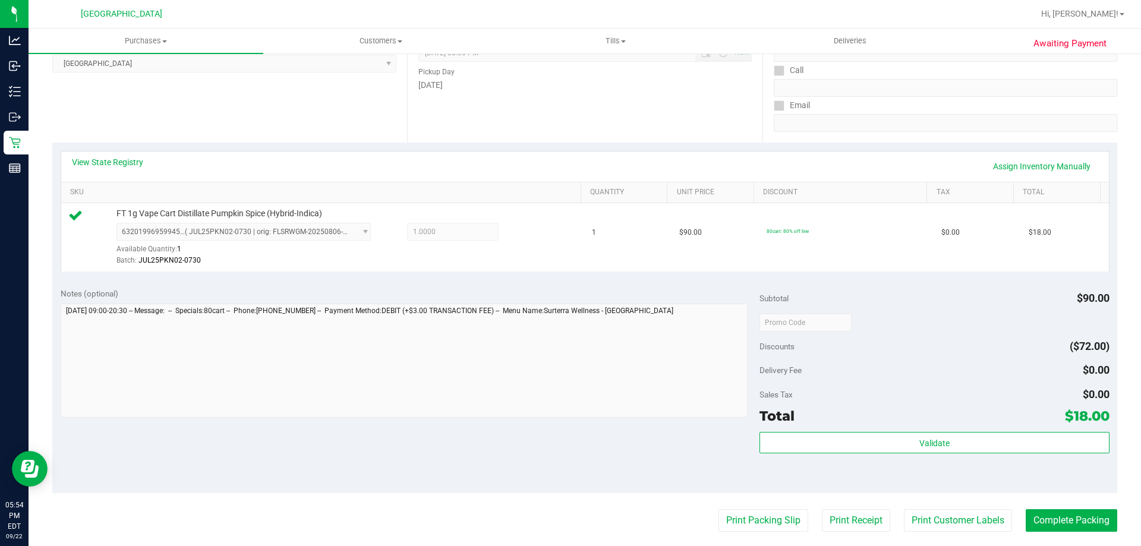
scroll to position [178, 0]
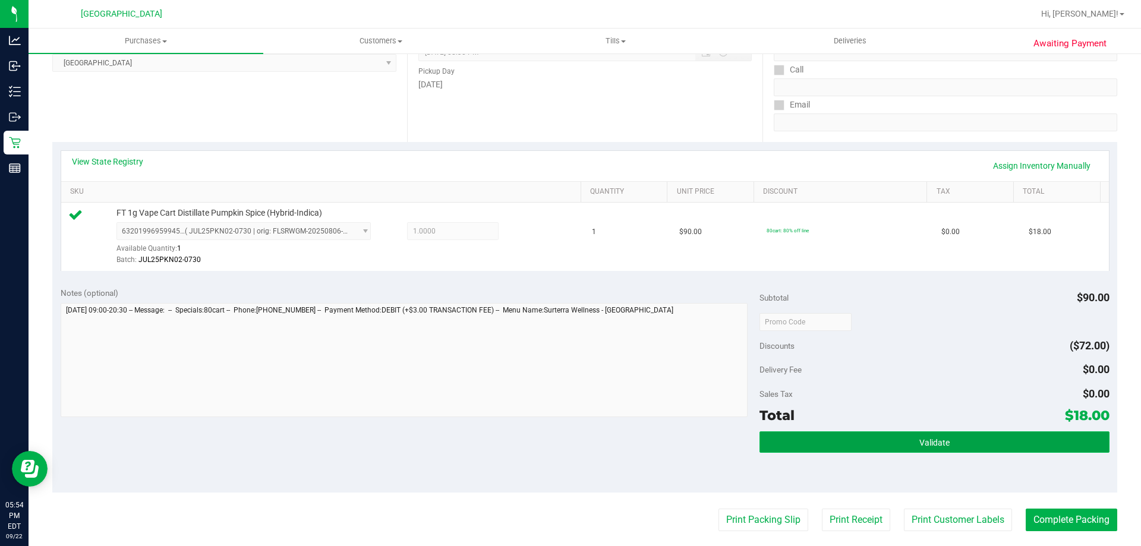
click at [920, 442] on span "Validate" at bounding box center [935, 443] width 30 height 10
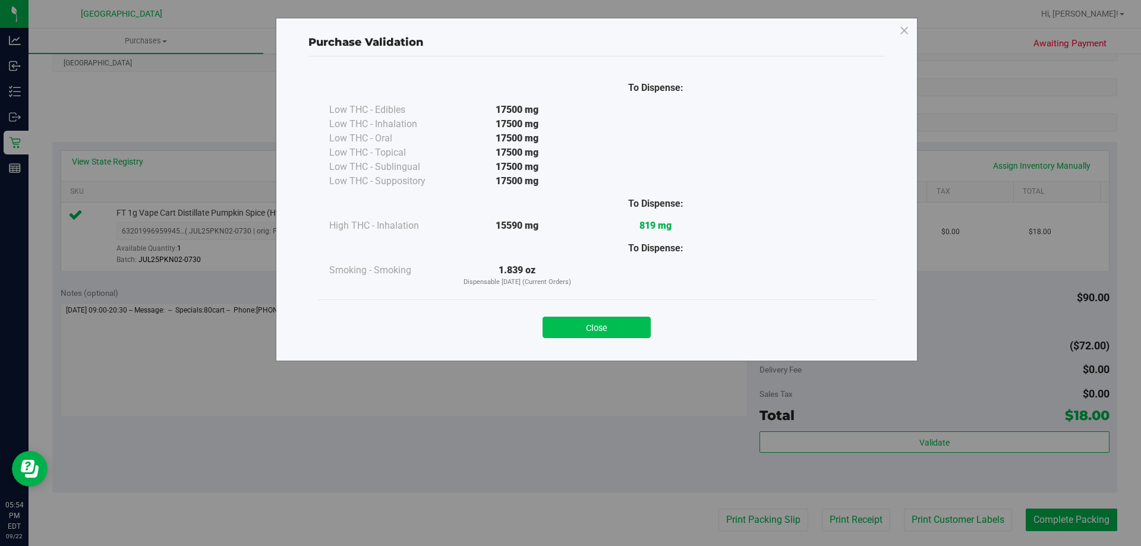
click at [583, 325] on button "Close" at bounding box center [597, 327] width 108 height 21
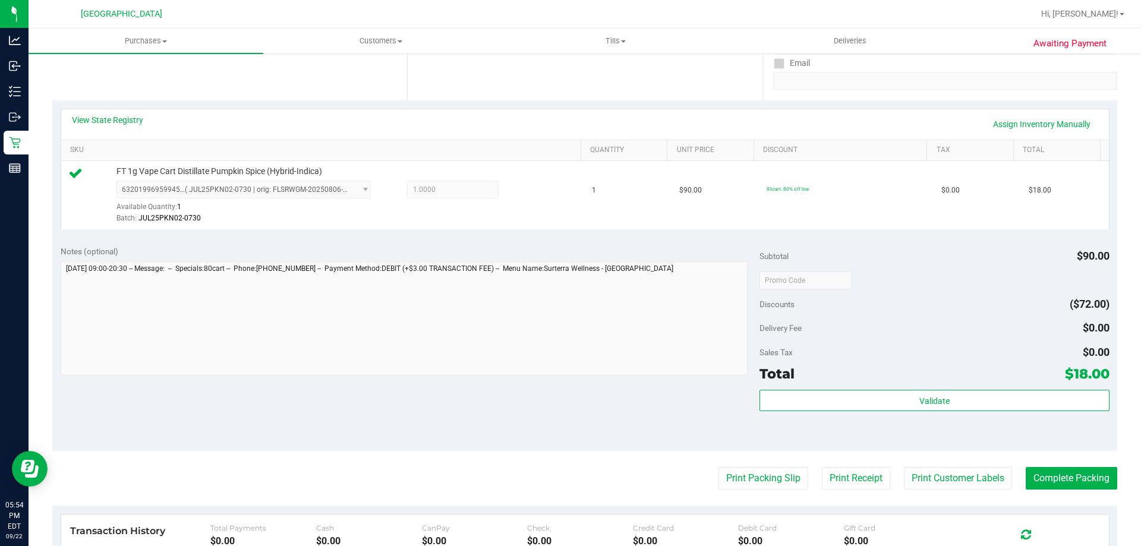
scroll to position [297, 0]
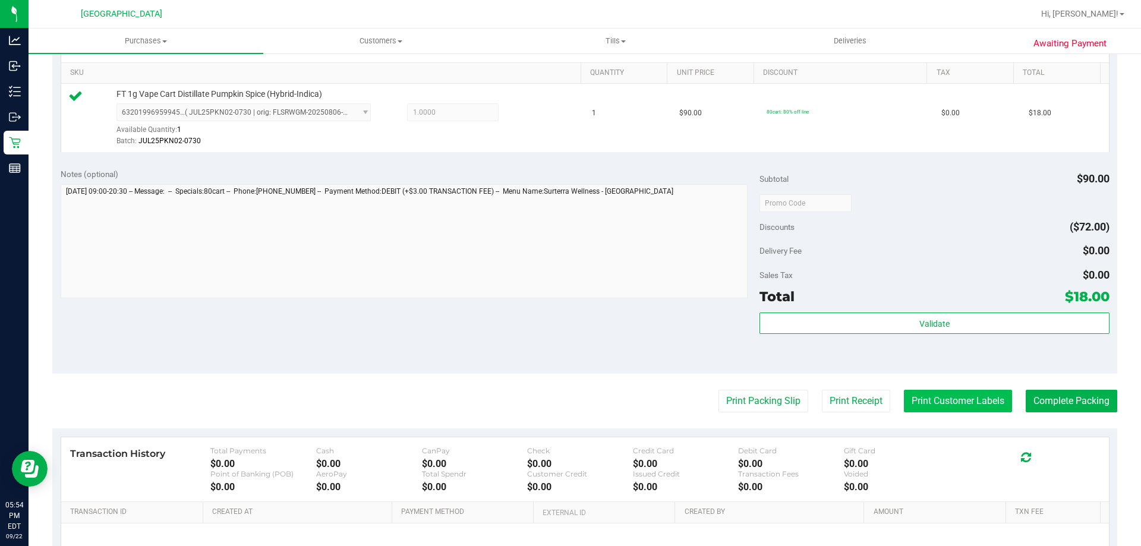
click at [917, 402] on button "Print Customer Labels" at bounding box center [958, 401] width 108 height 23
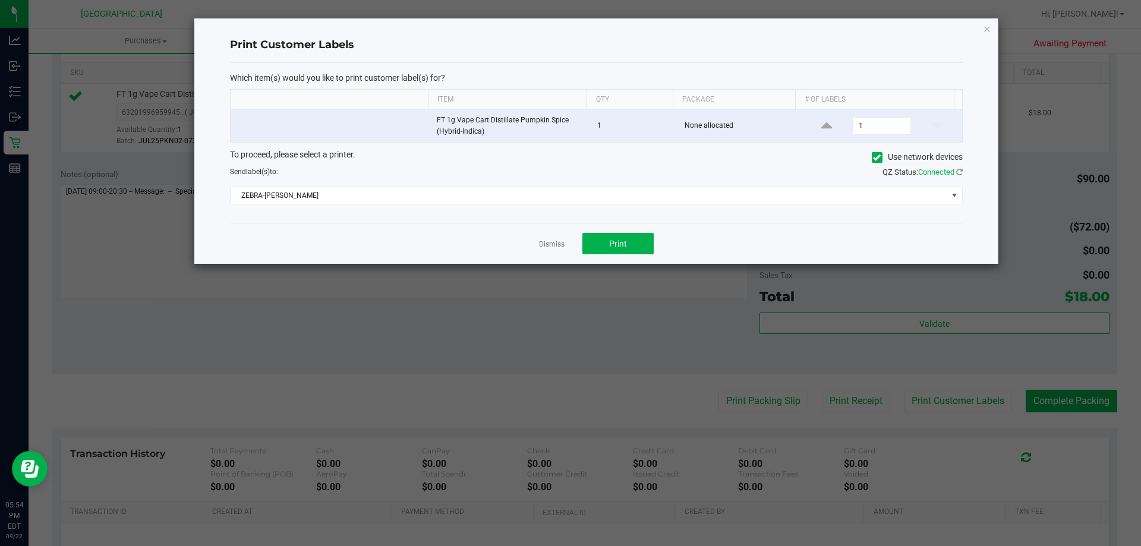
click at [634, 255] on div "Dismiss Print" at bounding box center [596, 243] width 733 height 41
click at [633, 249] on button "Print" at bounding box center [618, 243] width 71 height 21
click at [988, 32] on icon "button" at bounding box center [987, 28] width 8 height 14
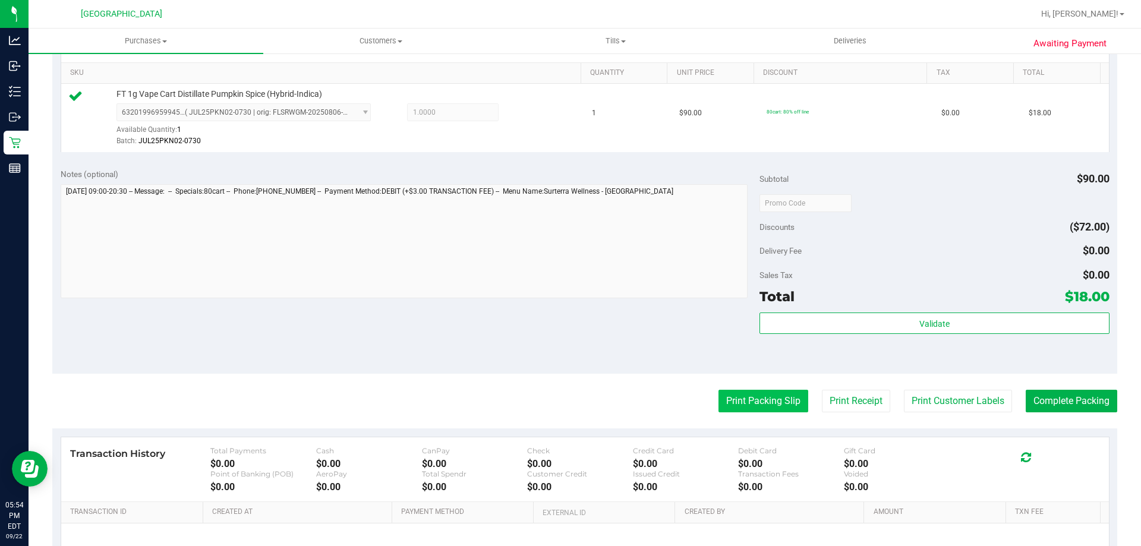
click at [769, 401] on button "Print Packing Slip" at bounding box center [764, 401] width 90 height 23
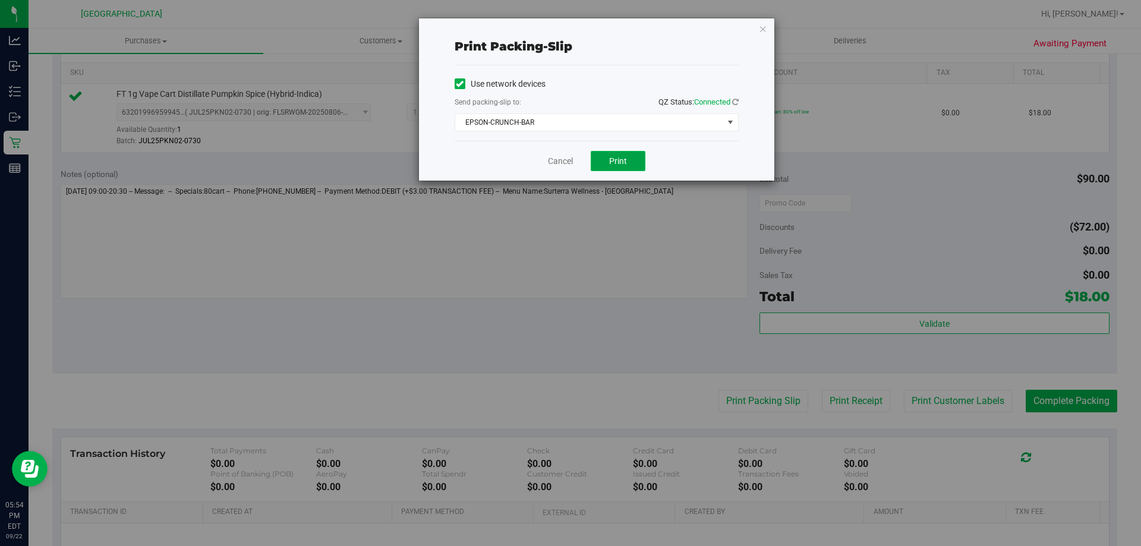
click at [613, 163] on span "Print" at bounding box center [618, 161] width 18 height 10
click at [762, 28] on icon "button" at bounding box center [763, 28] width 8 height 14
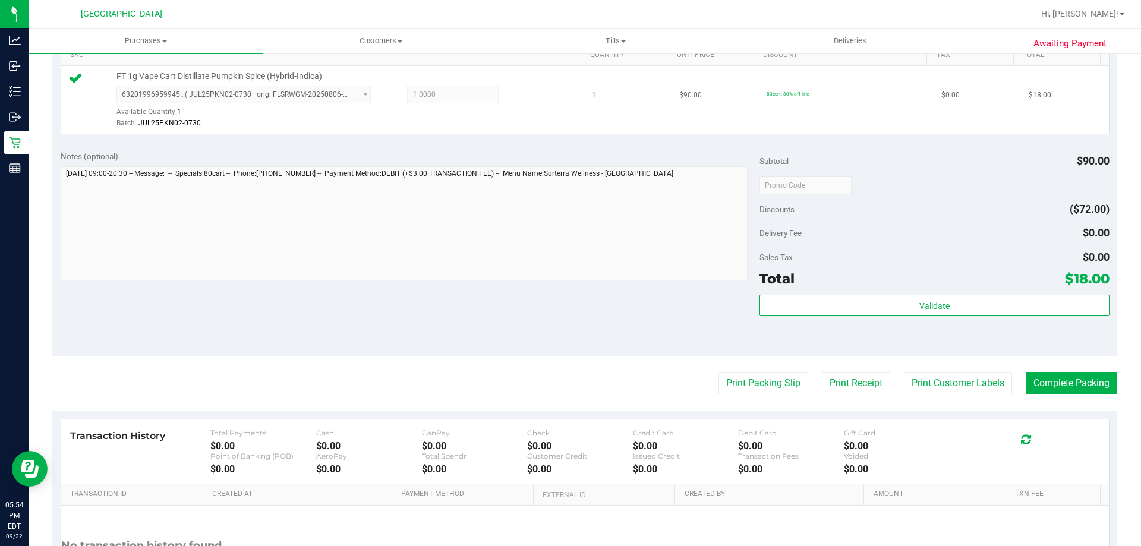
scroll to position [343, 0]
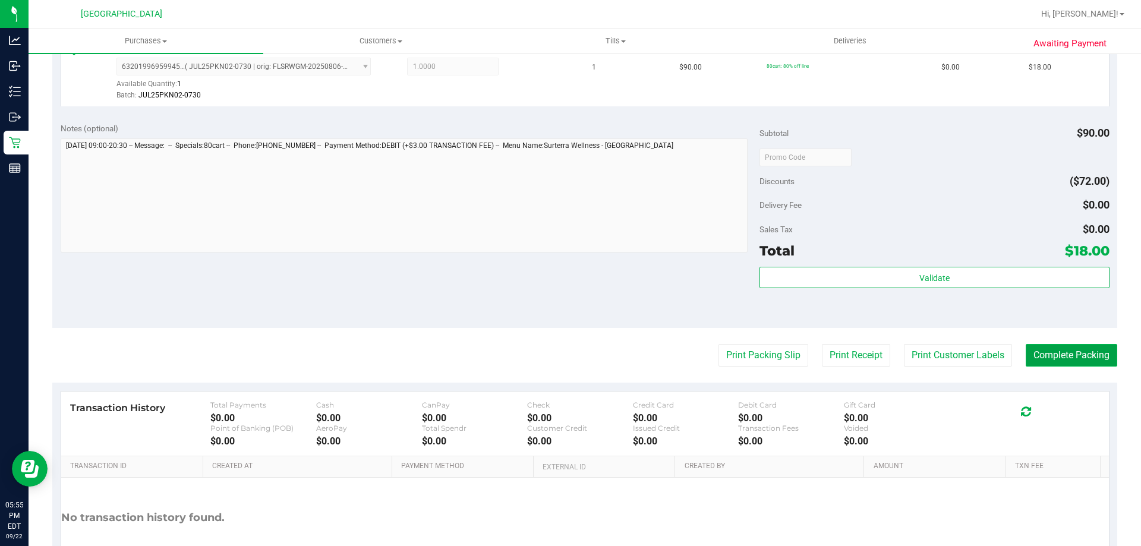
click at [1053, 364] on button "Complete Packing" at bounding box center [1072, 355] width 92 height 23
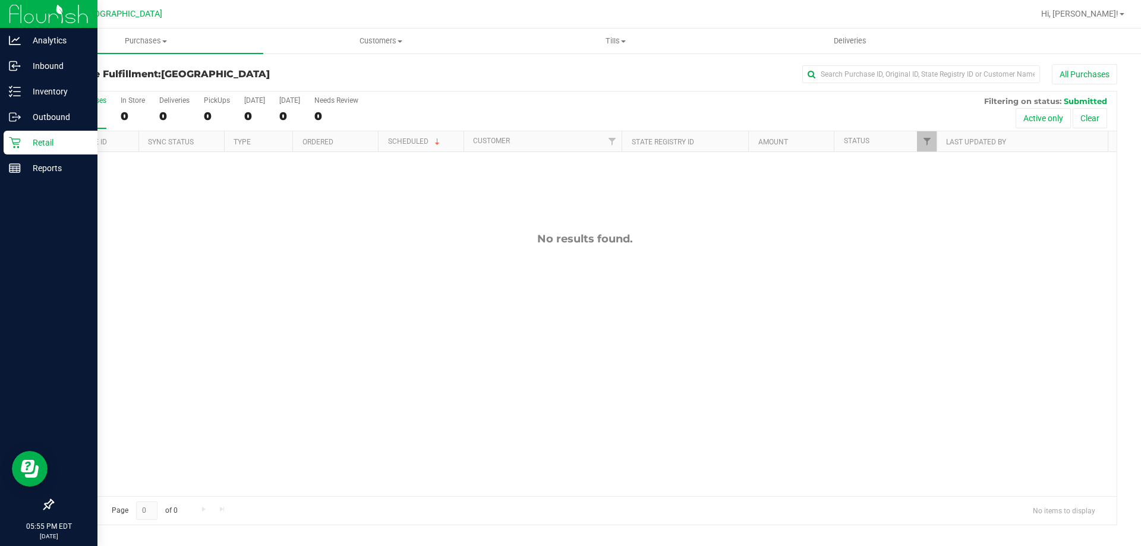
click at [21, 147] on p "Retail" at bounding box center [56, 143] width 71 height 14
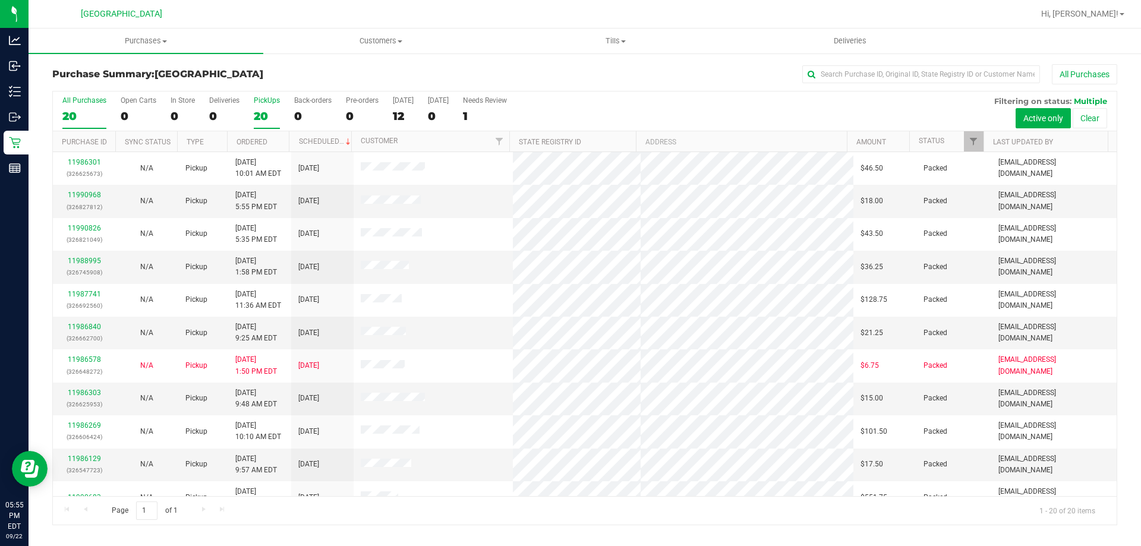
click at [262, 110] on div "20" at bounding box center [267, 116] width 26 height 14
click at [0, 0] on input "PickUps 20" at bounding box center [0, 0] width 0 height 0
click at [257, 109] on div "20" at bounding box center [267, 116] width 26 height 14
click at [0, 0] on input "PickUps 20" at bounding box center [0, 0] width 0 height 0
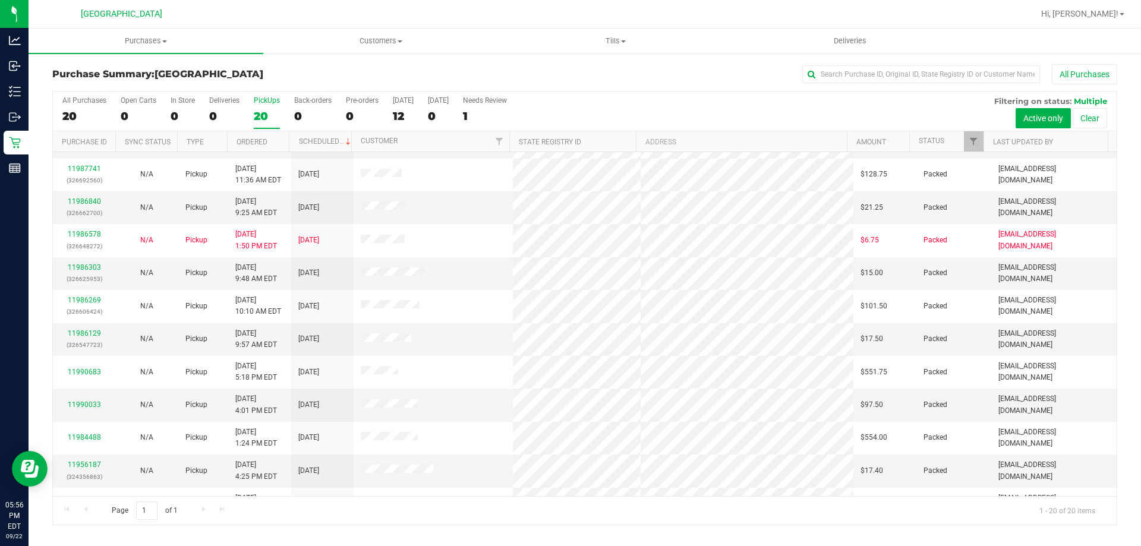
scroll to position [159, 0]
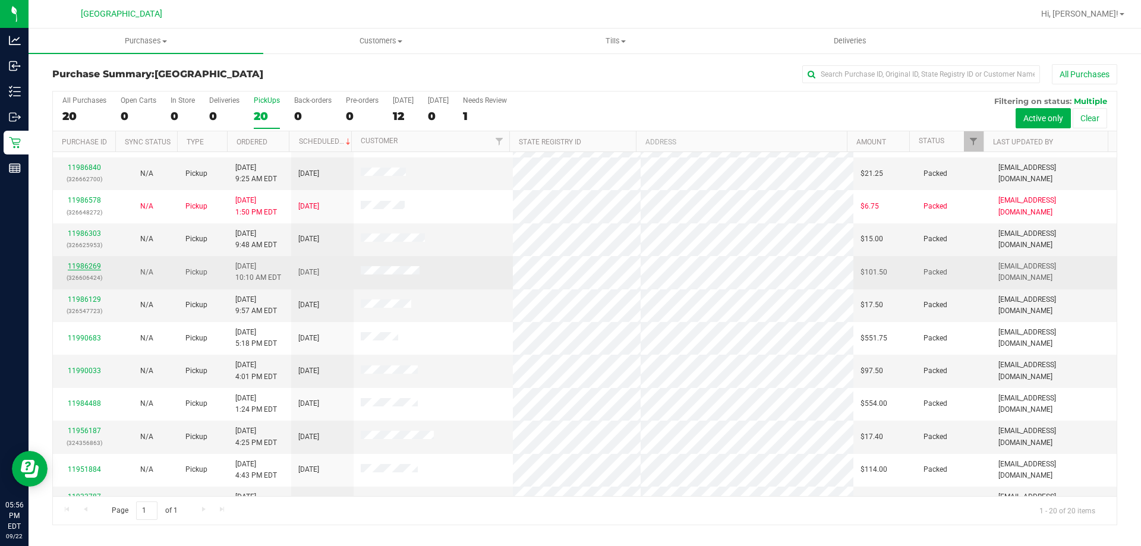
click at [84, 267] on link "11986269" at bounding box center [84, 266] width 33 height 8
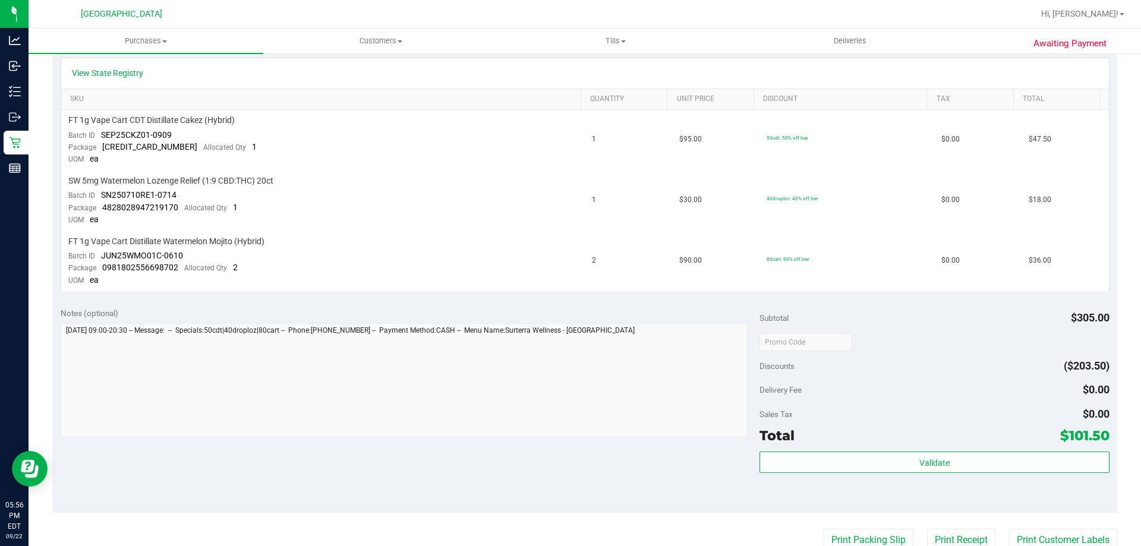
scroll to position [275, 0]
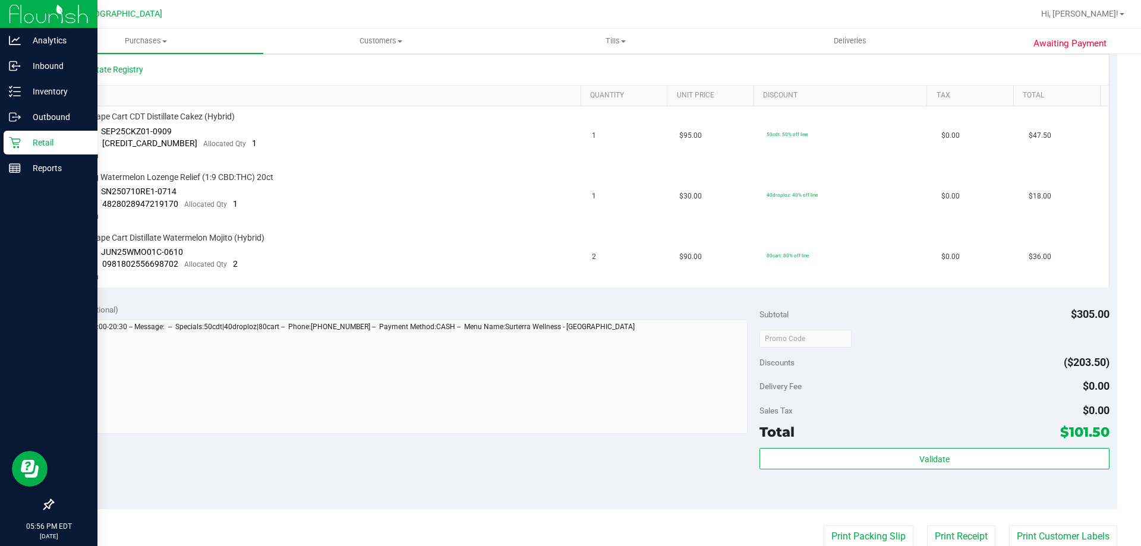
click at [25, 147] on p "Retail" at bounding box center [56, 143] width 71 height 14
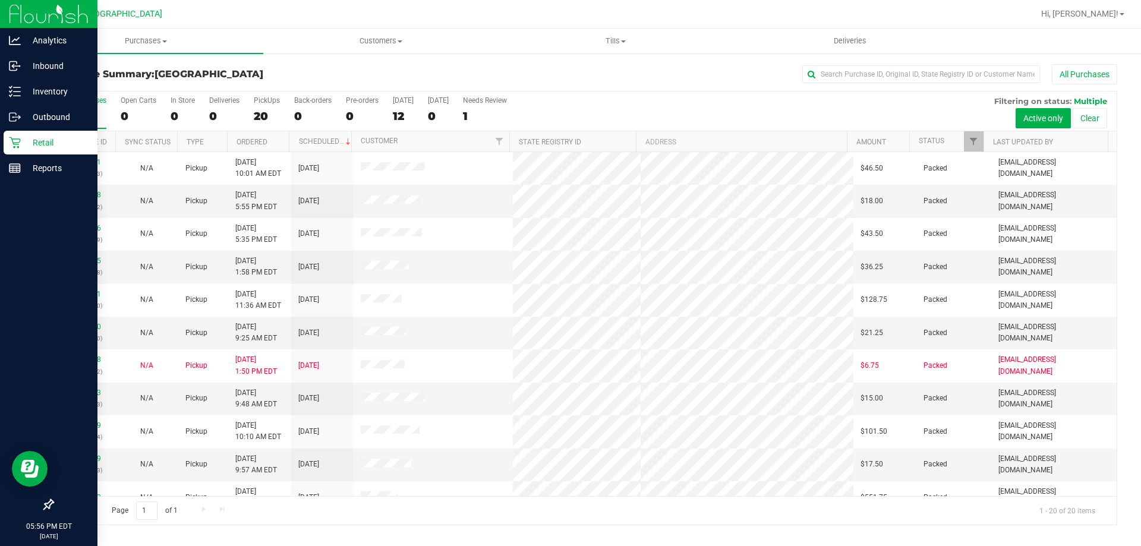
click at [43, 147] on p "Retail" at bounding box center [56, 143] width 71 height 14
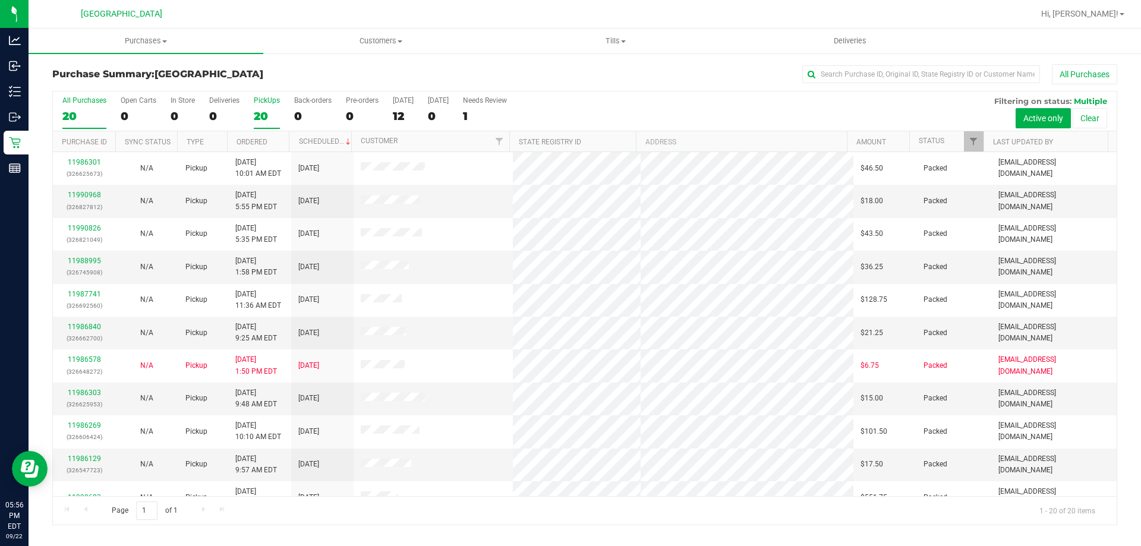
click at [254, 112] on div "20" at bounding box center [267, 116] width 26 height 14
click at [0, 0] on input "PickUps 20" at bounding box center [0, 0] width 0 height 0
click at [272, 106] on label "PickUps 20" at bounding box center [267, 112] width 26 height 33
click at [0, 0] on input "PickUps 20" at bounding box center [0, 0] width 0 height 0
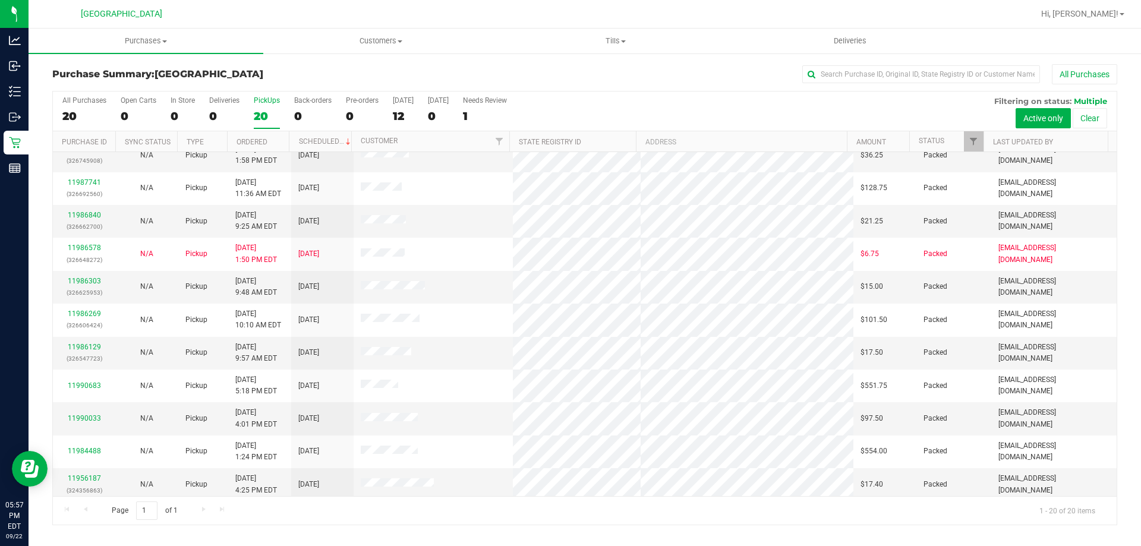
scroll to position [111, 0]
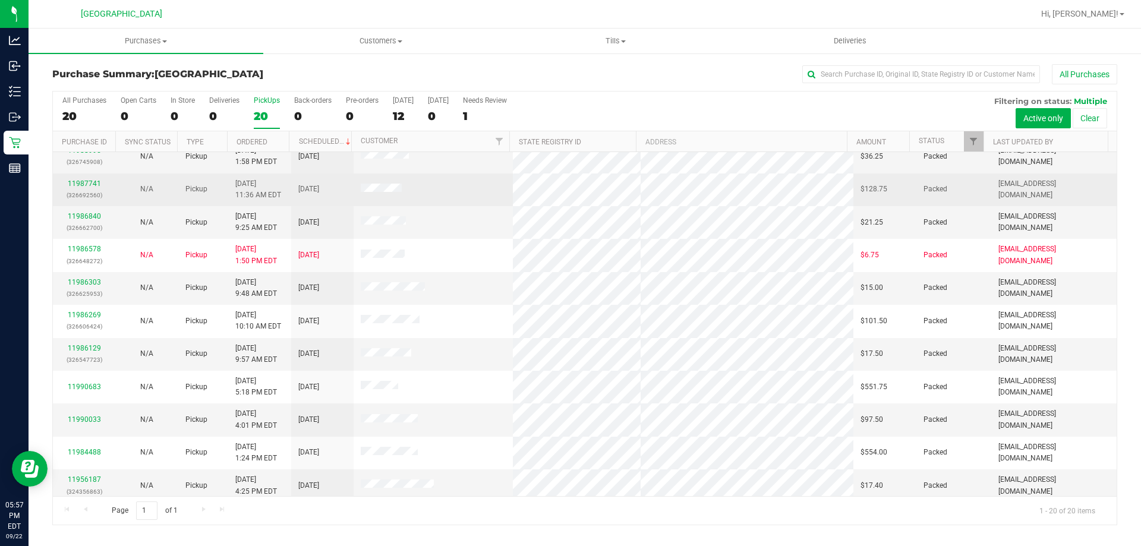
click at [89, 197] on p "(326692560)" at bounding box center [84, 195] width 48 height 11
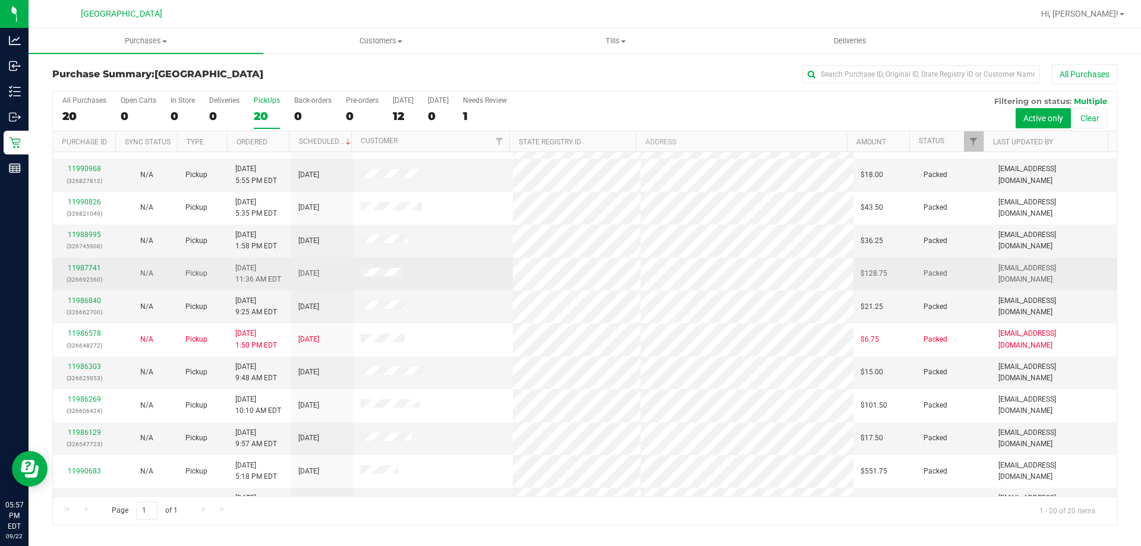
scroll to position [0, 0]
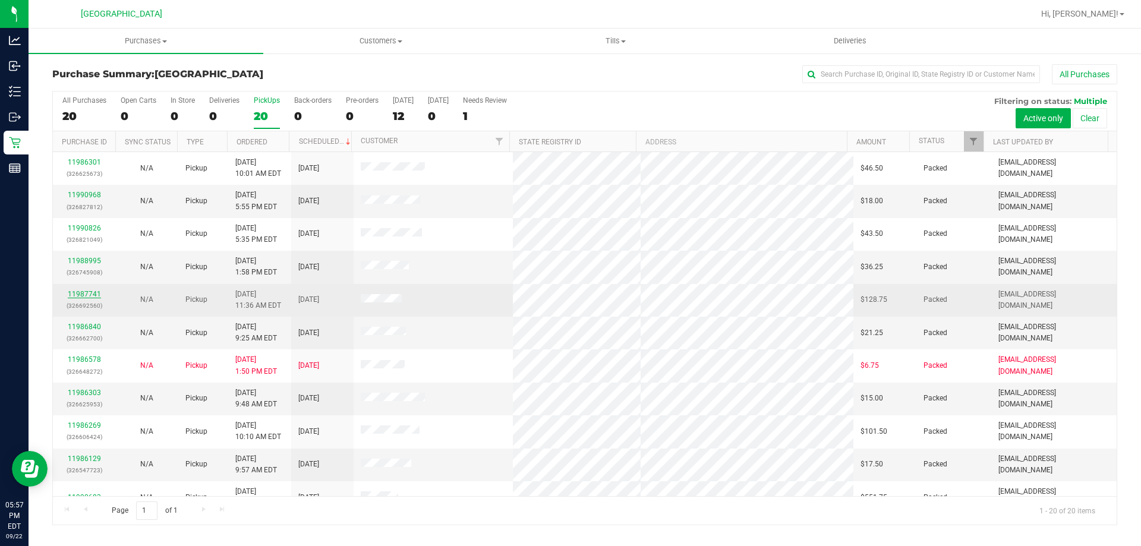
click at [85, 294] on link "11987741" at bounding box center [84, 294] width 33 height 8
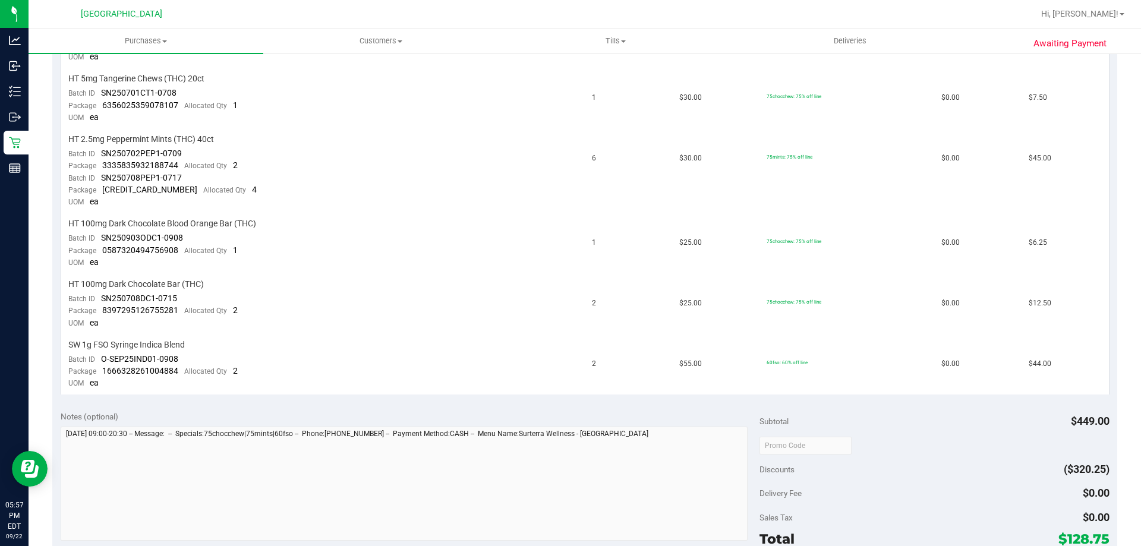
scroll to position [373, 0]
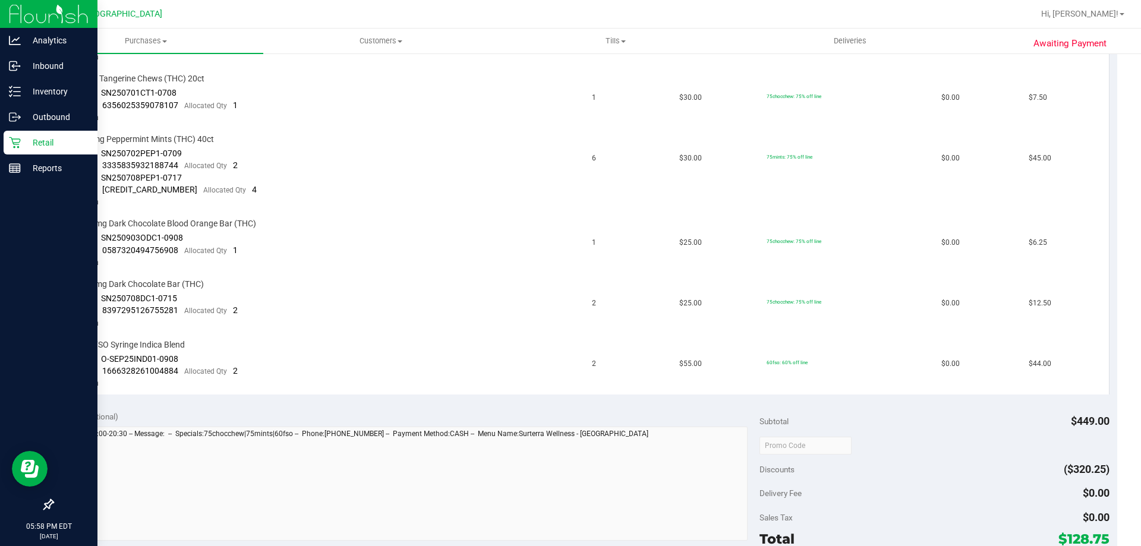
click at [2, 139] on link "Retail" at bounding box center [48, 144] width 97 height 26
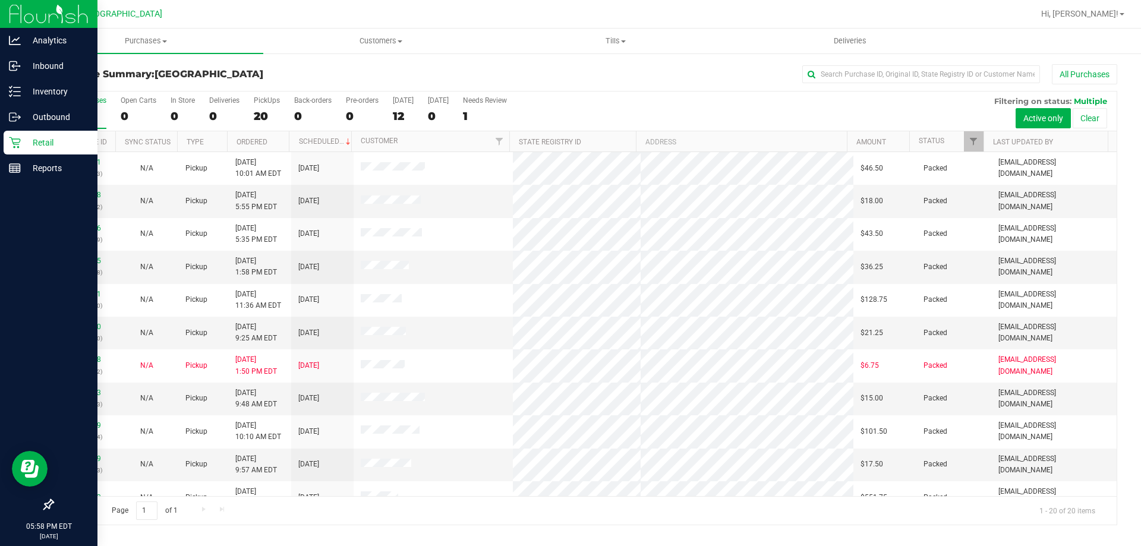
click at [35, 147] on p "Retail" at bounding box center [56, 143] width 71 height 14
click at [49, 149] on p "Retail" at bounding box center [56, 143] width 71 height 14
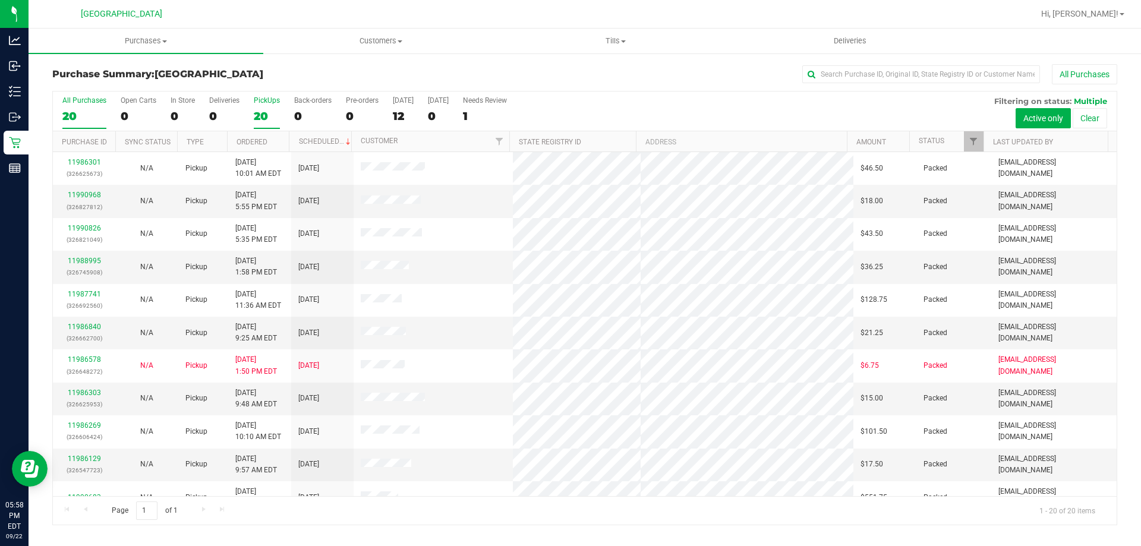
click at [269, 105] on label "PickUps 20" at bounding box center [267, 112] width 26 height 33
click at [0, 0] on input "PickUps 20" at bounding box center [0, 0] width 0 height 0
click at [263, 104] on div "PickUps" at bounding box center [267, 100] width 26 height 8
click at [0, 0] on input "PickUps 20" at bounding box center [0, 0] width 0 height 0
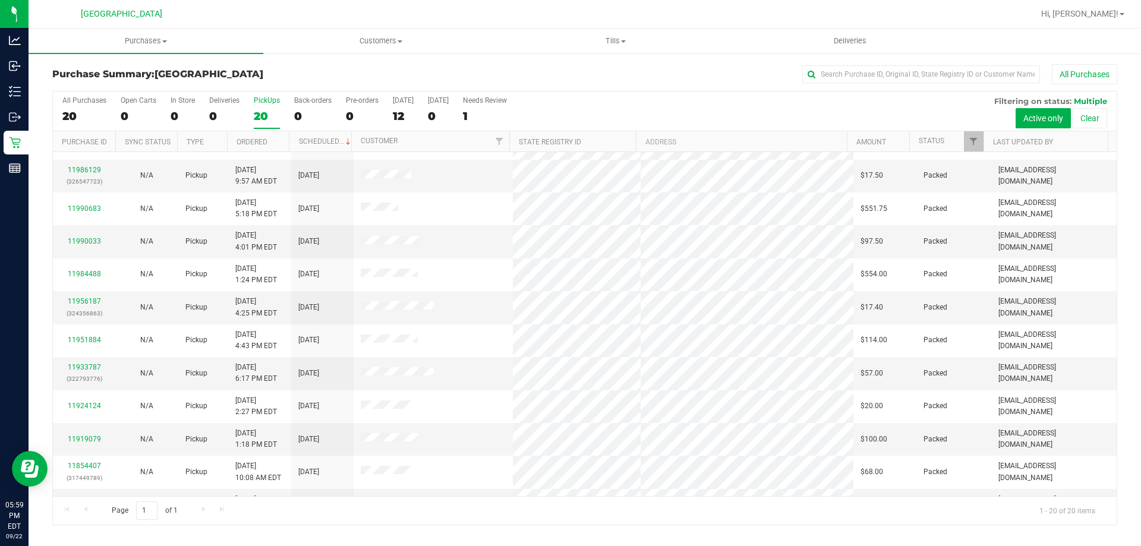
scroll to position [314, 0]
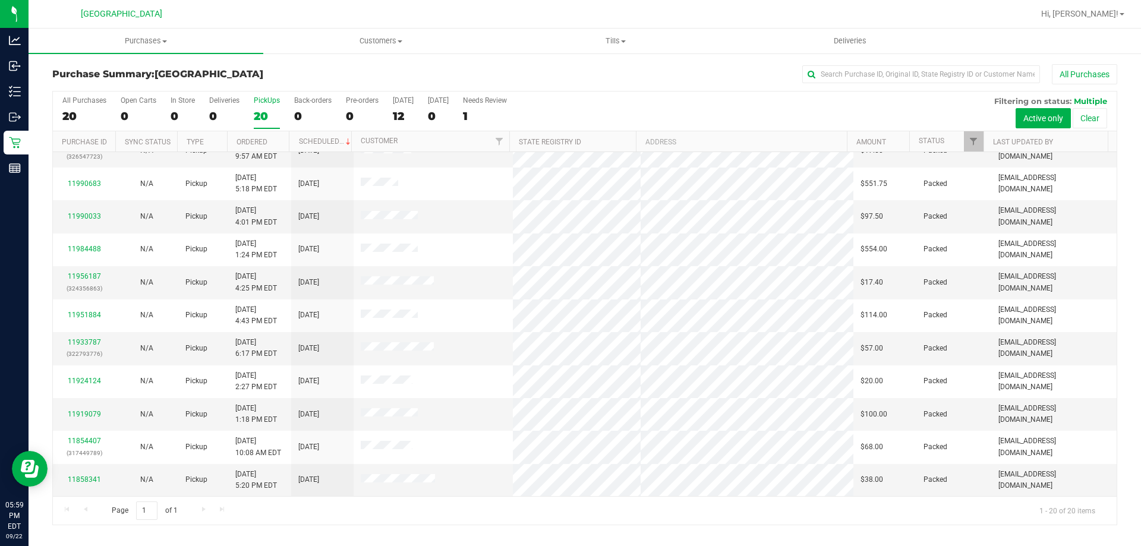
click at [262, 109] on div "20" at bounding box center [267, 116] width 26 height 14
click at [0, 0] on input "PickUps 20" at bounding box center [0, 0] width 0 height 0
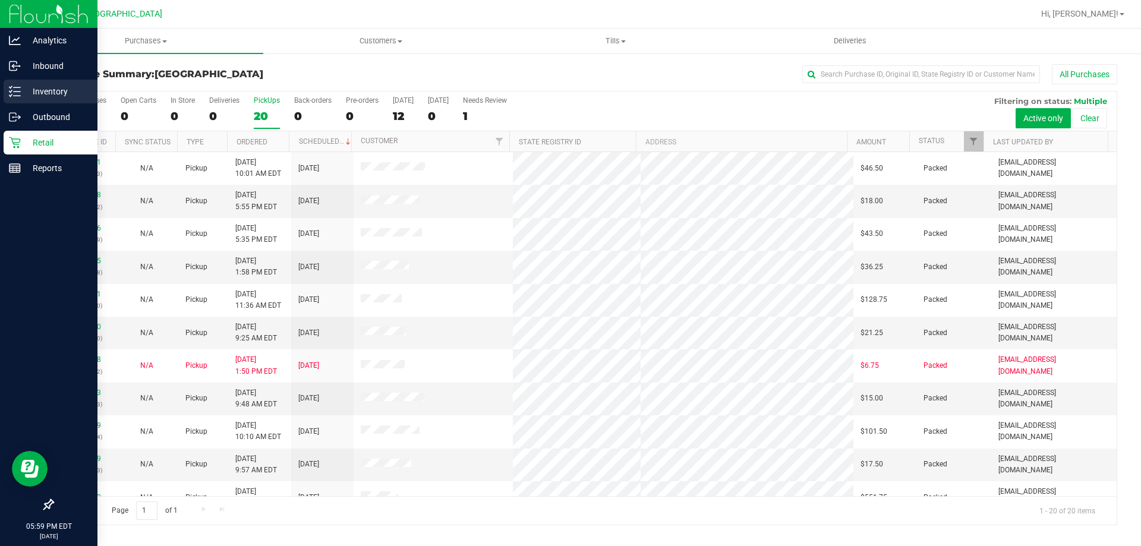
click at [27, 87] on p "Inventory" at bounding box center [56, 91] width 71 height 14
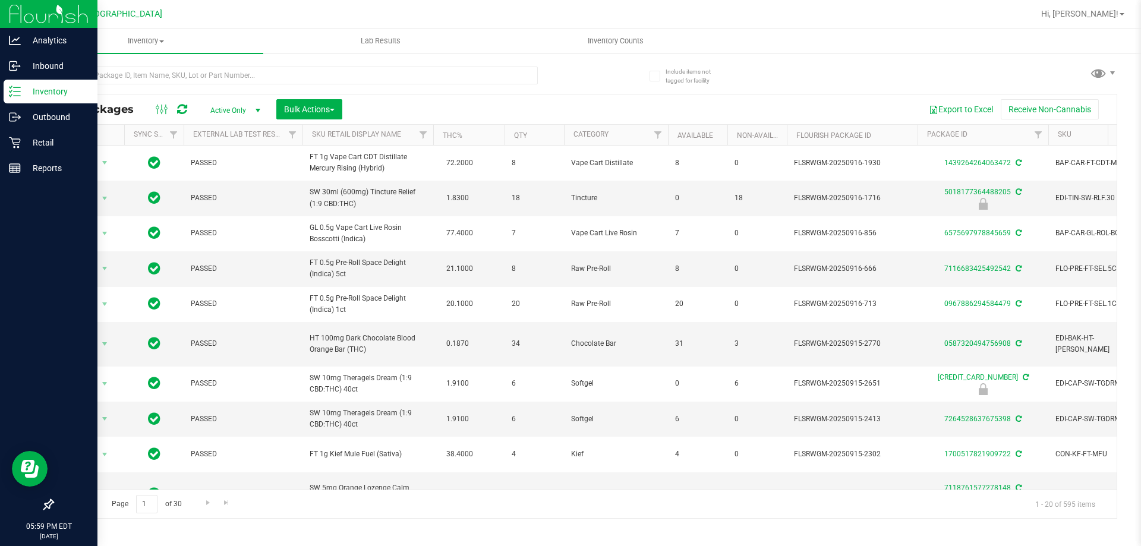
click at [20, 86] on icon at bounding box center [15, 92] width 12 height 12
click at [21, 93] on p "Inventory" at bounding box center [56, 91] width 71 height 14
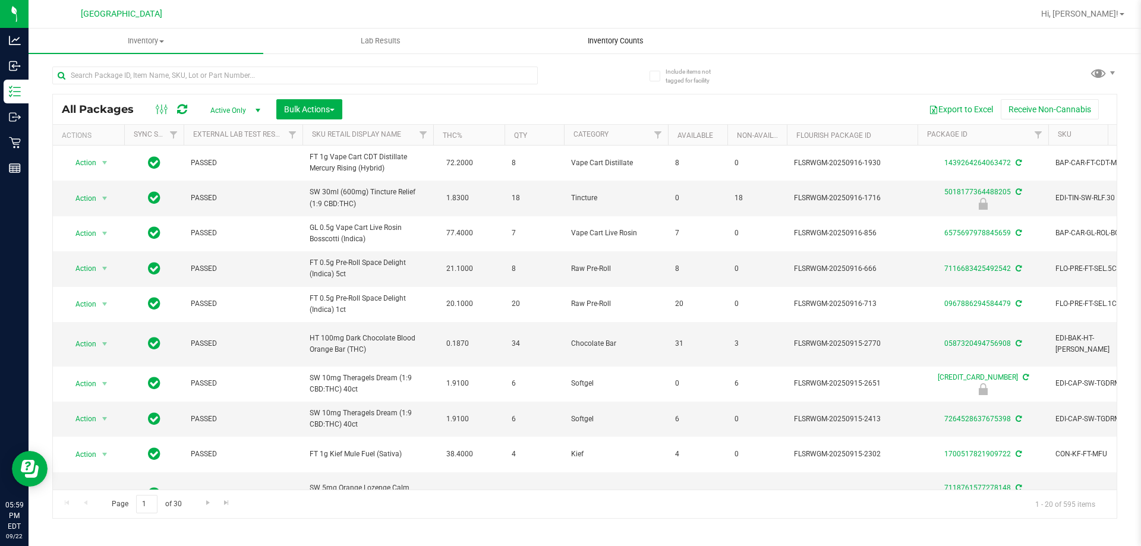
click at [618, 42] on span "Inventory Counts" at bounding box center [616, 41] width 88 height 11
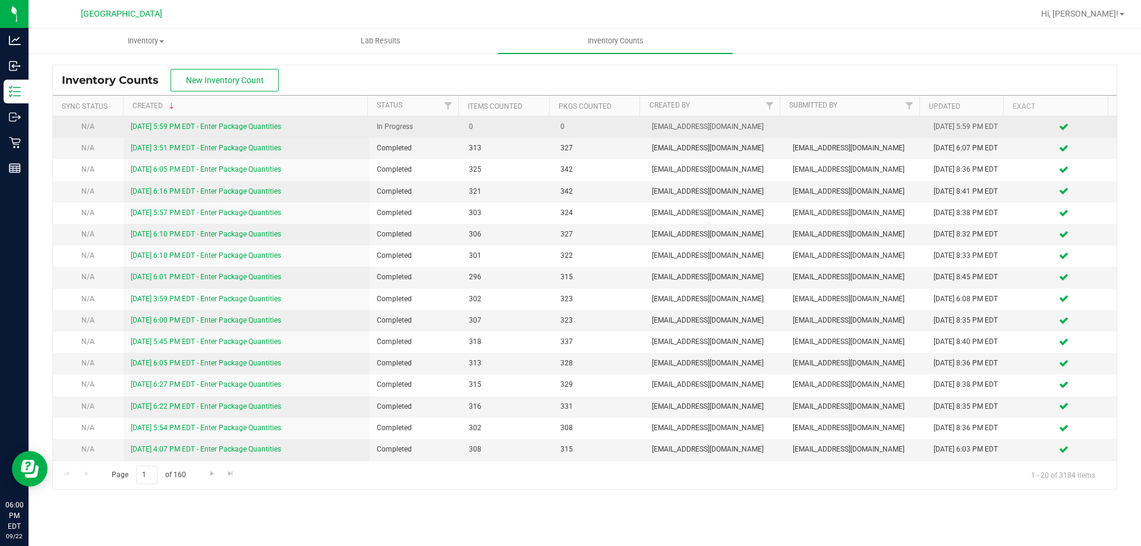
click at [250, 127] on link "[DATE] 5:59 PM EDT - Enter Package Quantities" at bounding box center [206, 126] width 150 height 8
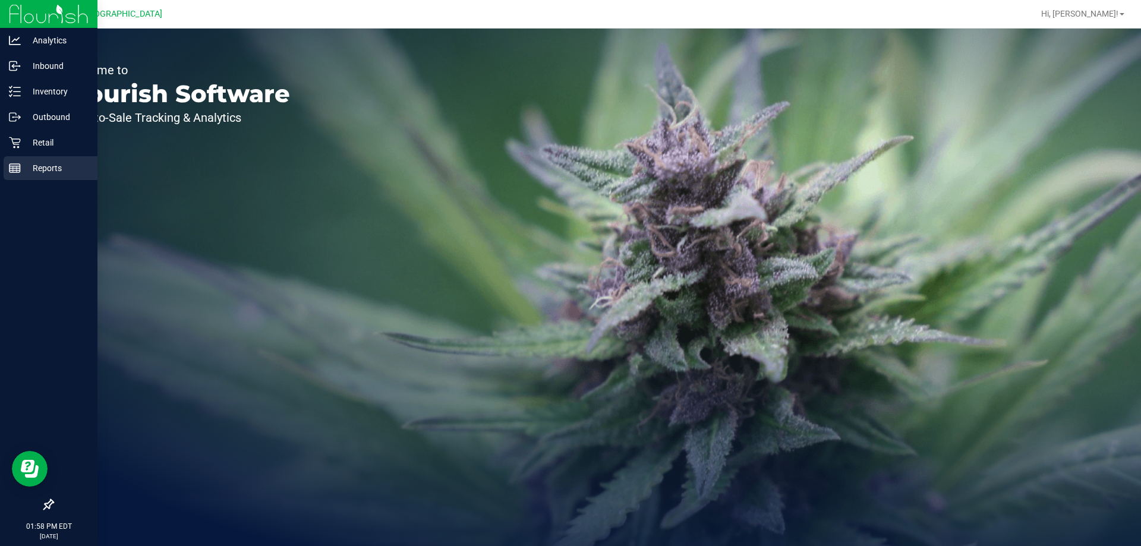
click at [17, 169] on icon at bounding box center [15, 168] width 12 height 12
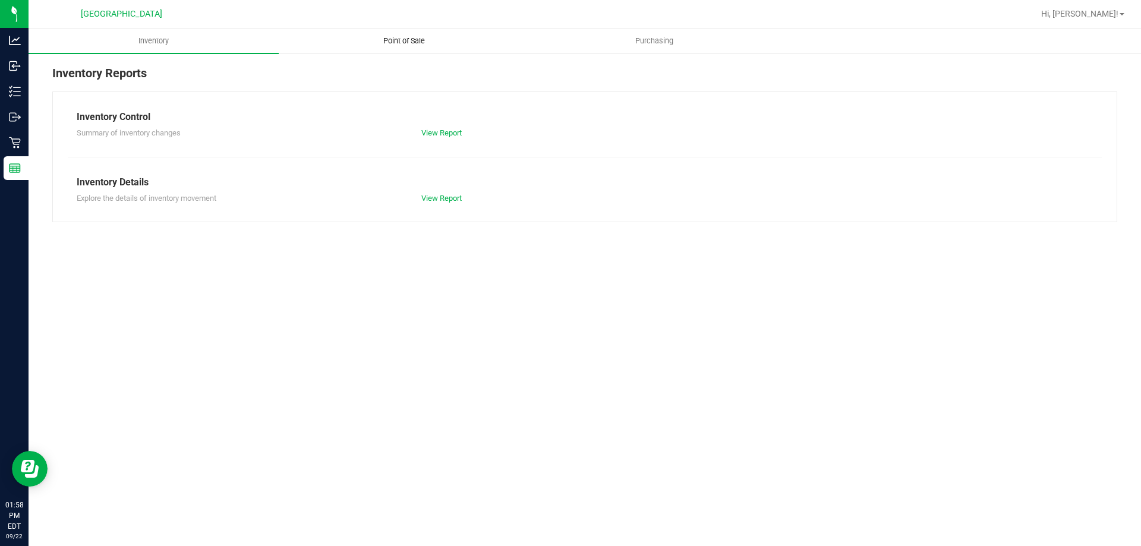
click at [401, 40] on span "Point of Sale" at bounding box center [404, 41] width 74 height 11
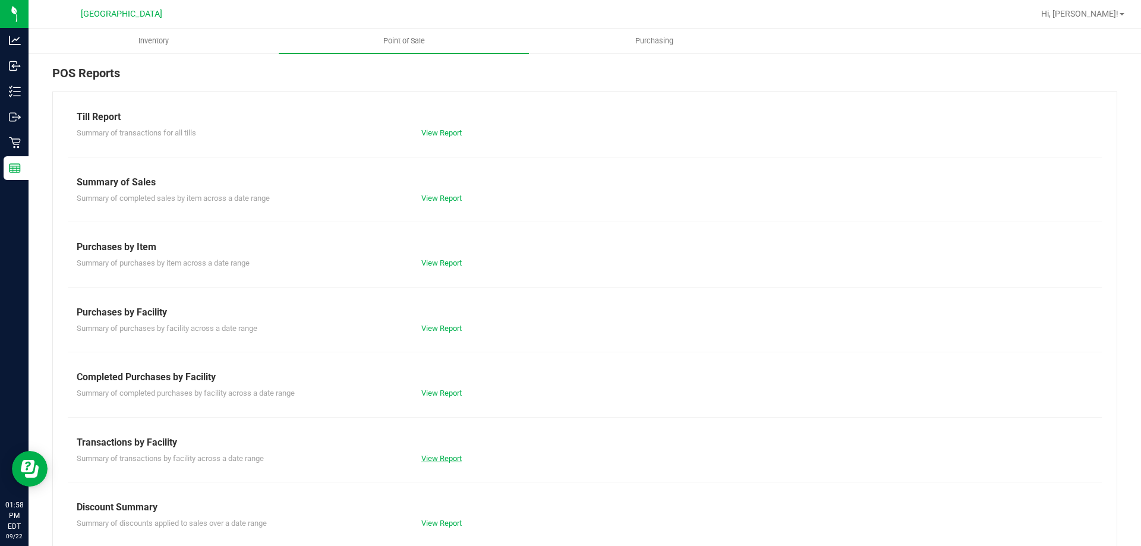
click at [428, 461] on link "View Report" at bounding box center [441, 458] width 40 height 9
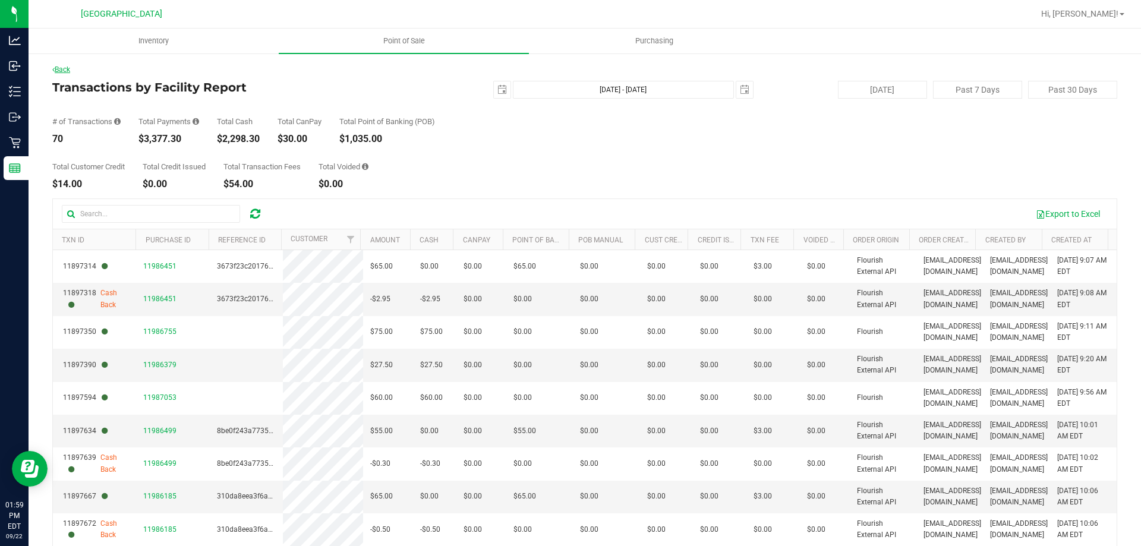
click at [68, 73] on link "Back" at bounding box center [61, 69] width 18 height 8
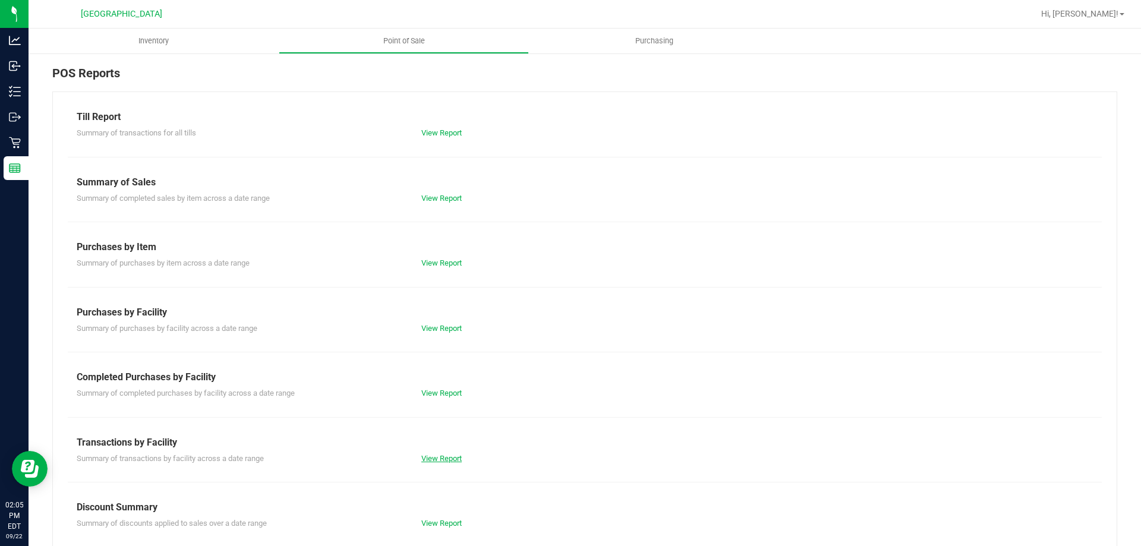
click at [435, 462] on link "View Report" at bounding box center [441, 458] width 40 height 9
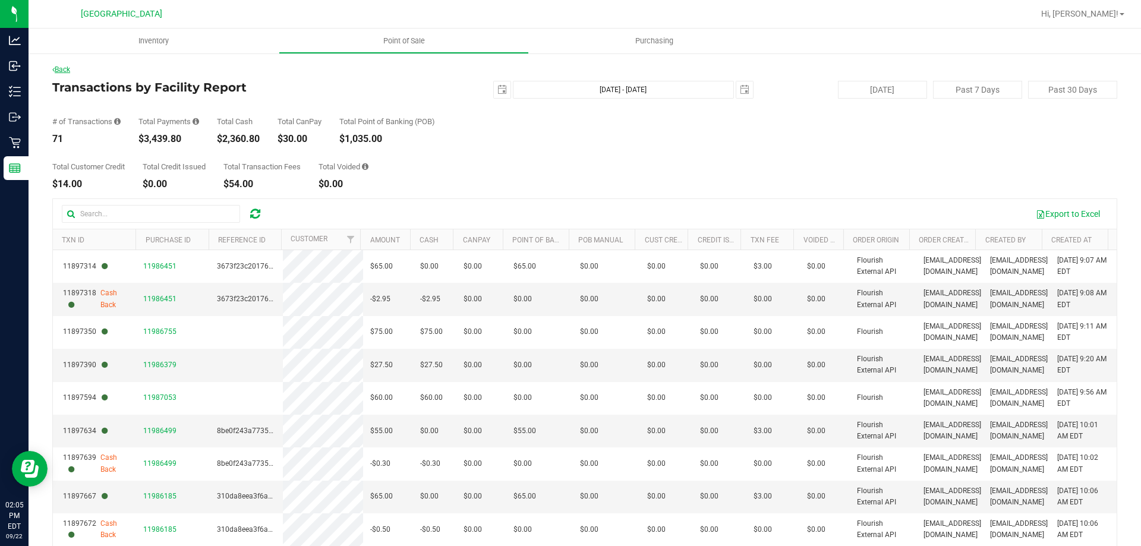
click at [70, 72] on link "Back" at bounding box center [61, 69] width 18 height 8
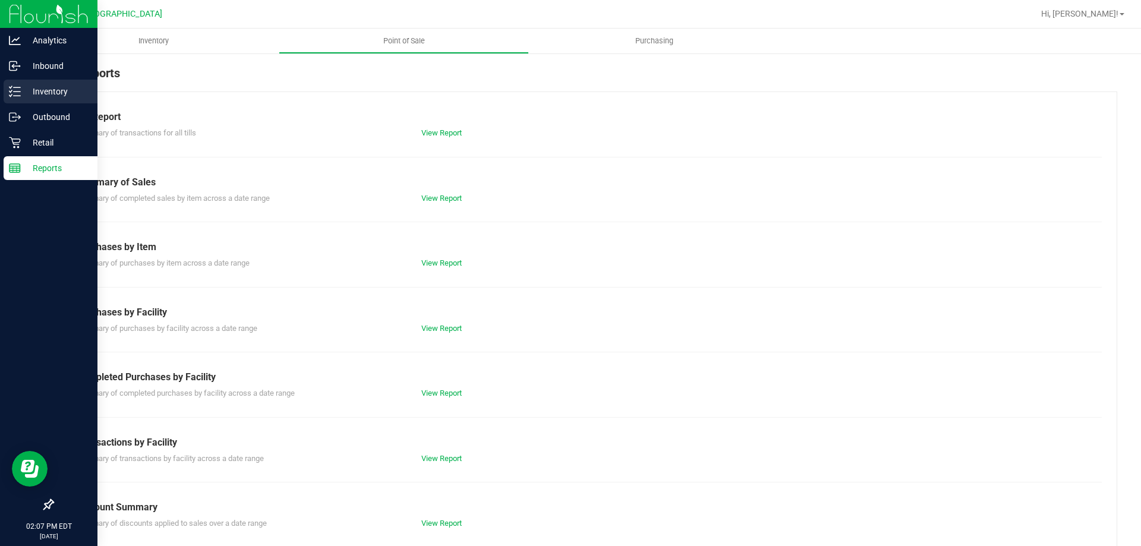
click at [8, 94] on div "Inventory" at bounding box center [51, 92] width 94 height 24
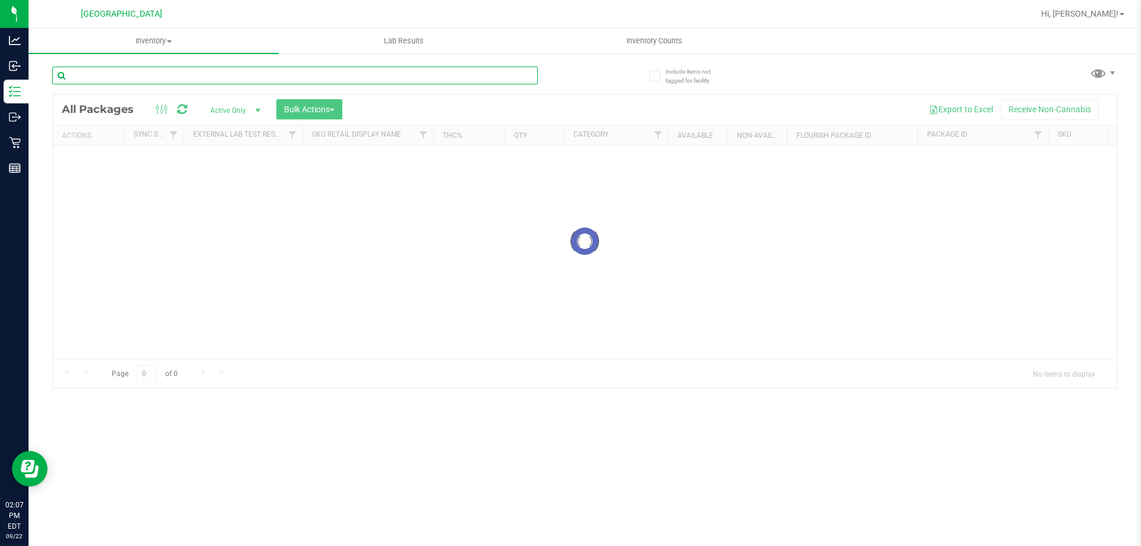
click at [142, 82] on input "text" at bounding box center [295, 76] width 486 height 18
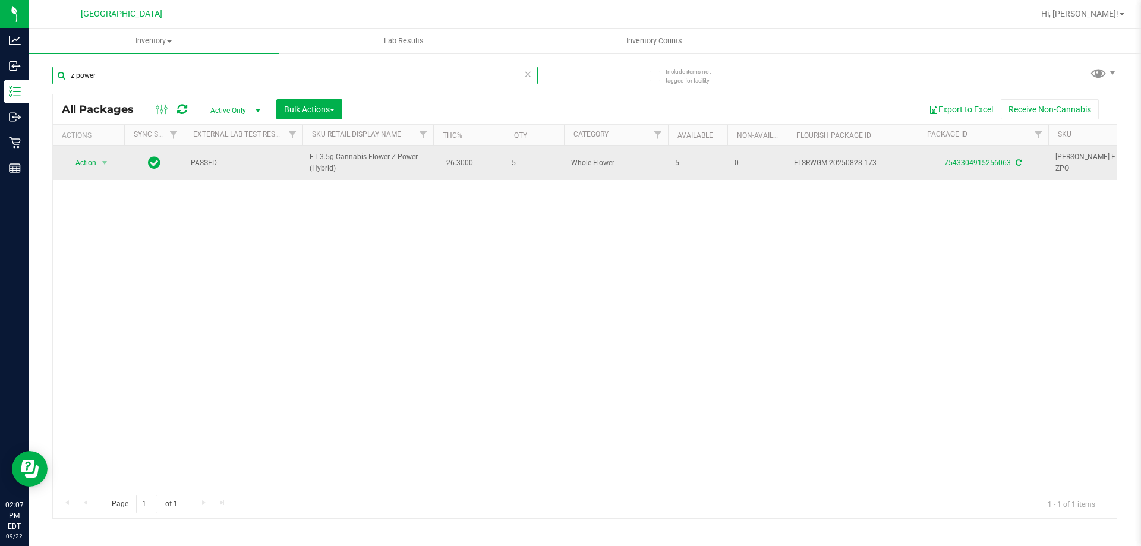
type input "z power"
click at [969, 167] on div "7543304915256063" at bounding box center [983, 163] width 134 height 11
click at [971, 165] on link "7543304915256063" at bounding box center [978, 163] width 67 height 8
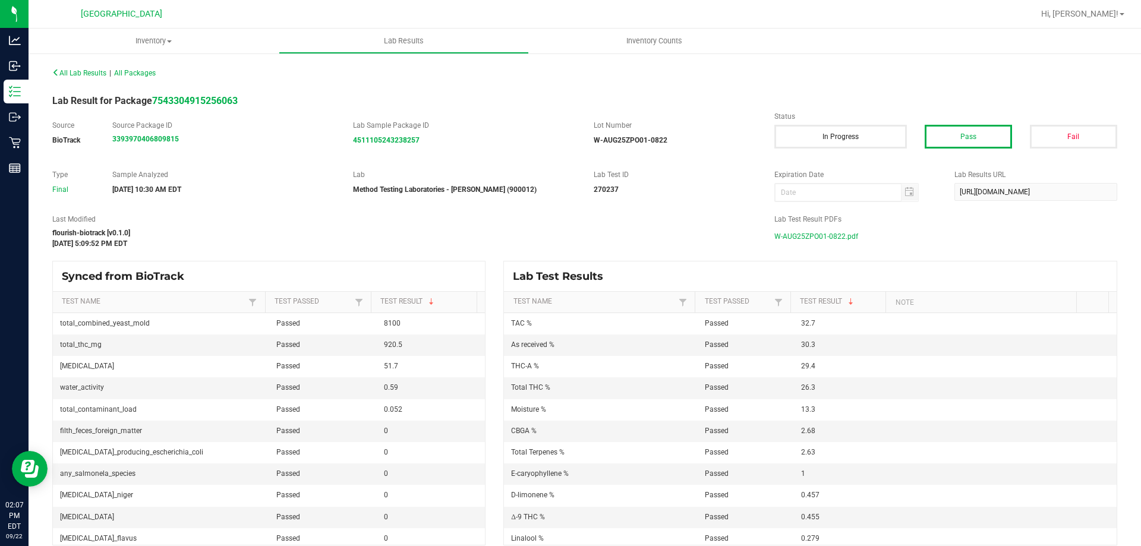
click at [780, 233] on span "W-AUG25ZPO01-0822.pdf" at bounding box center [817, 237] width 84 height 18
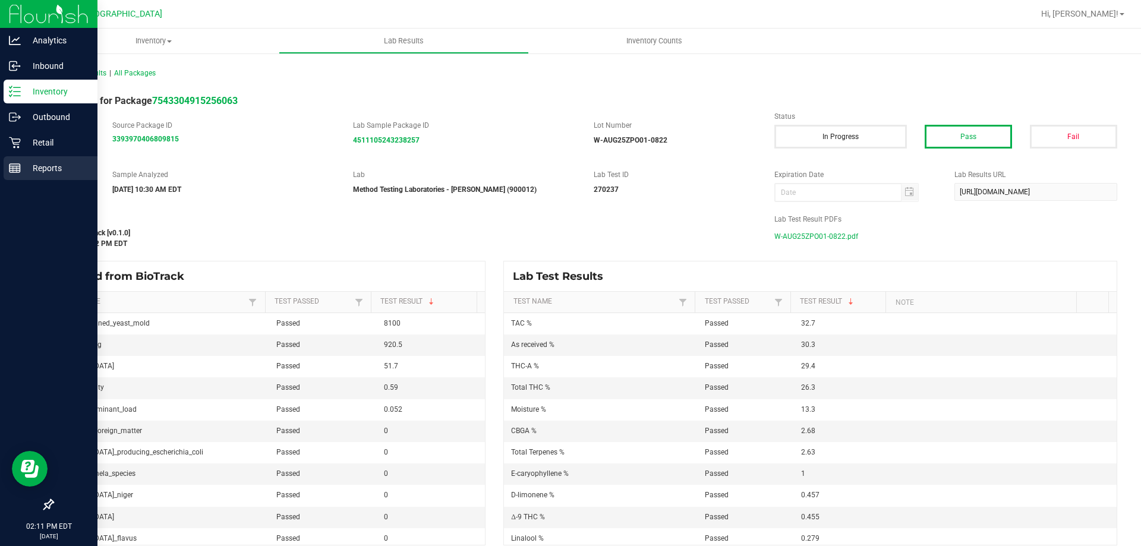
click at [5, 177] on div "Reports" at bounding box center [51, 168] width 94 height 24
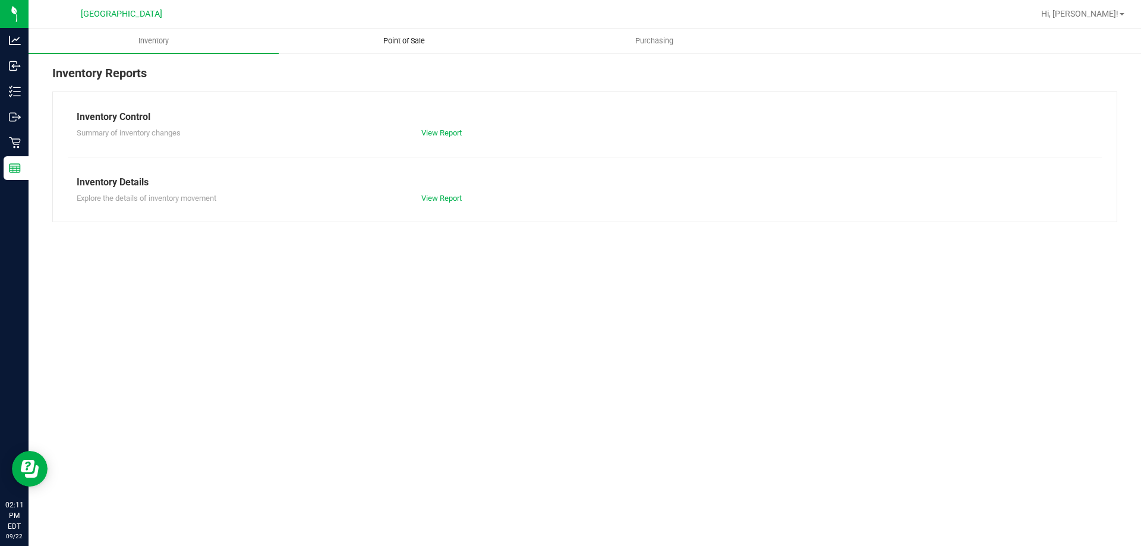
click at [411, 49] on uib-tab-heading "Point of Sale" at bounding box center [403, 41] width 249 height 24
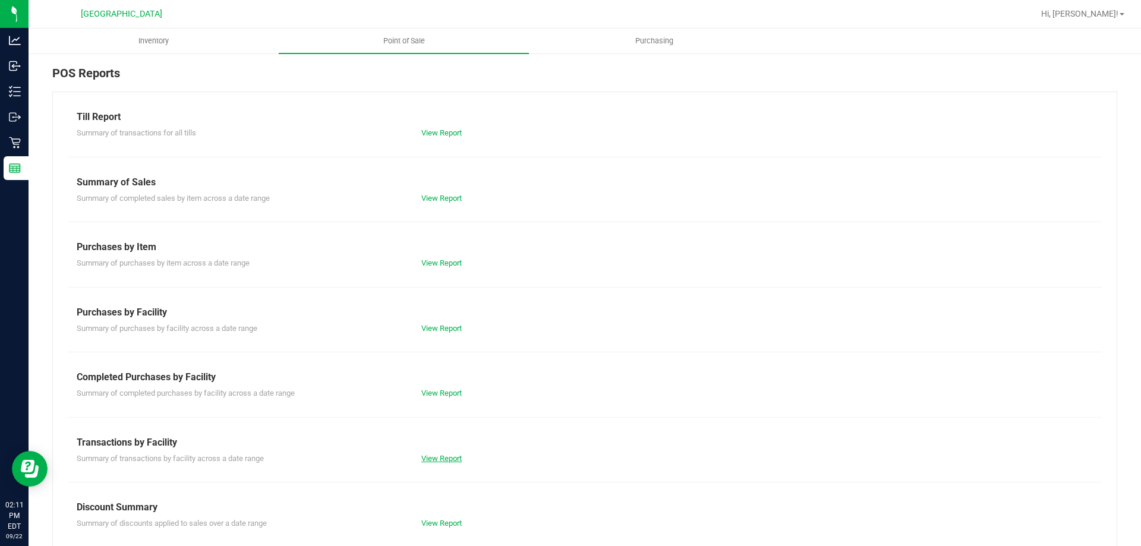
click at [440, 457] on link "View Report" at bounding box center [441, 458] width 40 height 9
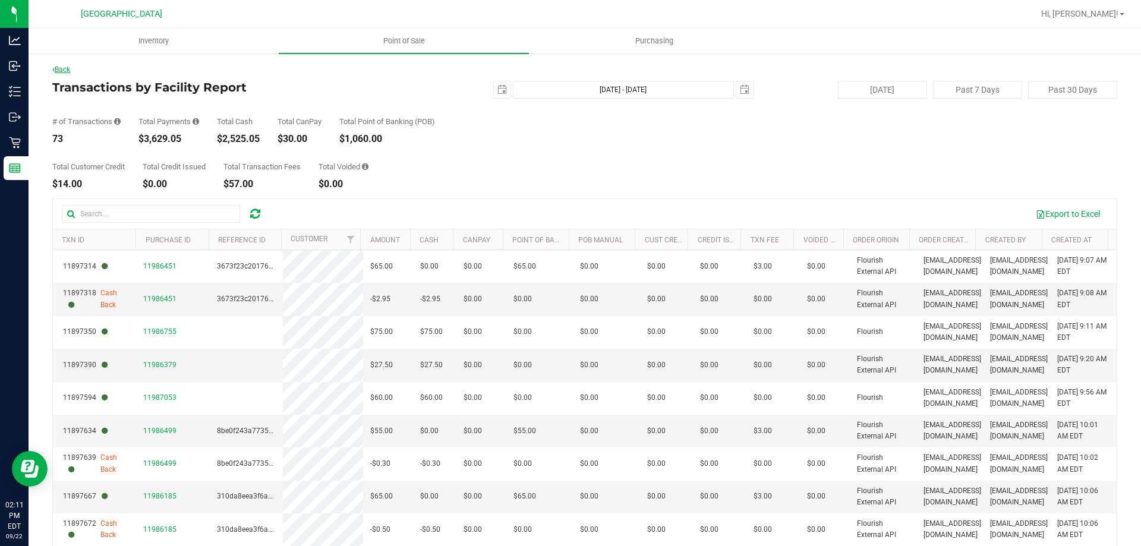
click at [68, 67] on link "Back" at bounding box center [61, 69] width 18 height 8
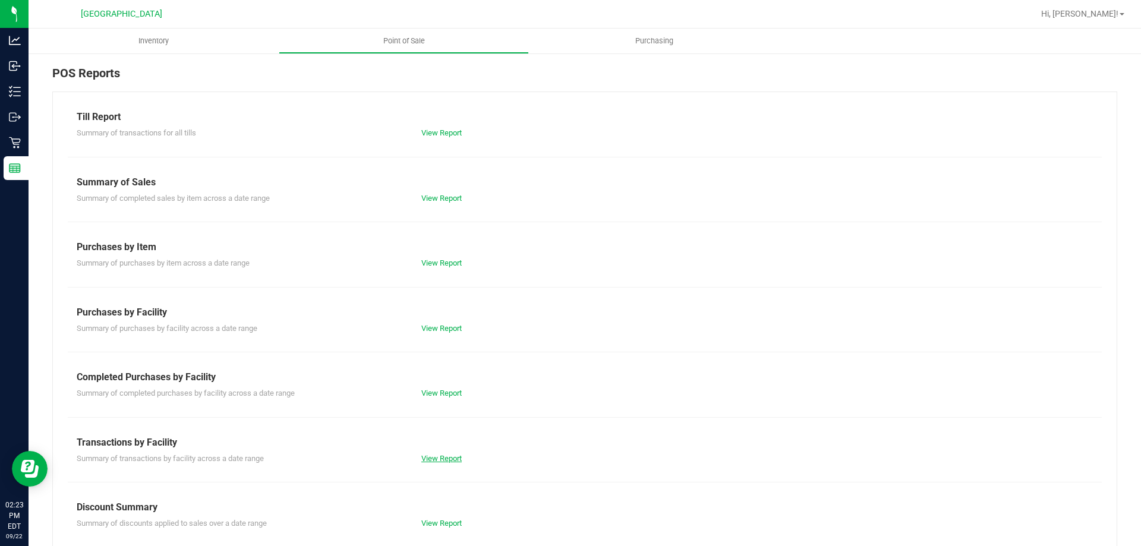
click at [435, 457] on link "View Report" at bounding box center [441, 458] width 40 height 9
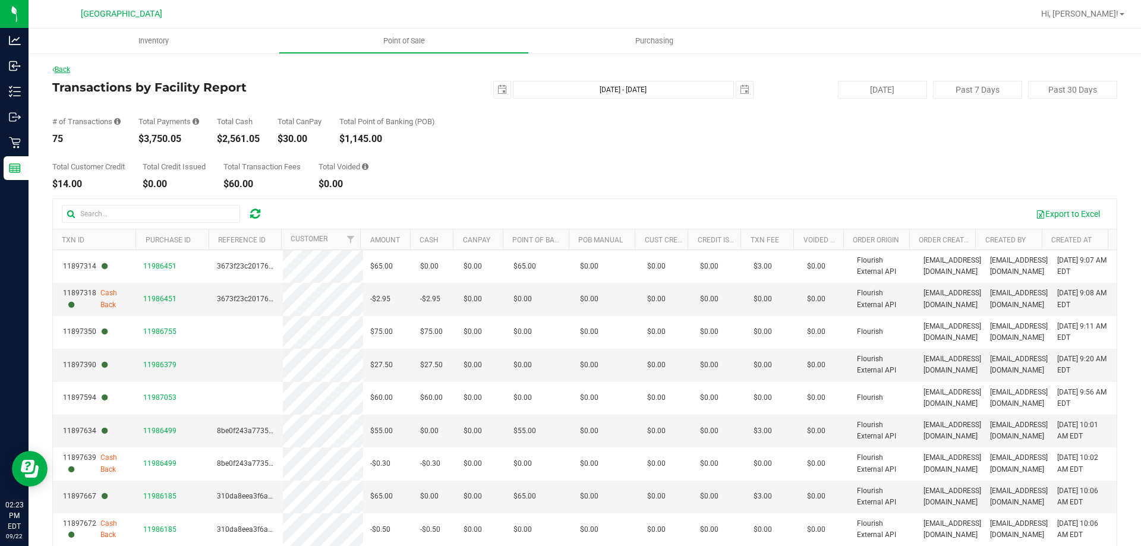
click at [65, 71] on link "Back" at bounding box center [61, 69] width 18 height 8
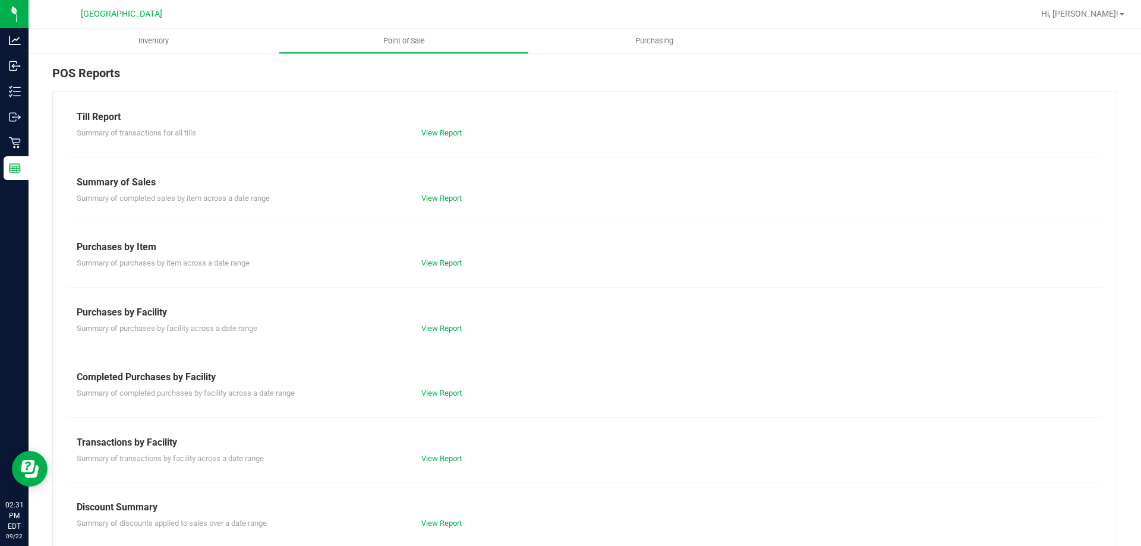
click at [451, 464] on div "Till Report Summary of transactions for all tills View Report Summary of Sales …" at bounding box center [584, 352] width 1065 height 521
click at [431, 454] on link "View Report" at bounding box center [441, 458] width 40 height 9
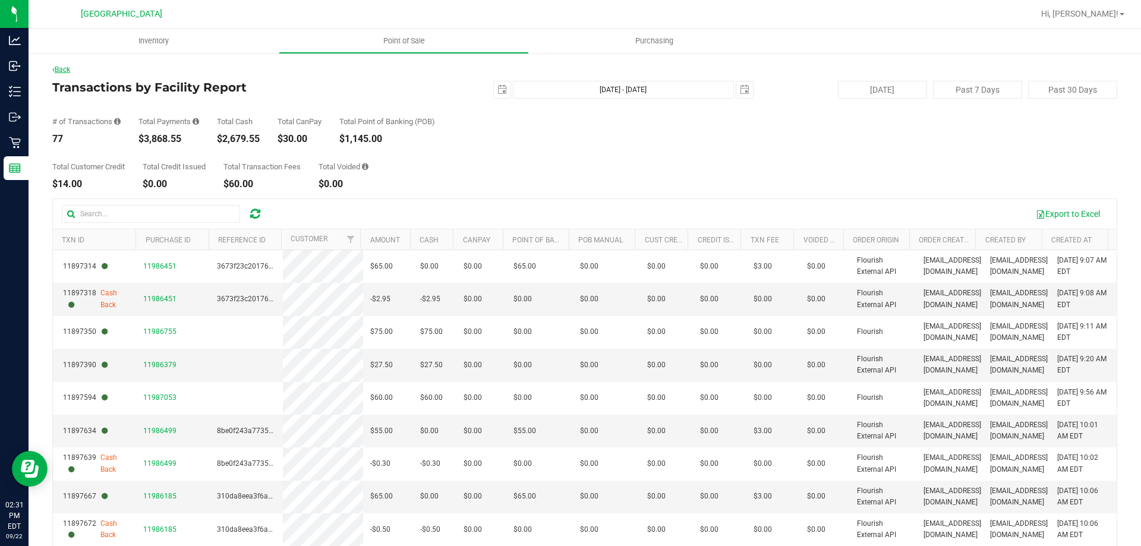
click at [68, 71] on link "Back" at bounding box center [61, 69] width 18 height 8
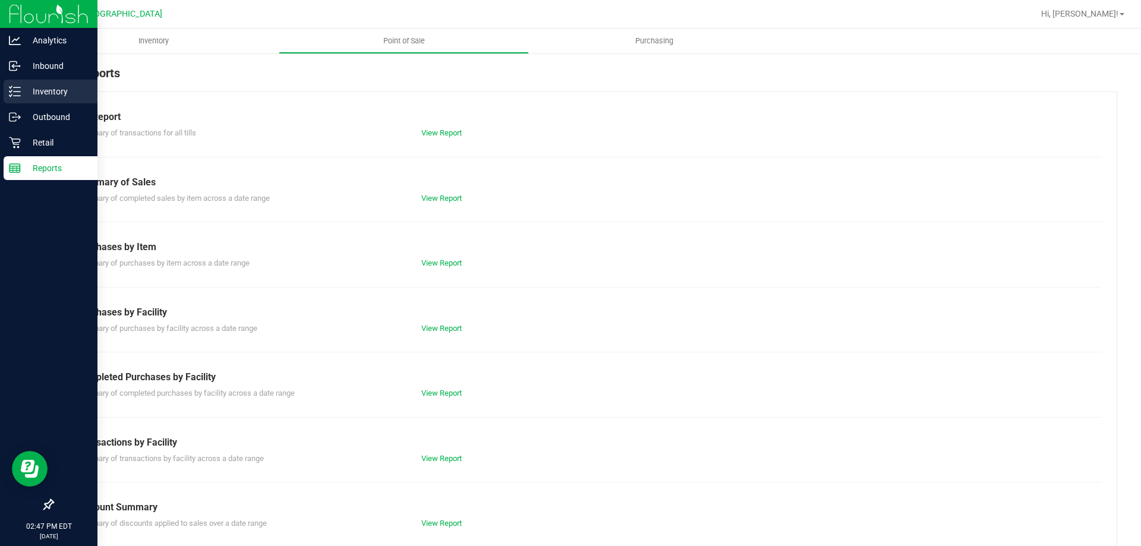
click at [23, 91] on p "Inventory" at bounding box center [56, 91] width 71 height 14
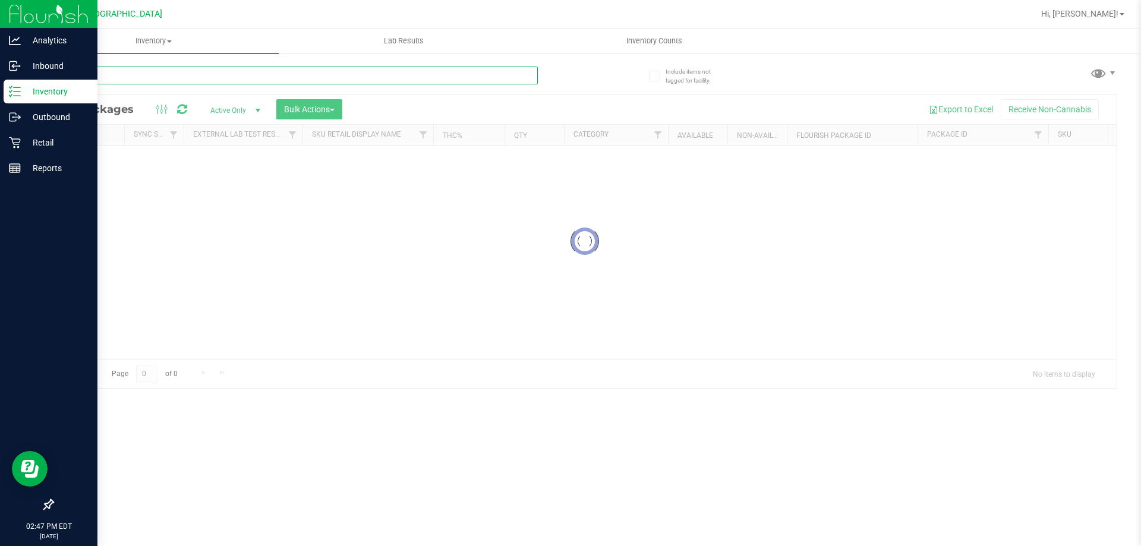
paste input "FT 3.5g Cannabis Flower Top Gear (Indica)"
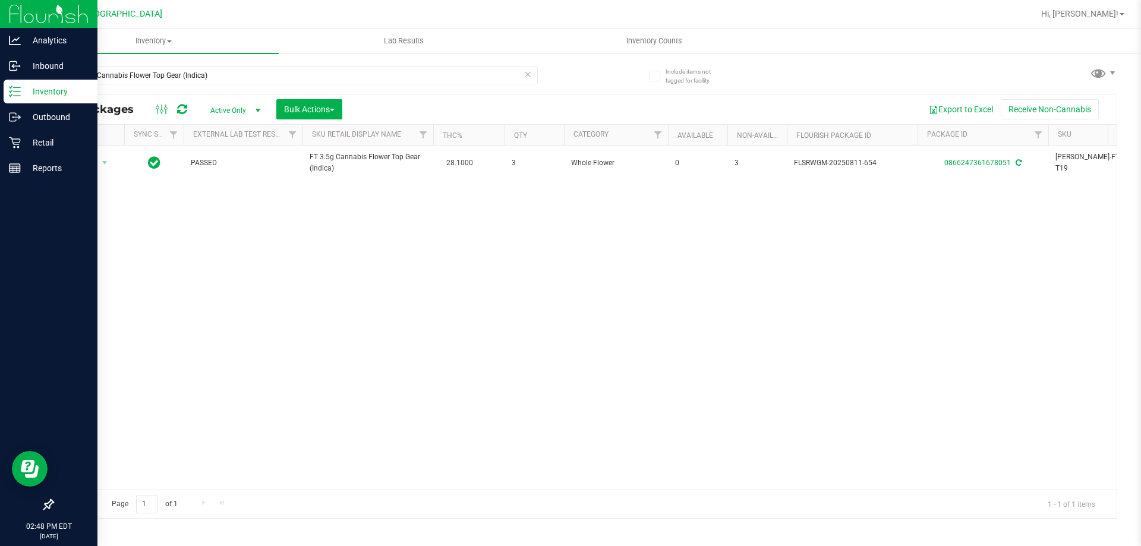
click at [218, 61] on div "FT 3.5g Cannabis Flower Top Gear (Indica)" at bounding box center [318, 75] width 533 height 38
click at [217, 67] on input "FT 3.5g Cannabis Flower Top Gear (Indica)" at bounding box center [295, 76] width 486 height 18
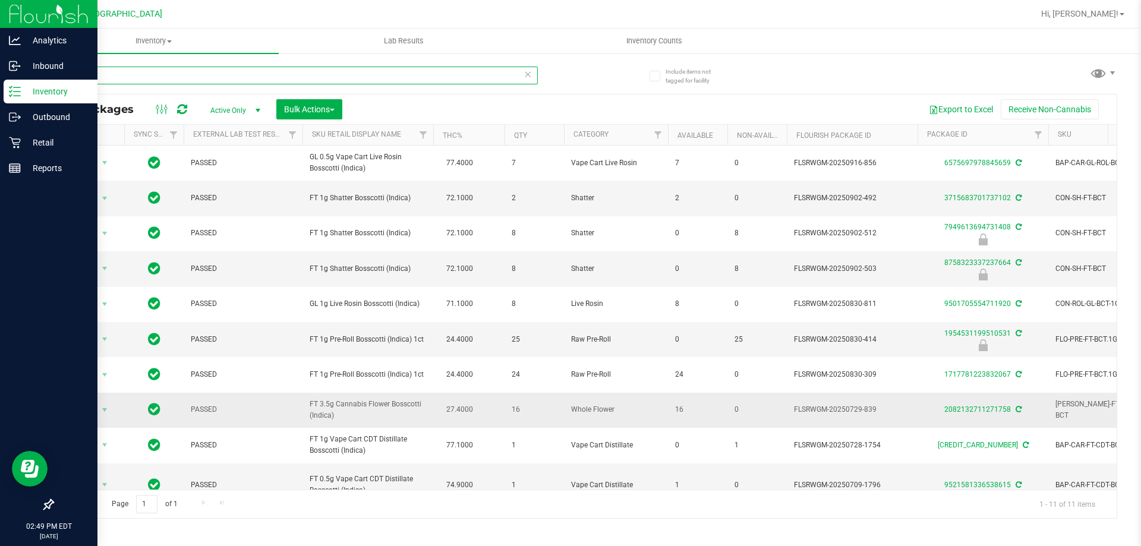
scroll to position [59, 0]
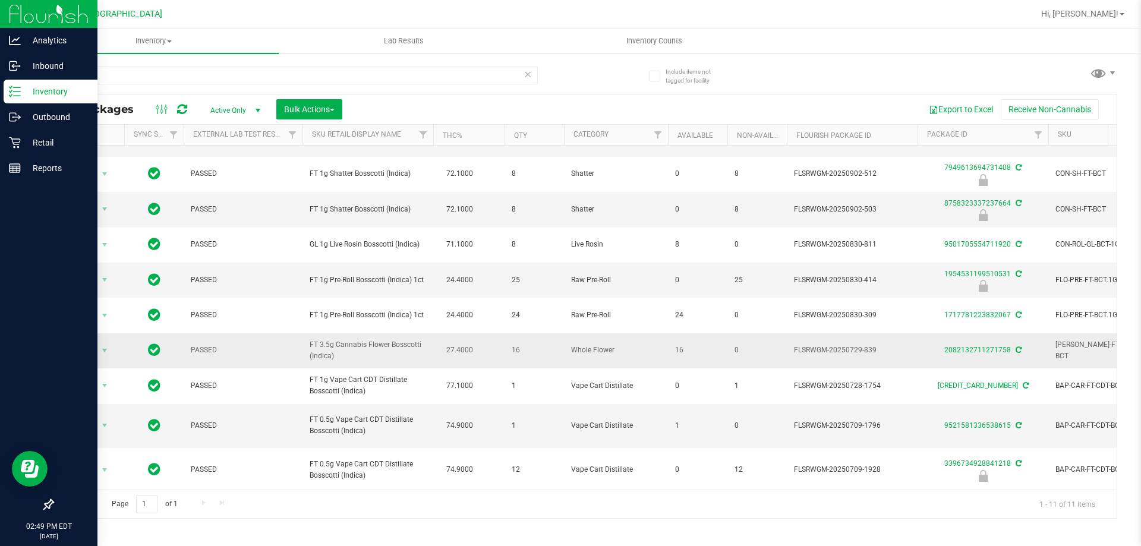
drag, startPoint x: 671, startPoint y: 350, endPoint x: 698, endPoint y: 353, distance: 26.9
click at [698, 353] on td "16" at bounding box center [697, 350] width 59 height 35
click at [698, 353] on span "16" at bounding box center [697, 350] width 45 height 11
drag, startPoint x: 686, startPoint y: 352, endPoint x: 673, endPoint y: 350, distance: 12.7
click at [673, 350] on td "16" at bounding box center [697, 350] width 59 height 35
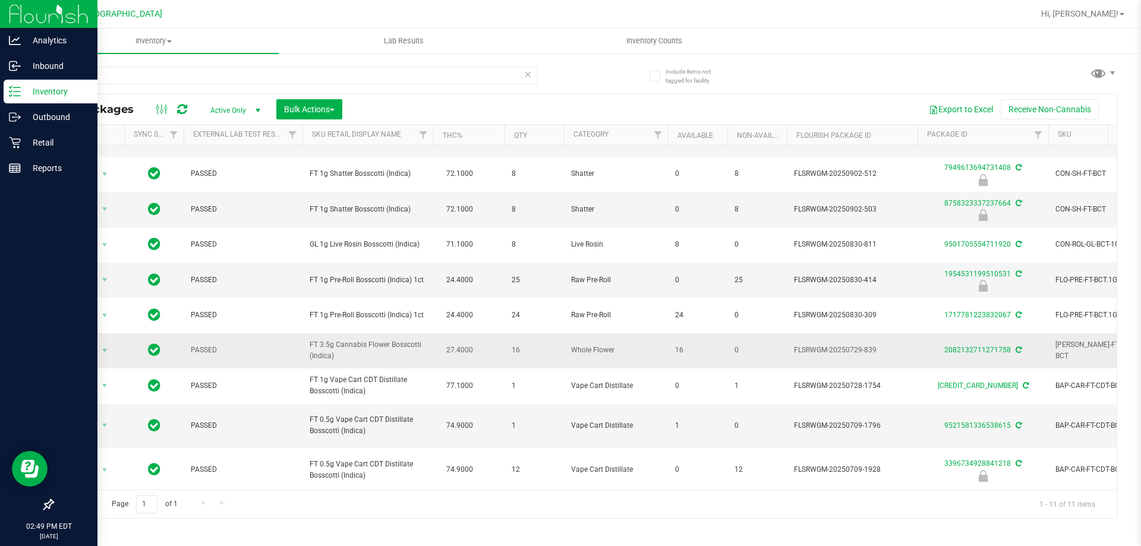
click at [668, 352] on td "16" at bounding box center [697, 350] width 59 height 35
click at [209, 81] on input "bct" at bounding box center [295, 76] width 486 height 18
paste input "SW 0.3g Vape Pen Distillate Relief (1:9 CBD:THC)"
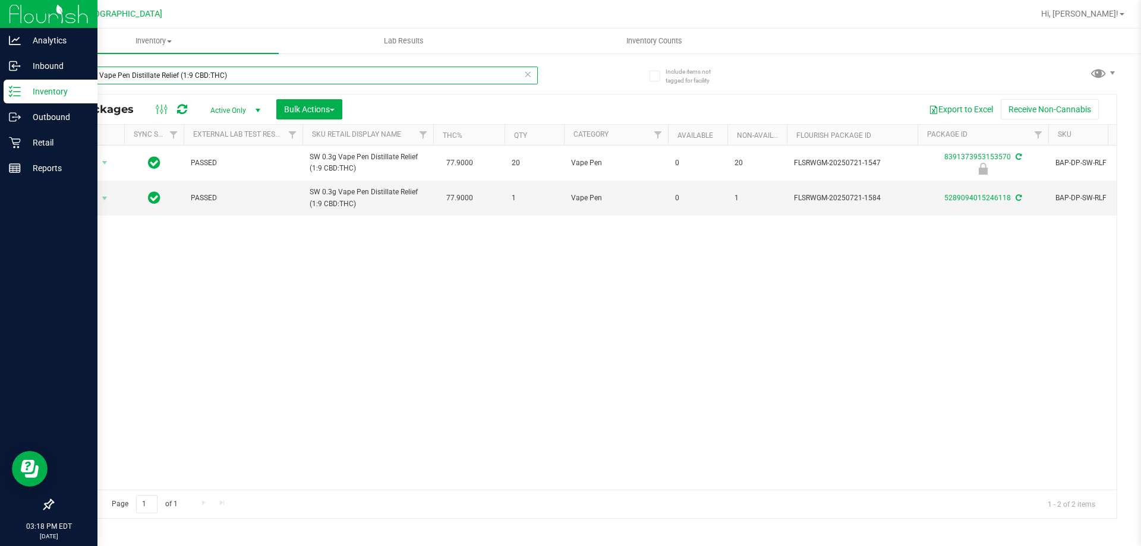
type input "SW 0.3g Vape Pen Distillate Relief (1:9 CBD:THC)"
click at [10, 166] on line at bounding box center [15, 166] width 11 height 0
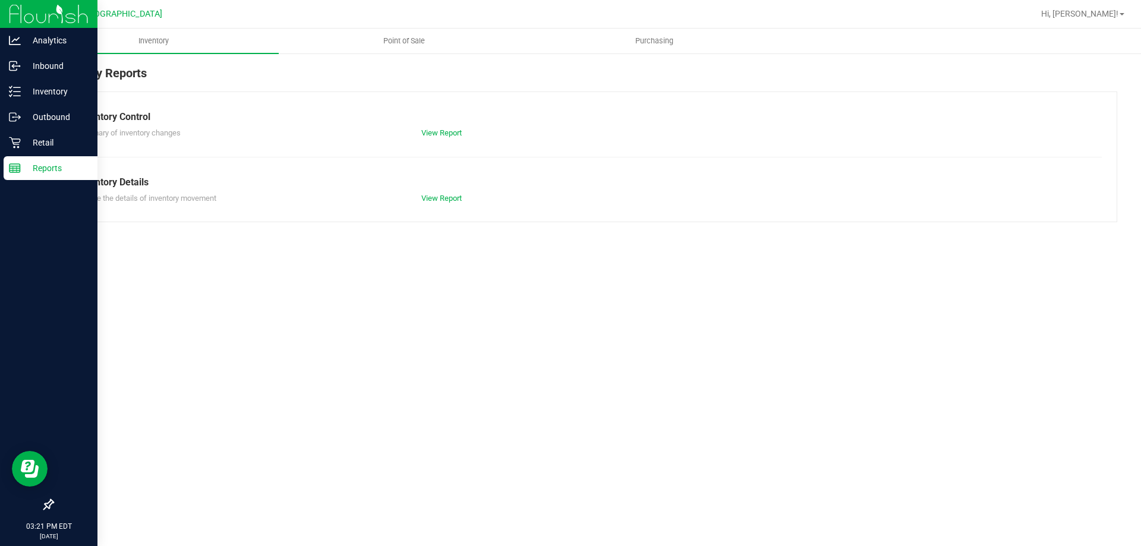
click at [401, 24] on div at bounding box center [623, 13] width 821 height 23
click at [398, 38] on span "Point of Sale" at bounding box center [404, 41] width 74 height 11
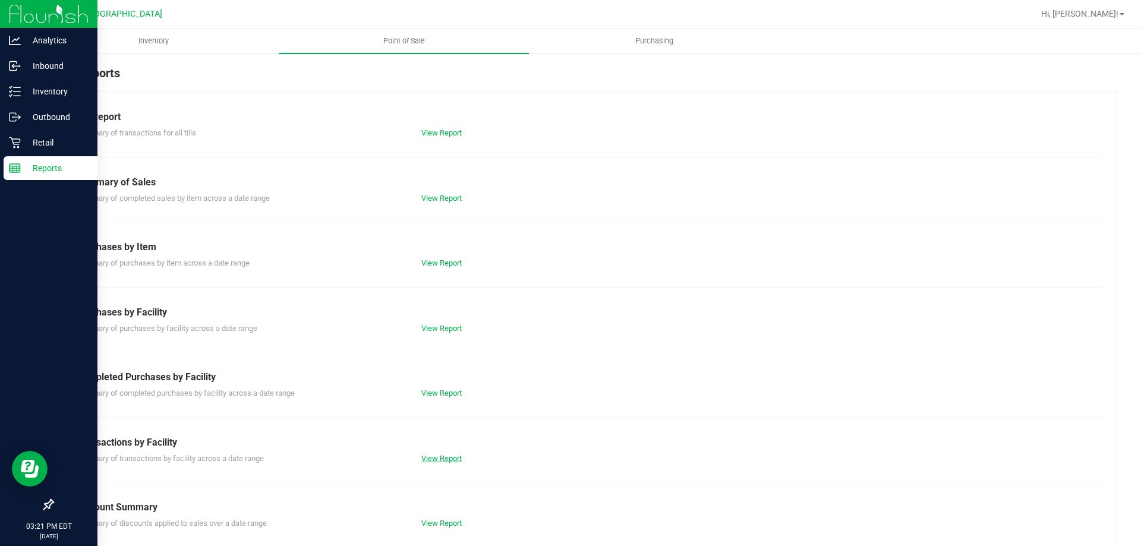
click at [425, 458] on link "View Report" at bounding box center [441, 458] width 40 height 9
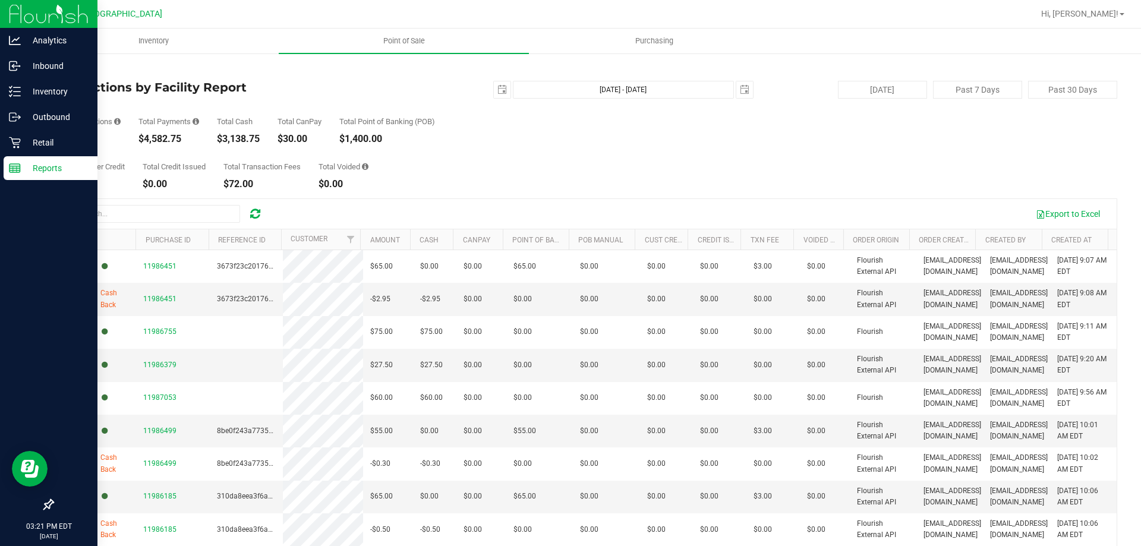
click at [69, 71] on link "Back" at bounding box center [61, 69] width 18 height 8
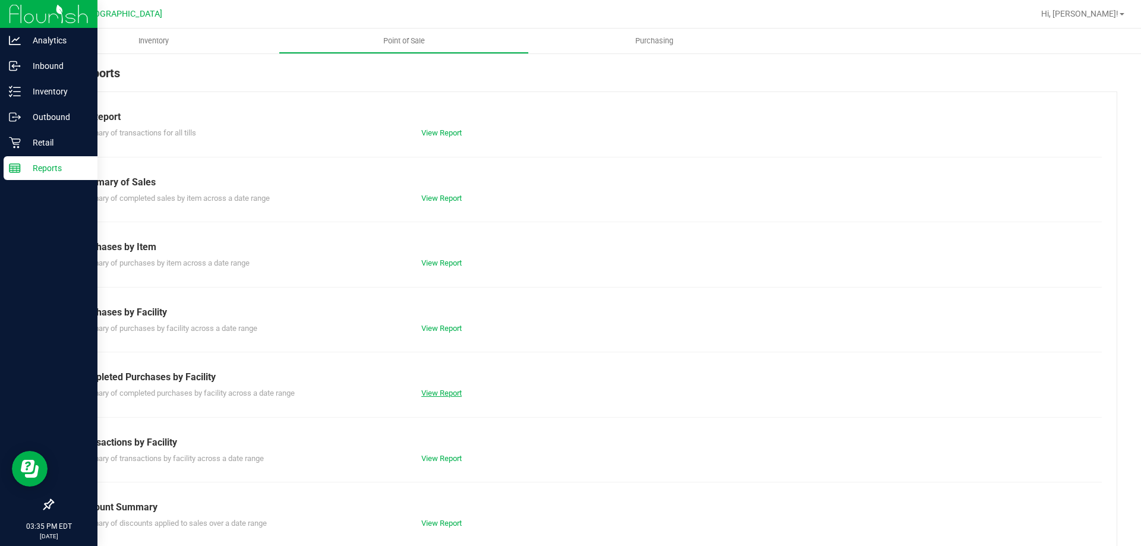
click at [442, 390] on link "View Report" at bounding box center [441, 393] width 40 height 9
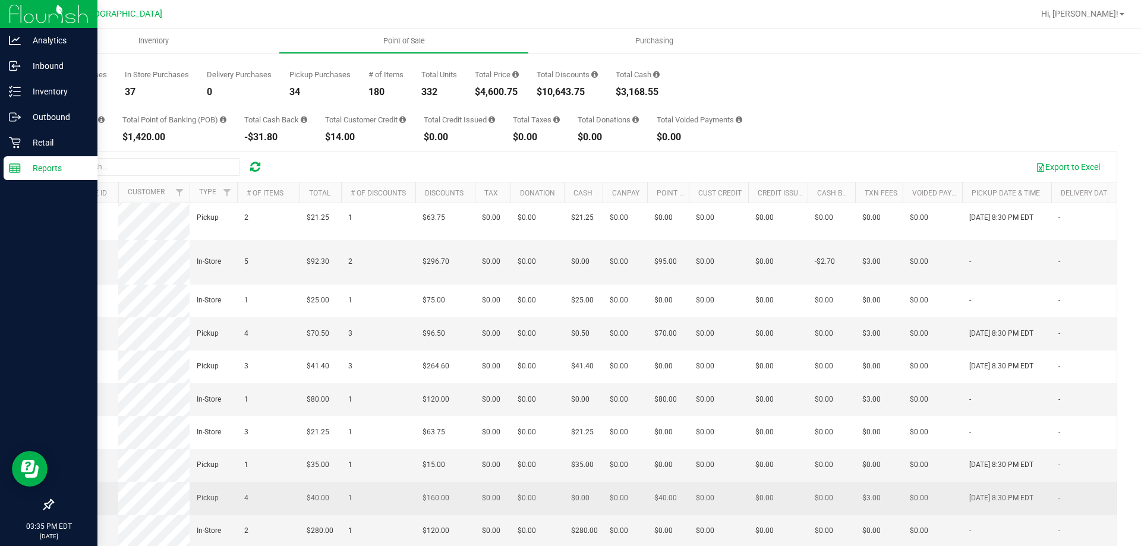
scroll to position [89, 0]
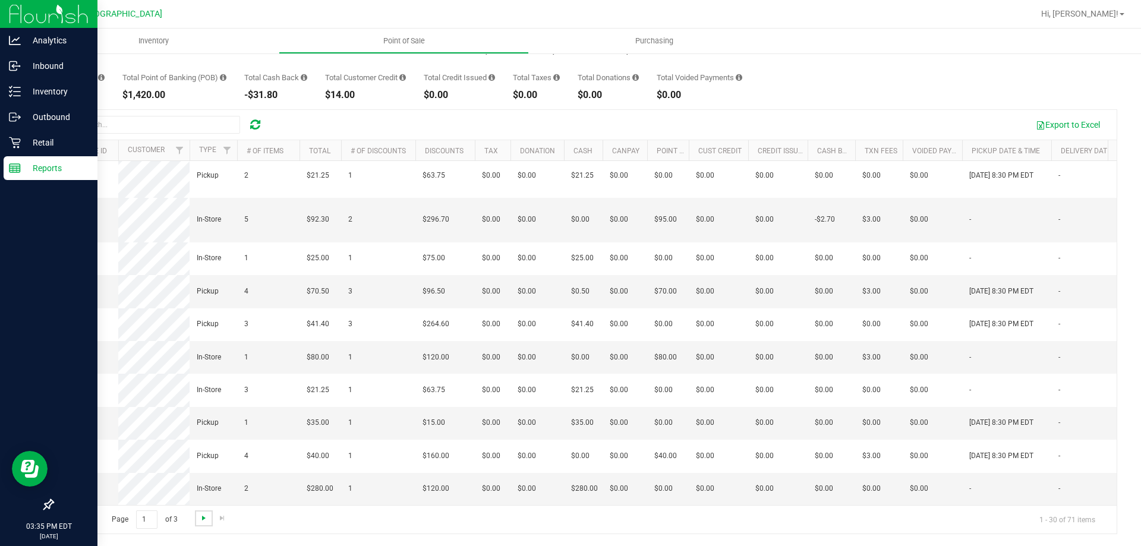
click at [207, 517] on span "Go to the next page" at bounding box center [204, 519] width 10 height 10
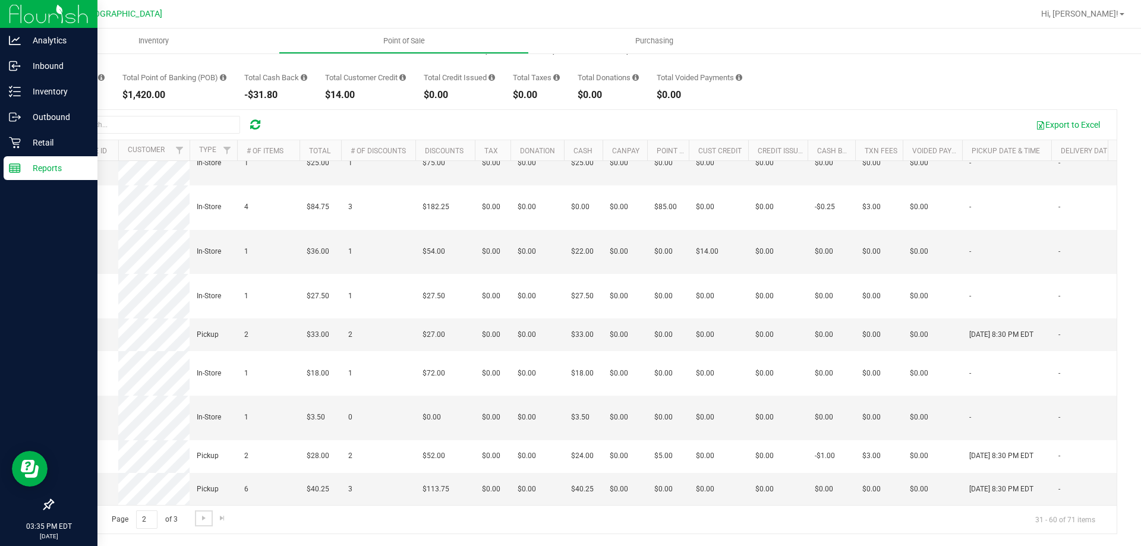
scroll to position [0, 0]
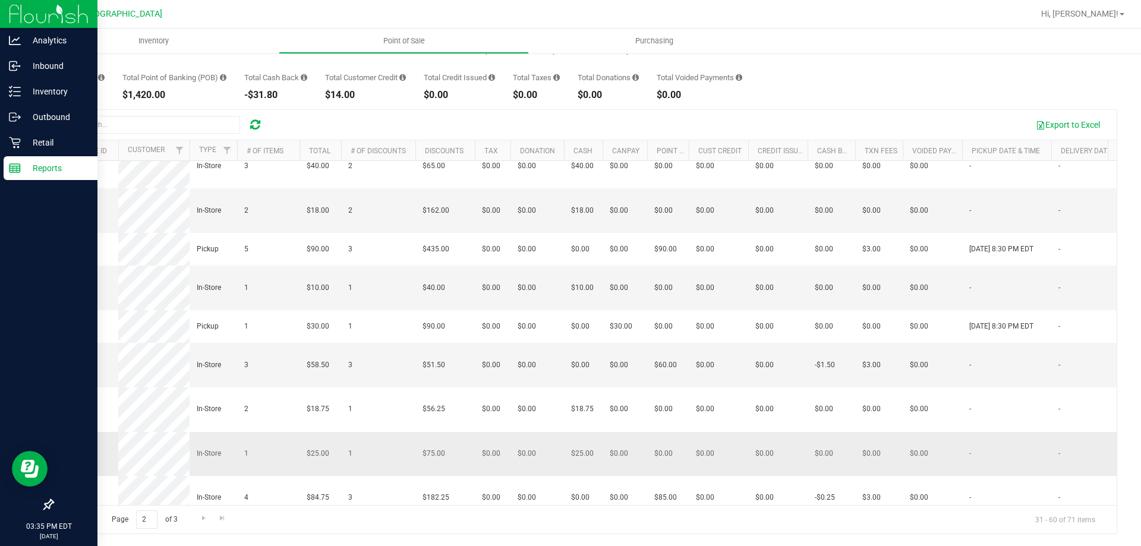
drag, startPoint x: 238, startPoint y: 372, endPoint x: 221, endPoint y: 435, distance: 65.2
click at [221, 435] on td "In-Store" at bounding box center [214, 454] width 48 height 45
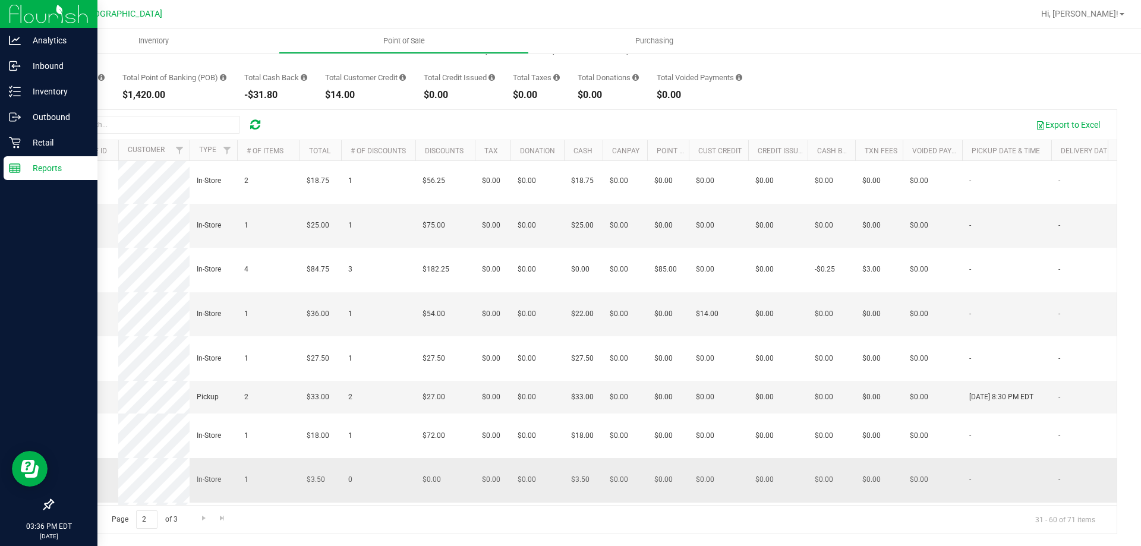
scroll to position [835, 0]
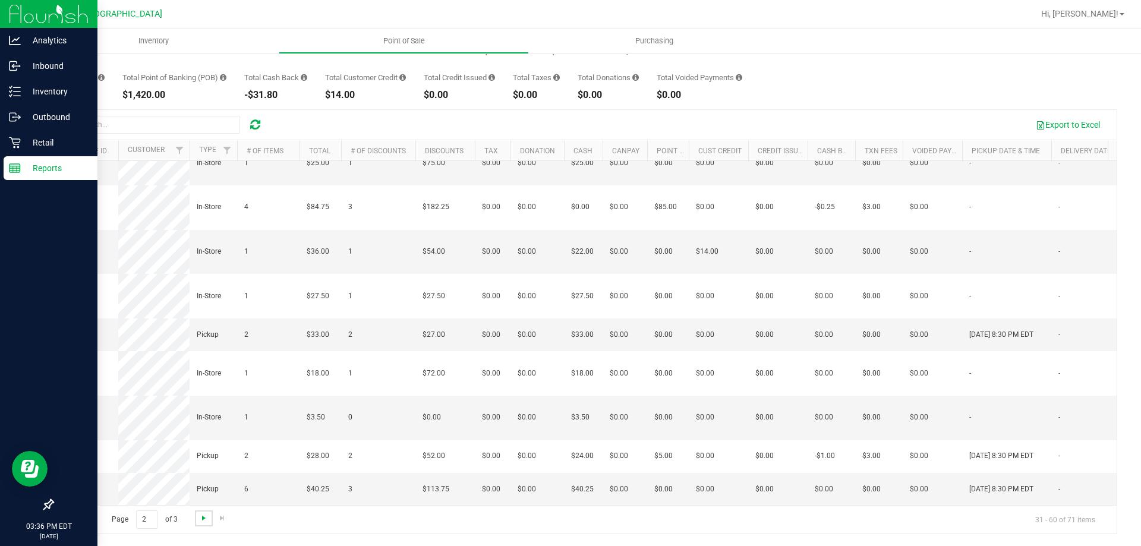
click at [205, 515] on span "Go to the next page" at bounding box center [204, 519] width 10 height 10
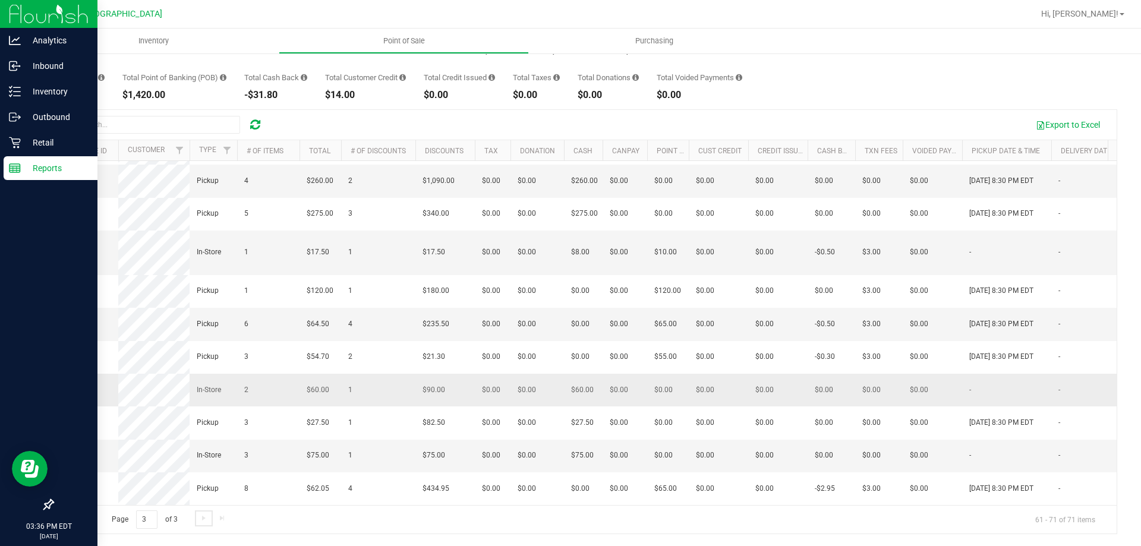
scroll to position [61, 0]
click at [20, 163] on icon at bounding box center [15, 168] width 12 height 12
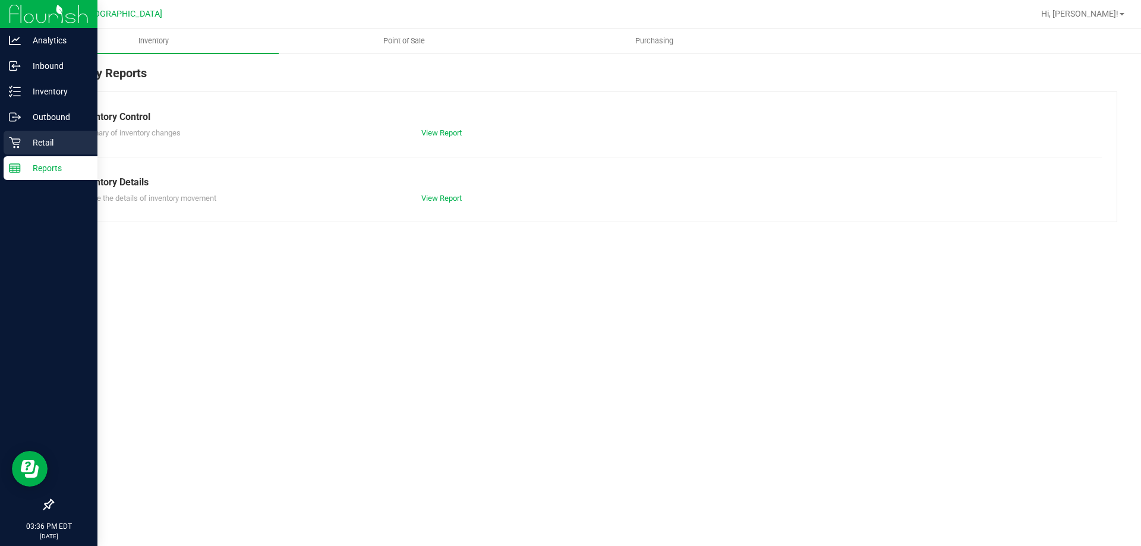
click at [30, 140] on p "Retail" at bounding box center [56, 143] width 71 height 14
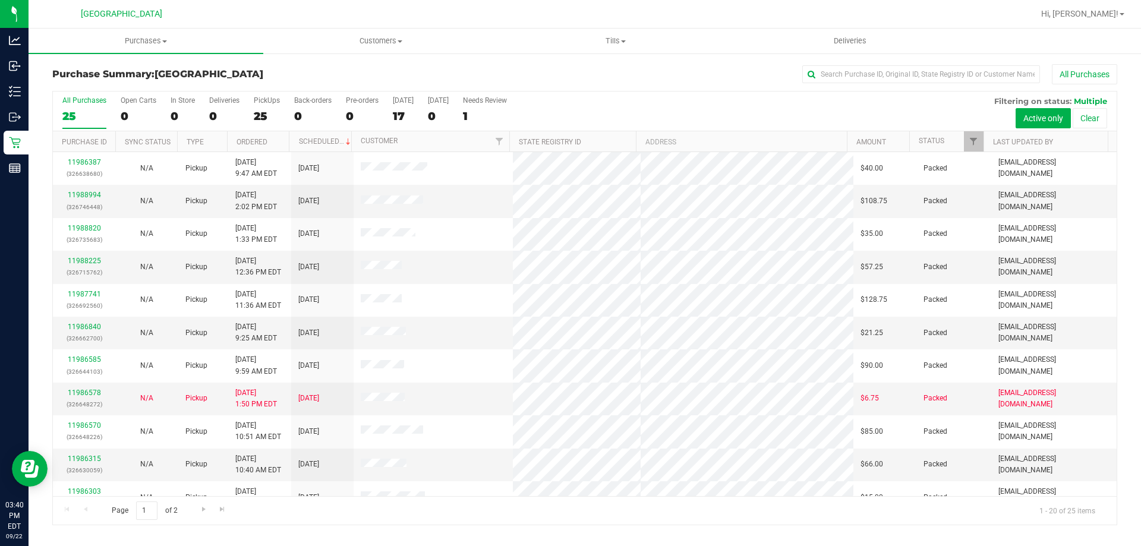
click at [689, 96] on div "All Purchases 25 Open Carts 0 In Store 0 Deliveries 0 PickUps 25 Back-orders 0 …" at bounding box center [585, 97] width 1064 height 10
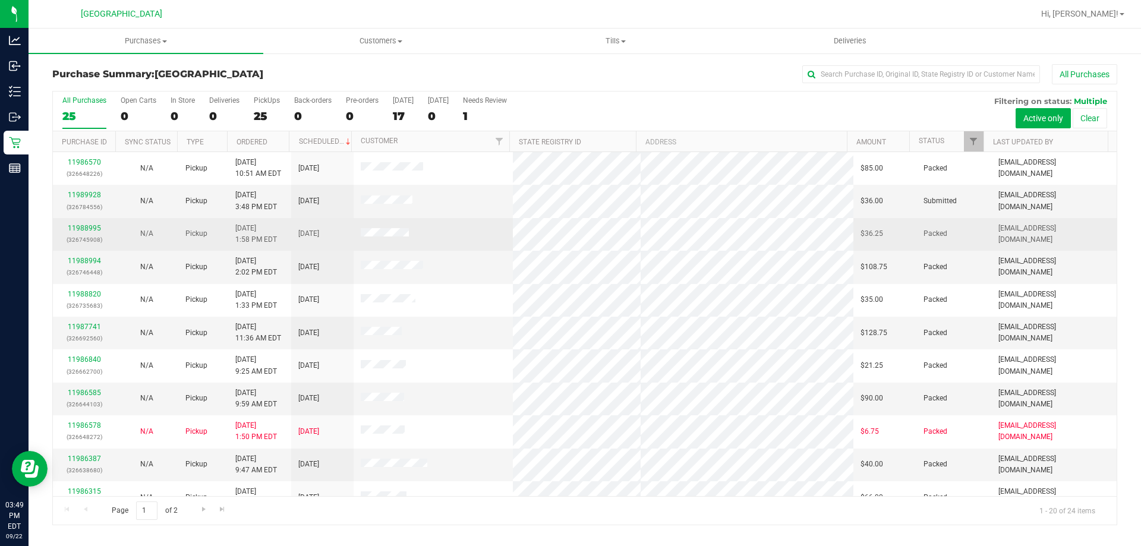
click at [320, 218] on td "[DATE]" at bounding box center [322, 234] width 62 height 33
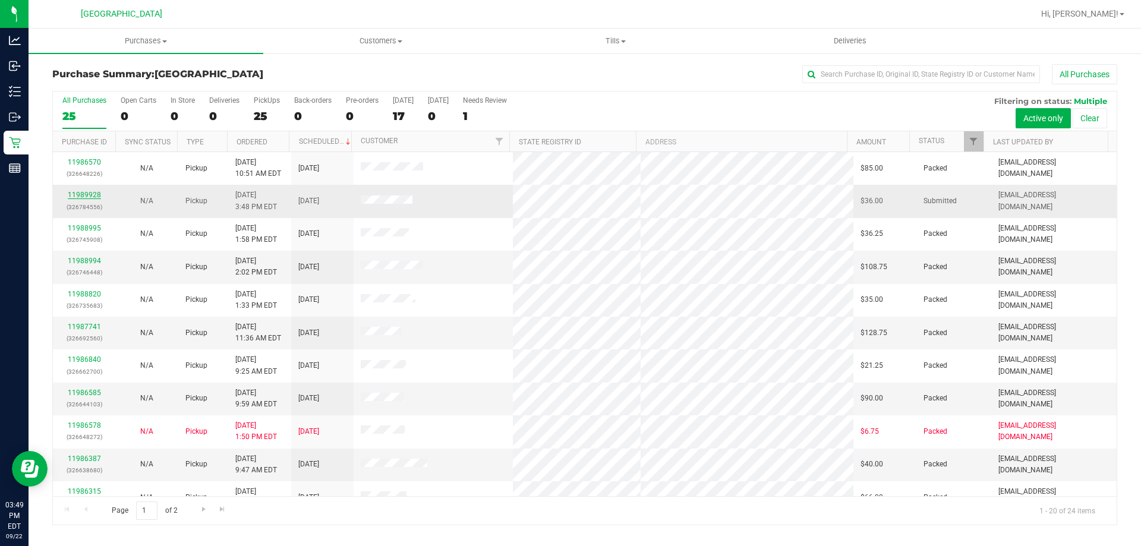
click at [86, 197] on link "11989928" at bounding box center [84, 195] width 33 height 8
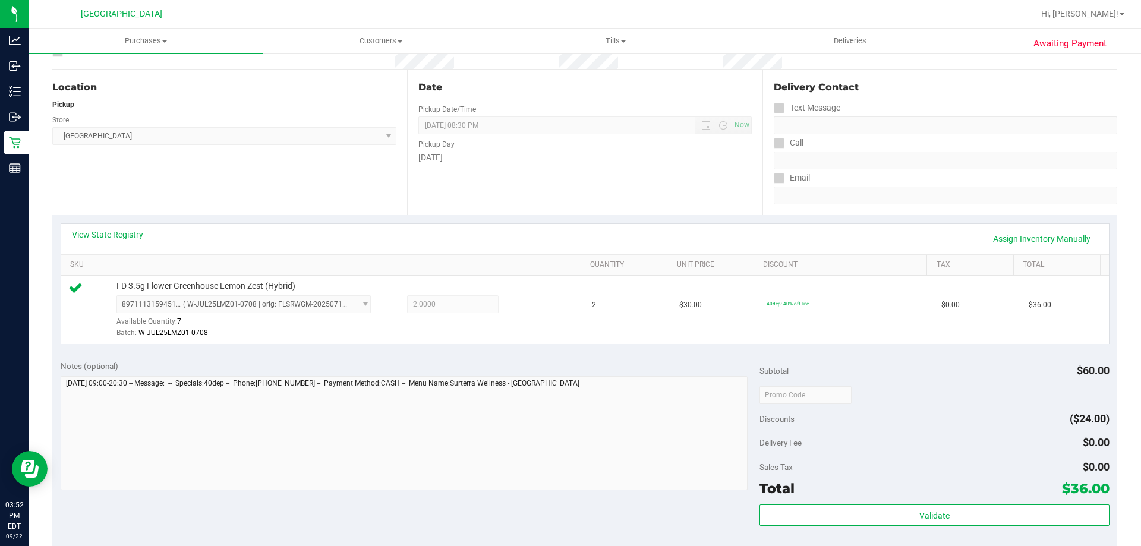
scroll to position [106, 0]
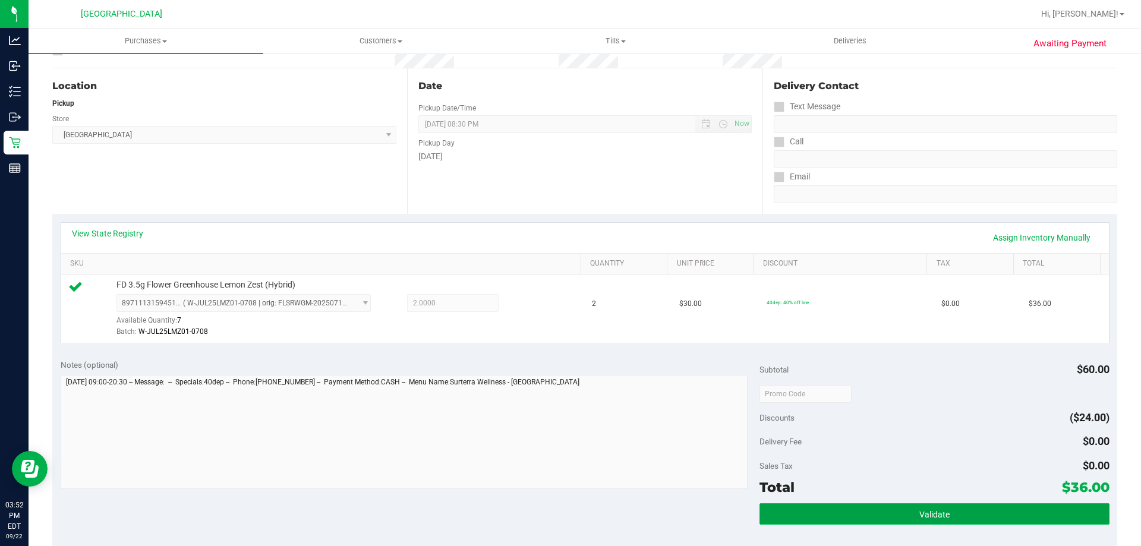
click at [885, 515] on button "Validate" at bounding box center [935, 513] width 350 height 21
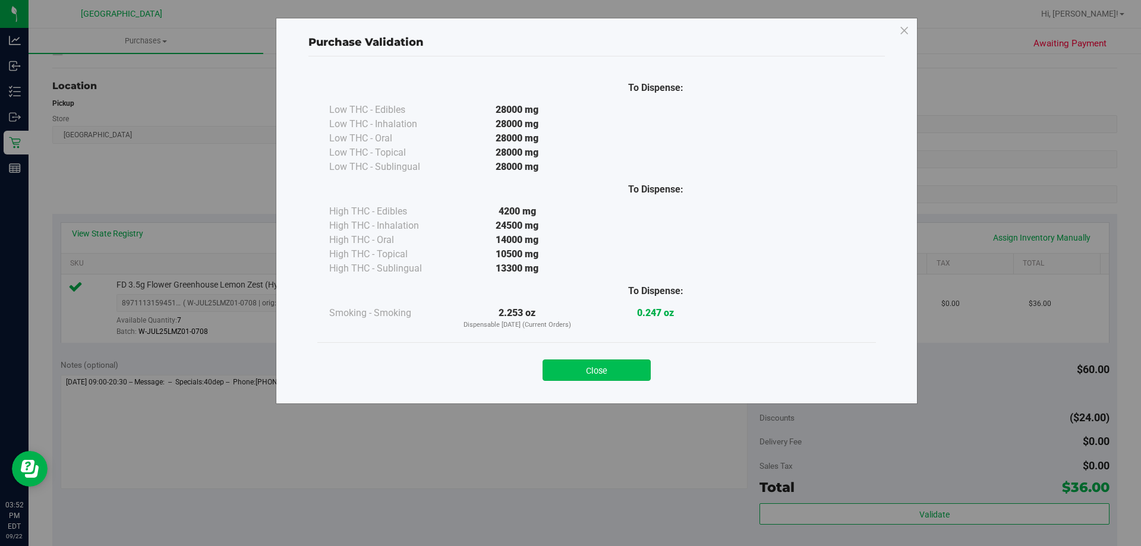
click at [597, 368] on button "Close" at bounding box center [597, 370] width 108 height 21
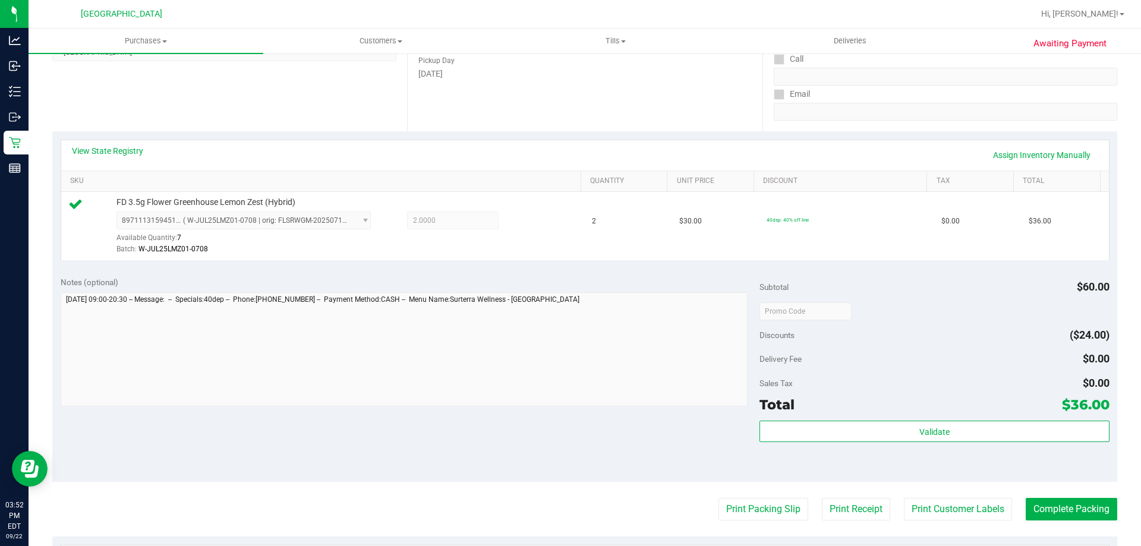
scroll to position [242, 0]
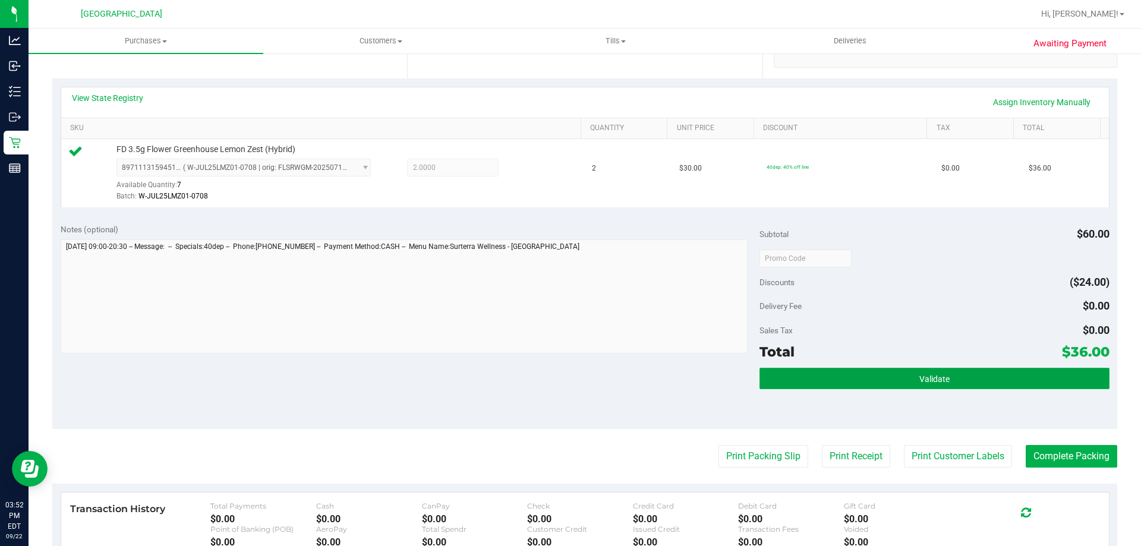
click at [920, 379] on span "Validate" at bounding box center [935, 379] width 30 height 10
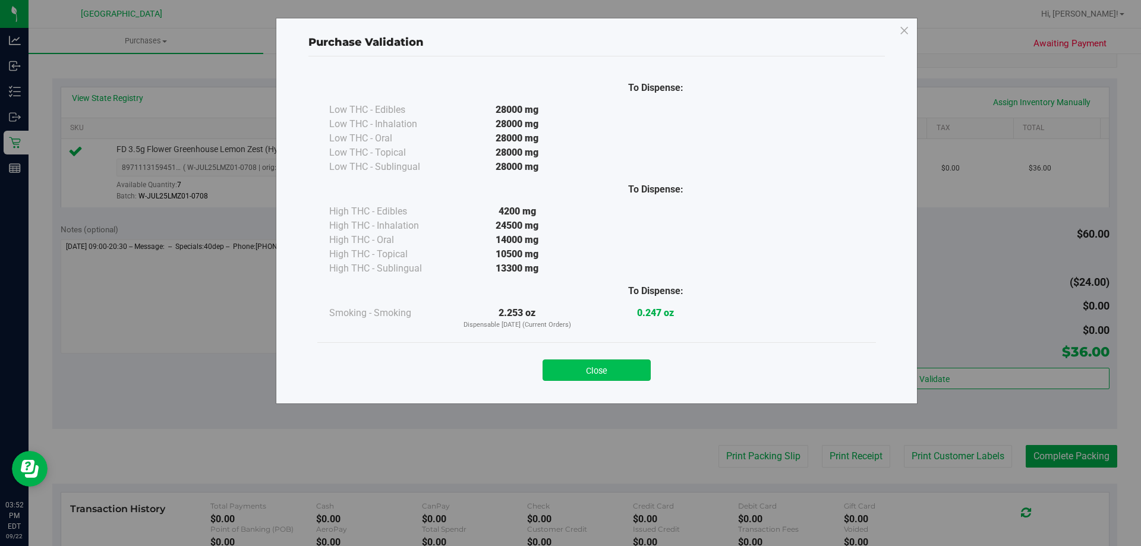
click at [612, 367] on button "Close" at bounding box center [597, 370] width 108 height 21
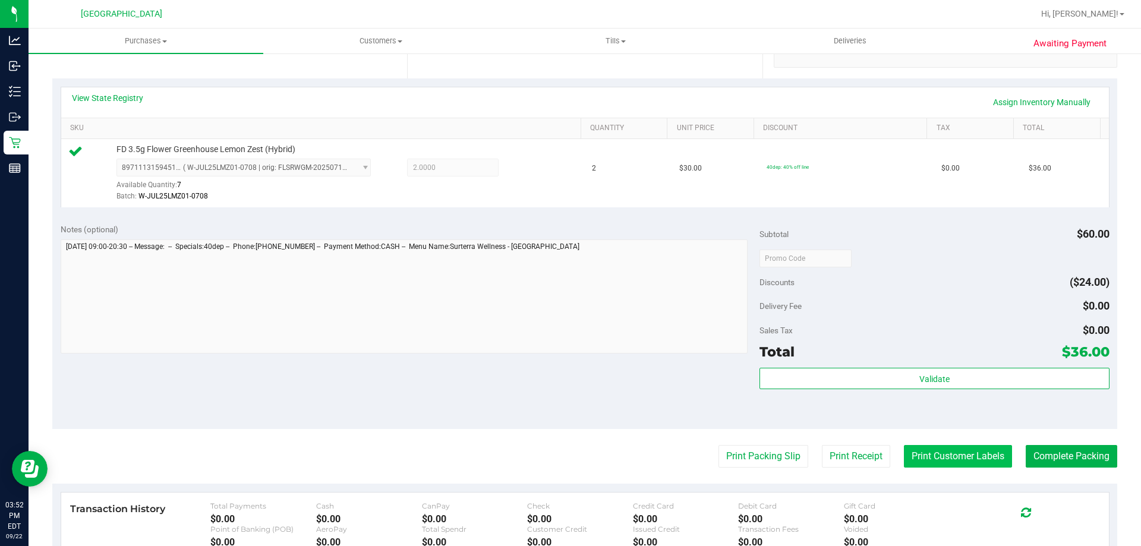
click at [957, 455] on button "Print Customer Labels" at bounding box center [958, 456] width 108 height 23
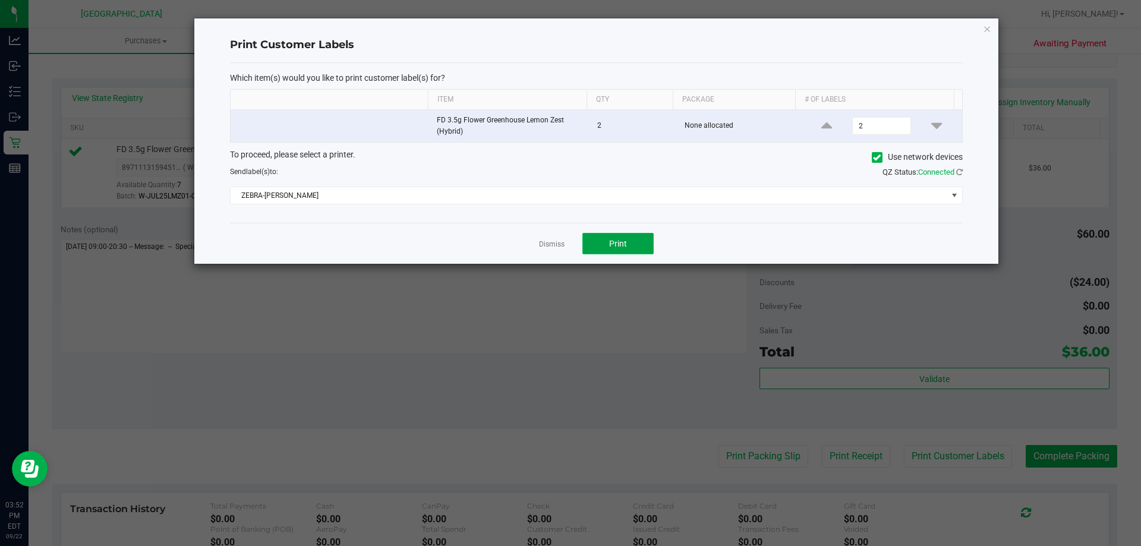
click at [616, 251] on button "Print" at bounding box center [618, 243] width 71 height 21
click at [546, 248] on link "Dismiss" at bounding box center [552, 245] width 26 height 10
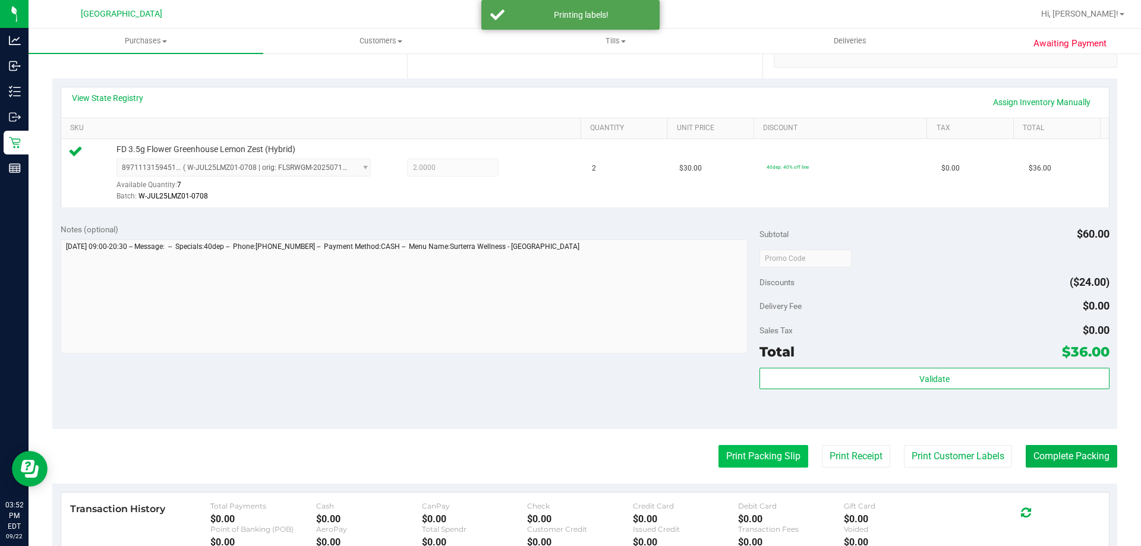
click at [753, 464] on button "Print Packing Slip" at bounding box center [764, 456] width 90 height 23
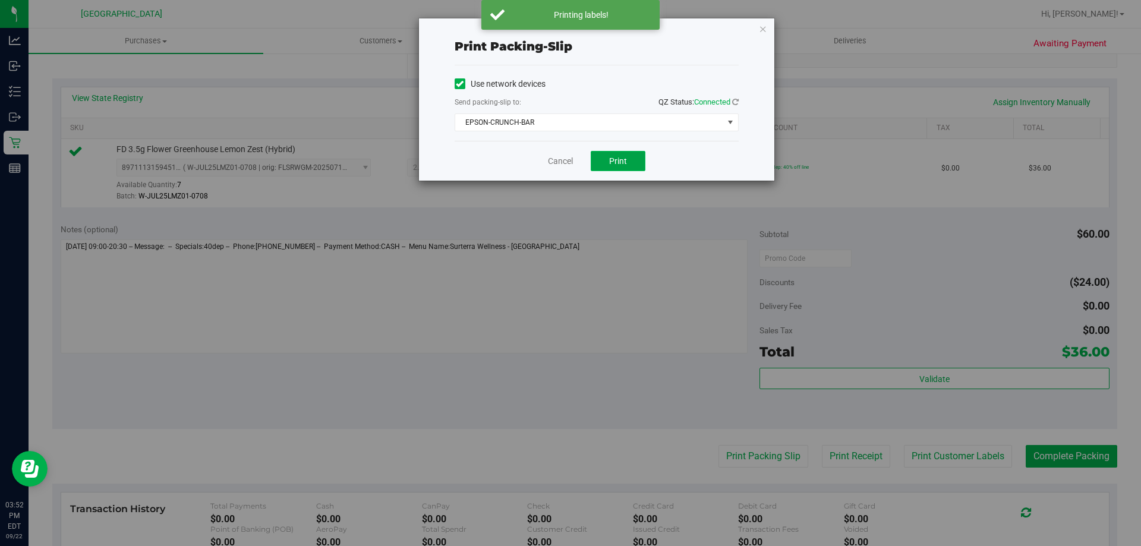
click at [627, 166] on button "Print" at bounding box center [618, 161] width 55 height 20
click at [557, 184] on div "Print packing-slip Use network devices Send packing-slip to: QZ Status: Connect…" at bounding box center [575, 273] width 1150 height 546
click at [566, 163] on link "Cancel" at bounding box center [560, 161] width 25 height 12
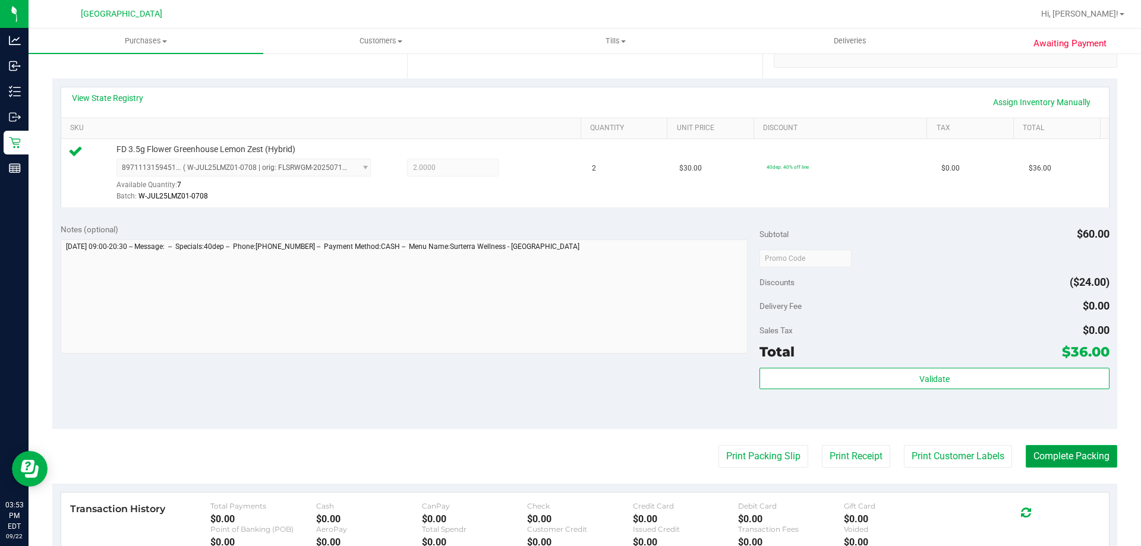
click at [1063, 452] on button "Complete Packing" at bounding box center [1072, 456] width 92 height 23
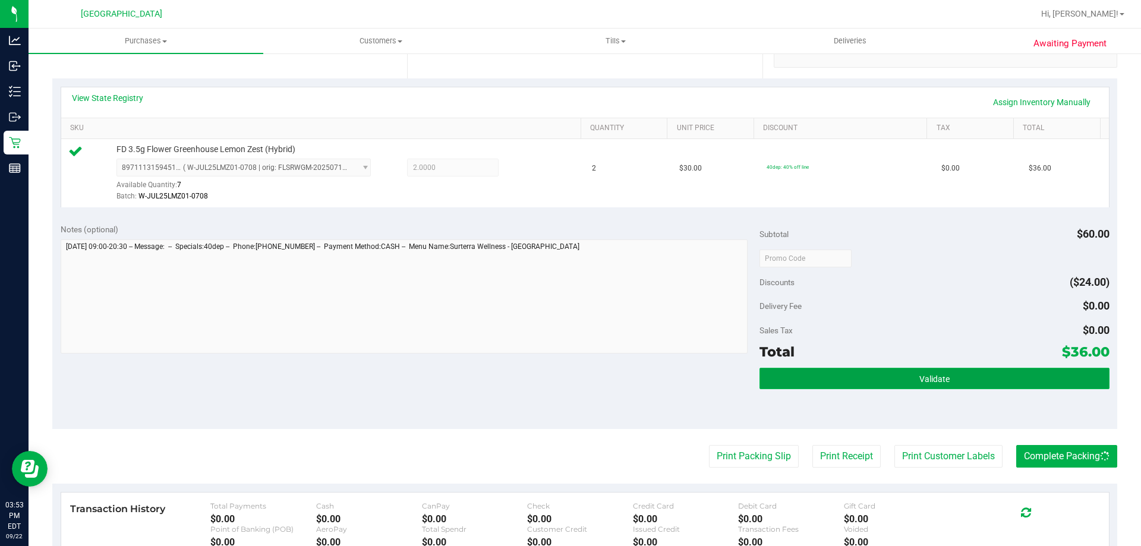
click at [963, 380] on button "Validate" at bounding box center [935, 378] width 350 height 21
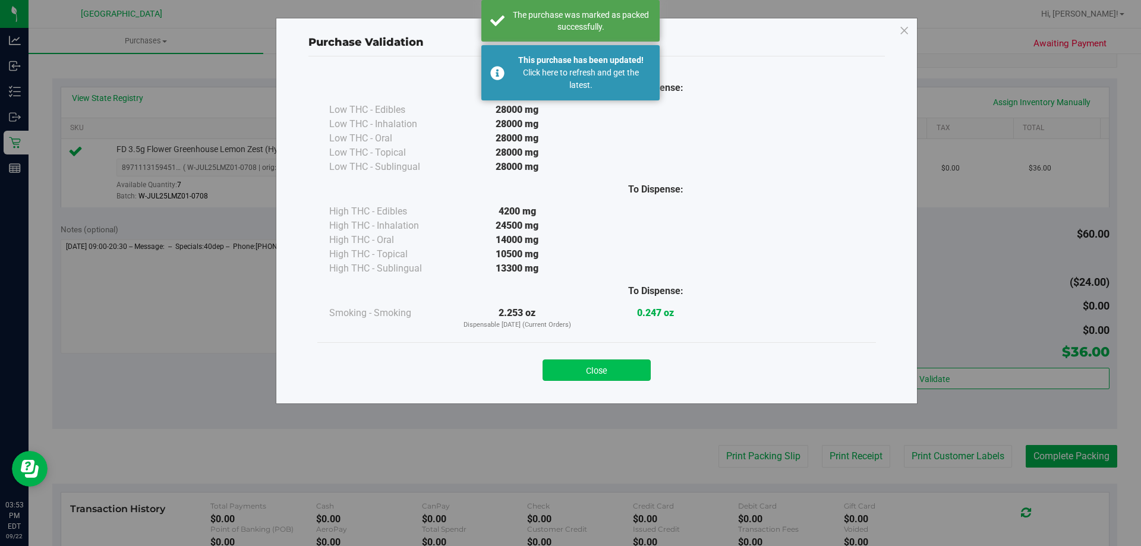
click at [598, 363] on button "Close" at bounding box center [597, 370] width 108 height 21
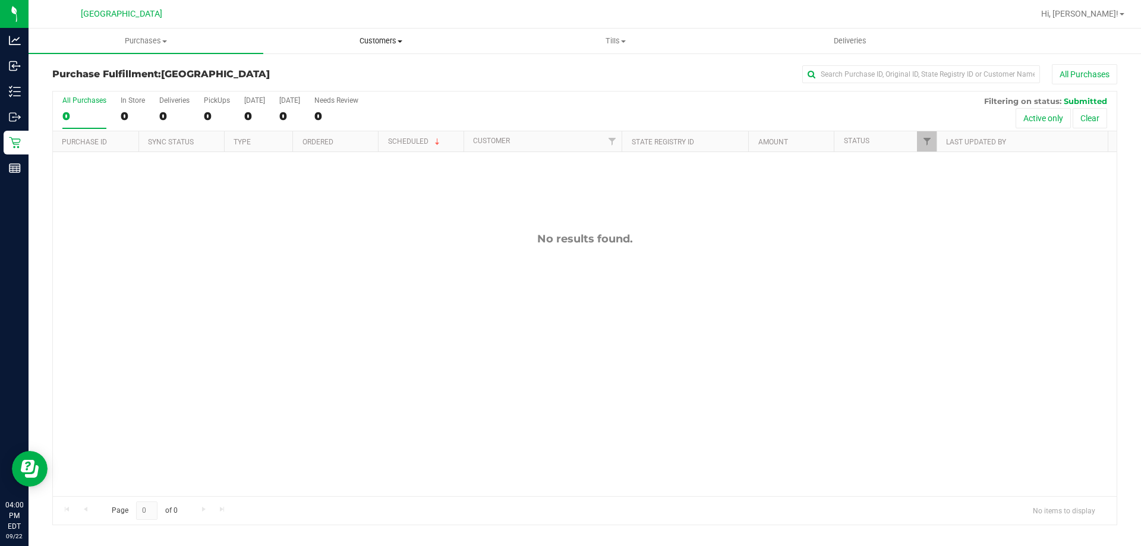
click at [384, 43] on span "Customers" at bounding box center [381, 41] width 234 height 11
click at [341, 67] on span "All customers" at bounding box center [306, 72] width 86 height 10
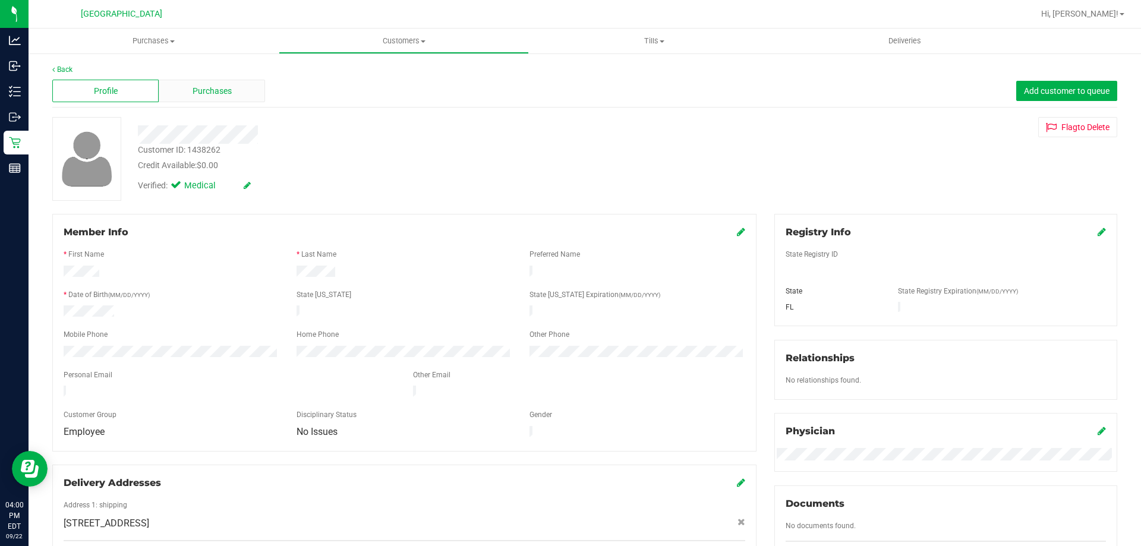
click at [197, 92] on span "Purchases" at bounding box center [212, 91] width 39 height 12
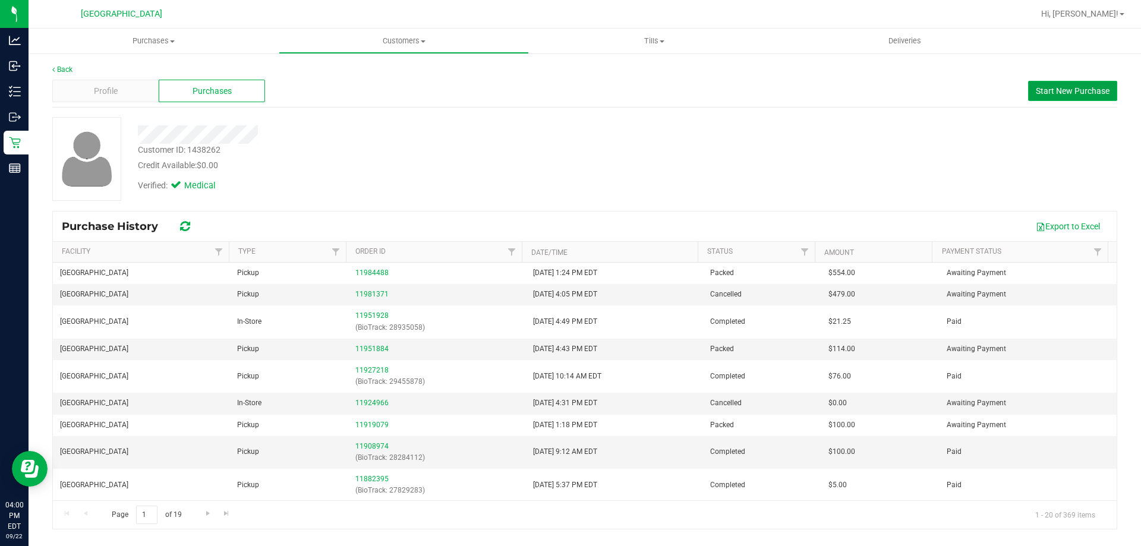
click at [1065, 96] on button "Start New Purchase" at bounding box center [1072, 91] width 89 height 20
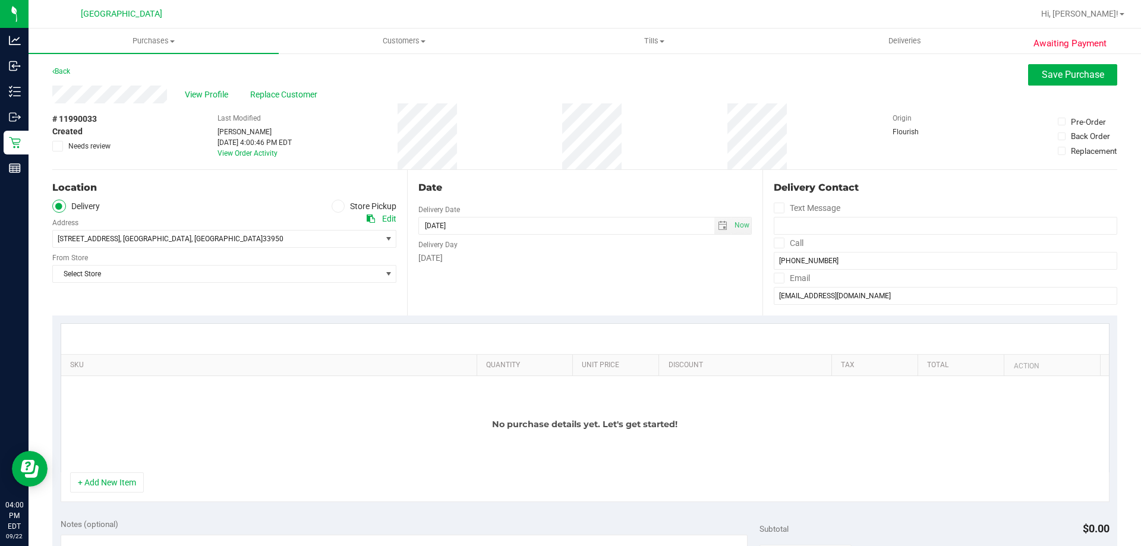
click at [342, 202] on label "Store Pickup" at bounding box center [364, 207] width 65 height 14
click at [0, 0] on input "Store Pickup" at bounding box center [0, 0] width 0 height 0
click at [240, 246] on span "Select Store" at bounding box center [217, 239] width 328 height 17
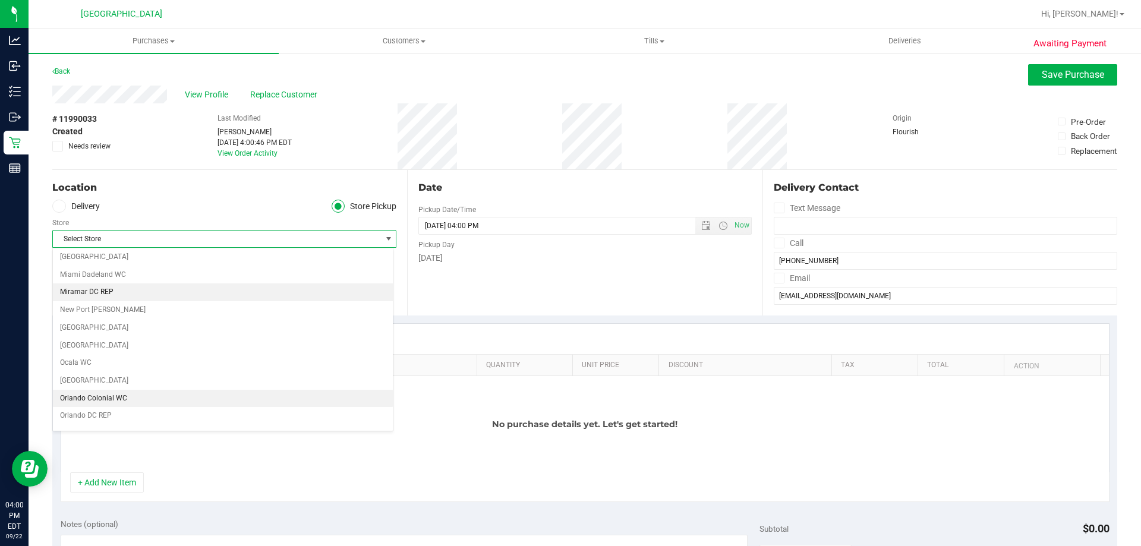
scroll to position [416, 0]
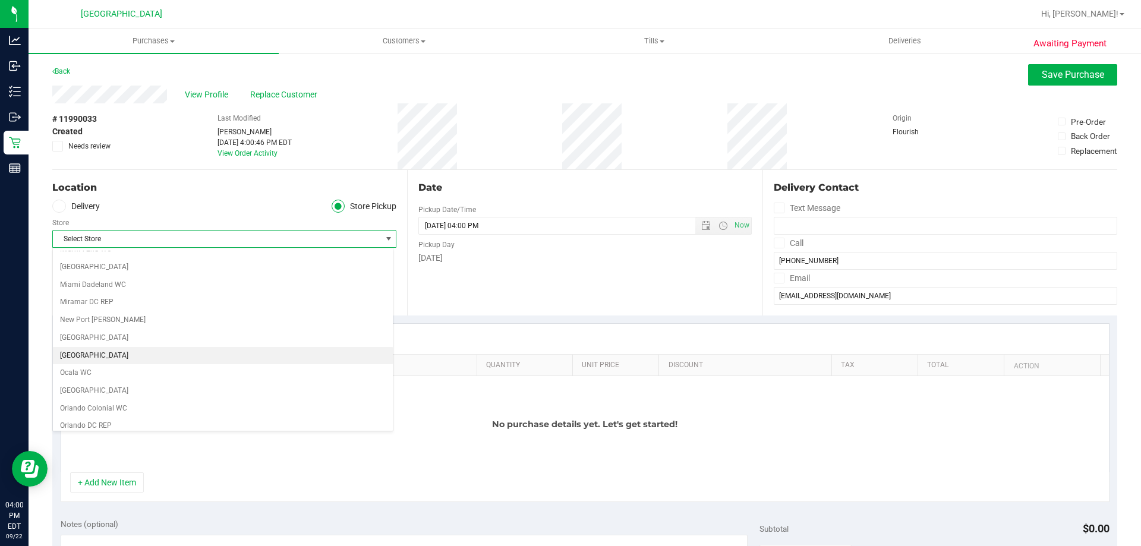
click at [88, 350] on li "[GEOGRAPHIC_DATA]" at bounding box center [223, 356] width 340 height 18
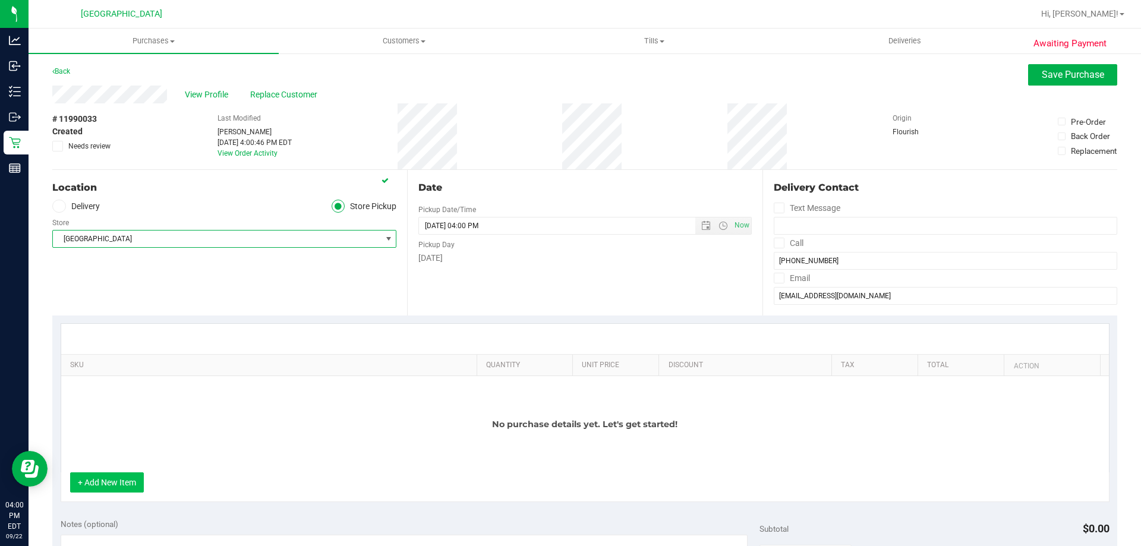
click at [90, 476] on button "+ Add New Item" at bounding box center [107, 483] width 74 height 20
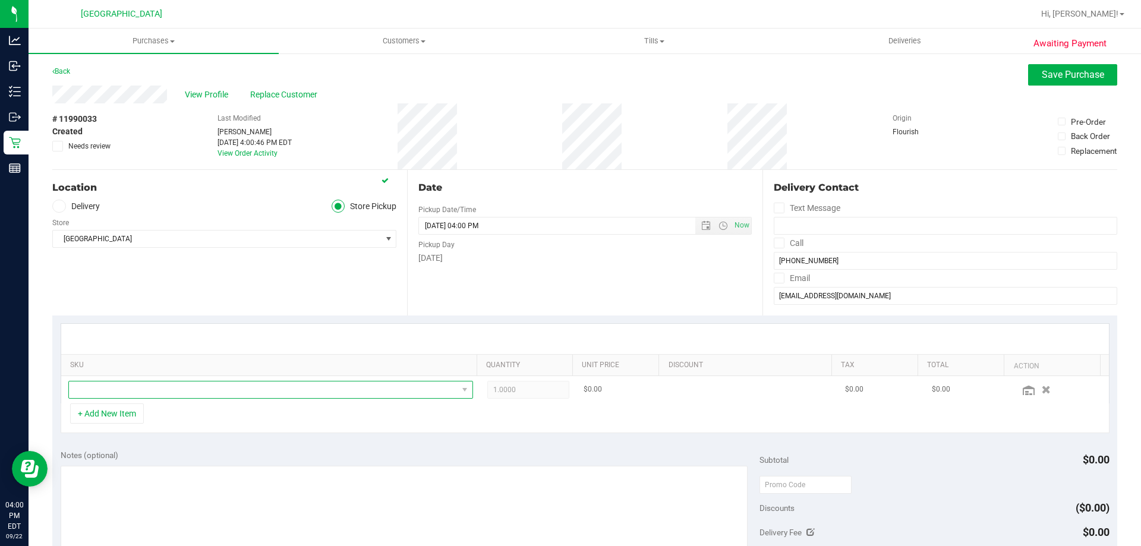
click at [130, 387] on span "NO DATA FOUND" at bounding box center [263, 390] width 389 height 17
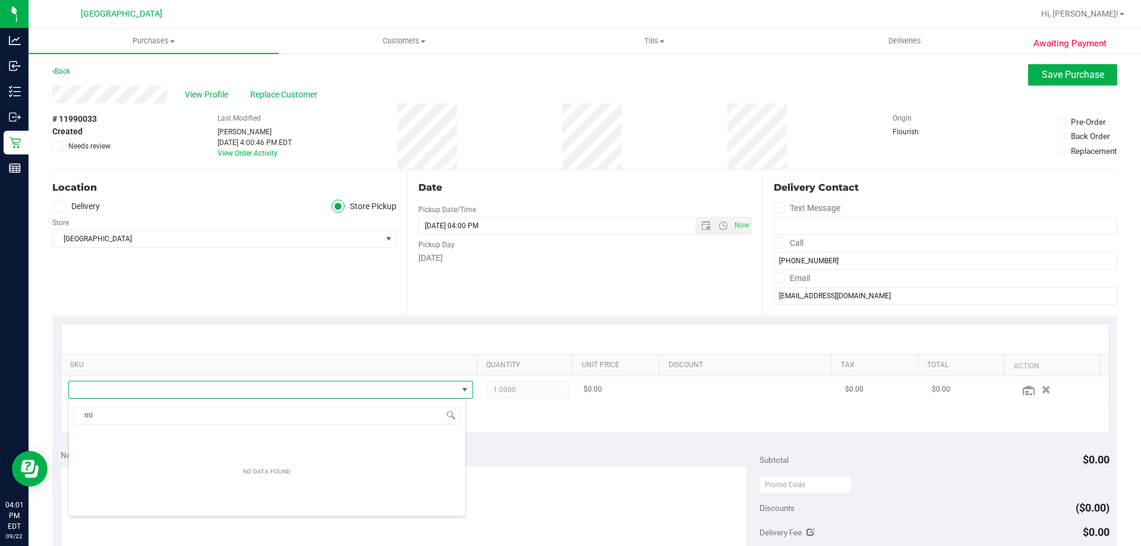
scroll to position [0, 0]
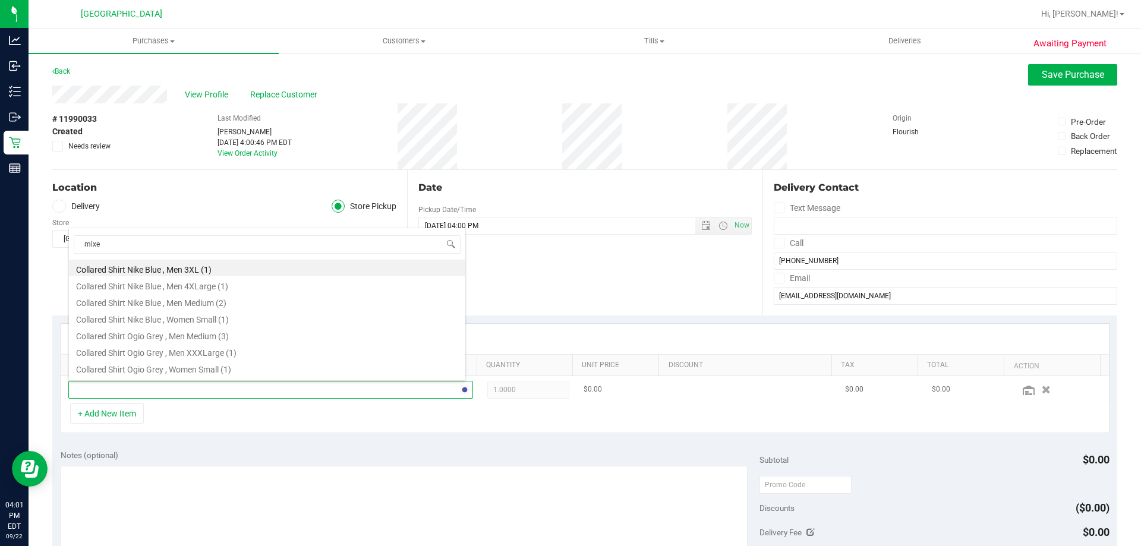
type input "mixed"
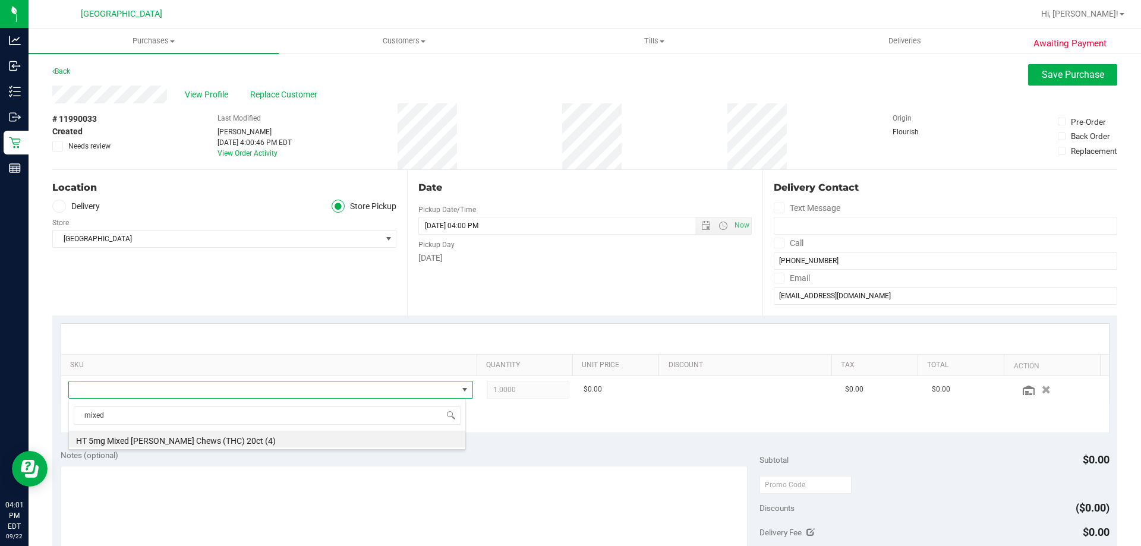
click at [245, 436] on li "HT 5mg Mixed Berry Chews (THC) 20ct (4)" at bounding box center [267, 439] width 396 height 17
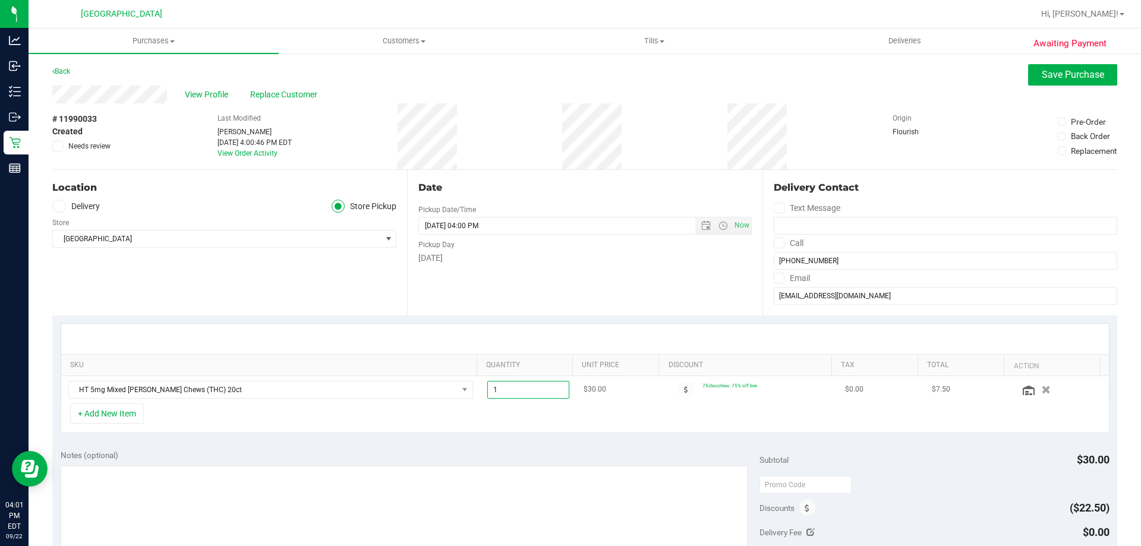
click at [514, 389] on span "1.00 1" at bounding box center [528, 390] width 83 height 18
click at [514, 389] on input "1" at bounding box center [528, 390] width 81 height 17
click at [402, 324] on div at bounding box center [585, 339] width 1048 height 30
drag, startPoint x: 517, startPoint y: 395, endPoint x: 427, endPoint y: 401, distance: 90.6
click at [439, 402] on tr "HT 5mg Mixed Berry Chews (THC) 20ct 1.00 1 $30.00 75chocchew: 75% off line $0.0…" at bounding box center [585, 389] width 1048 height 27
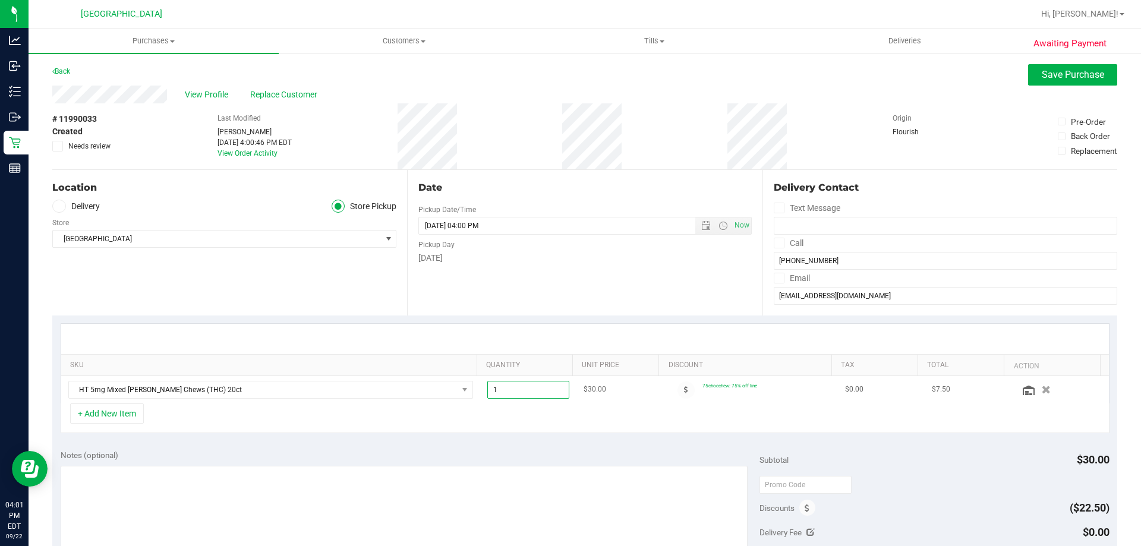
type input "5"
type input "5.00"
click at [332, 308] on div "Location Delivery Store Pickup Store North Port WC Select Store Bonita Springs …" at bounding box center [229, 243] width 355 height 146
click at [126, 418] on button "+ Add New Item" at bounding box center [107, 414] width 74 height 20
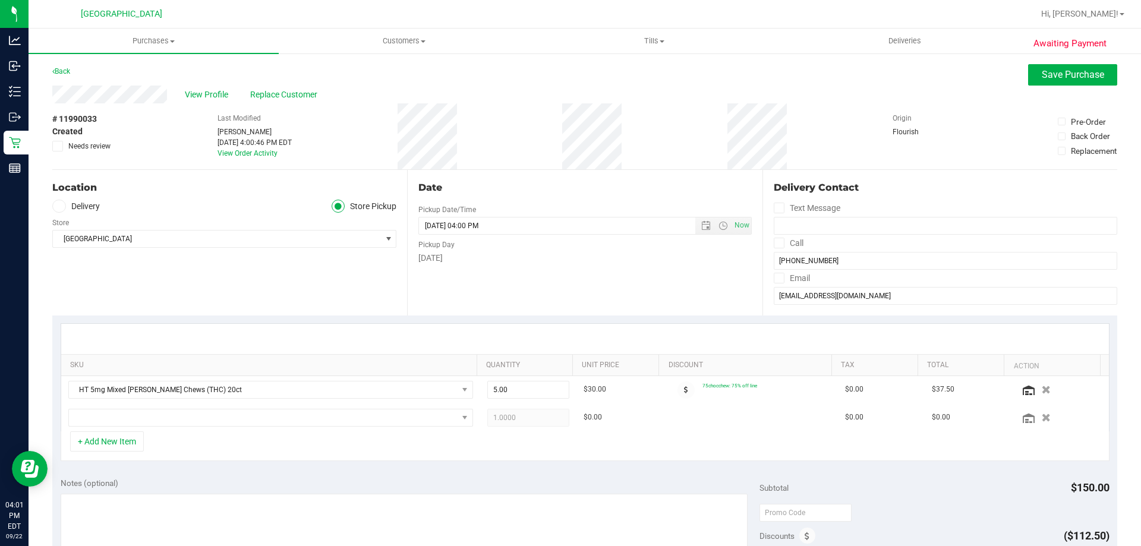
click at [206, 304] on div "Location Delivery Store Pickup Store North Port WC Select Store Bonita Springs …" at bounding box center [229, 243] width 355 height 146
click at [1036, 388] on button "button" at bounding box center [1046, 389] width 20 height 12
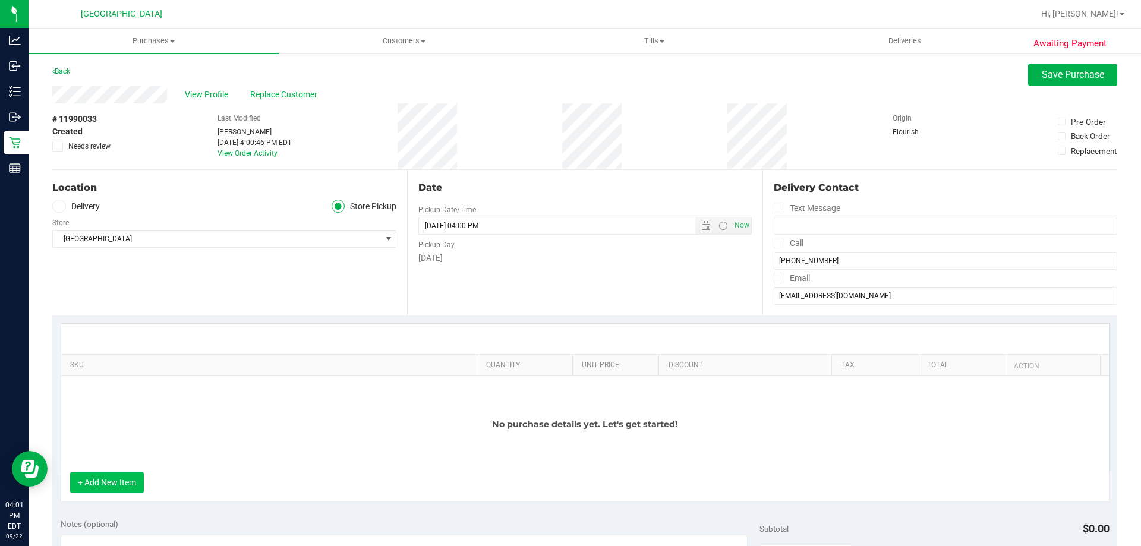
click at [137, 477] on button "+ Add New Item" at bounding box center [107, 483] width 74 height 20
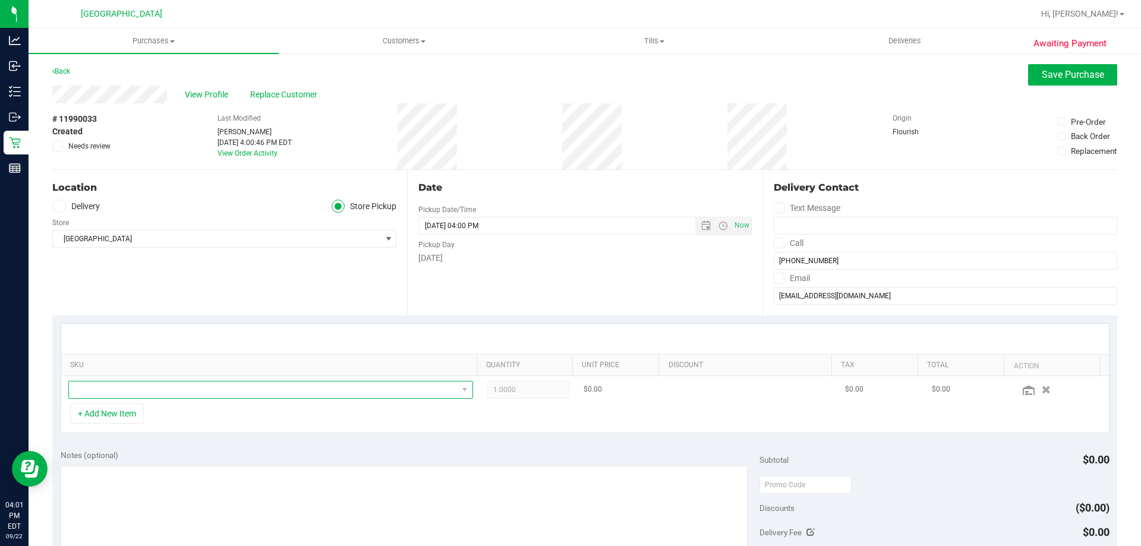
click at [161, 385] on span "NO DATA FOUND" at bounding box center [263, 390] width 389 height 17
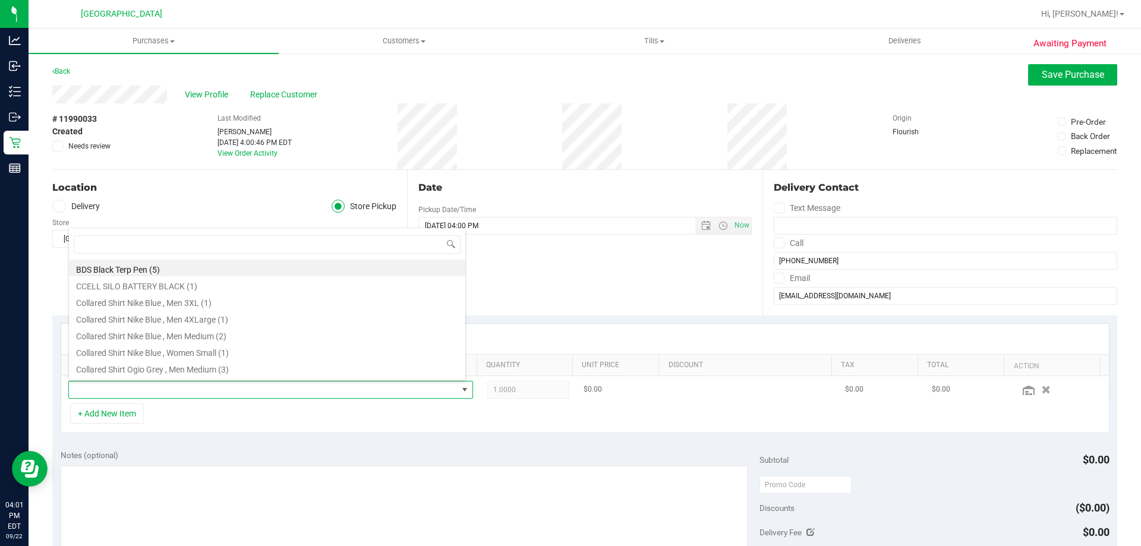
scroll to position [18, 394]
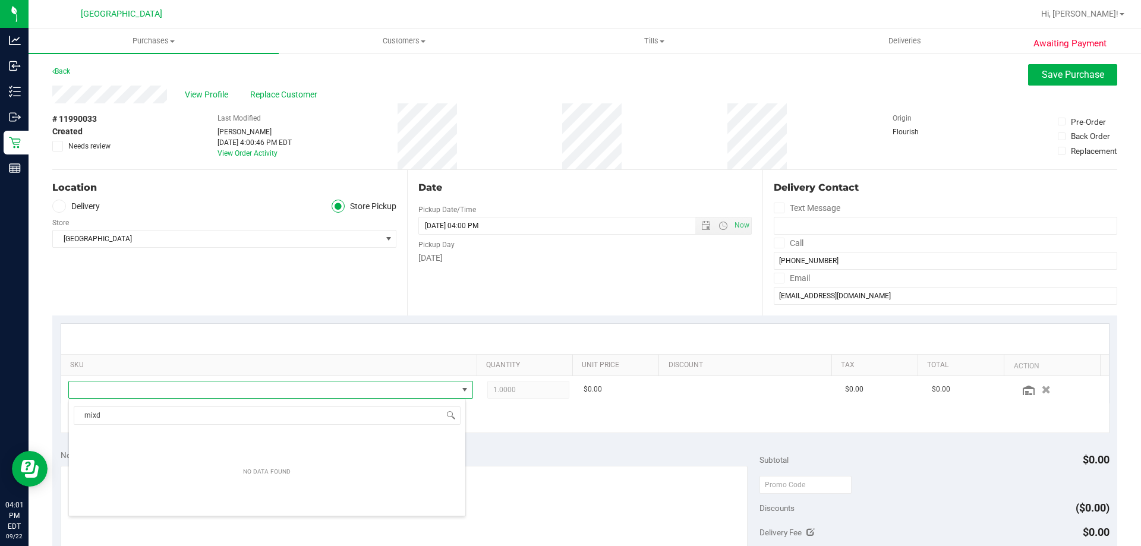
type input "mix"
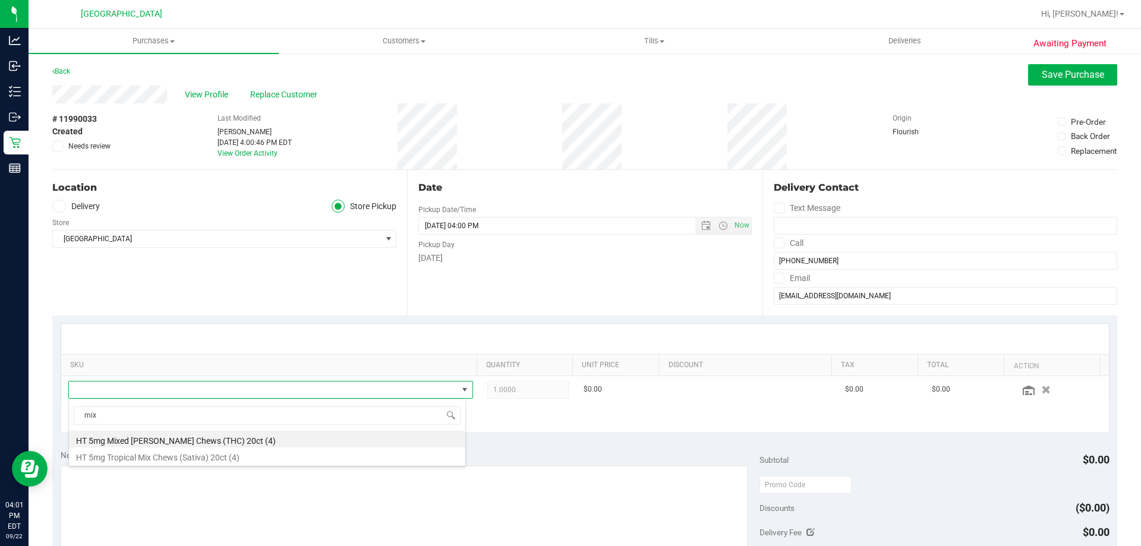
click at [188, 442] on li "HT 5mg Mixed Berry Chews (THC) 20ct (4)" at bounding box center [267, 439] width 396 height 17
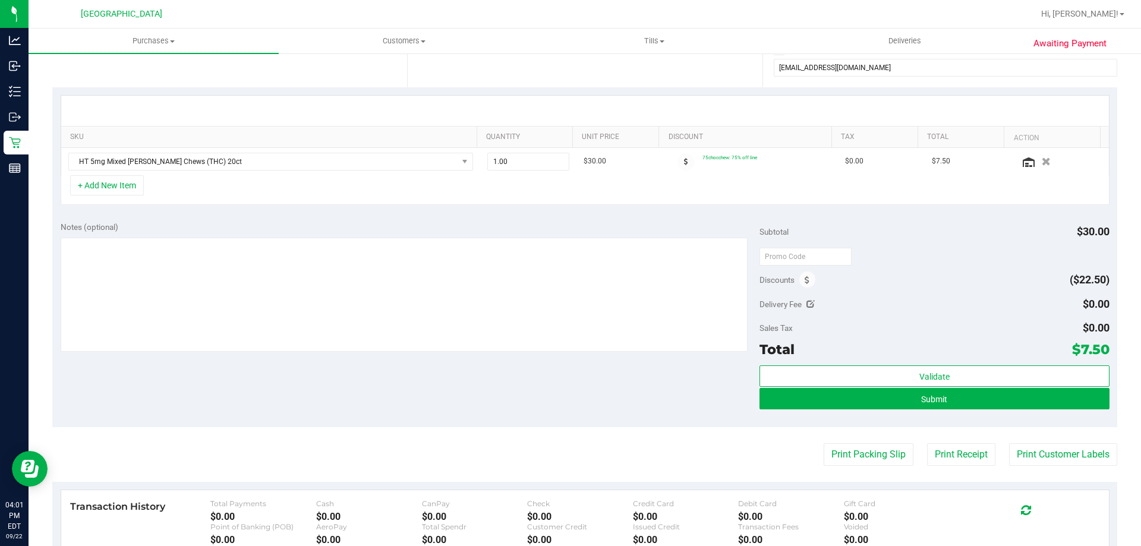
scroll to position [238, 0]
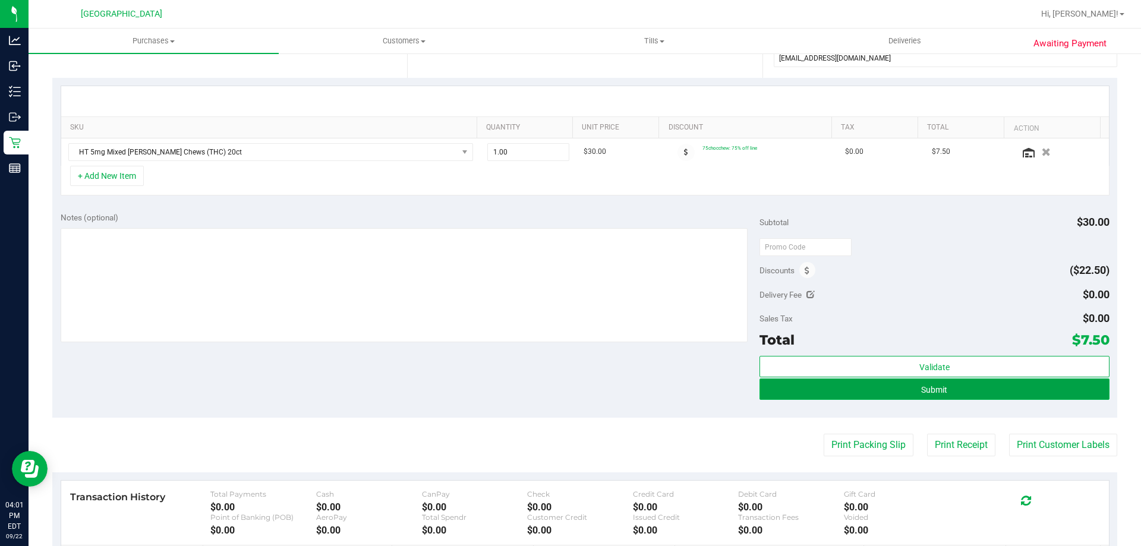
click at [924, 397] on button "Submit" at bounding box center [935, 389] width 350 height 21
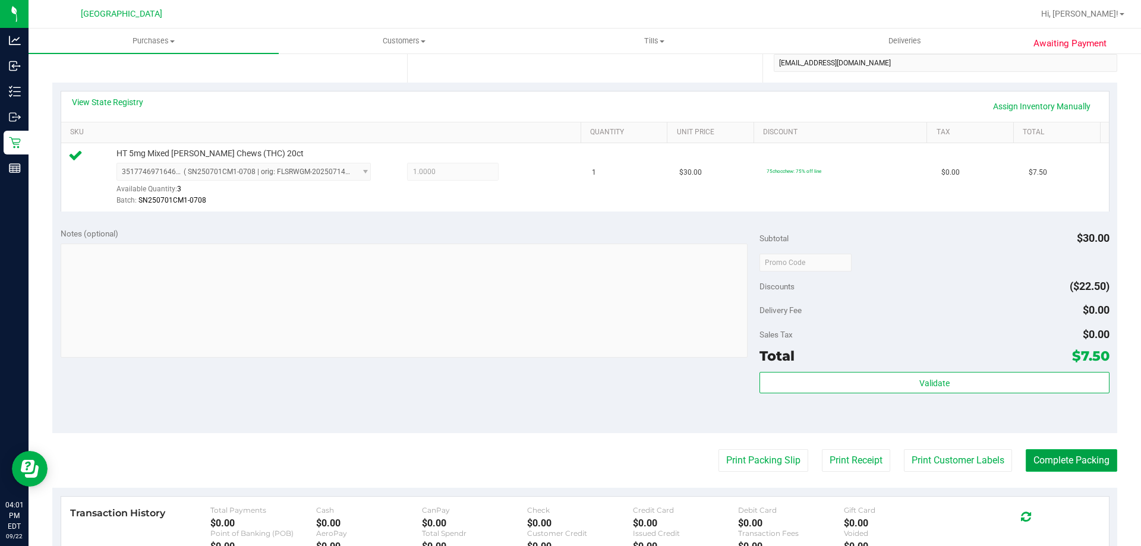
click at [1060, 454] on button "Complete Packing" at bounding box center [1072, 460] width 92 height 23
